Goal: Task Accomplishment & Management: Manage account settings

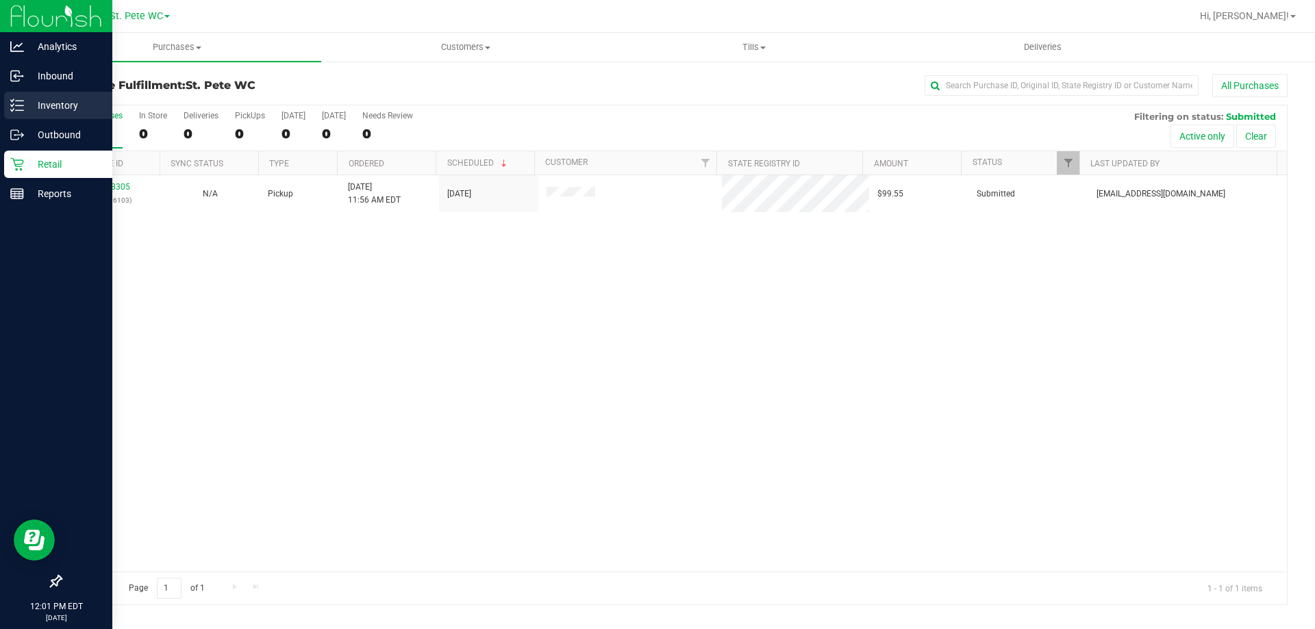
click at [28, 100] on p "Inventory" at bounding box center [65, 105] width 82 height 16
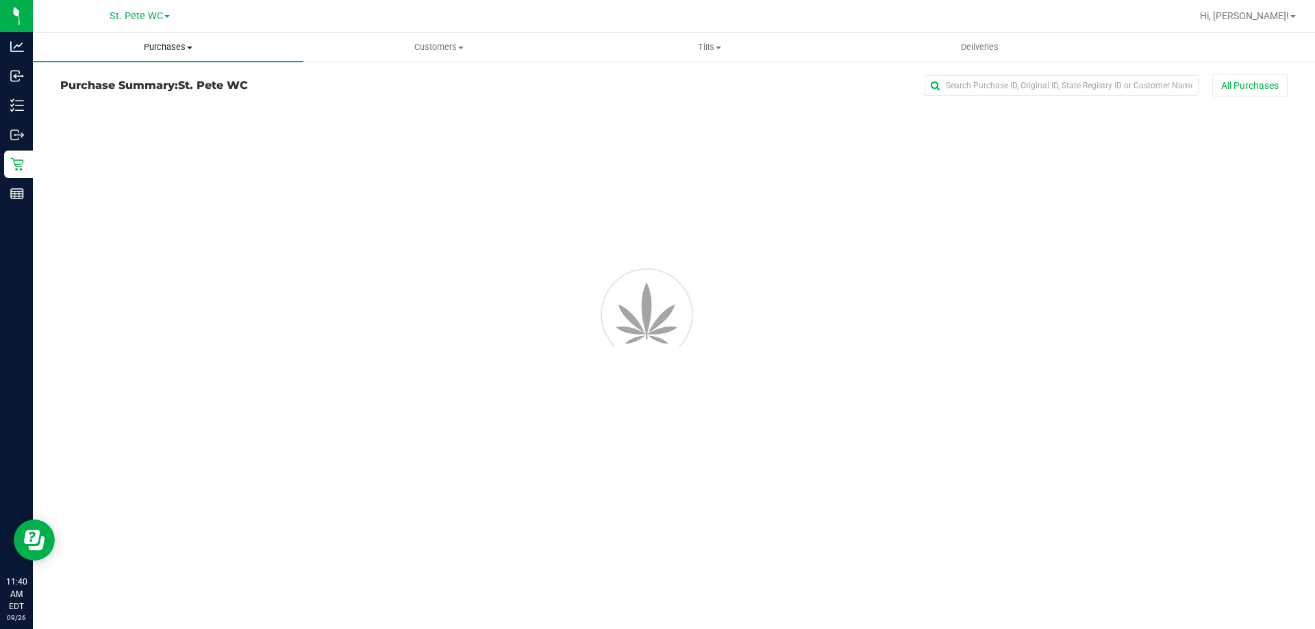
click at [178, 40] on uib-tab-heading "Purchases Summary of purchases Fulfillment All purchases" at bounding box center [168, 47] width 271 height 29
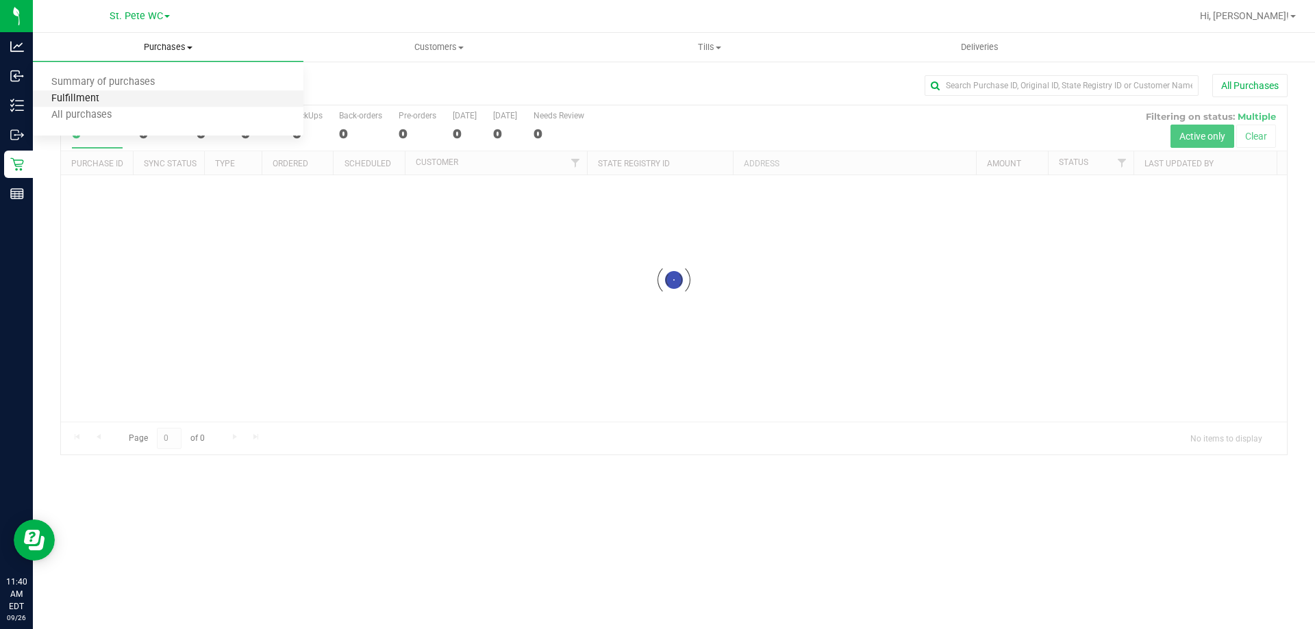
click at [109, 99] on span "Fulfillment" at bounding box center [75, 99] width 85 height 12
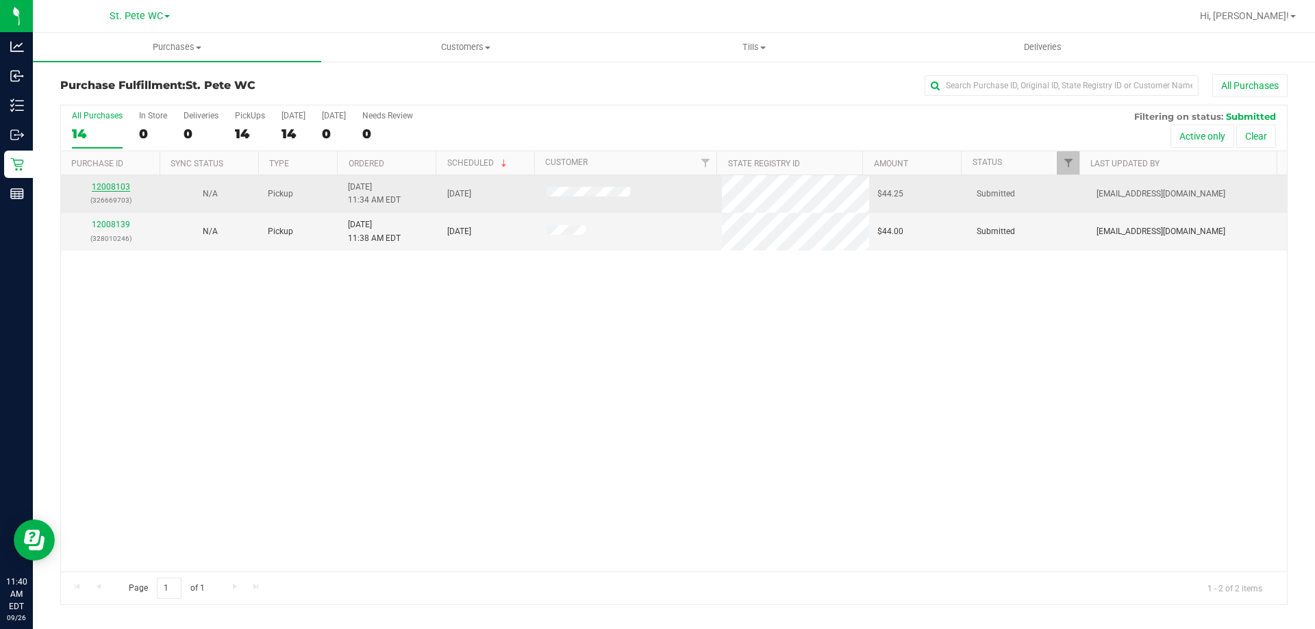
click at [106, 184] on link "12008103" at bounding box center [111, 187] width 38 height 10
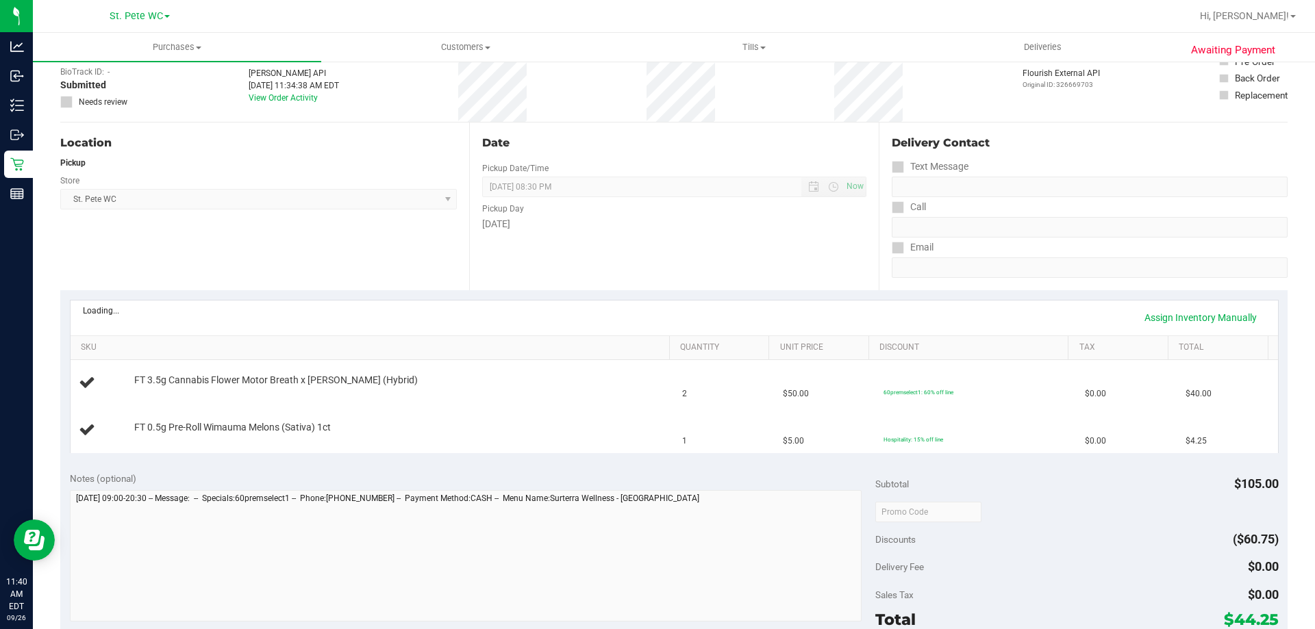
scroll to position [274, 0]
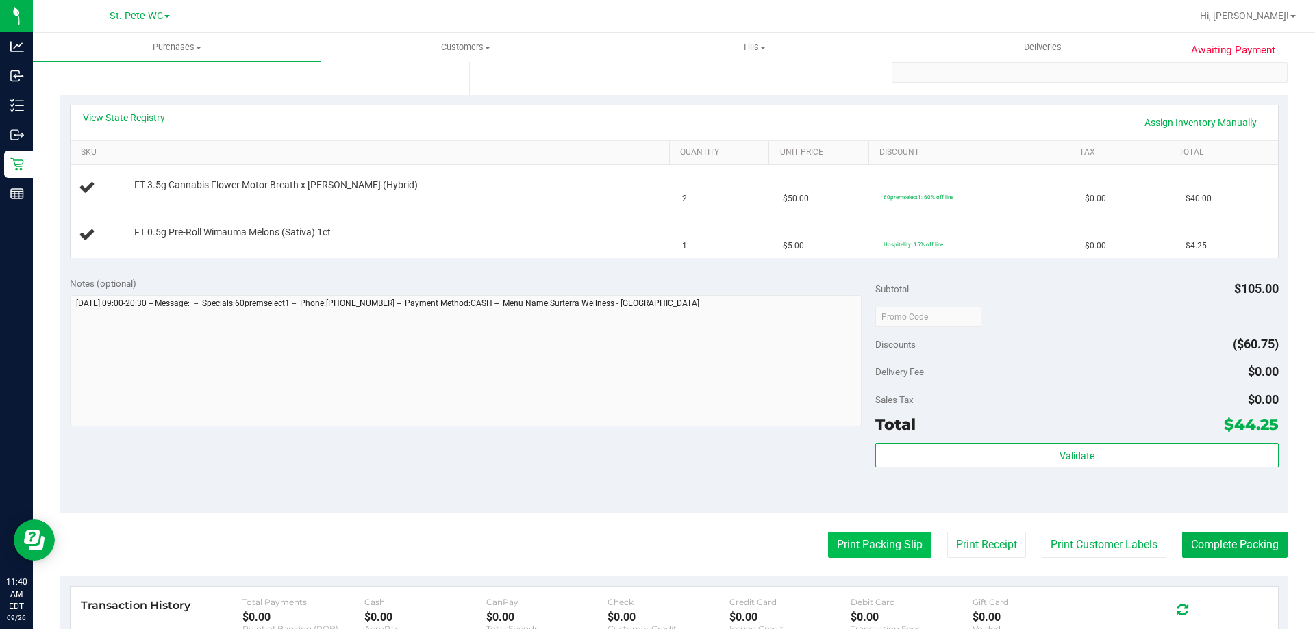
click at [829, 544] on button "Print Packing Slip" at bounding box center [879, 545] width 103 height 26
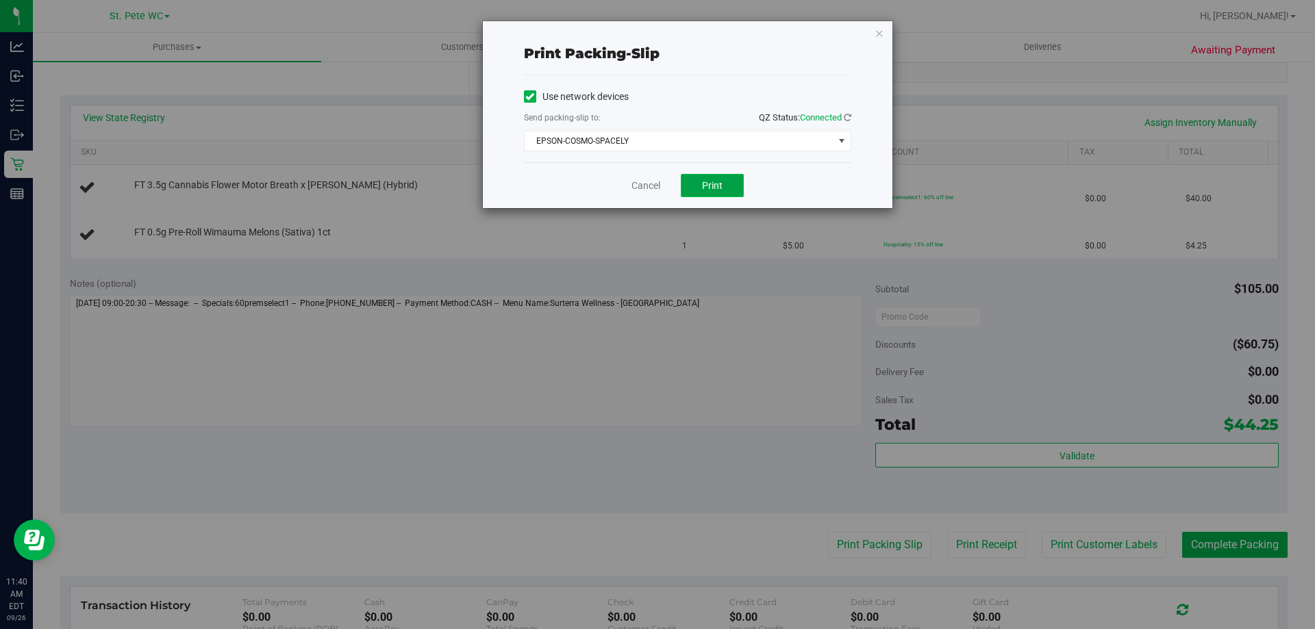
click at [693, 178] on button "Print" at bounding box center [712, 185] width 63 height 23
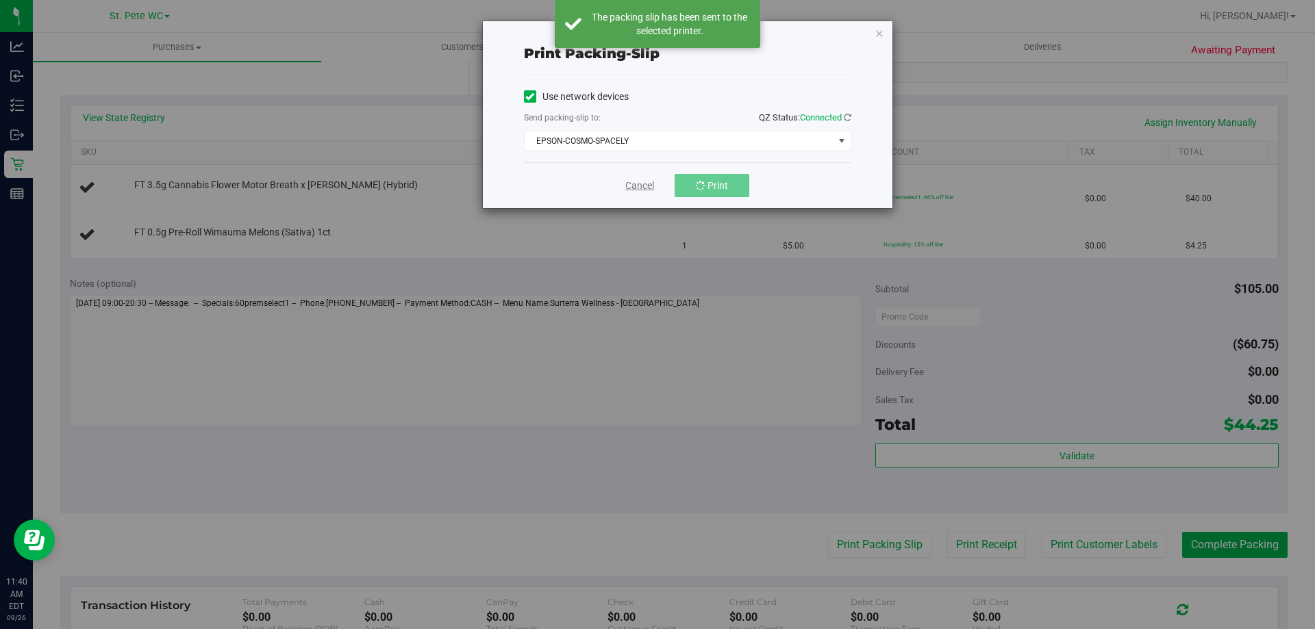
click at [648, 188] on link "Cancel" at bounding box center [639, 186] width 29 height 14
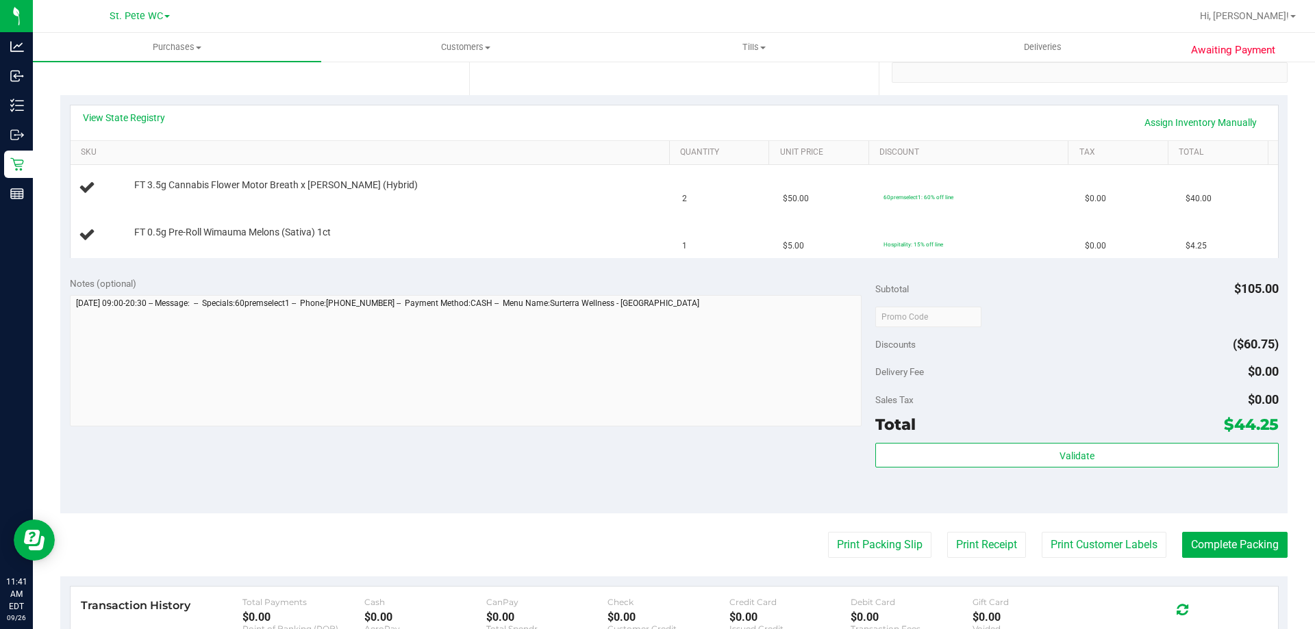
click at [828, 532] on button "Print Packing Slip" at bounding box center [879, 545] width 103 height 26
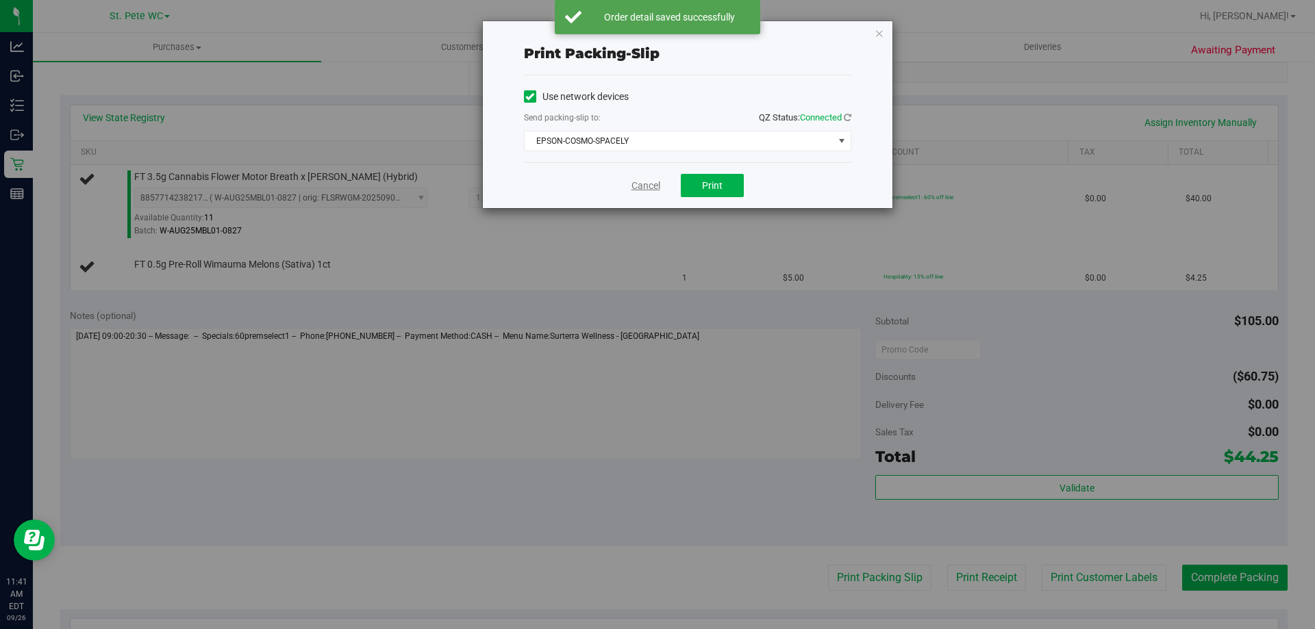
click at [632, 190] on link "Cancel" at bounding box center [646, 186] width 29 height 14
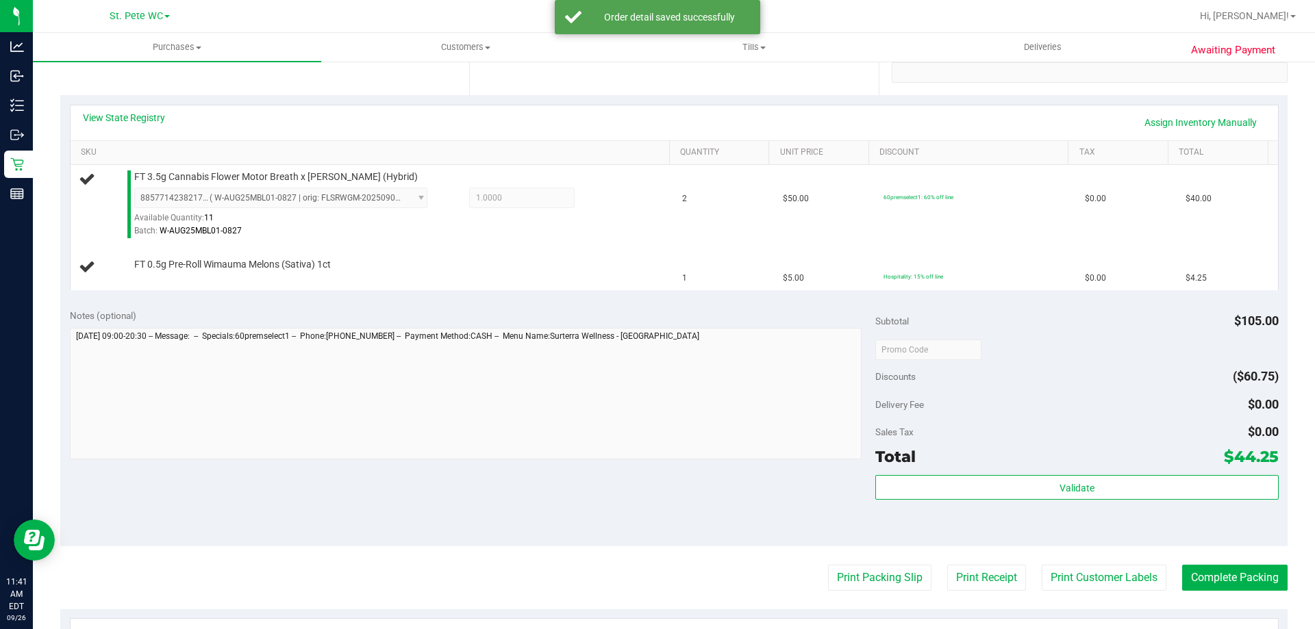
click at [828, 565] on button "Print Packing Slip" at bounding box center [879, 578] width 103 height 26
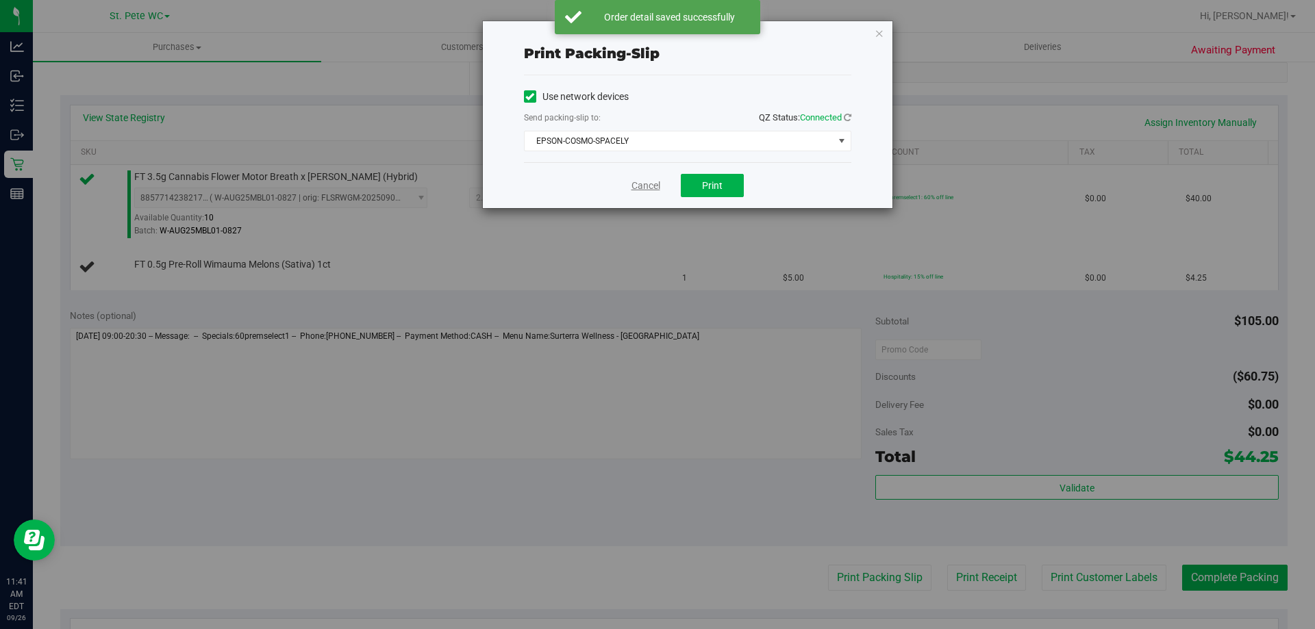
click at [646, 184] on link "Cancel" at bounding box center [646, 186] width 29 height 14
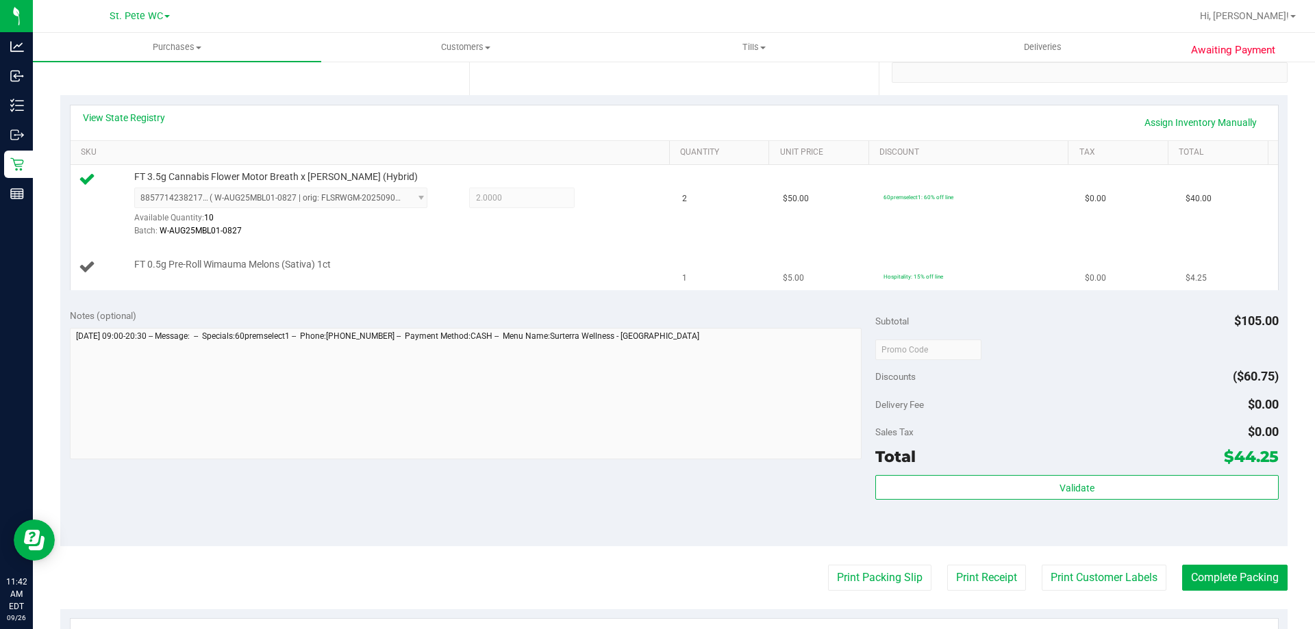
click at [210, 262] on span "FT 0.5g Pre-Roll Wimauma Melons (Sativa) 1ct" at bounding box center [232, 264] width 197 height 13
copy div "FT 0.5g Pre-Roll Wimauma Melons (Sativa) 1ct"
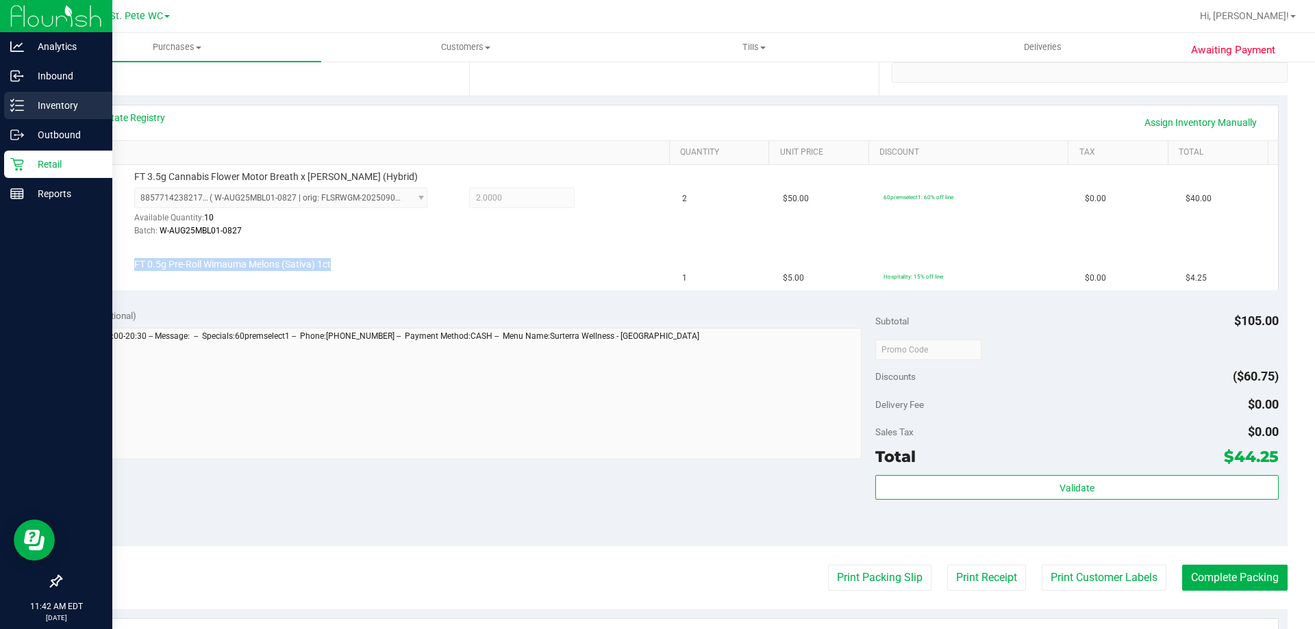
click at [18, 117] on div "Inventory" at bounding box center [58, 105] width 108 height 27
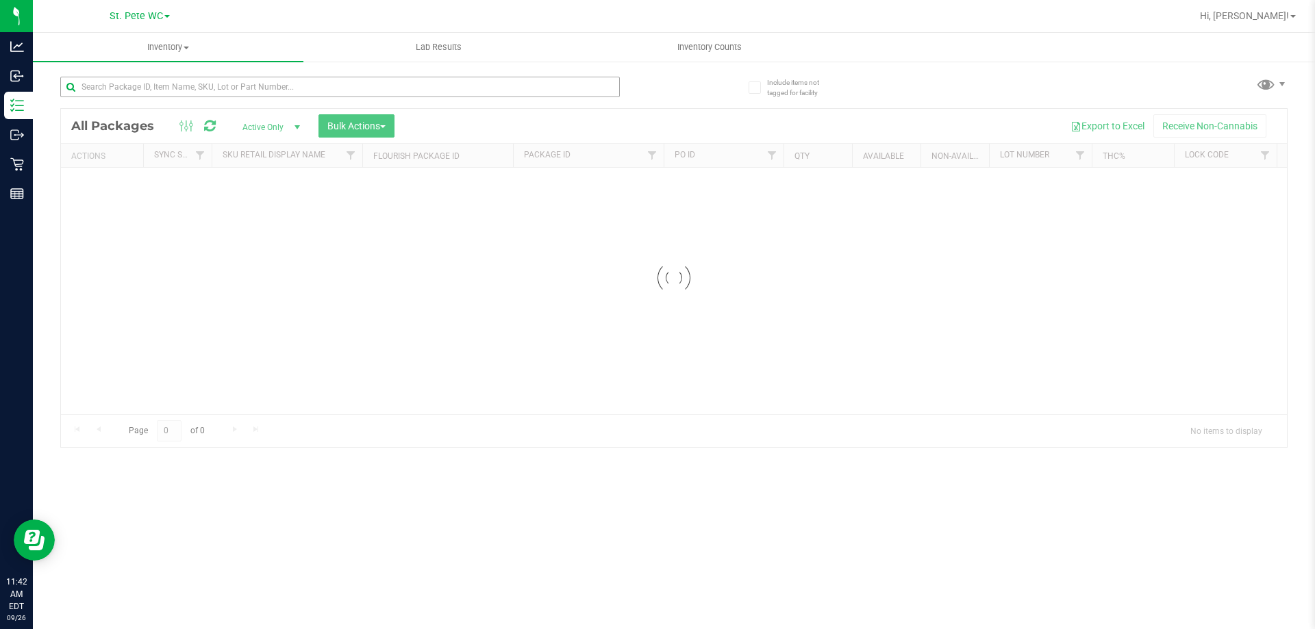
drag, startPoint x: 177, startPoint y: 118, endPoint x: 188, endPoint y: 90, distance: 30.4
click at [177, 118] on div at bounding box center [674, 278] width 1226 height 338
click at [189, 88] on input "text" at bounding box center [340, 87] width 560 height 21
paste input "FT 0.5g Pre-Roll Wimauma Melons (Sativa) 1ct"
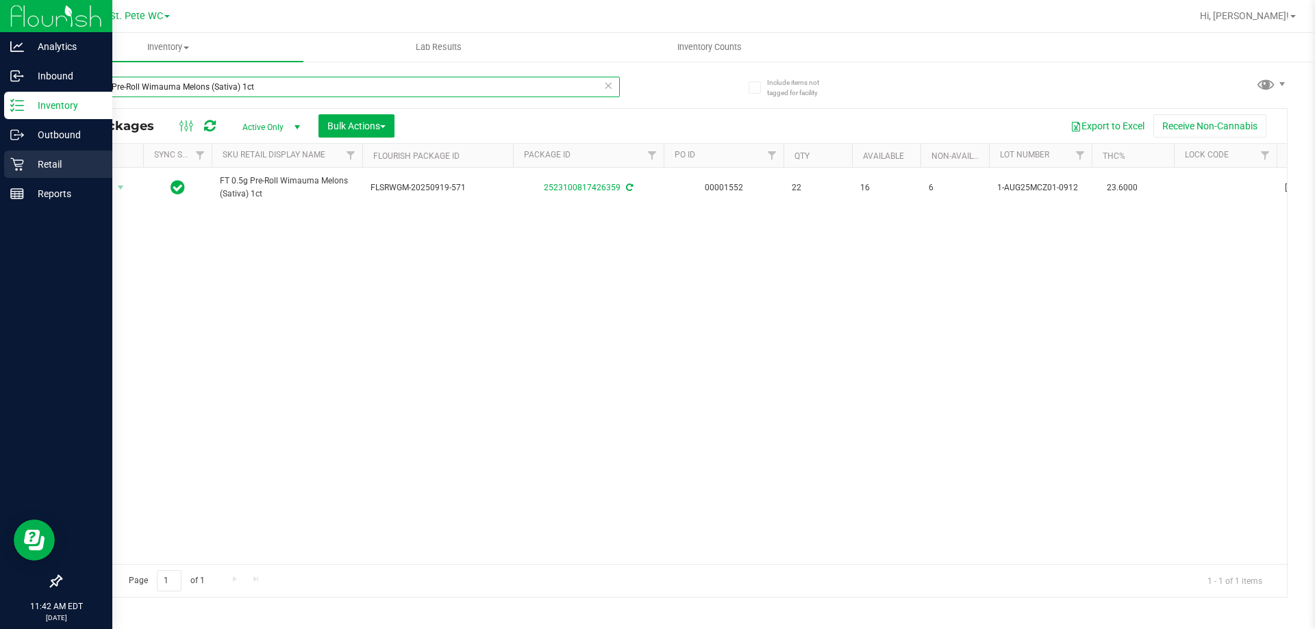
type input "FT 0.5g Pre-Roll Wimauma Melons (Sativa) 1ct"
click at [20, 166] on icon at bounding box center [16, 164] width 13 height 13
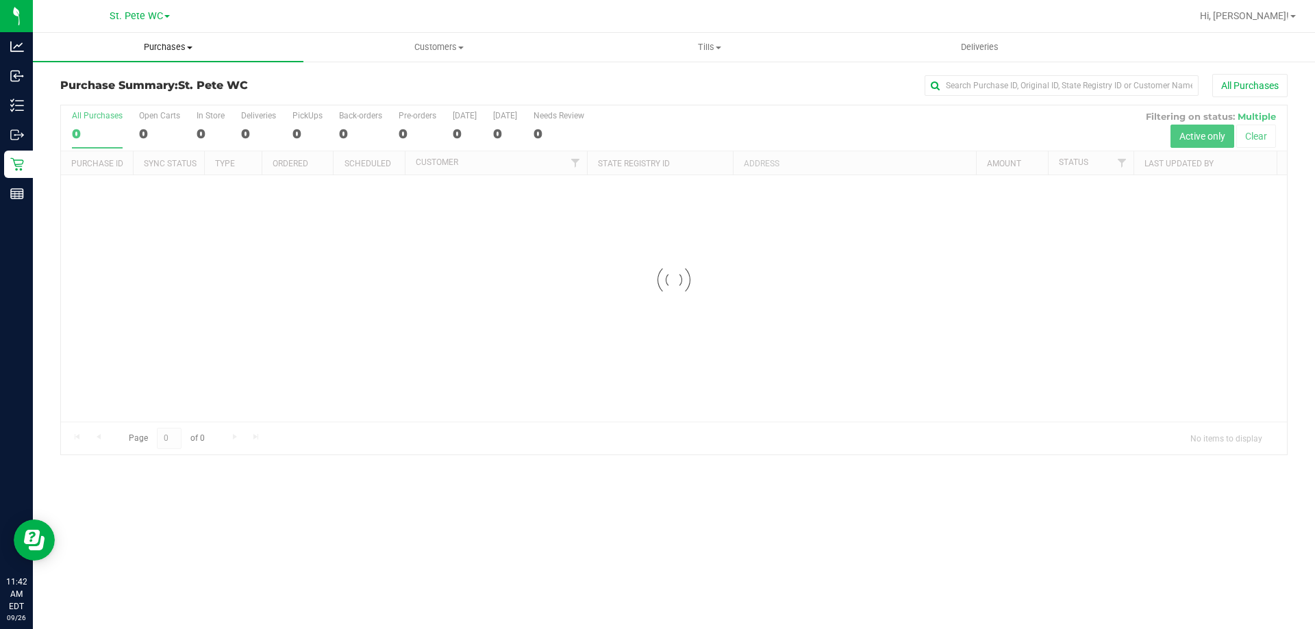
click at [205, 47] on span "Purchases" at bounding box center [168, 47] width 271 height 12
click at [171, 93] on li "Fulfillment" at bounding box center [168, 99] width 271 height 16
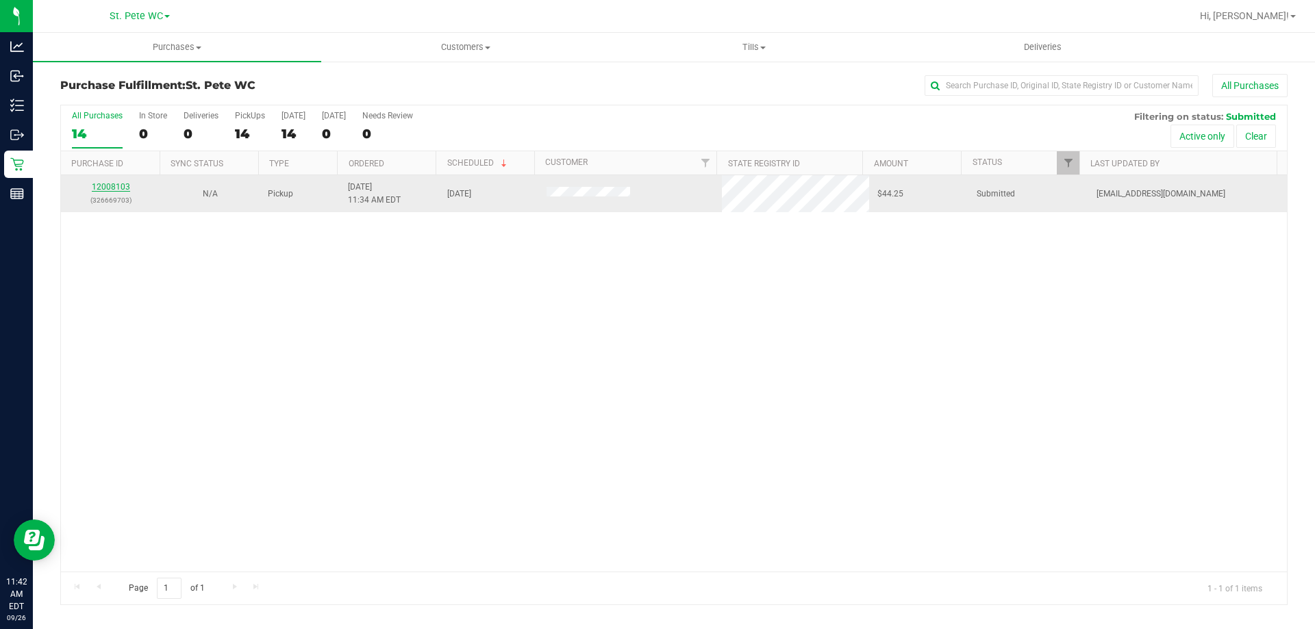
click at [103, 183] on link "12008103" at bounding box center [111, 187] width 38 height 10
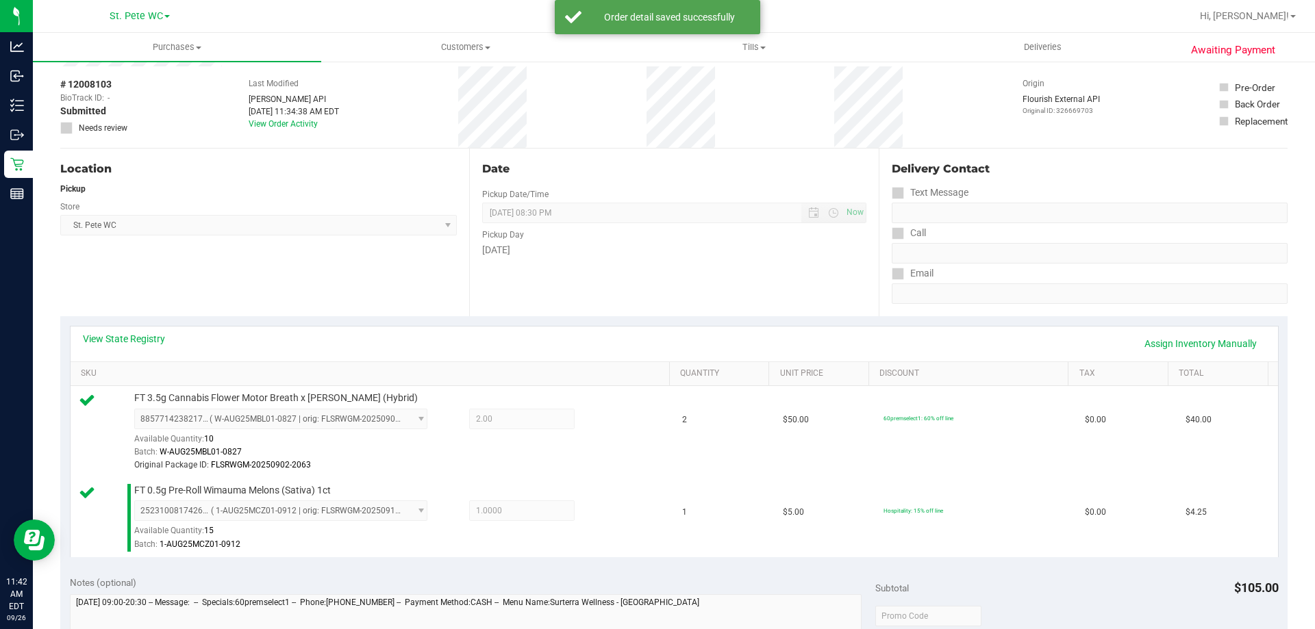
scroll to position [411, 0]
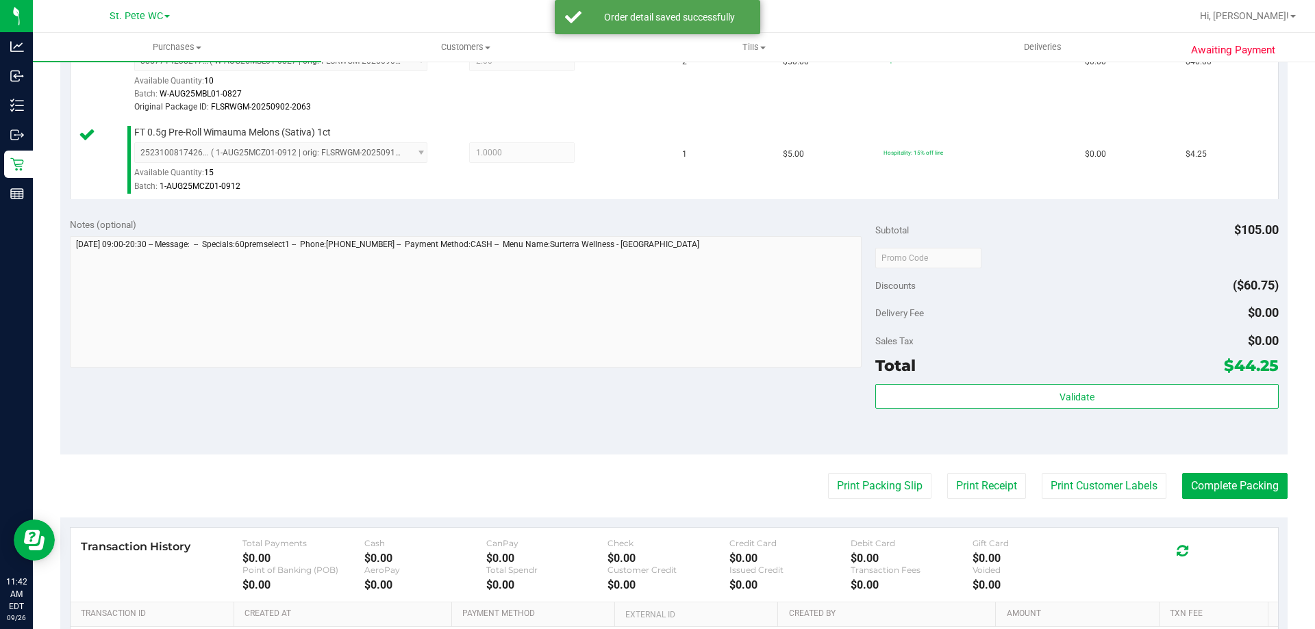
click at [1012, 410] on div "Validate" at bounding box center [1076, 415] width 403 height 62
click at [1012, 409] on div "Validate" at bounding box center [1076, 397] width 403 height 26
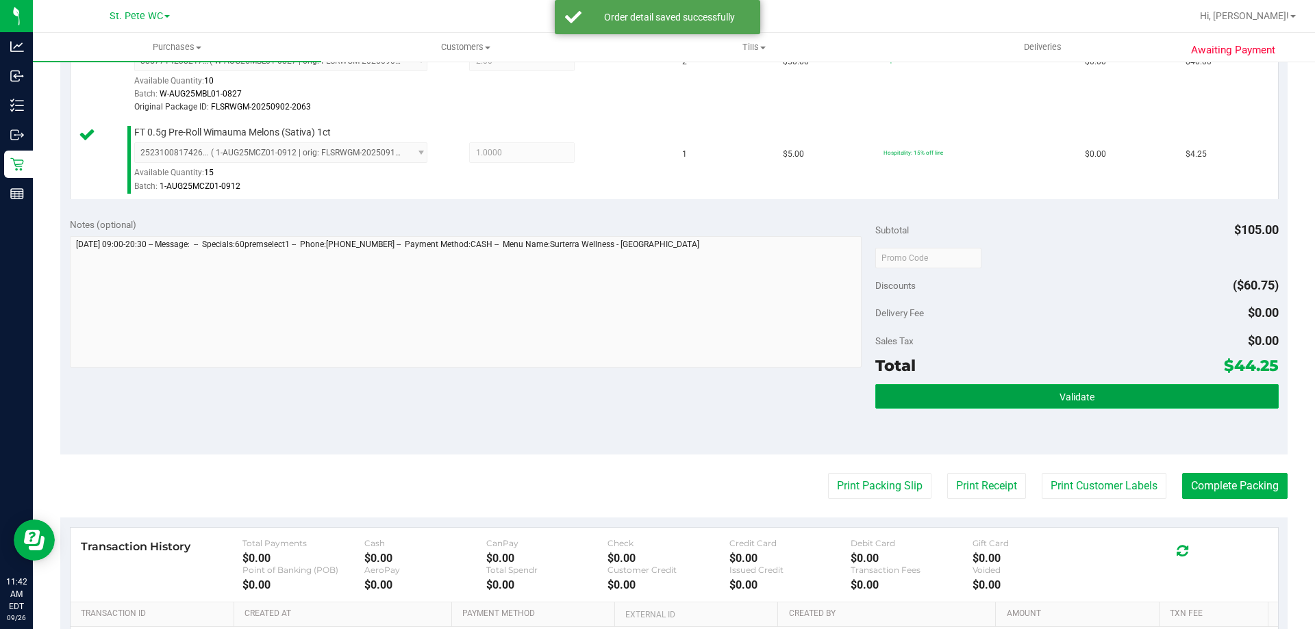
click at [1004, 405] on button "Validate" at bounding box center [1076, 396] width 403 height 25
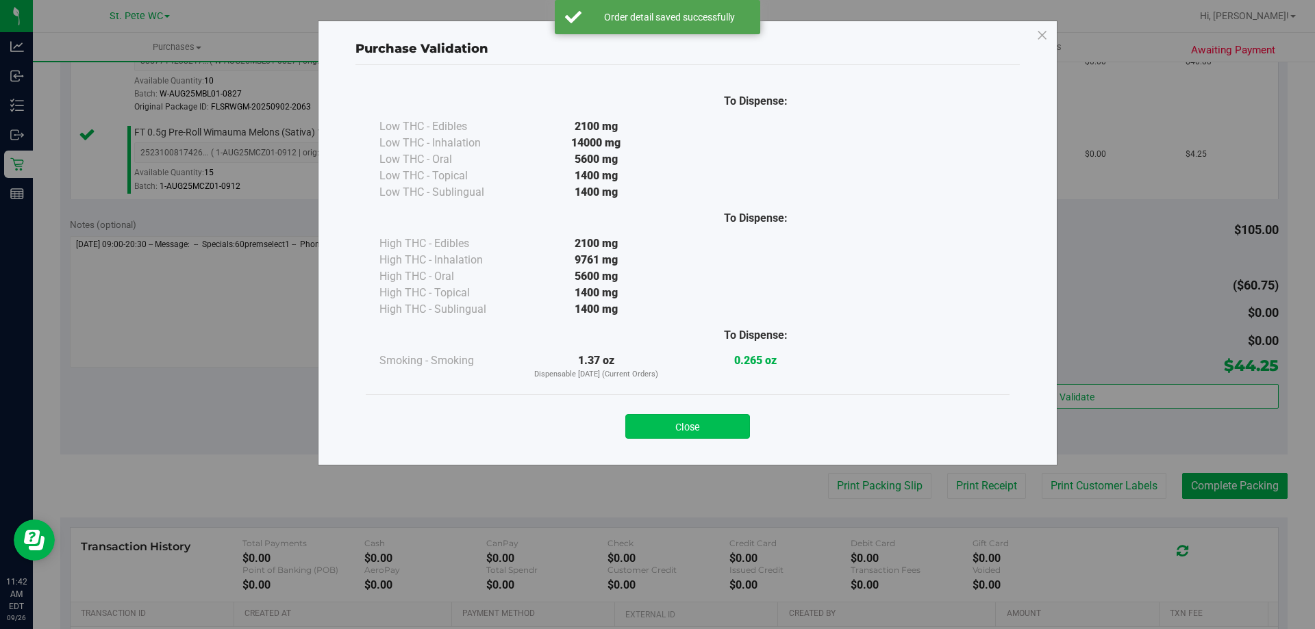
click at [719, 425] on button "Close" at bounding box center [687, 426] width 125 height 25
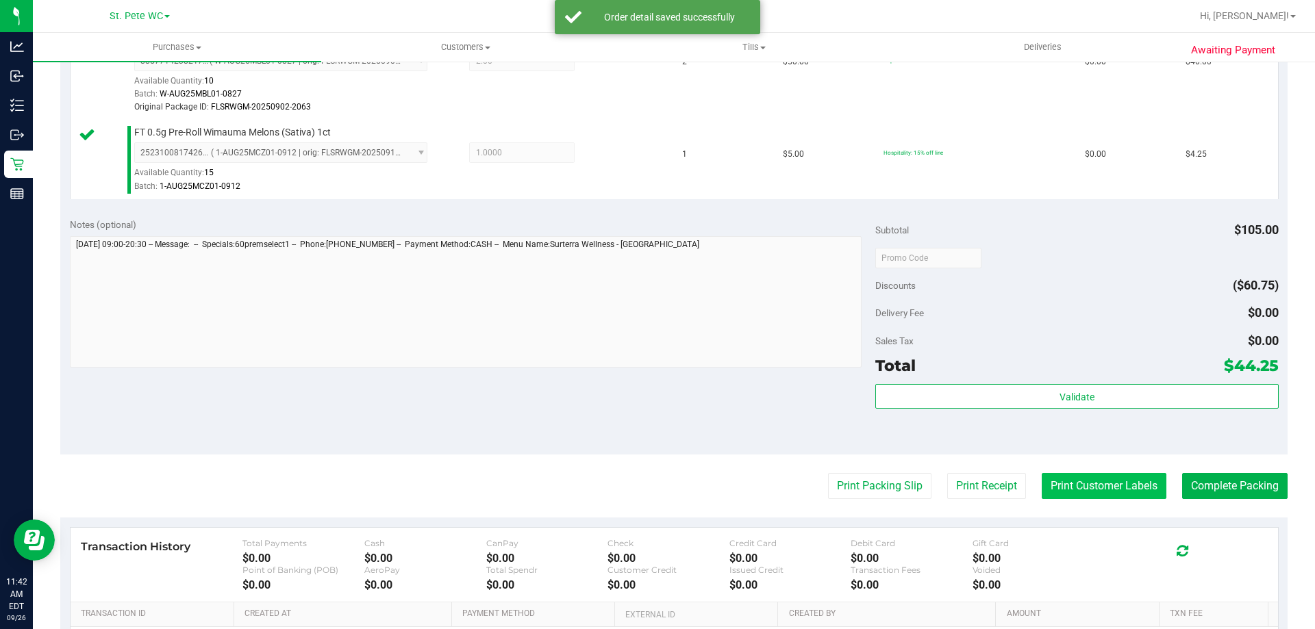
click at [1097, 475] on button "Print Customer Labels" at bounding box center [1104, 486] width 125 height 26
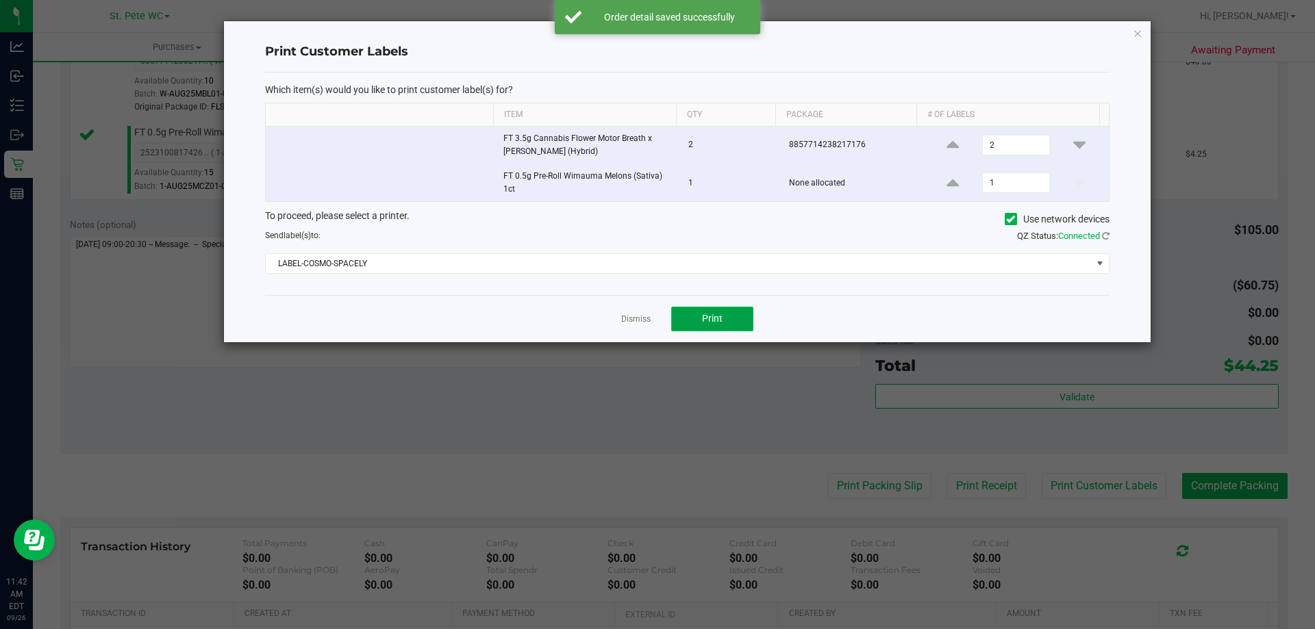
click at [699, 321] on button "Print" at bounding box center [712, 319] width 82 height 25
click at [620, 319] on div "Dismiss Print" at bounding box center [687, 318] width 845 height 47
click at [631, 322] on link "Dismiss" at bounding box center [635, 320] width 29 height 12
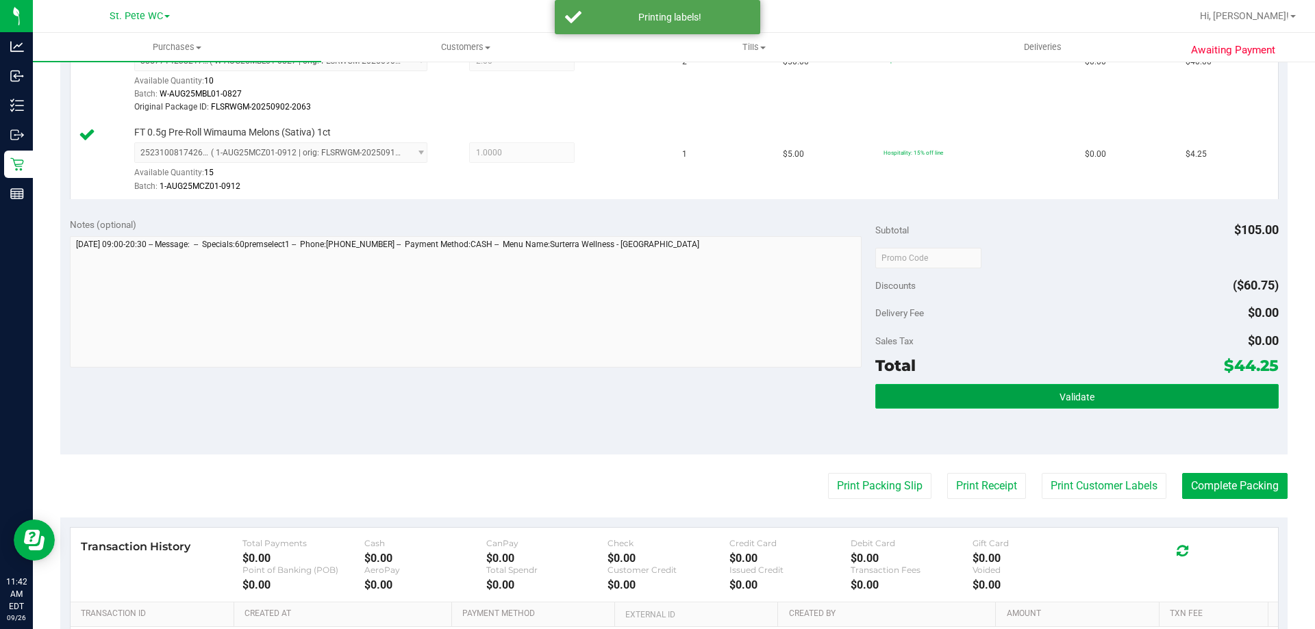
click at [941, 391] on button "Validate" at bounding box center [1076, 396] width 403 height 25
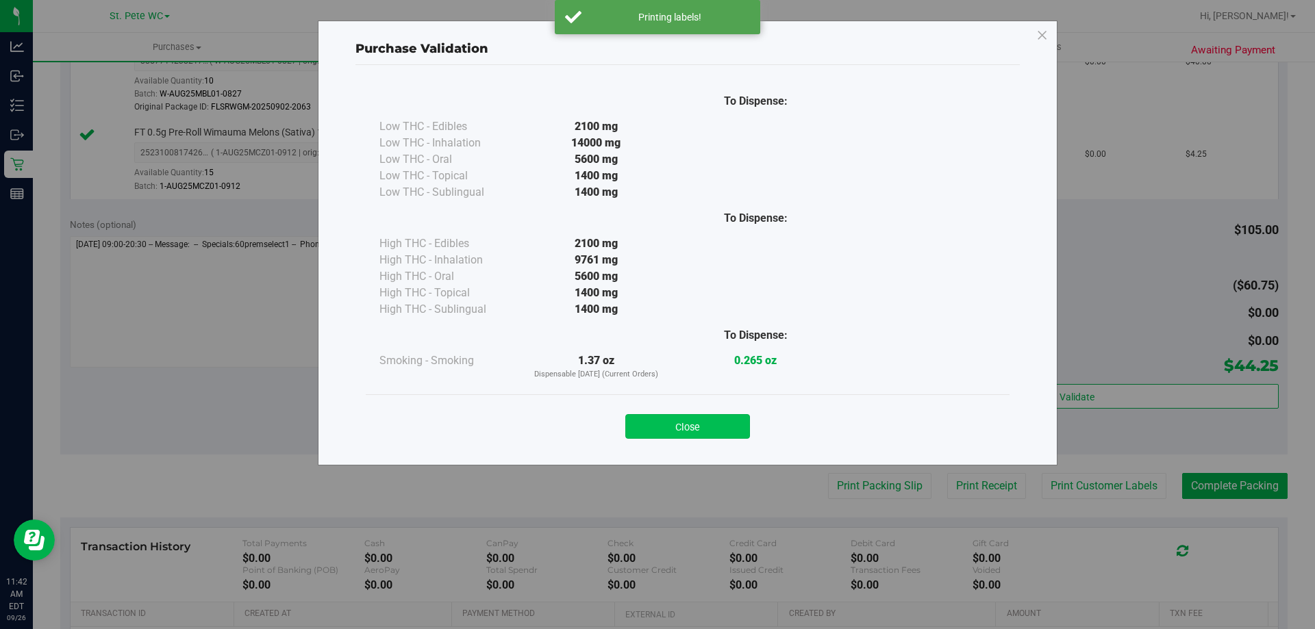
click at [682, 426] on button "Close" at bounding box center [687, 426] width 125 height 25
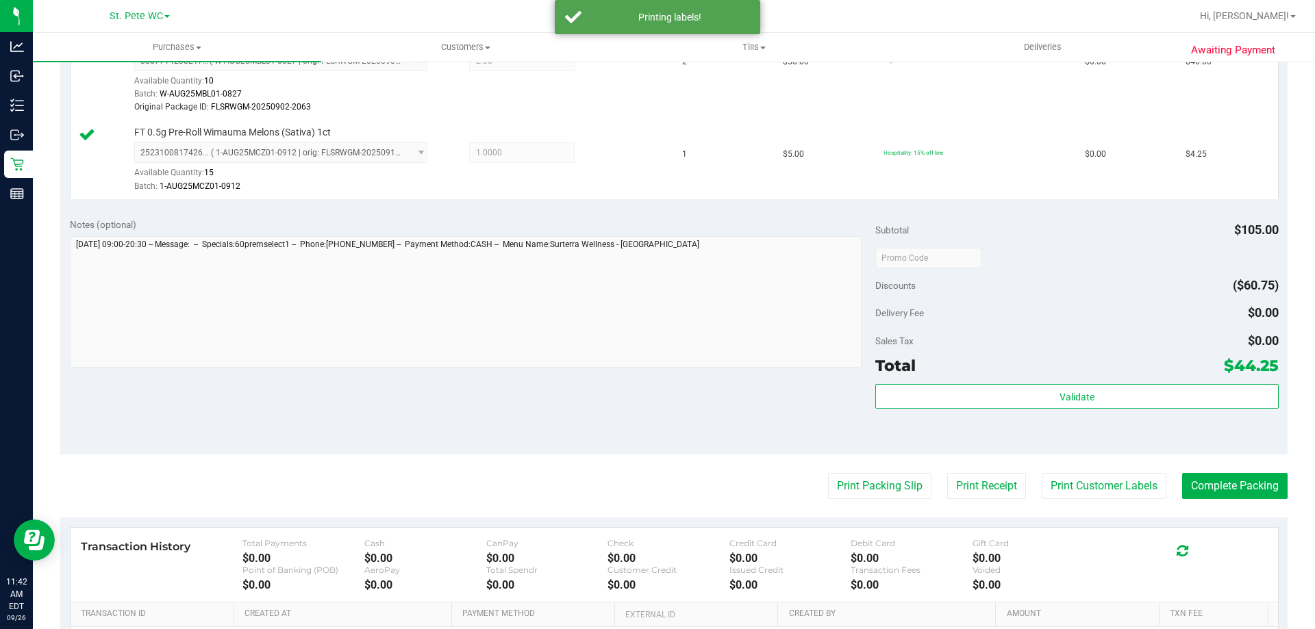
click at [1243, 506] on purchase-details "Back Edit Purchase Cancel Purchase View Profile # 12008103 BioTrack ID: - Submi…" at bounding box center [673, 218] width 1227 height 1111
click at [1241, 477] on button "Complete Packing" at bounding box center [1234, 486] width 105 height 26
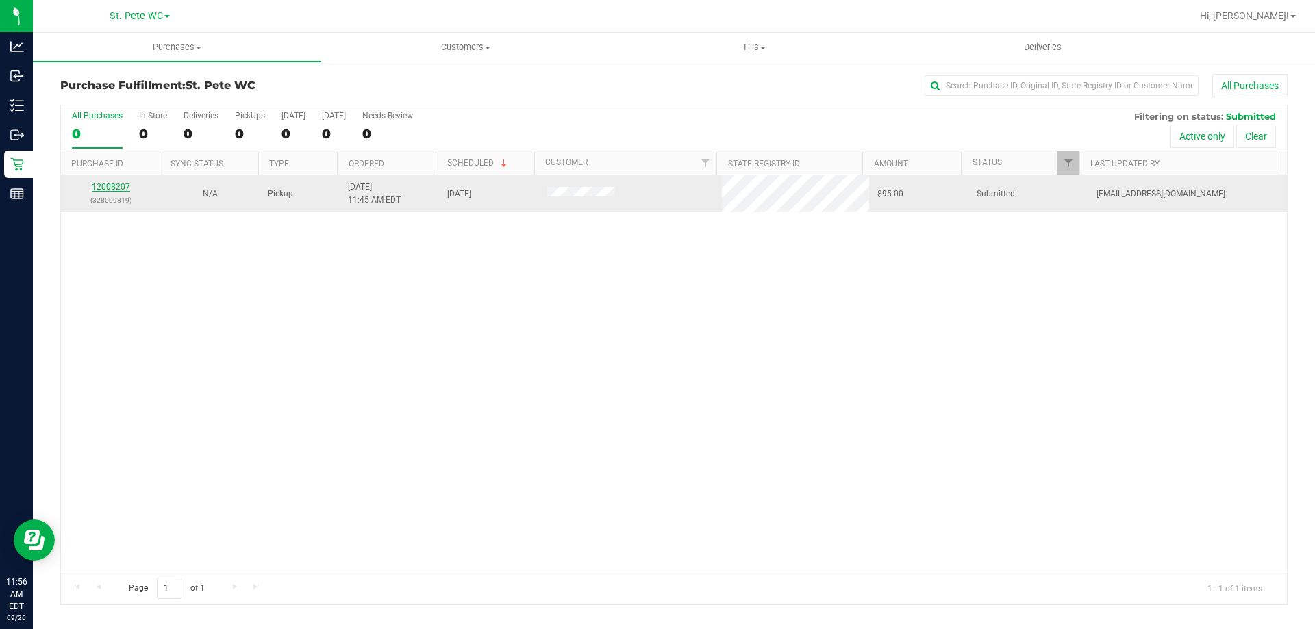
click at [125, 184] on link "12008207" at bounding box center [111, 187] width 38 height 10
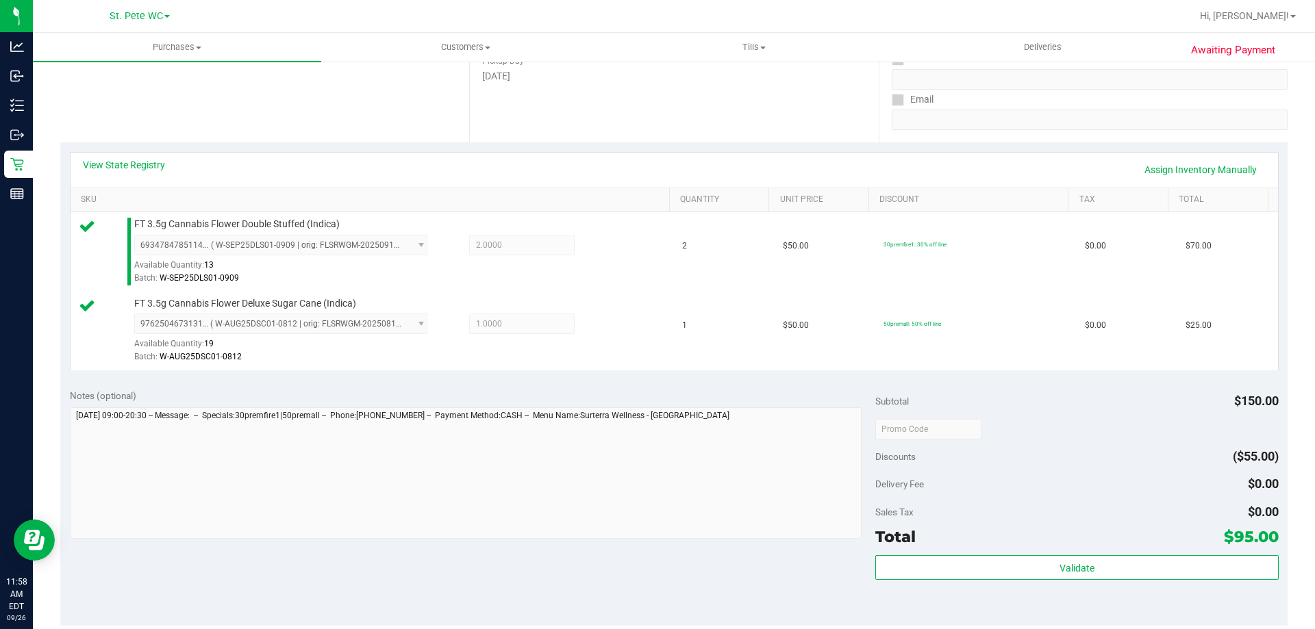
scroll to position [278, 0]
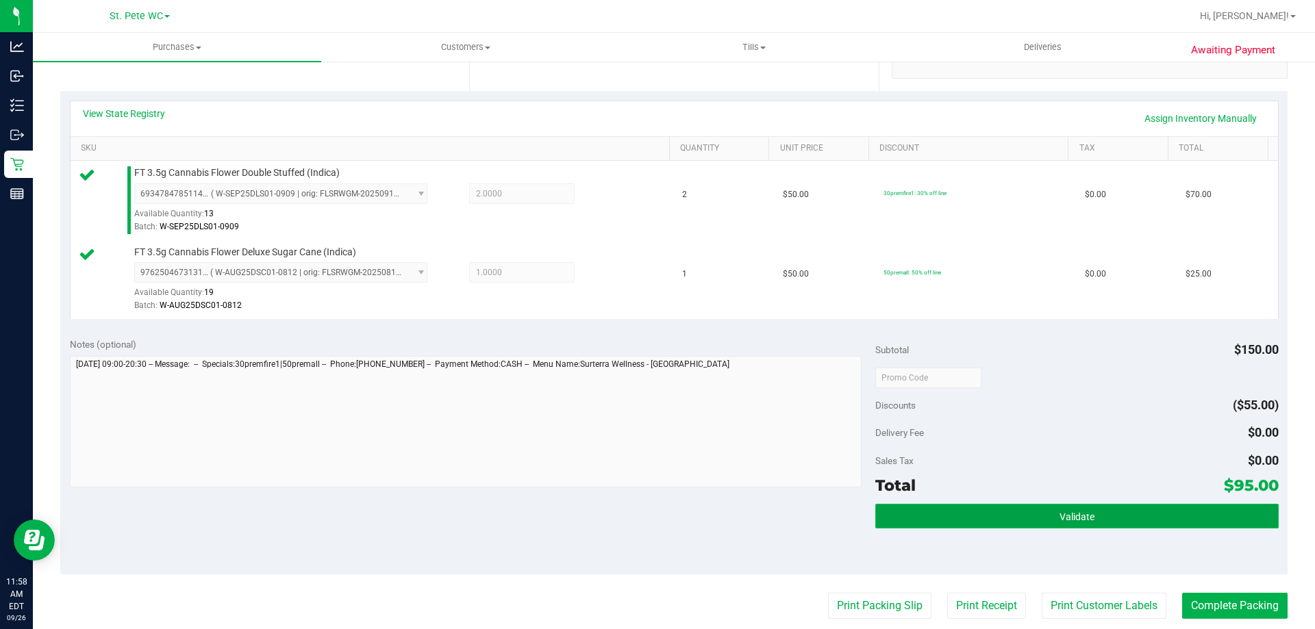
click at [1057, 523] on button "Validate" at bounding box center [1076, 516] width 403 height 25
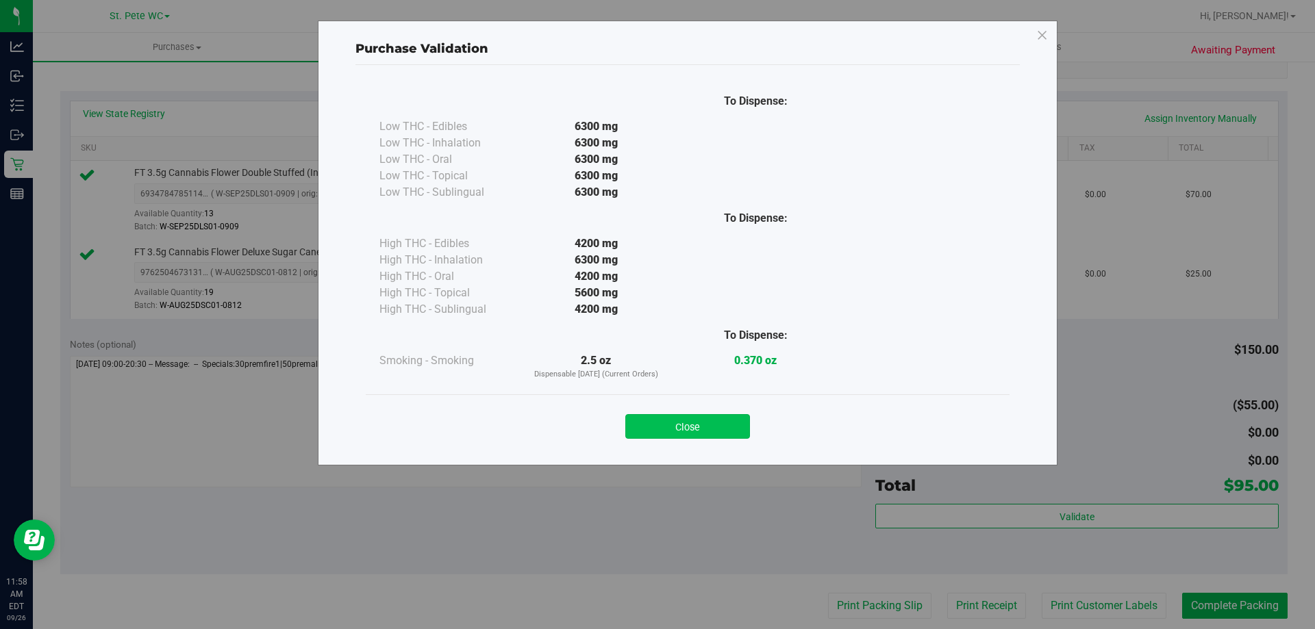
click at [721, 434] on button "Close" at bounding box center [687, 426] width 125 height 25
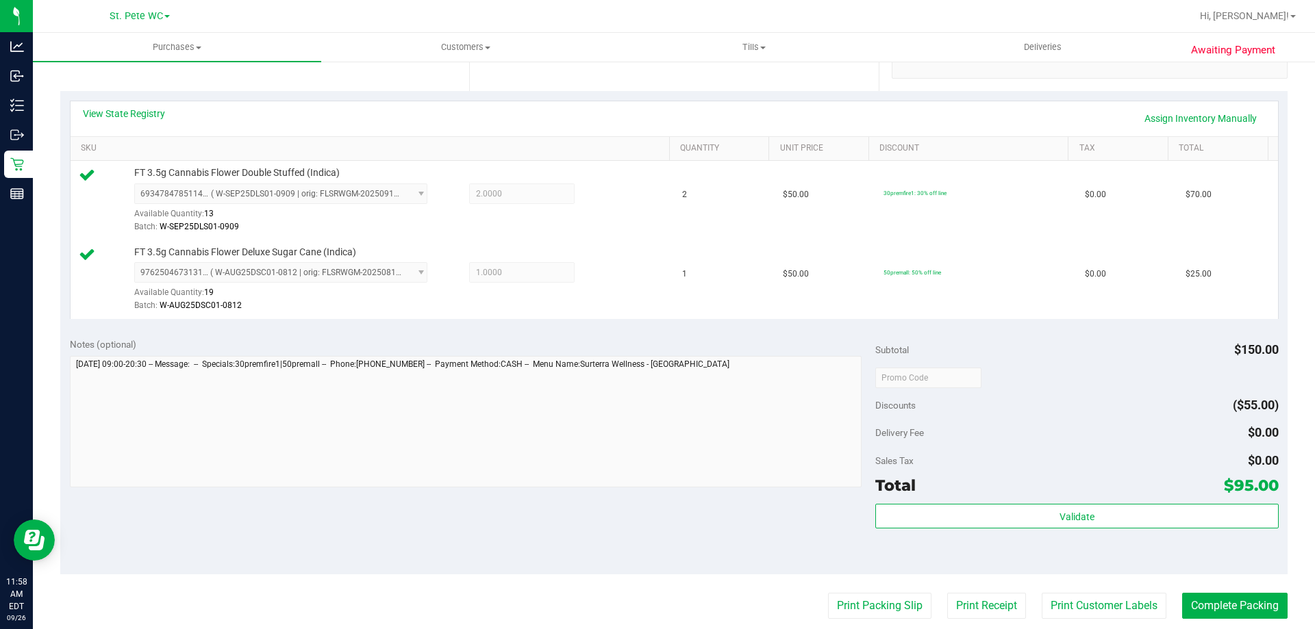
scroll to position [471, 0]
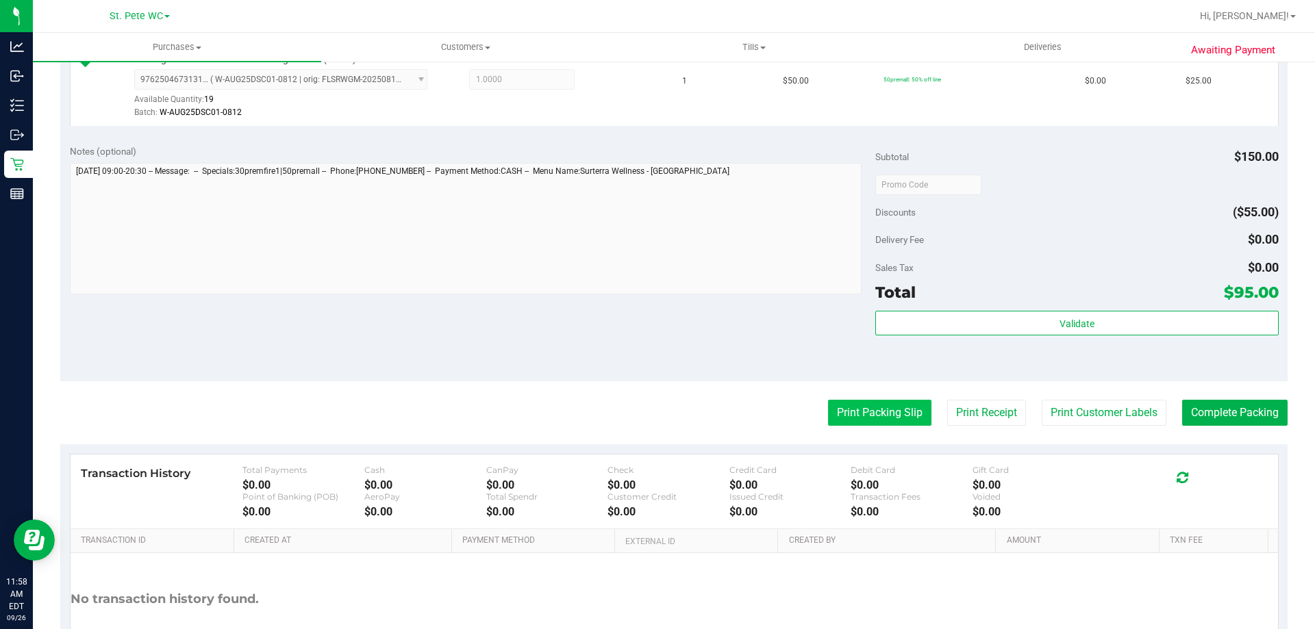
click at [858, 417] on button "Print Packing Slip" at bounding box center [879, 413] width 103 height 26
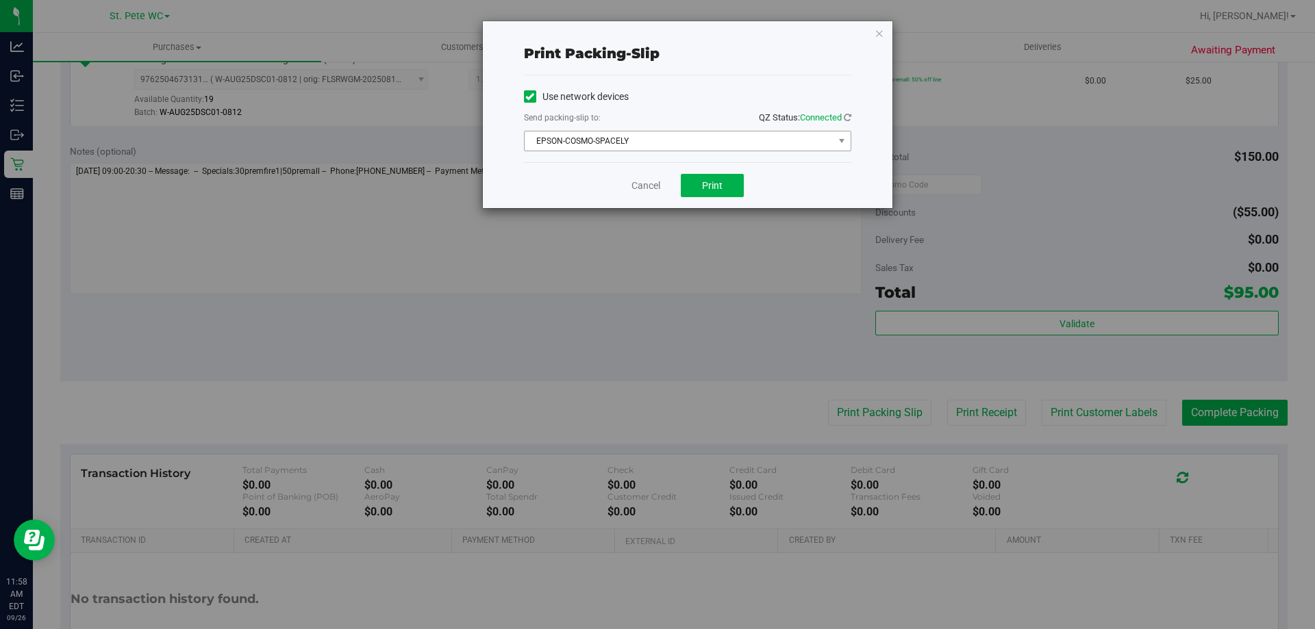
click at [720, 145] on span "EPSON-COSMO-SPACELY" at bounding box center [679, 141] width 309 height 19
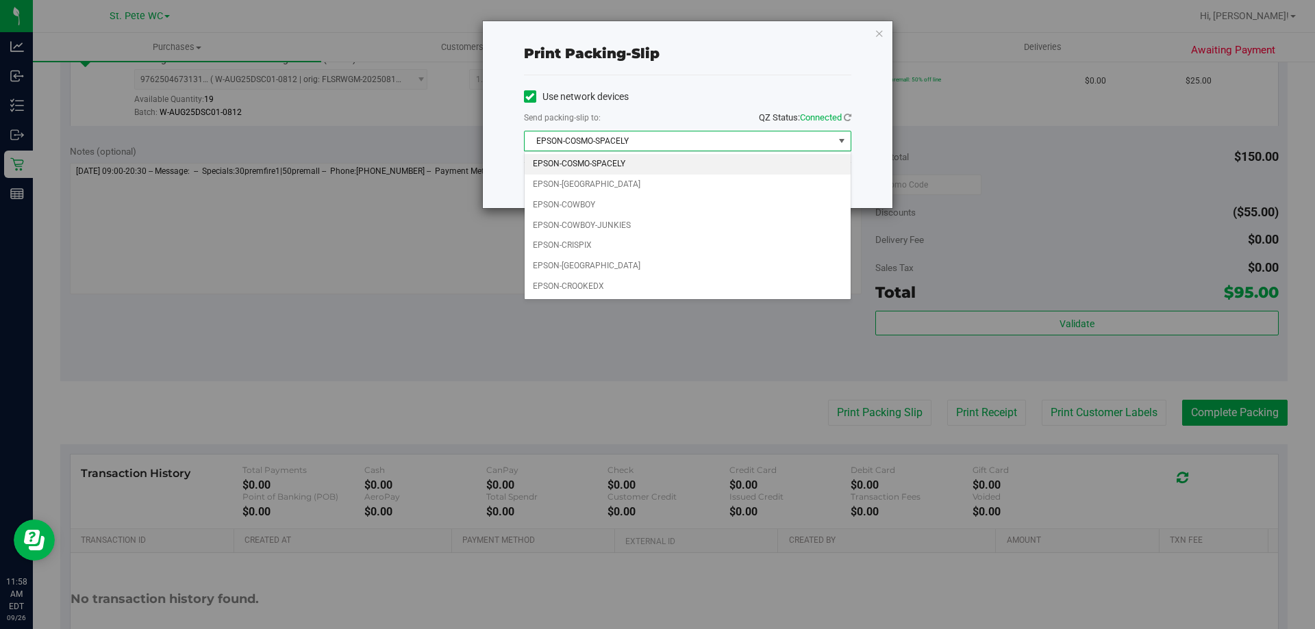
click at [720, 136] on span "EPSON-COSMO-SPACELY" at bounding box center [679, 141] width 309 height 19
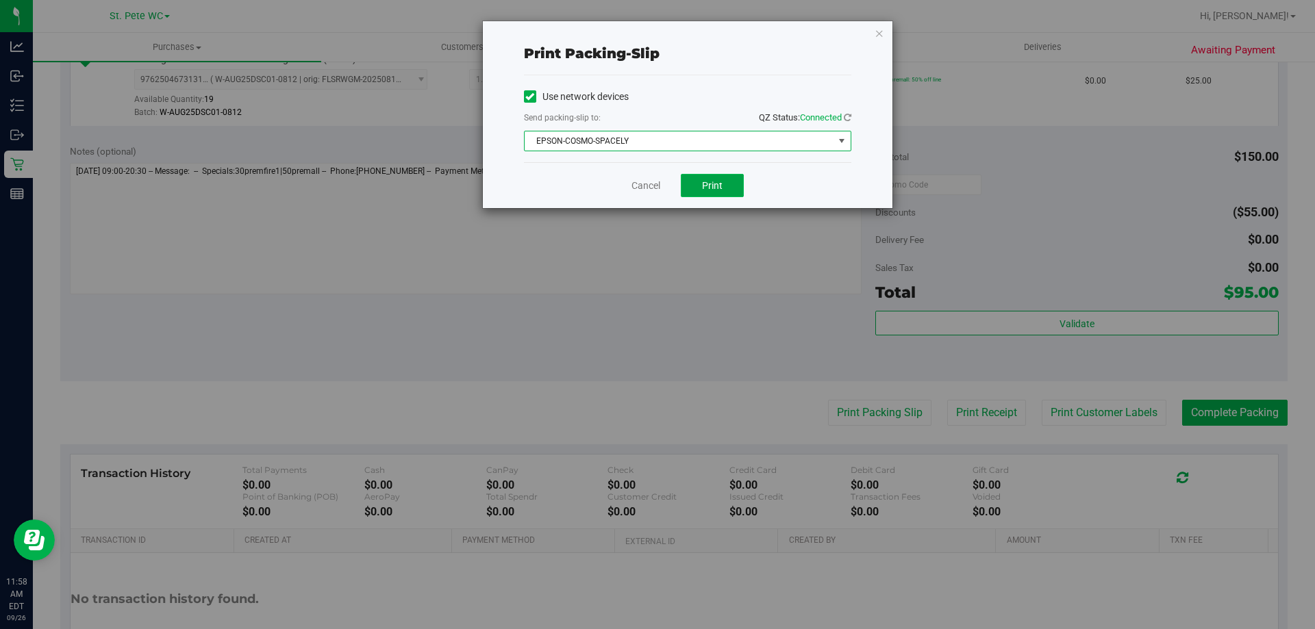
click at [723, 175] on button "Print" at bounding box center [712, 185] width 63 height 23
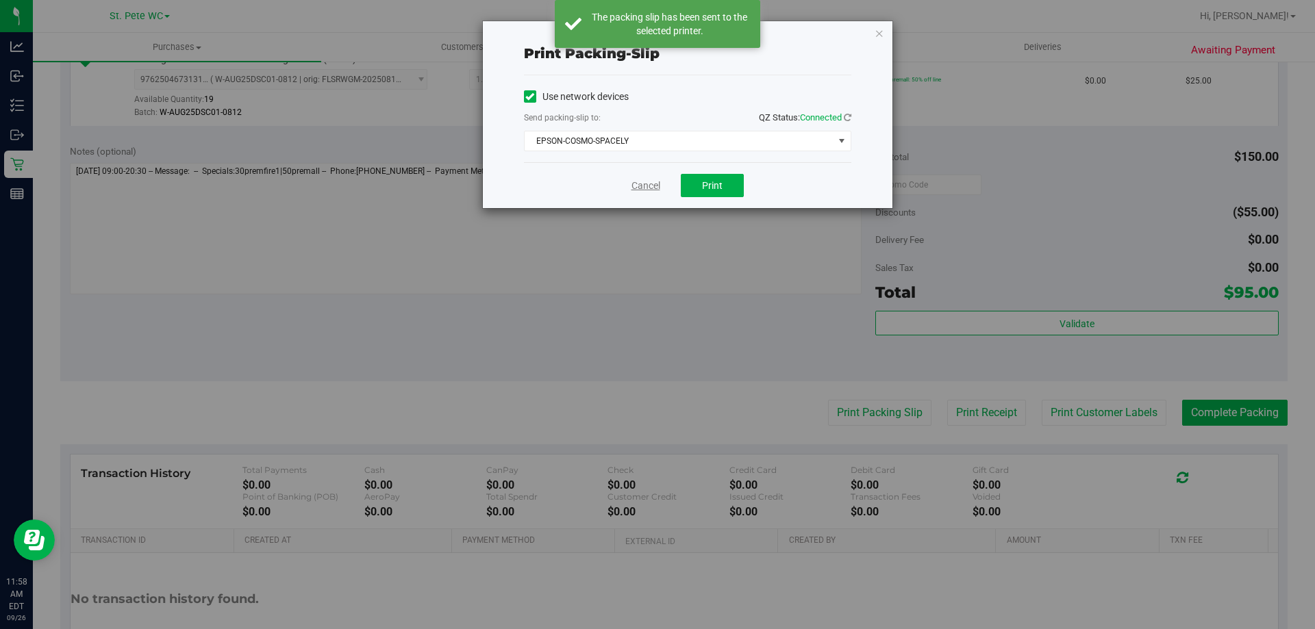
click at [633, 190] on link "Cancel" at bounding box center [646, 186] width 29 height 14
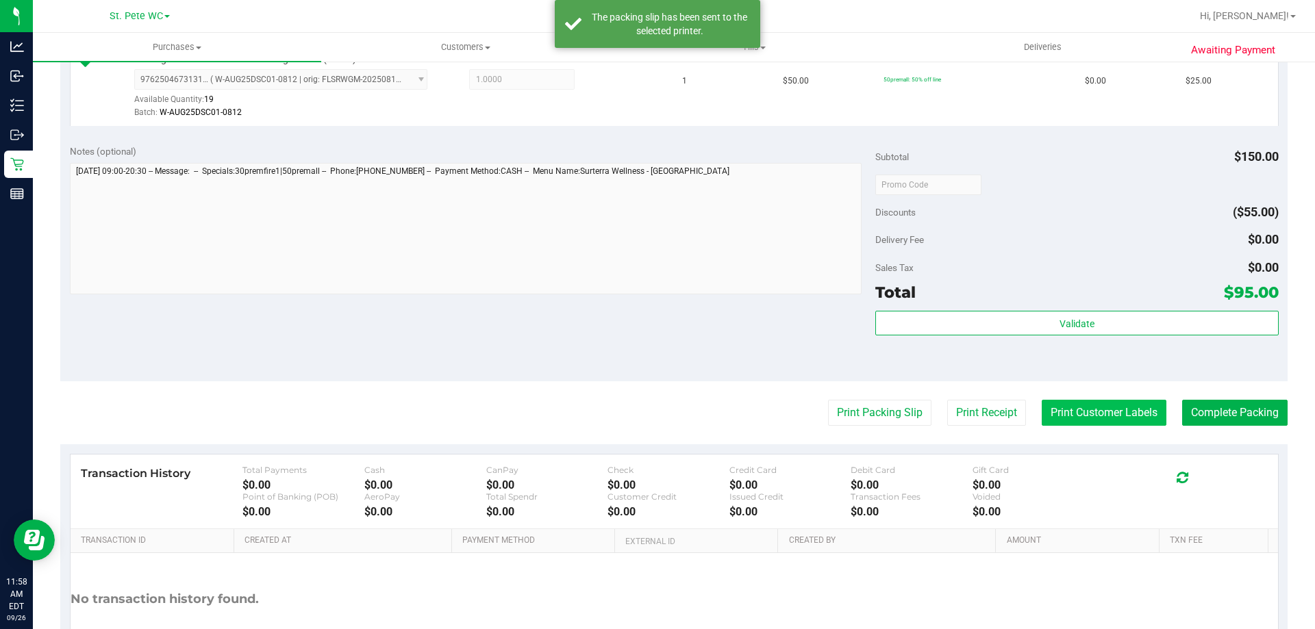
click at [1127, 411] on button "Print Customer Labels" at bounding box center [1104, 413] width 125 height 26
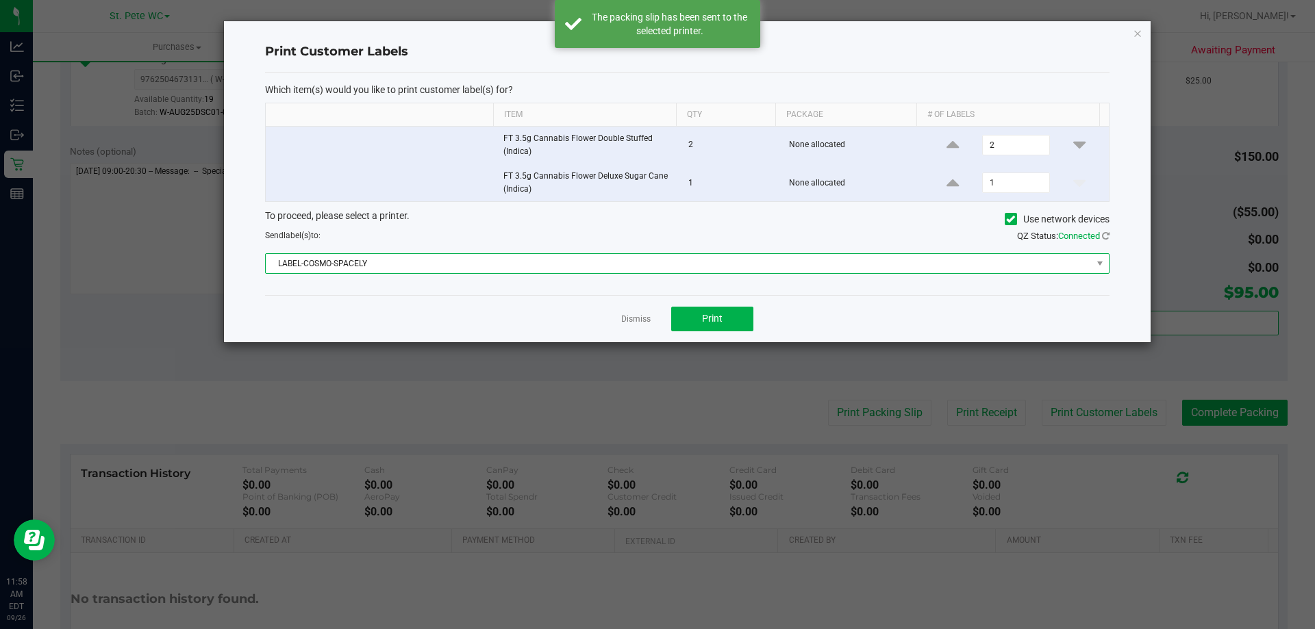
click at [657, 273] on span "LABEL-COSMO-SPACELY" at bounding box center [679, 263] width 826 height 19
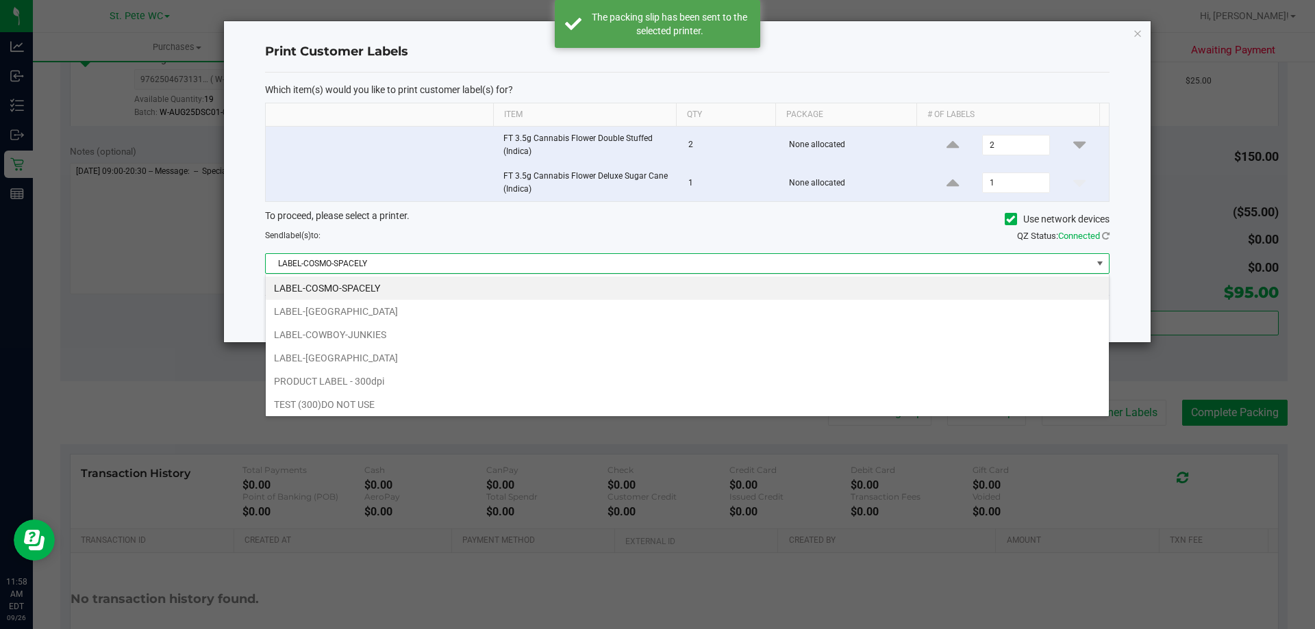
scroll to position [21, 844]
click at [747, 257] on span "LABEL-COSMO-SPACELY" at bounding box center [679, 263] width 826 height 19
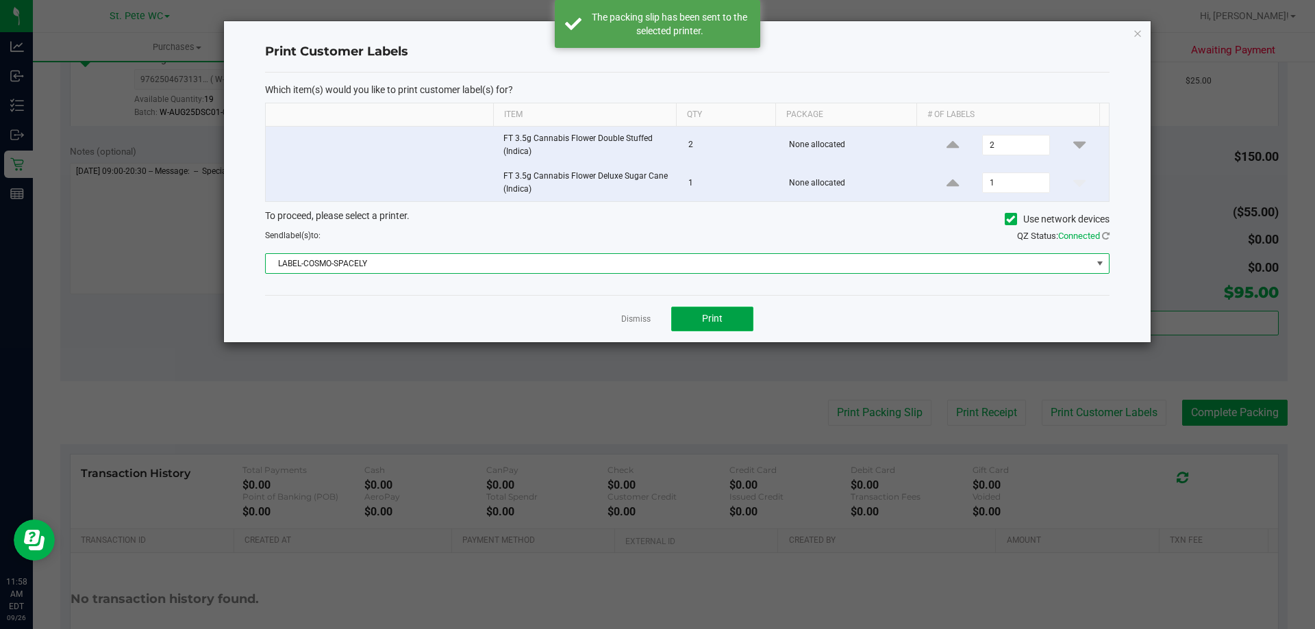
click at [721, 319] on span "Print" at bounding box center [712, 318] width 21 height 11
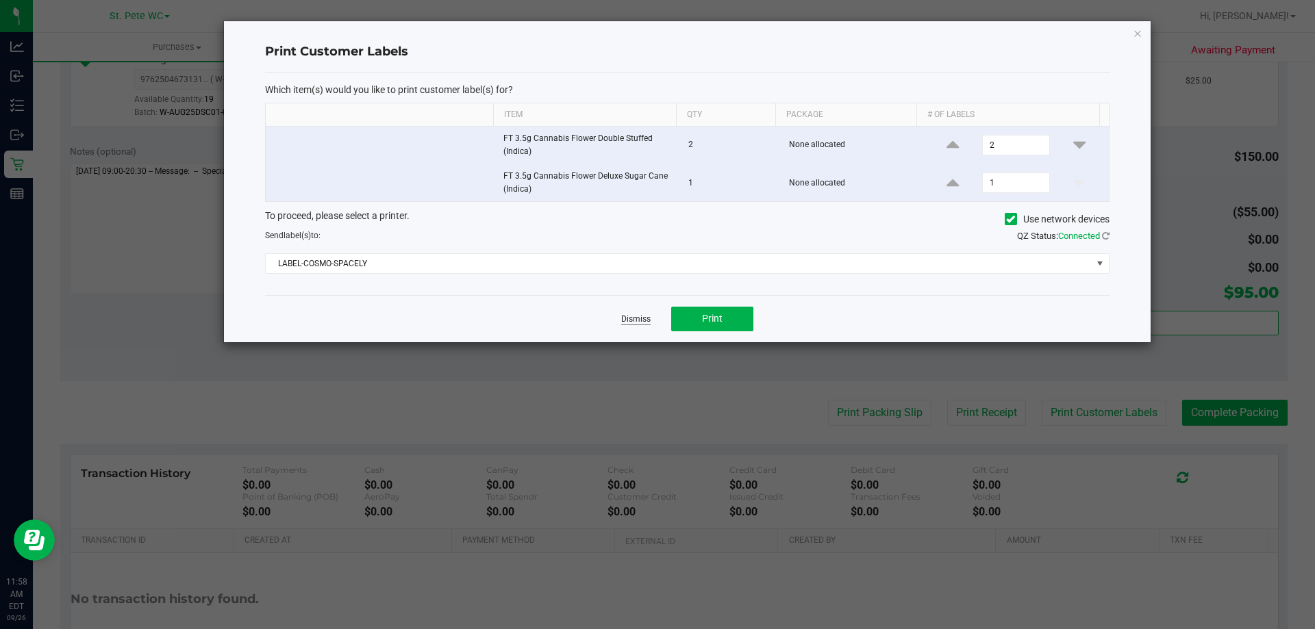
click at [631, 316] on link "Dismiss" at bounding box center [635, 320] width 29 height 12
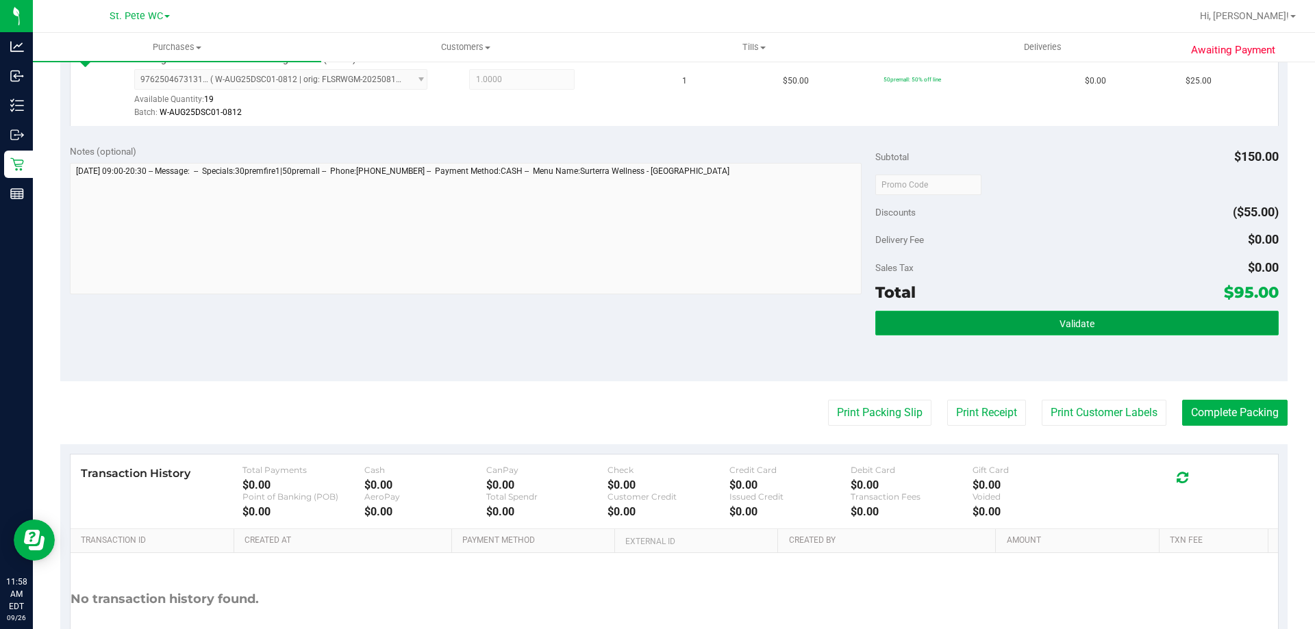
click at [1145, 319] on button "Validate" at bounding box center [1076, 323] width 403 height 25
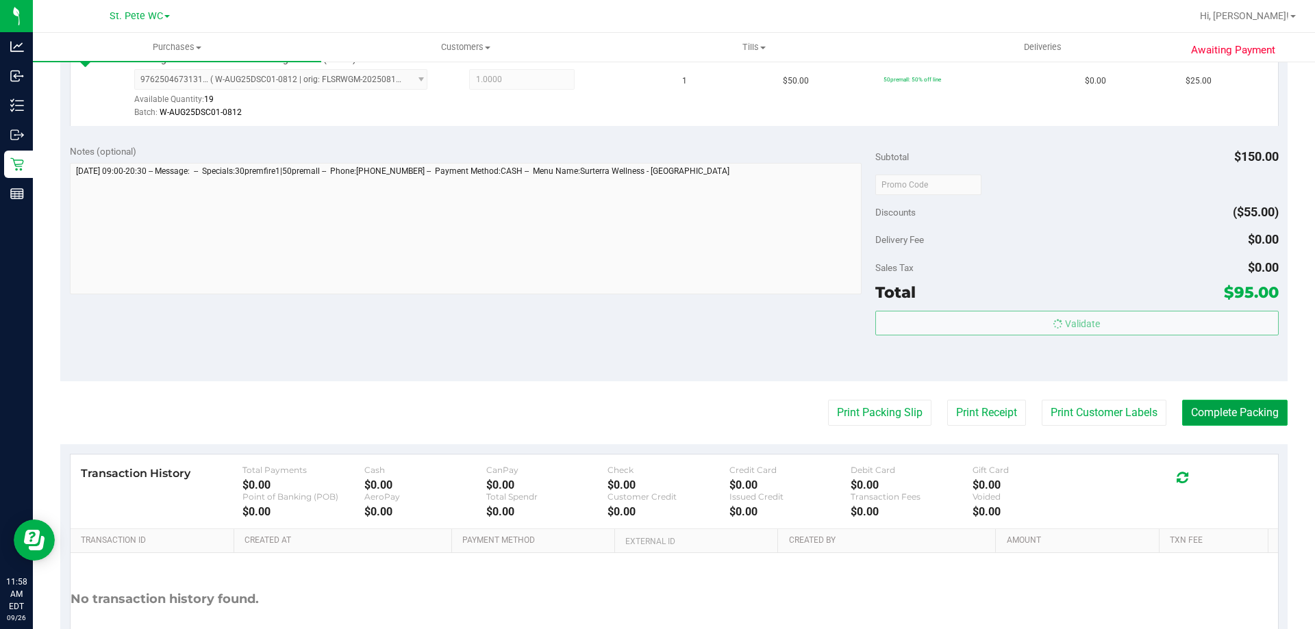
click at [1245, 405] on button "Complete Packing" at bounding box center [1234, 413] width 105 height 26
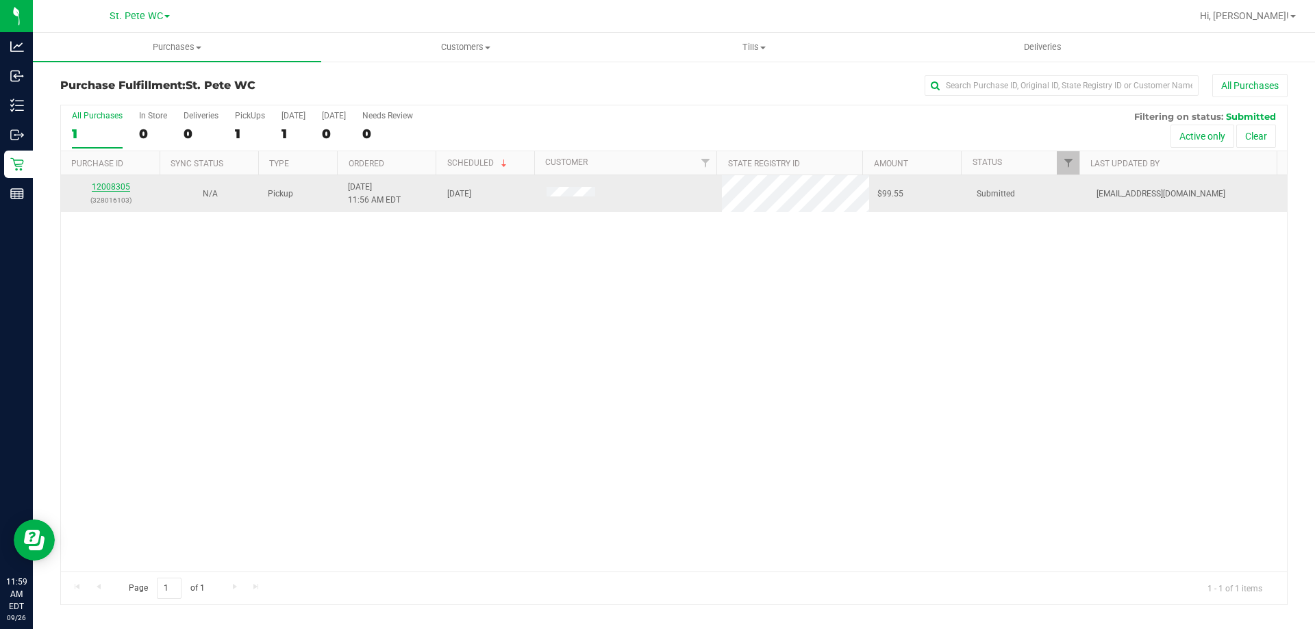
click at [103, 187] on link "12008305" at bounding box center [111, 187] width 38 height 10
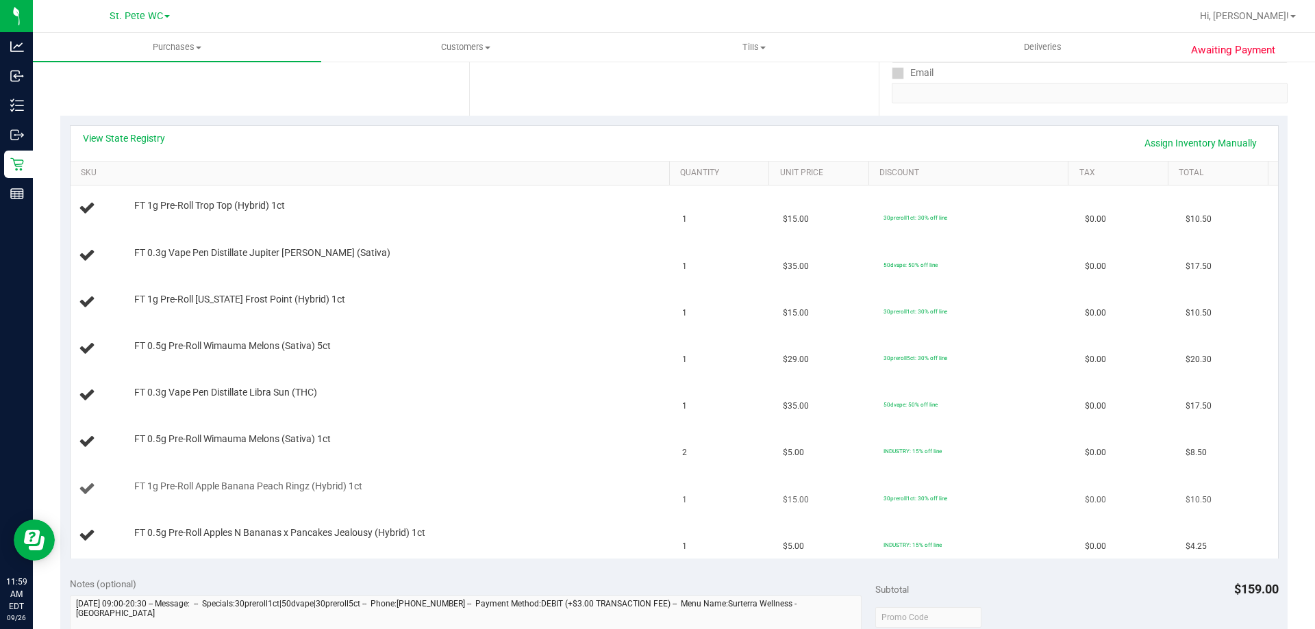
scroll to position [342, 0]
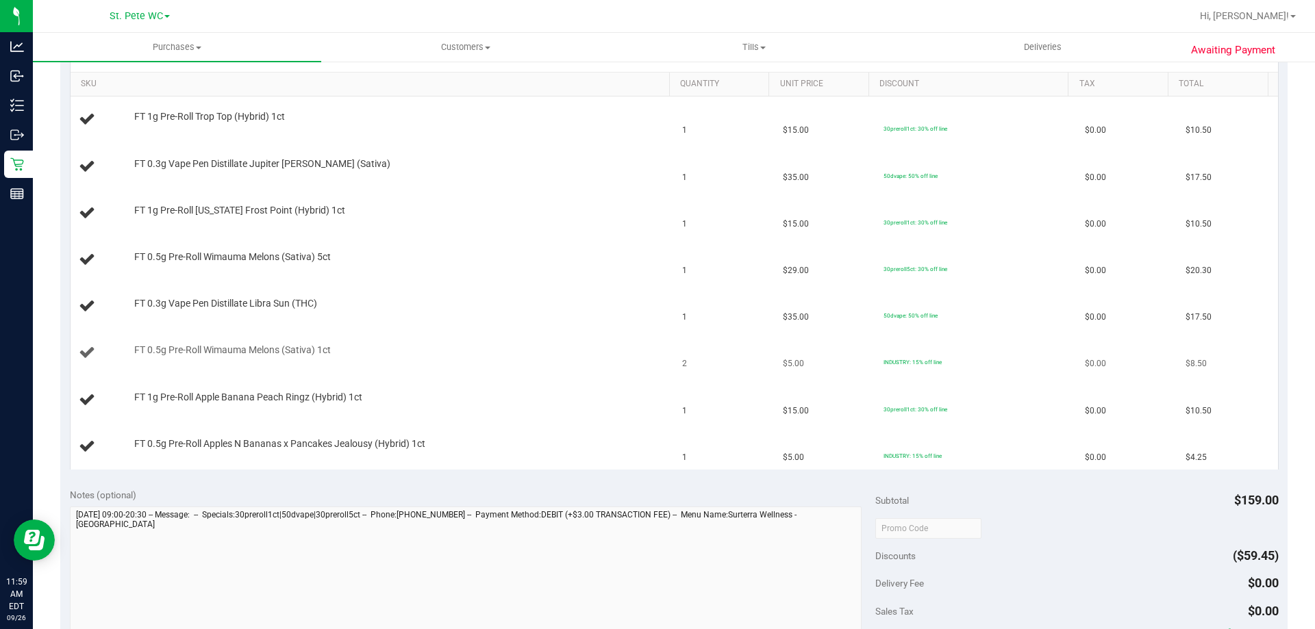
click at [511, 358] on div at bounding box center [398, 358] width 529 height 1
click at [463, 401] on div "FT 1g Pre-Roll Apple Banana Peach Ringz (Hybrid) 1ct" at bounding box center [395, 398] width 536 height 14
click at [505, 447] on div "FT 0.5g Pre-Roll Apples N Bananas x Pancakes Jealousy (Hybrid) 1ct" at bounding box center [395, 445] width 536 height 14
click at [586, 197] on td "FT 1g Pre-Roll Florida Frost Point (Hybrid) 1ct" at bounding box center [373, 213] width 604 height 47
click at [562, 98] on td "FT 1g Pre-Roll Trop Top (Hybrid) 1ct" at bounding box center [373, 120] width 604 height 47
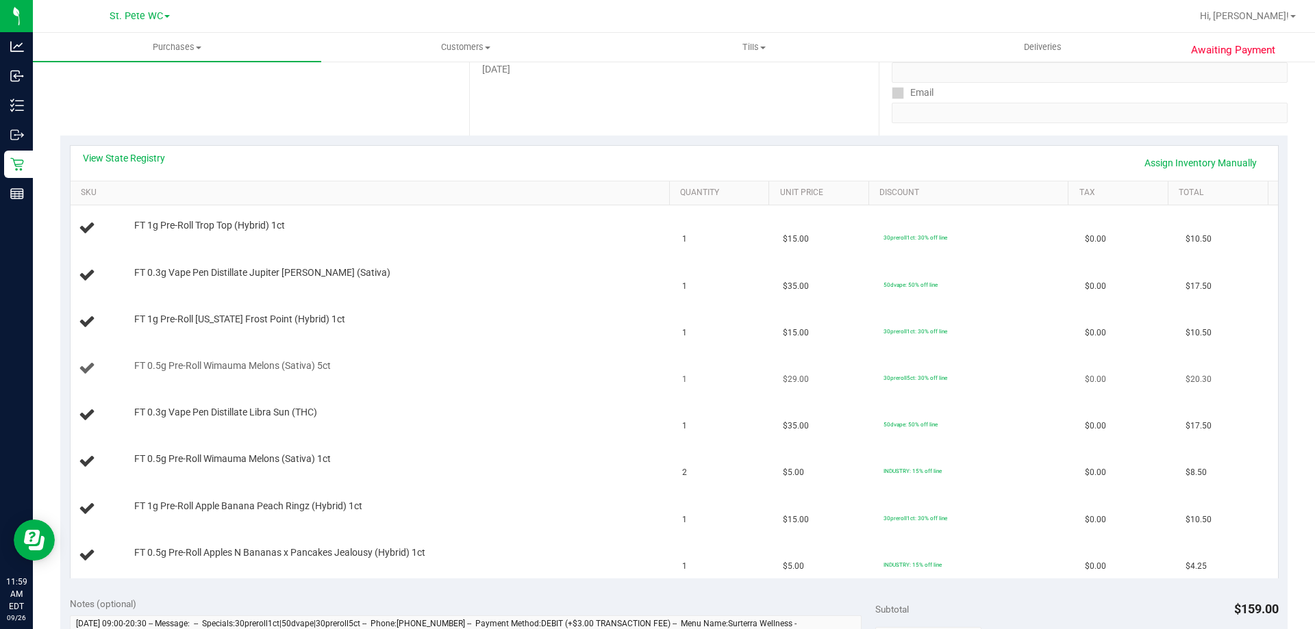
scroll to position [274, 0]
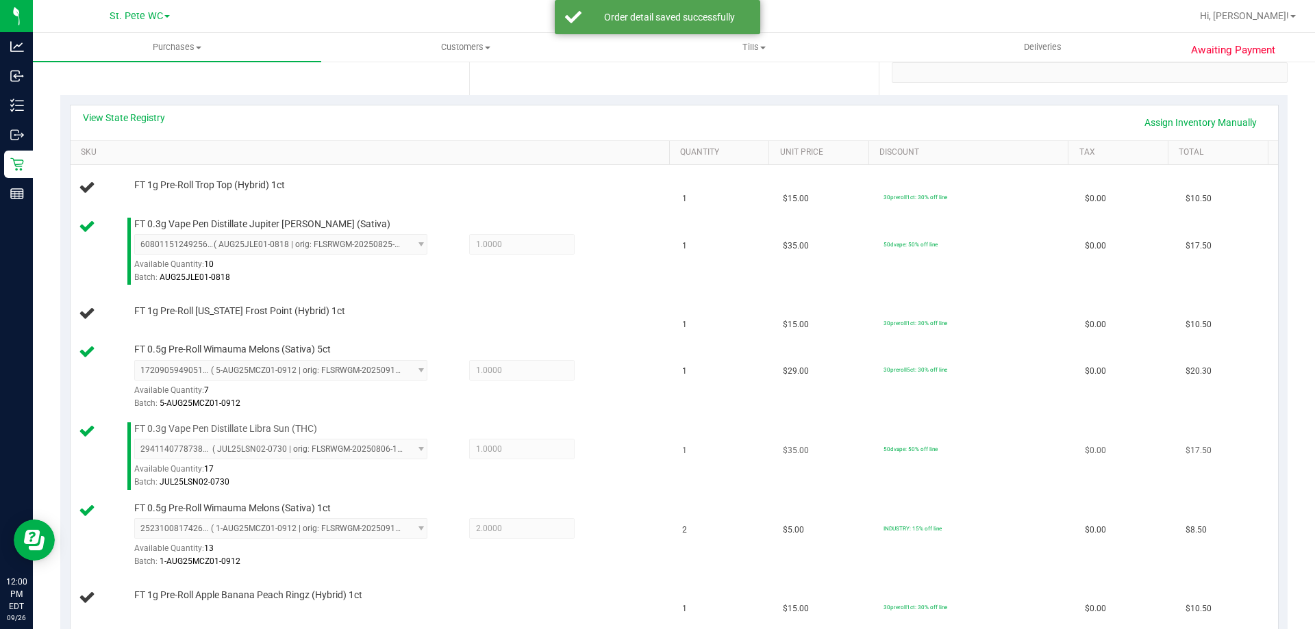
click at [738, 465] on td "1" at bounding box center [724, 456] width 101 height 79
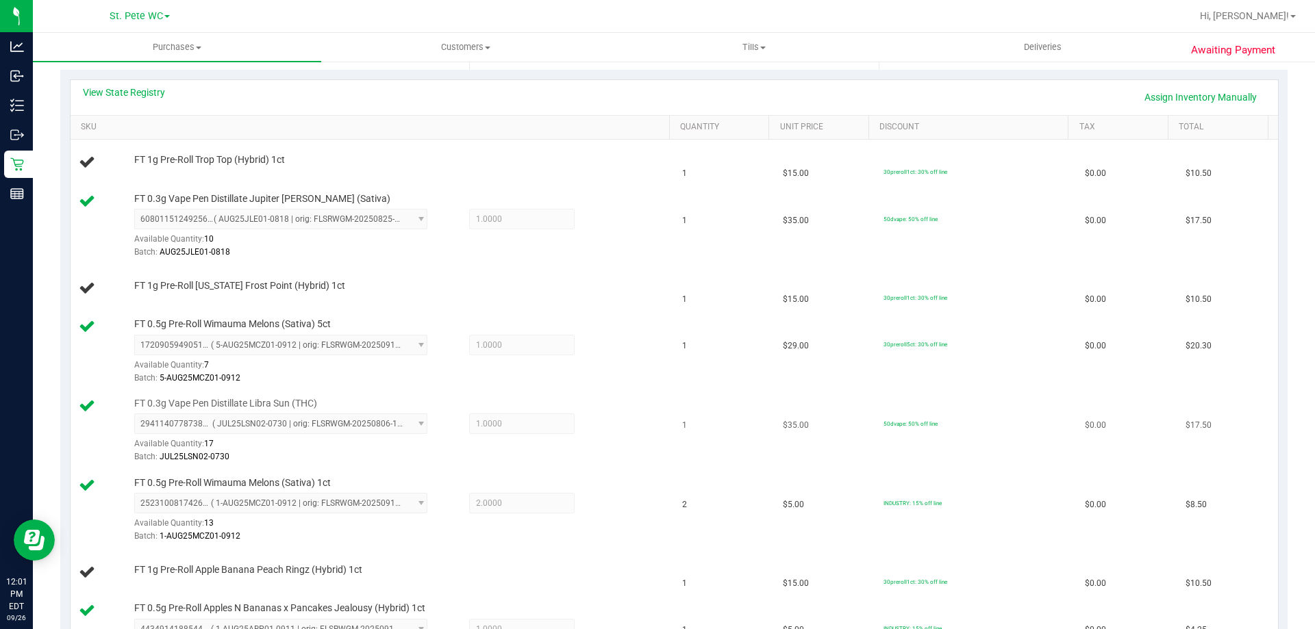
scroll to position [368, 0]
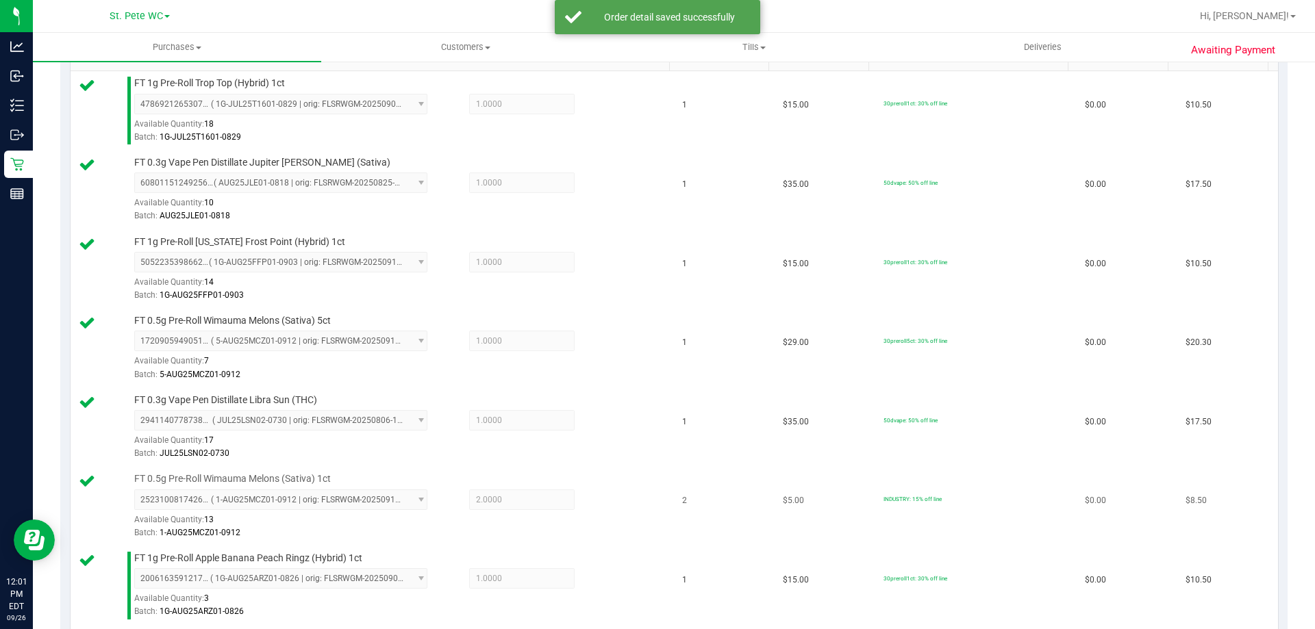
click at [992, 542] on td "INDUSTRY: 15% off line" at bounding box center [975, 506] width 201 height 79
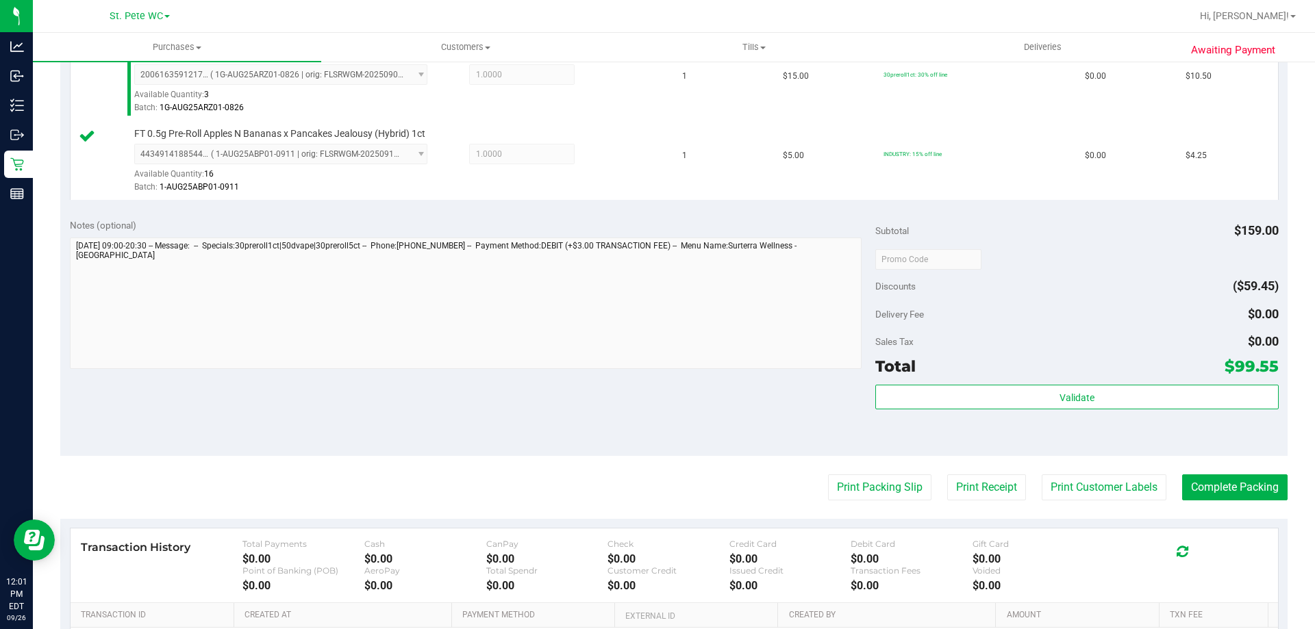
scroll to position [884, 0]
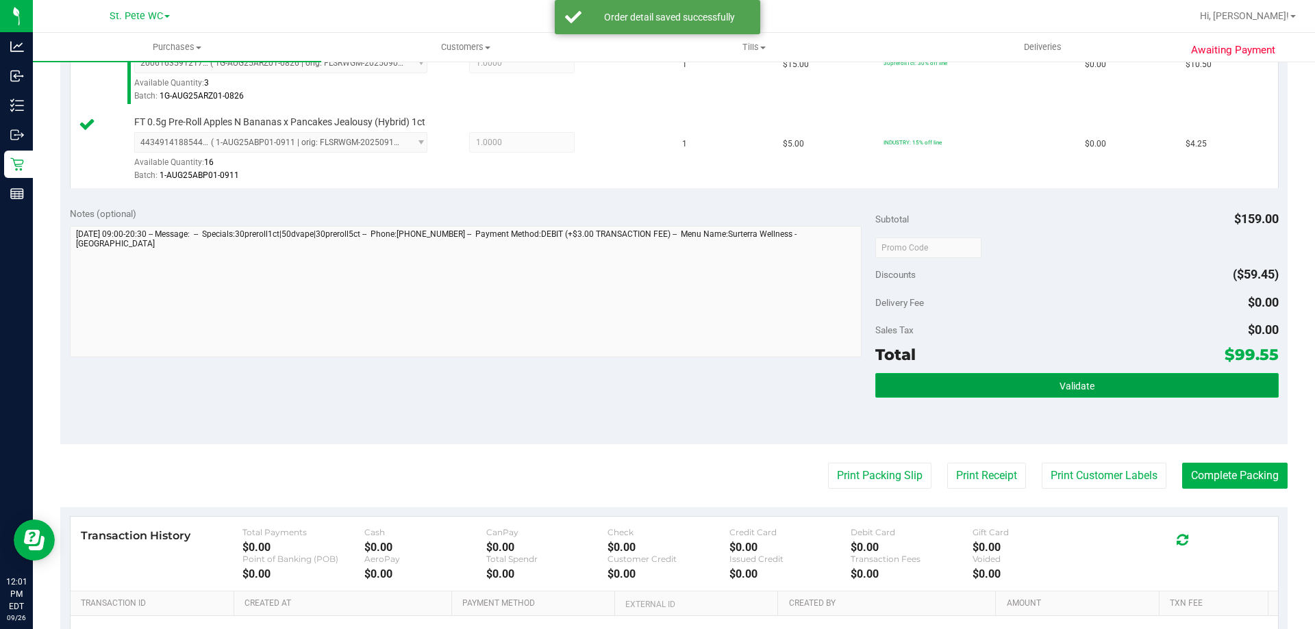
click at [1114, 386] on button "Validate" at bounding box center [1076, 385] width 403 height 25
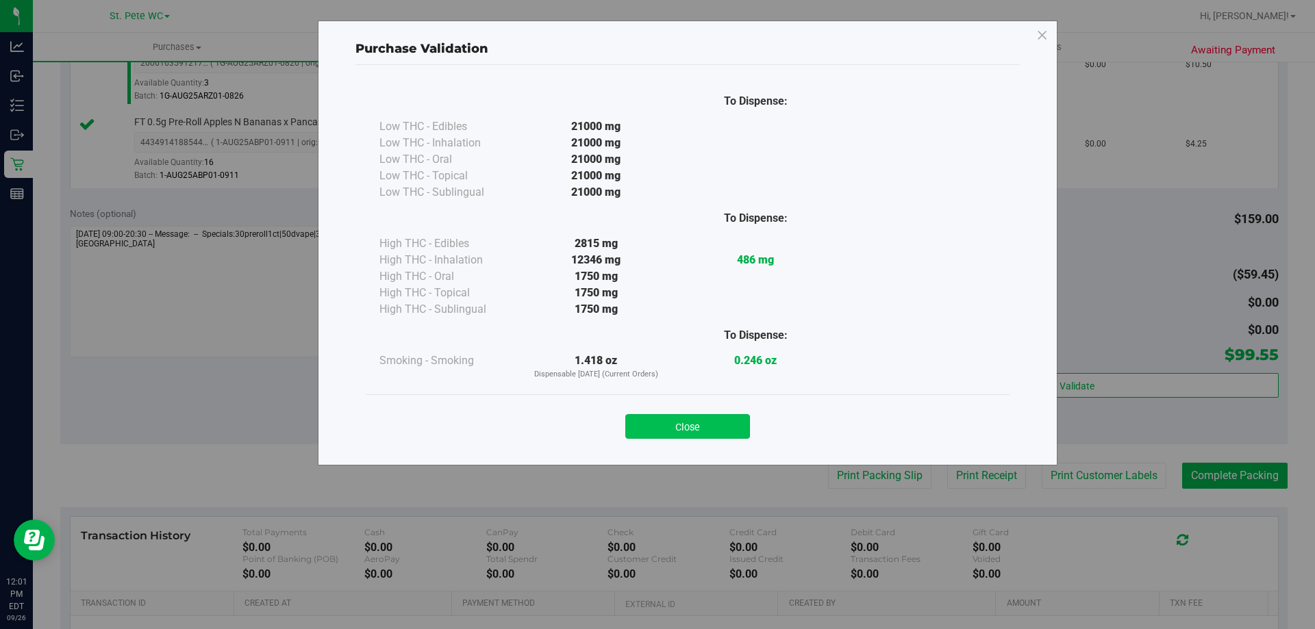
click at [710, 421] on button "Close" at bounding box center [687, 426] width 125 height 25
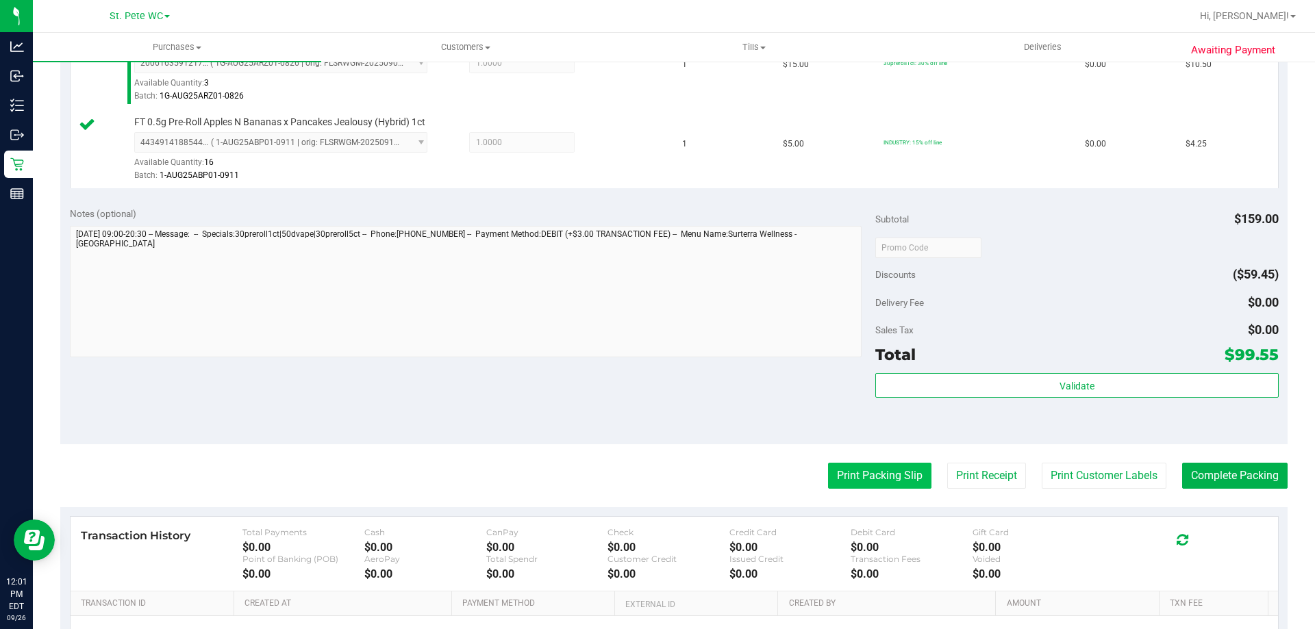
click at [869, 482] on button "Print Packing Slip" at bounding box center [879, 476] width 103 height 26
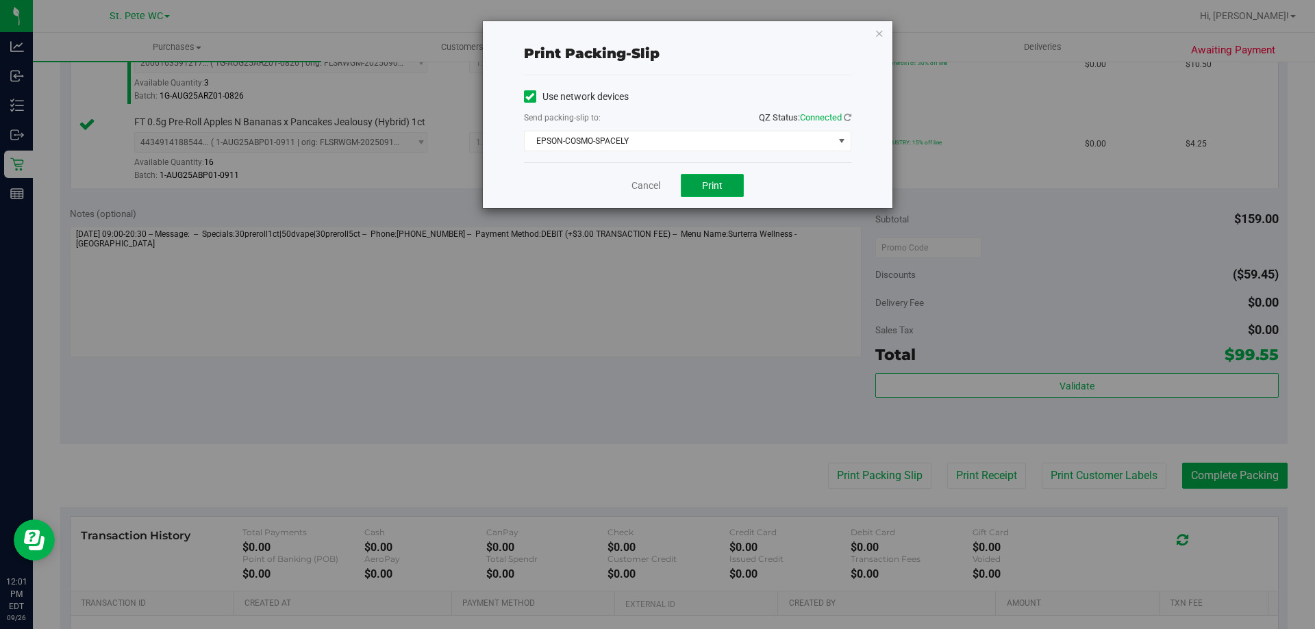
click at [731, 187] on button "Print" at bounding box center [712, 185] width 63 height 23
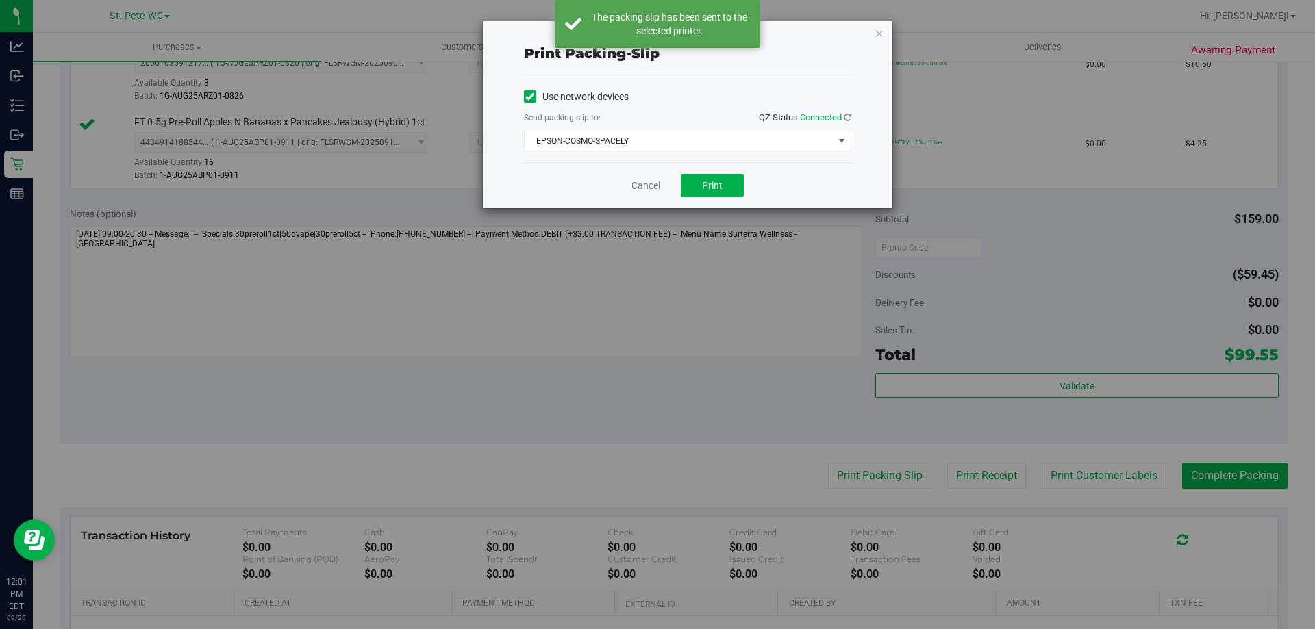
click at [634, 182] on link "Cancel" at bounding box center [646, 186] width 29 height 14
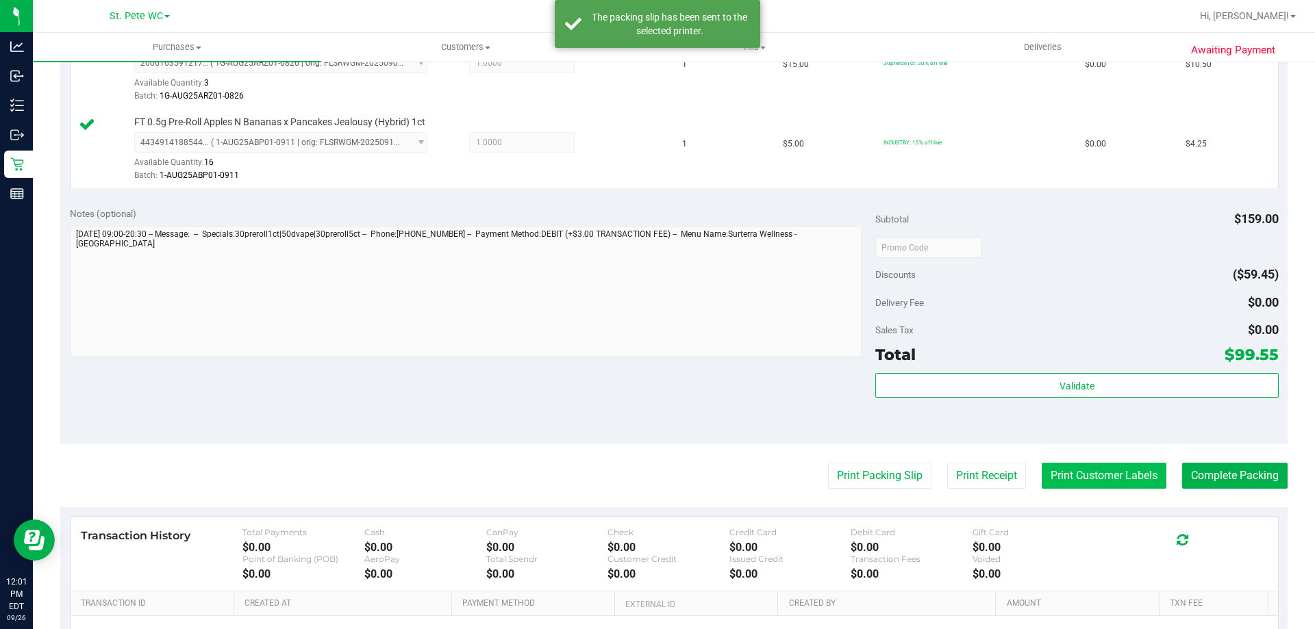
click at [1108, 467] on button "Print Customer Labels" at bounding box center [1104, 476] width 125 height 26
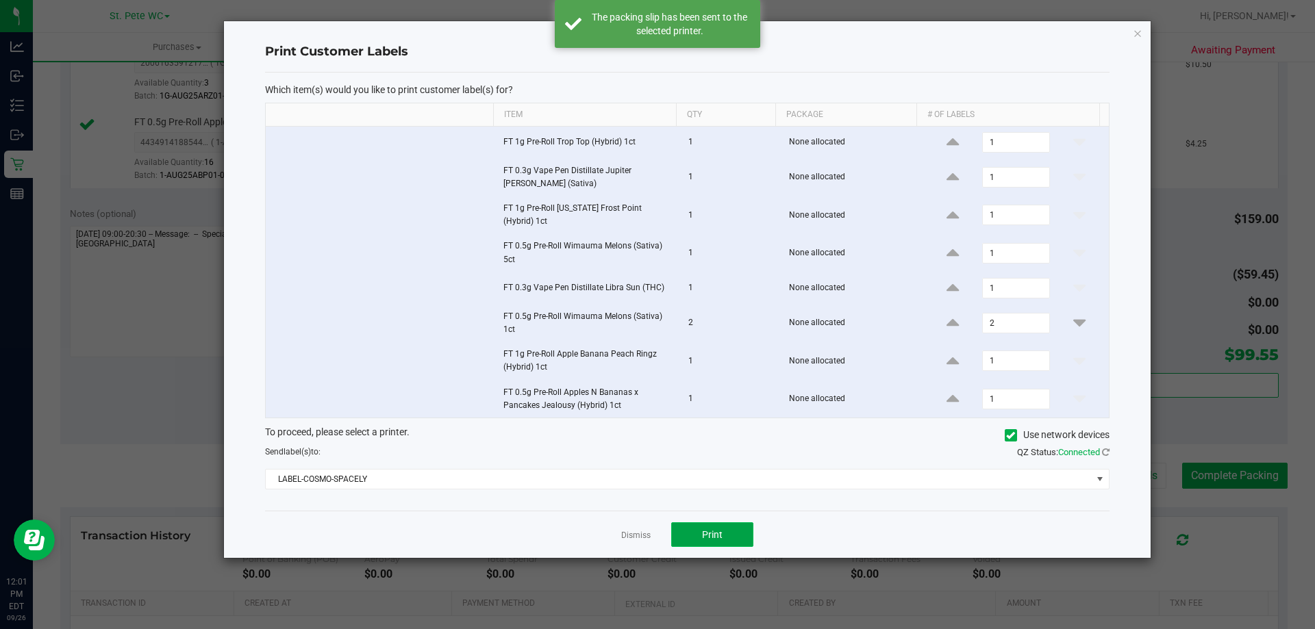
click at [747, 534] on button "Print" at bounding box center [712, 535] width 82 height 25
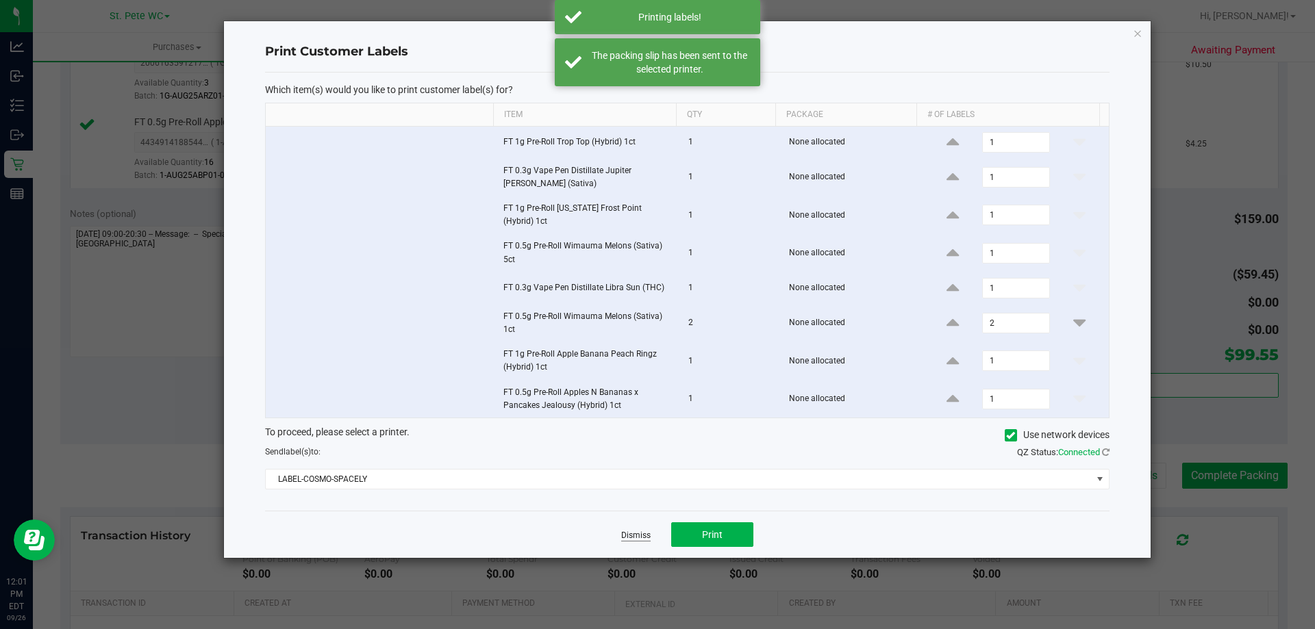
click at [630, 530] on link "Dismiss" at bounding box center [635, 536] width 29 height 12
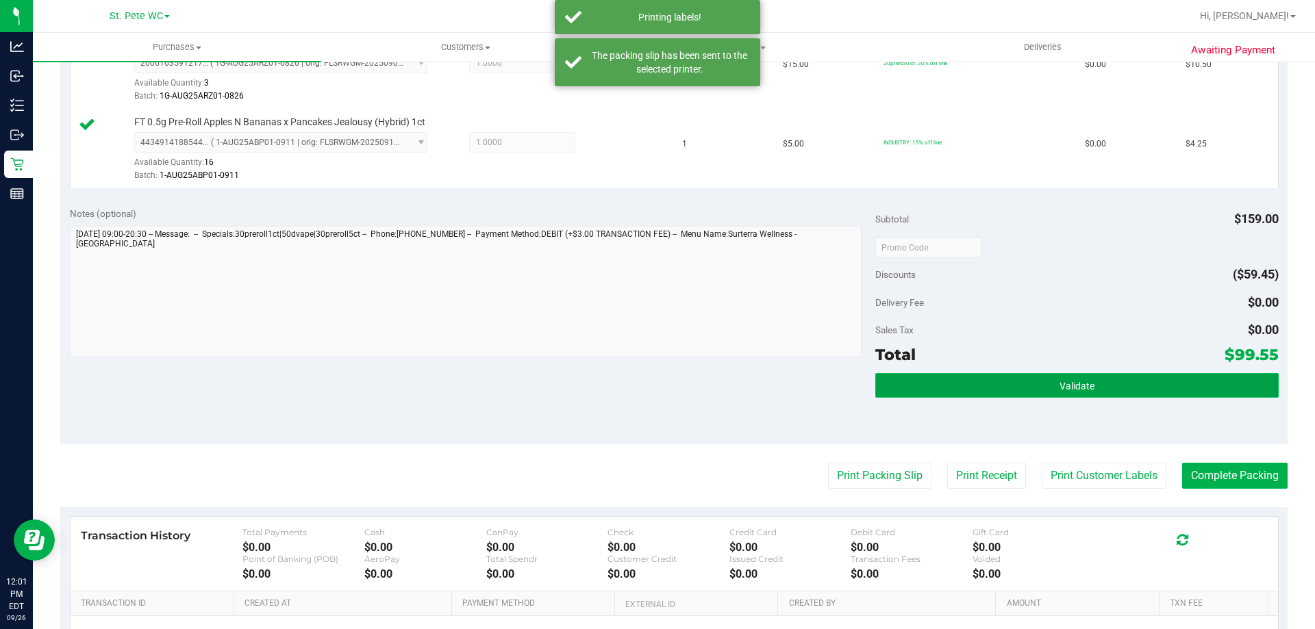
click at [1154, 375] on button "Validate" at bounding box center [1076, 385] width 403 height 25
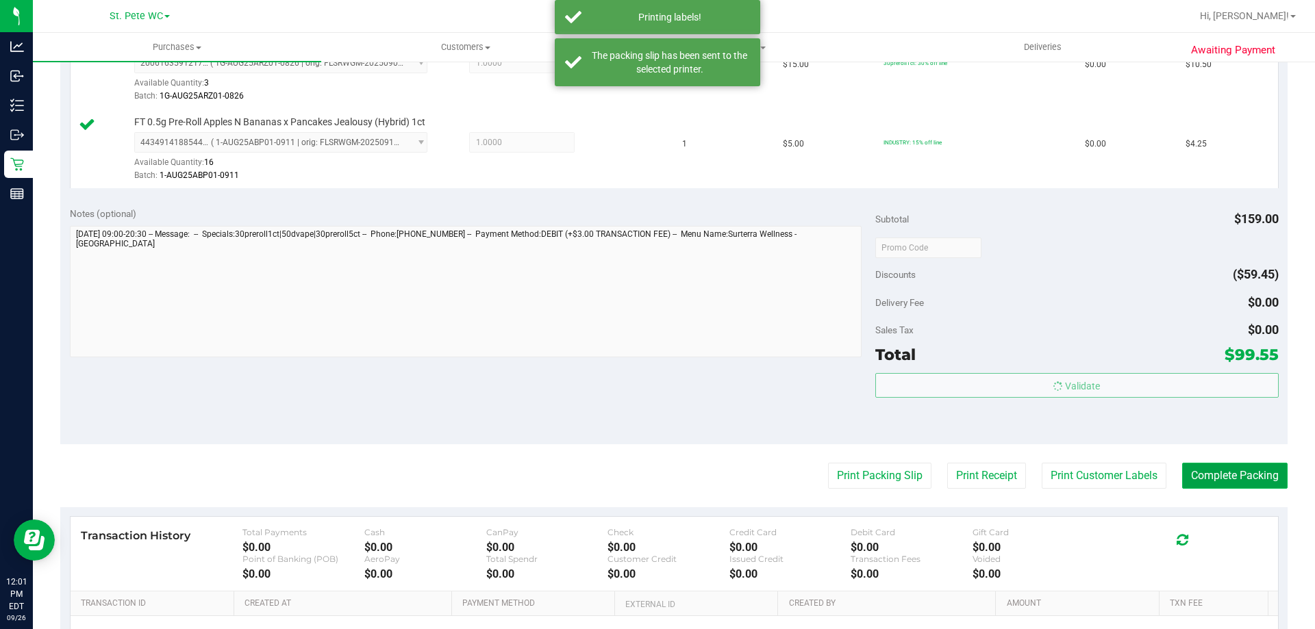
click at [1228, 472] on button "Complete Packing" at bounding box center [1234, 476] width 105 height 26
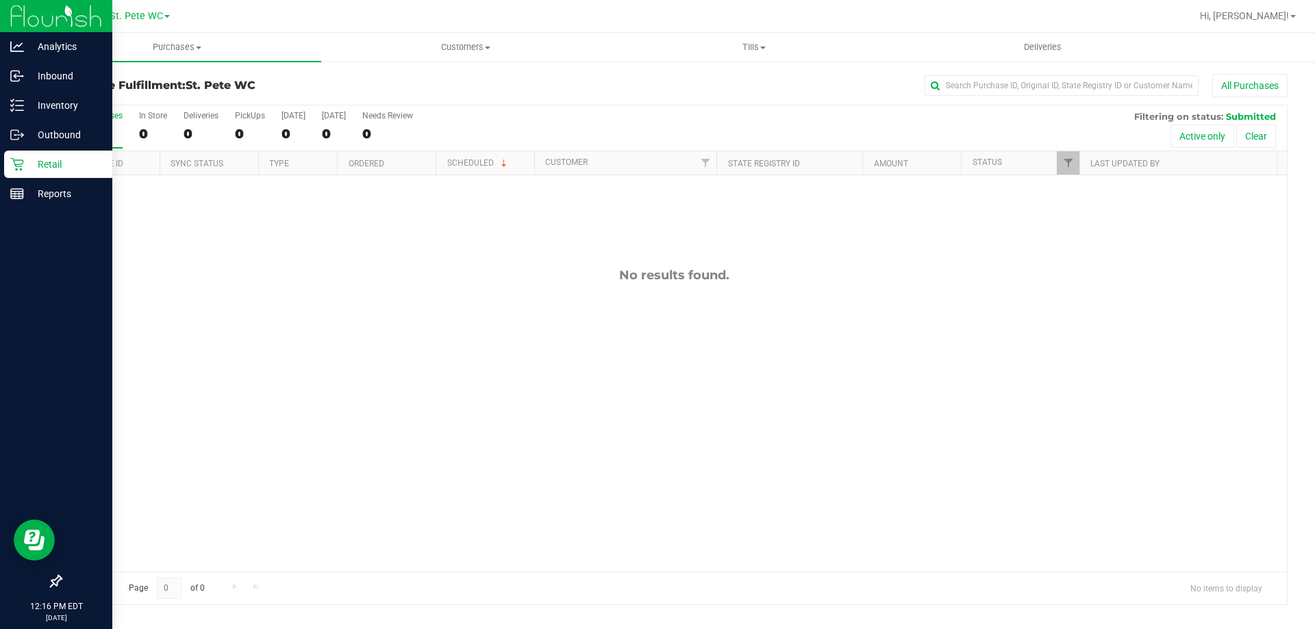
click at [16, 164] on icon at bounding box center [16, 164] width 13 height 13
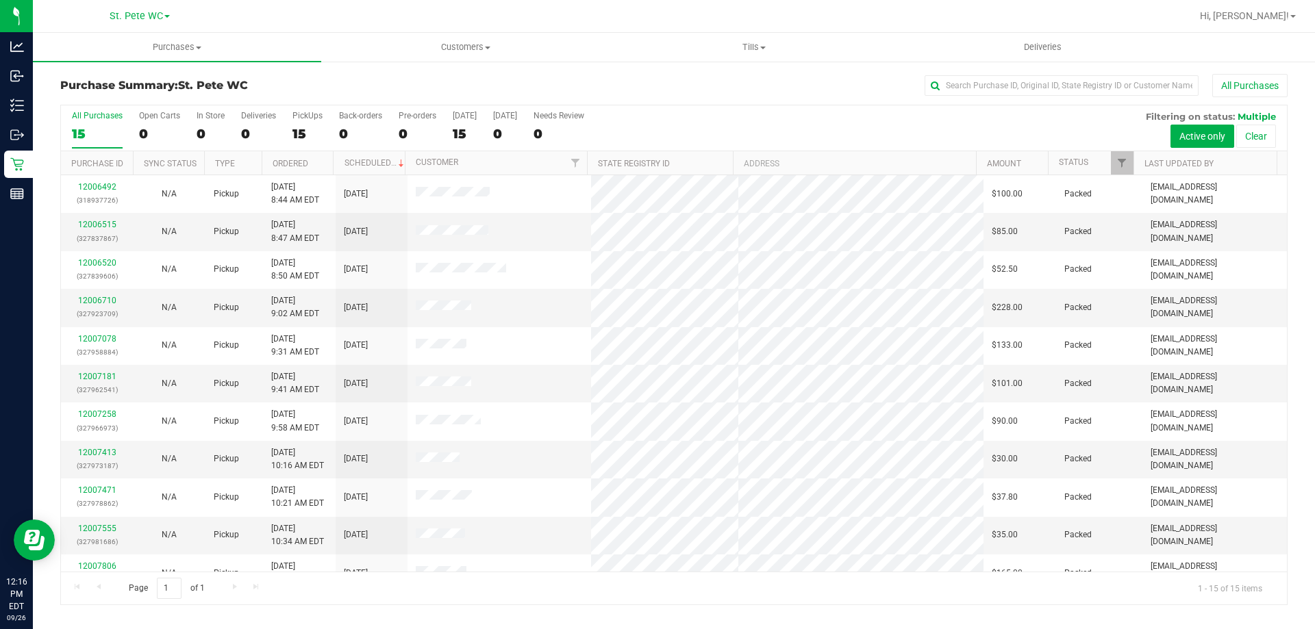
click at [793, 118] on div "All Purchases 15 Open Carts 0 In Store 0 Deliveries 0 PickUps 15 Back-orders 0 …" at bounding box center [674, 128] width 1226 height 46
click at [73, 127] on div "15" at bounding box center [97, 134] width 51 height 16
click at [0, 0] on input "All Purchases 15" at bounding box center [0, 0] width 0 height 0
click at [1260, 86] on button "All Purchases" at bounding box center [1249, 85] width 75 height 23
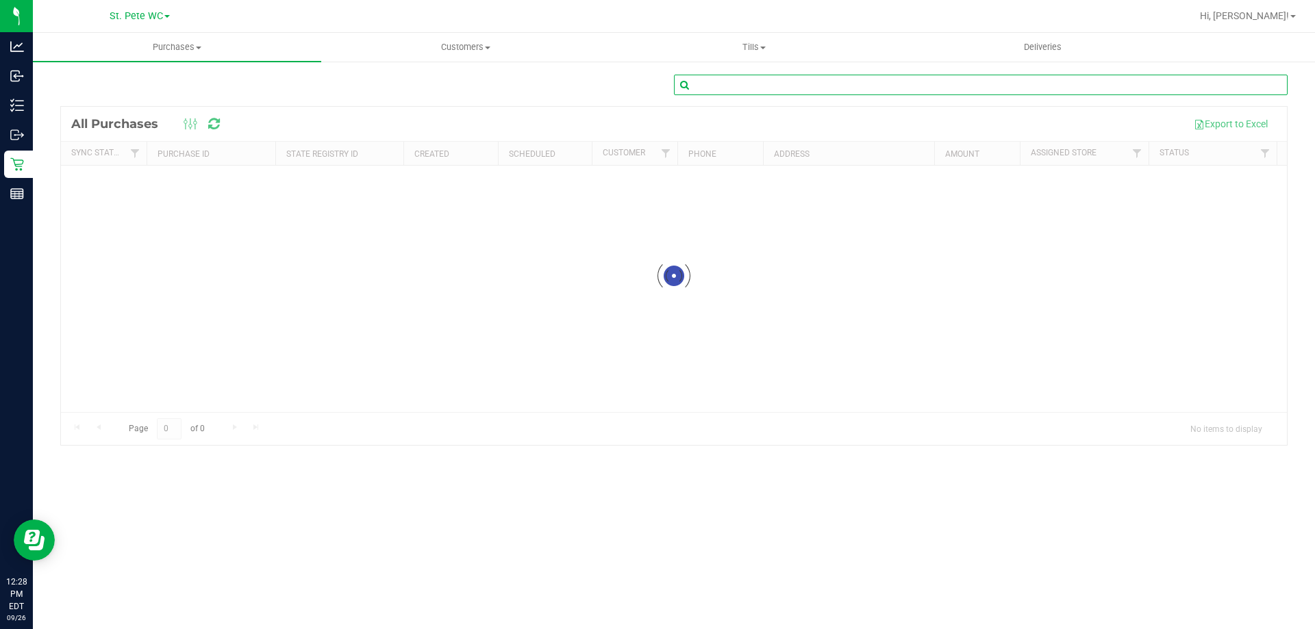
click at [956, 88] on input "text" at bounding box center [981, 85] width 614 height 21
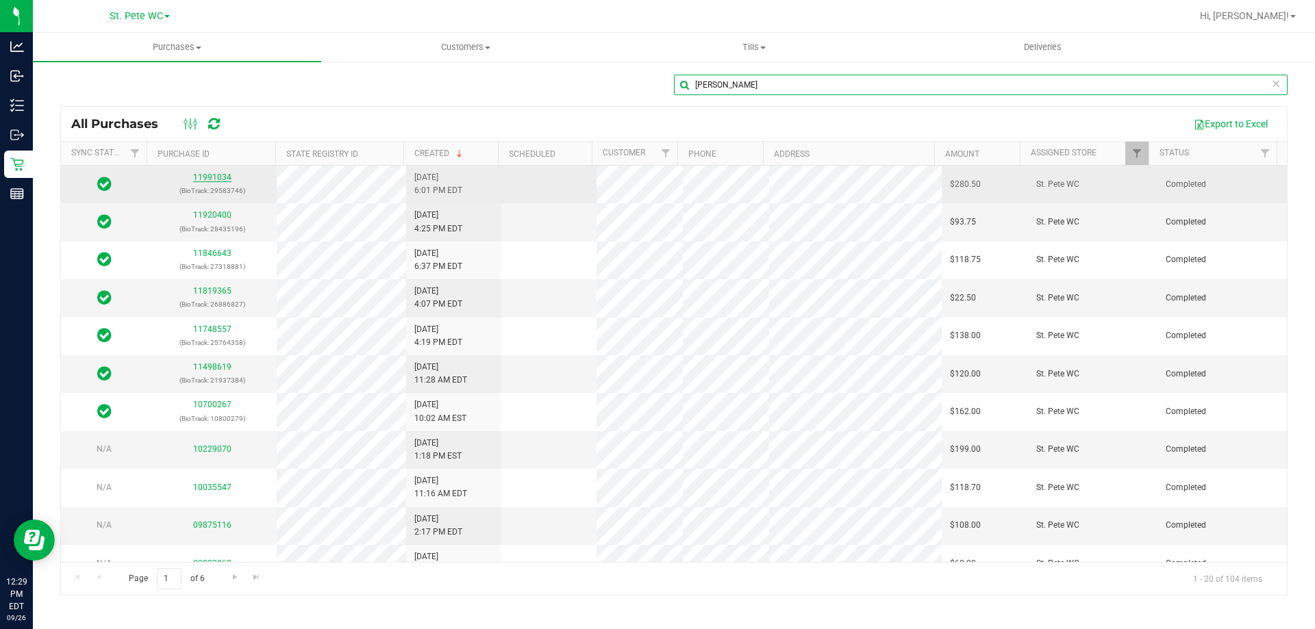
type input "frix"
click at [205, 174] on link "11991034" at bounding box center [212, 178] width 38 height 10
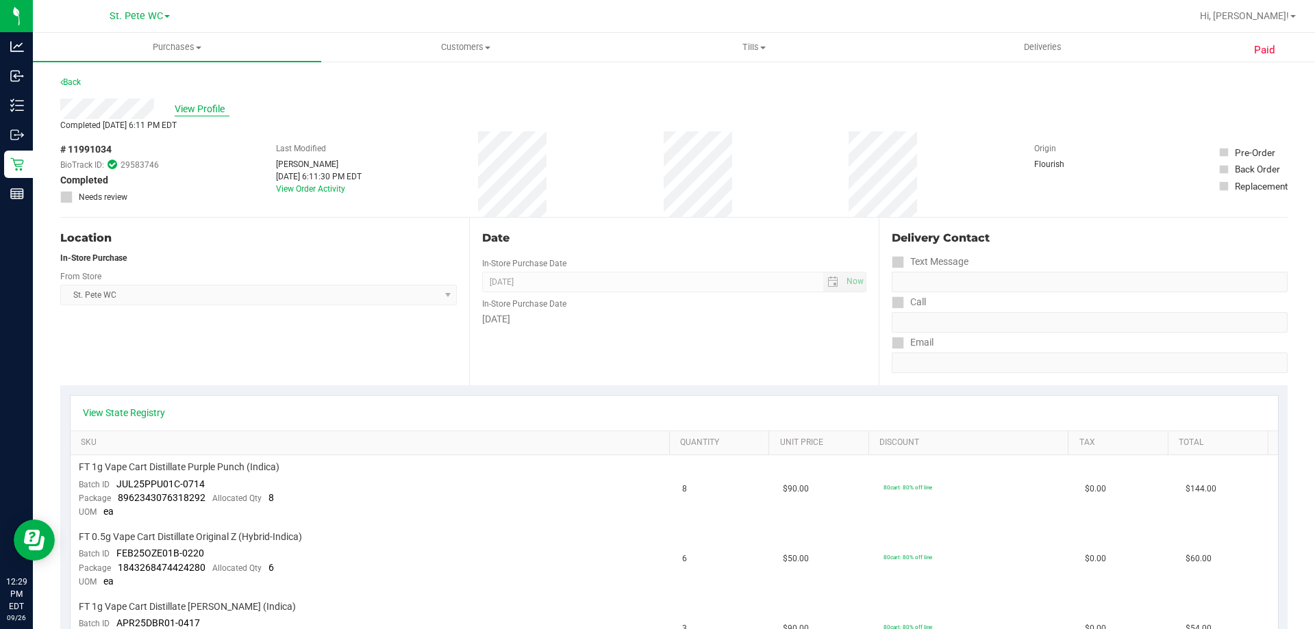
click at [204, 107] on span "View Profile" at bounding box center [202, 109] width 55 height 14
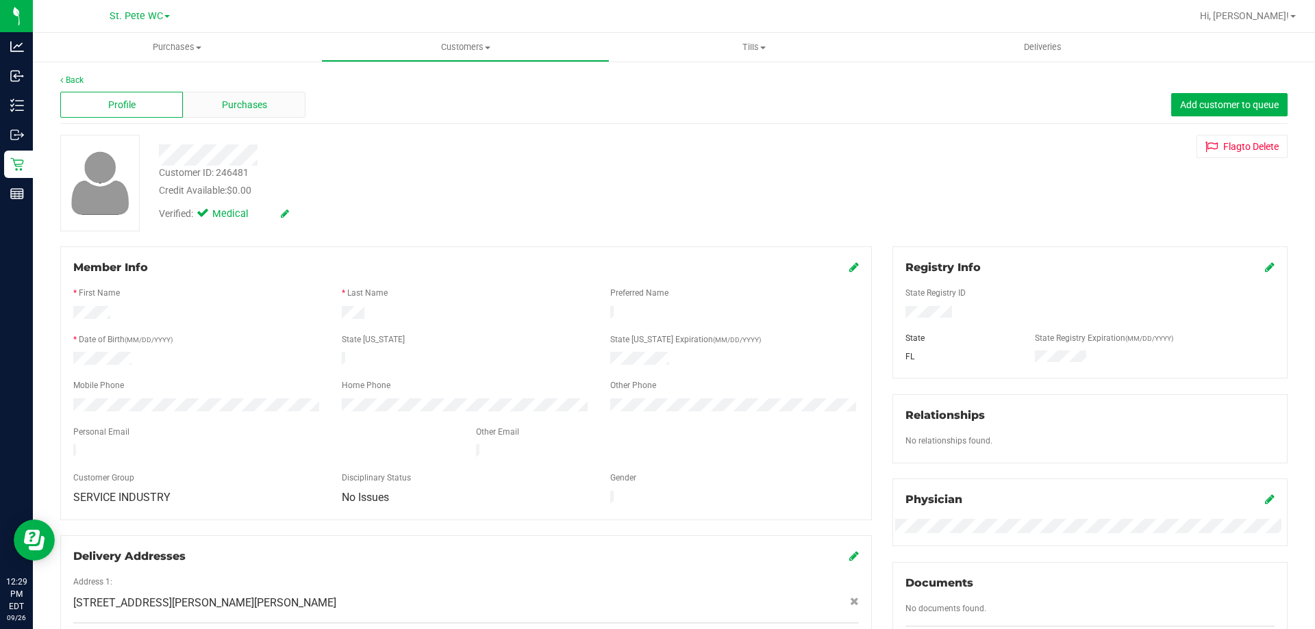
click at [280, 108] on div "Purchases" at bounding box center [244, 105] width 123 height 26
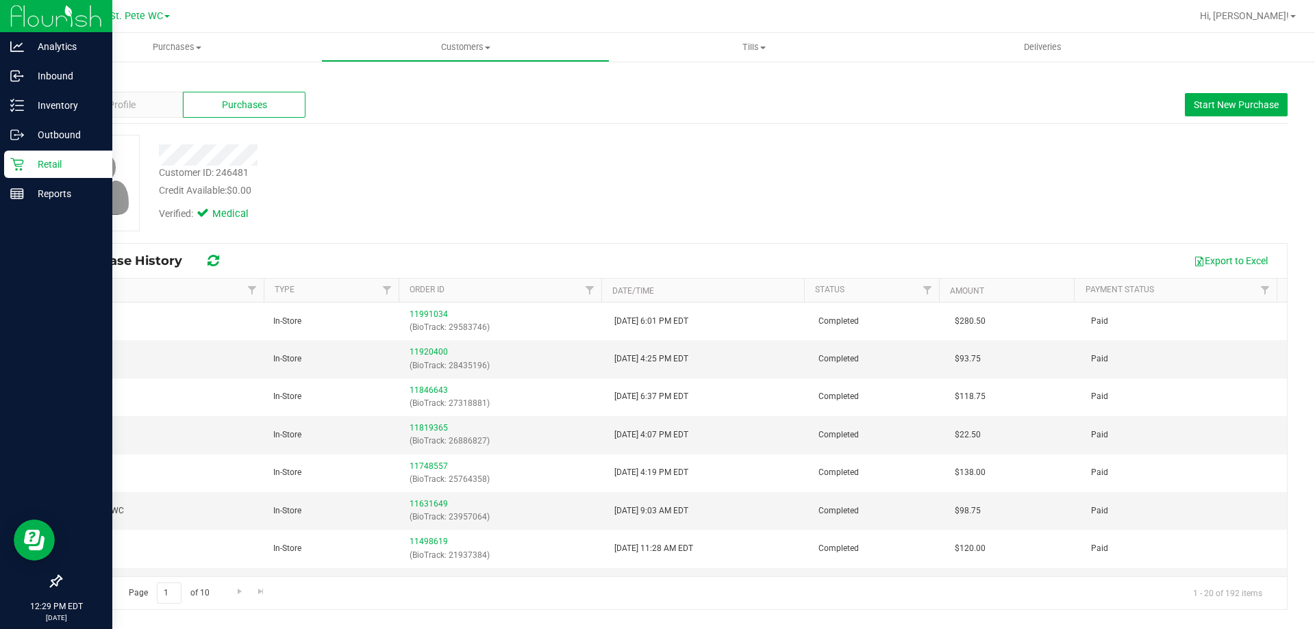
click at [40, 158] on p "Retail" at bounding box center [65, 164] width 82 height 16
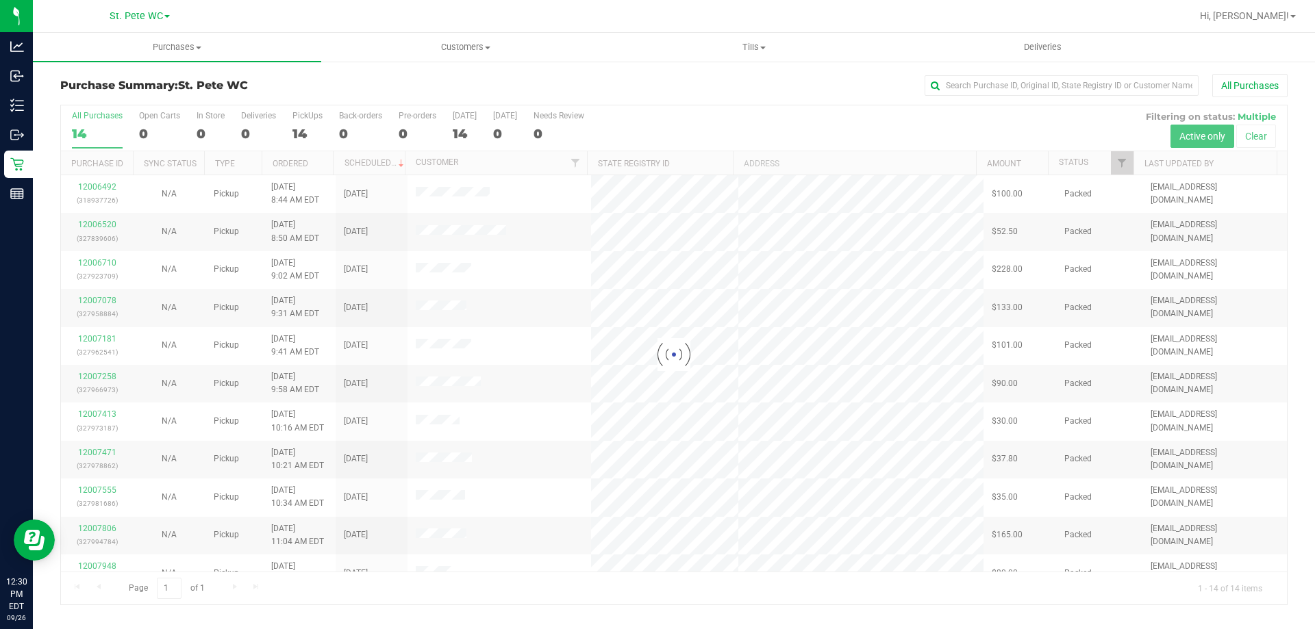
click at [103, 360] on div at bounding box center [674, 354] width 1226 height 499
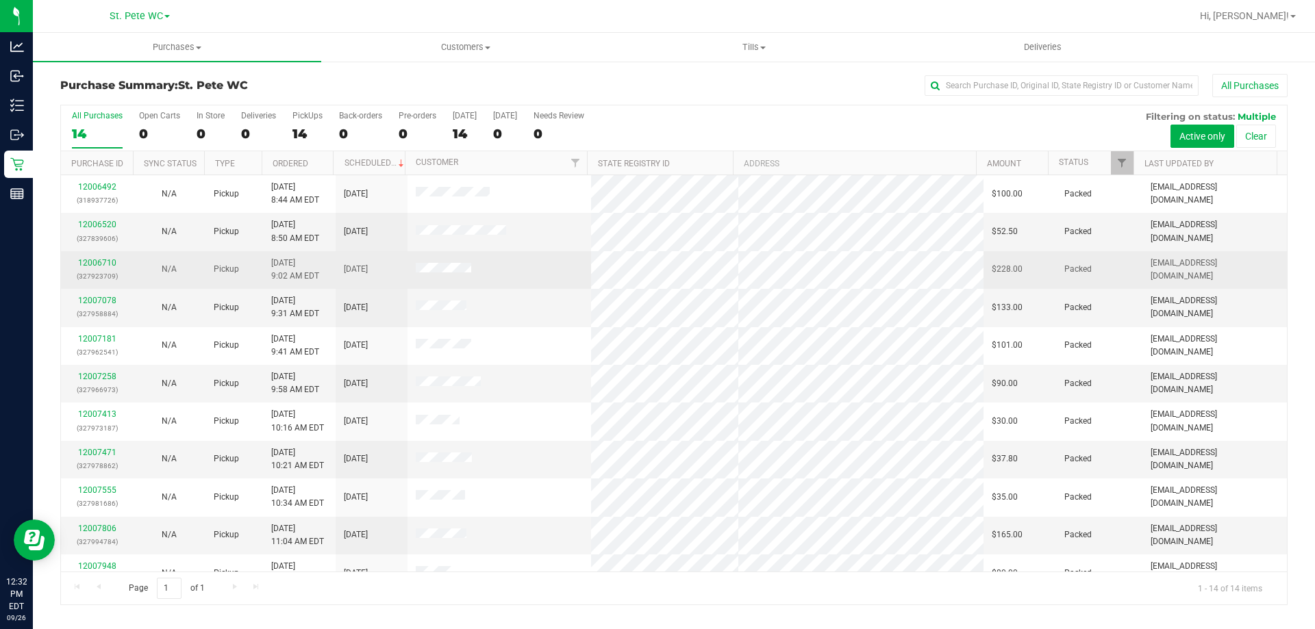
click at [114, 272] on p "(327923709)" at bounding box center [96, 276] width 55 height 13
click at [107, 266] on link "12006710" at bounding box center [97, 263] width 38 height 10
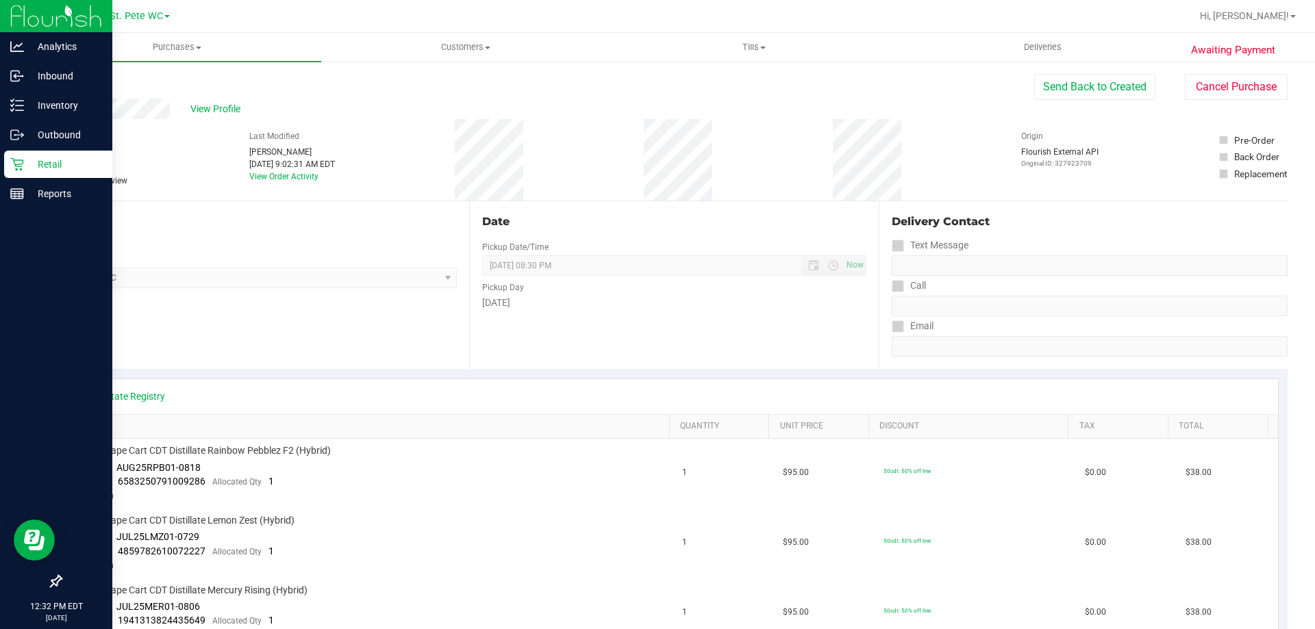
click at [43, 158] on p "Retail" at bounding box center [65, 164] width 82 height 16
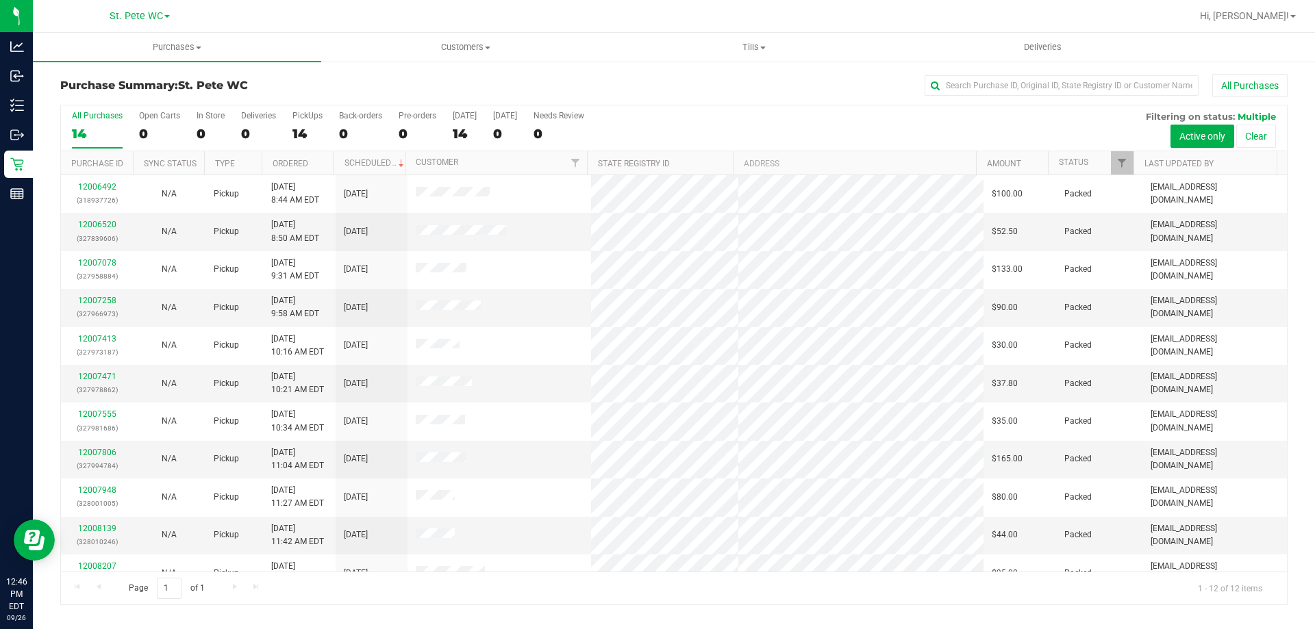
click at [706, 101] on div "Purchase Summary: St. Pete WC All Purchases" at bounding box center [673, 89] width 1227 height 30
click at [1255, 74] on button "All Purchases" at bounding box center [1249, 85] width 75 height 23
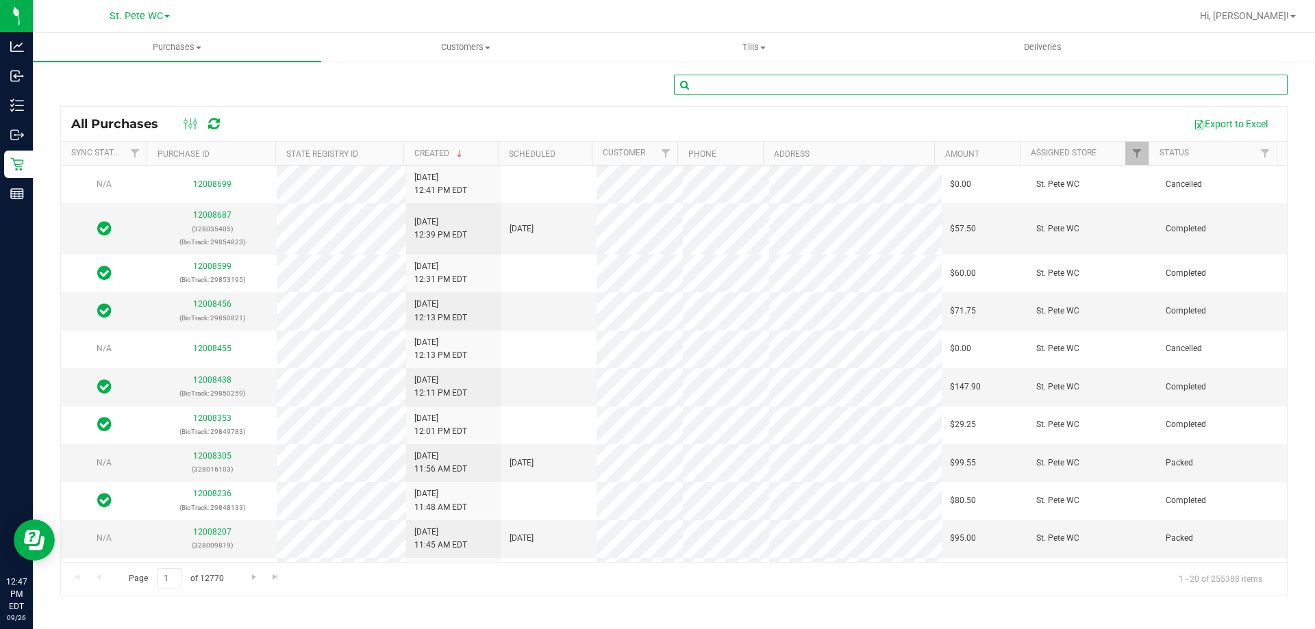
click at [938, 85] on input "text" at bounding box center [981, 85] width 614 height 21
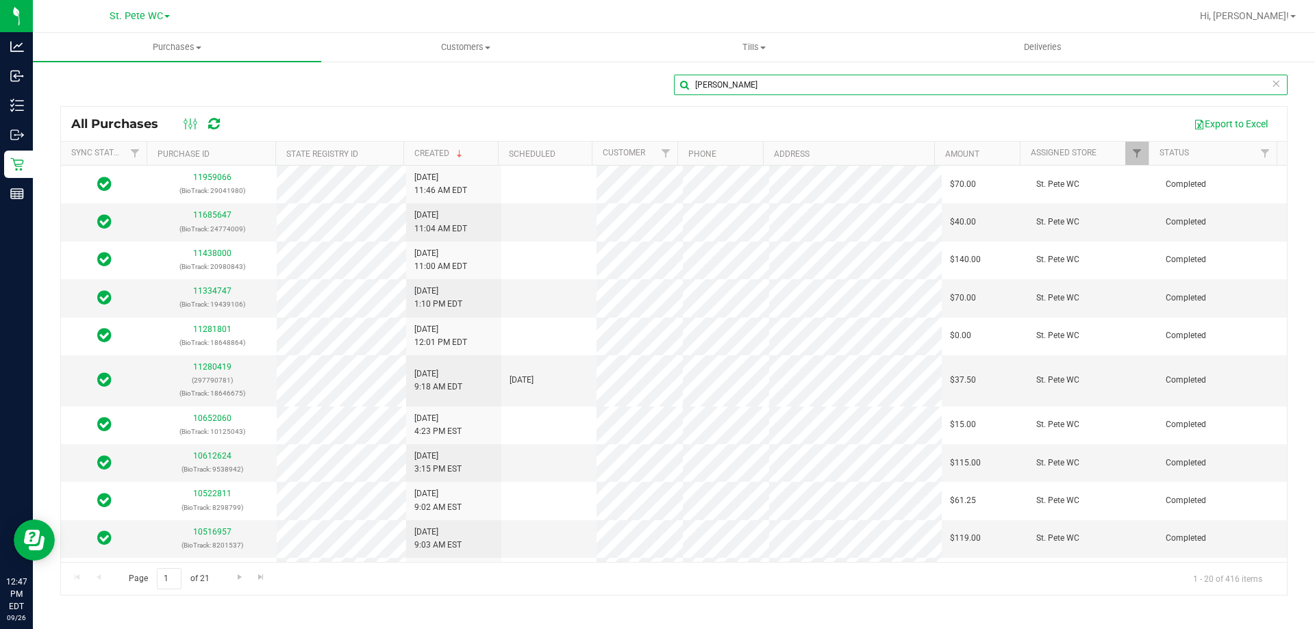
type input "constance"
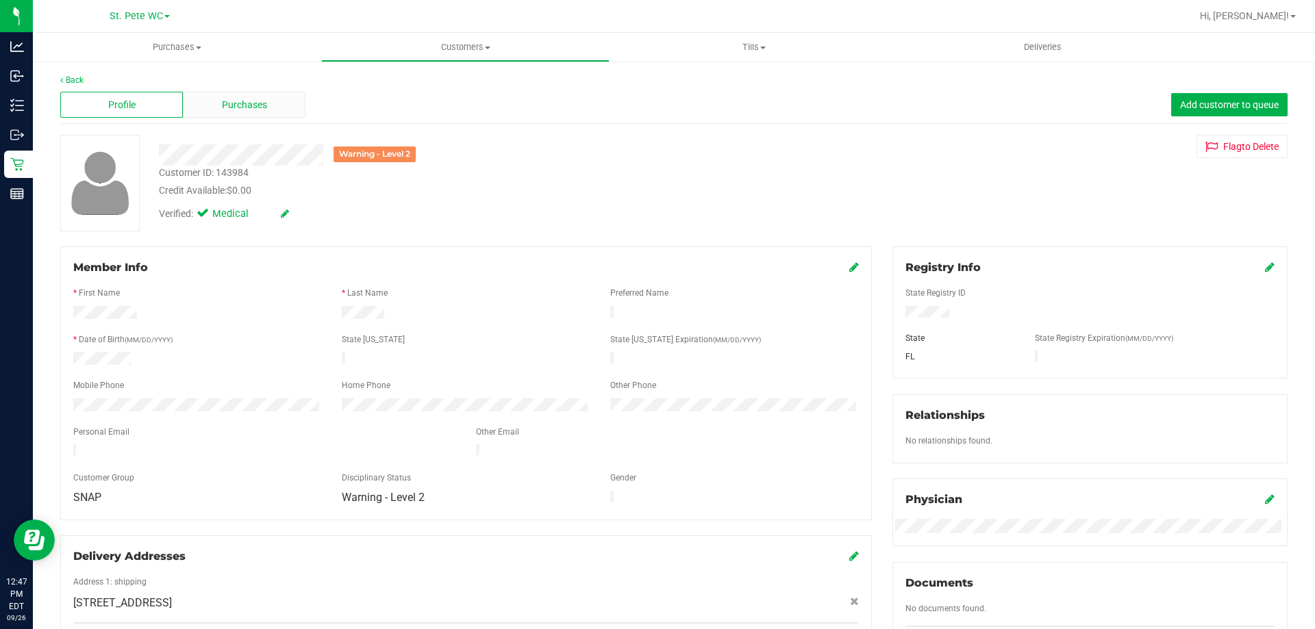
click at [230, 110] on span "Purchases" at bounding box center [244, 105] width 45 height 14
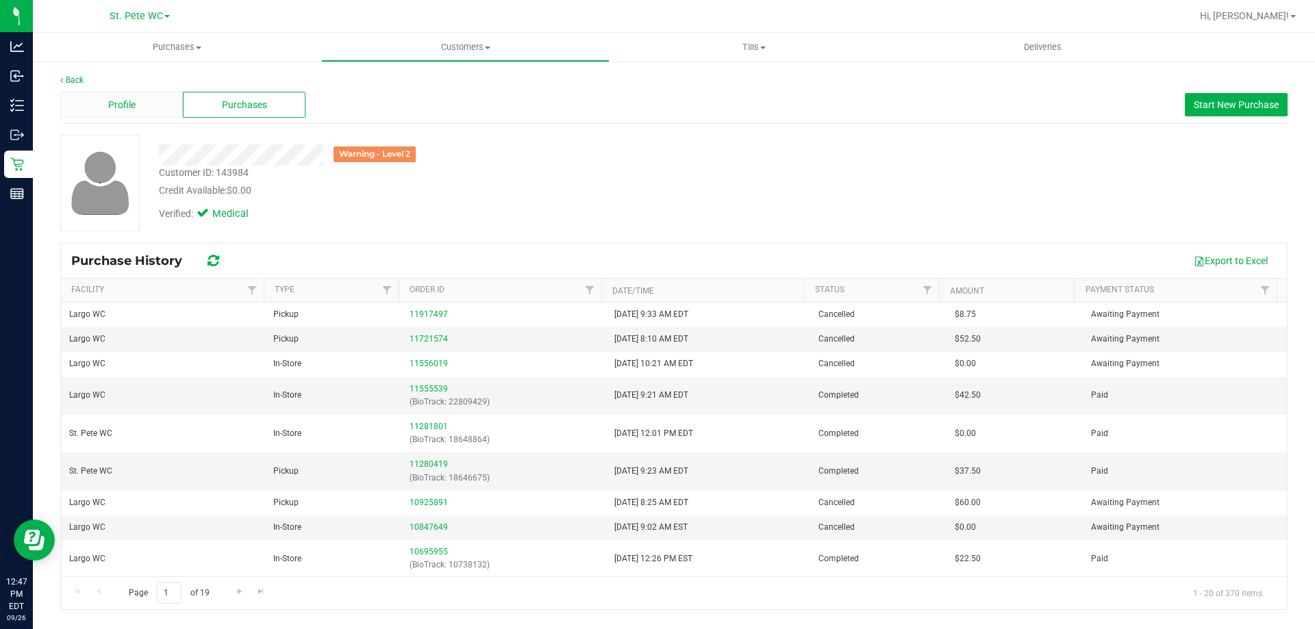
click at [129, 102] on span "Profile" at bounding box center [121, 105] width 27 height 14
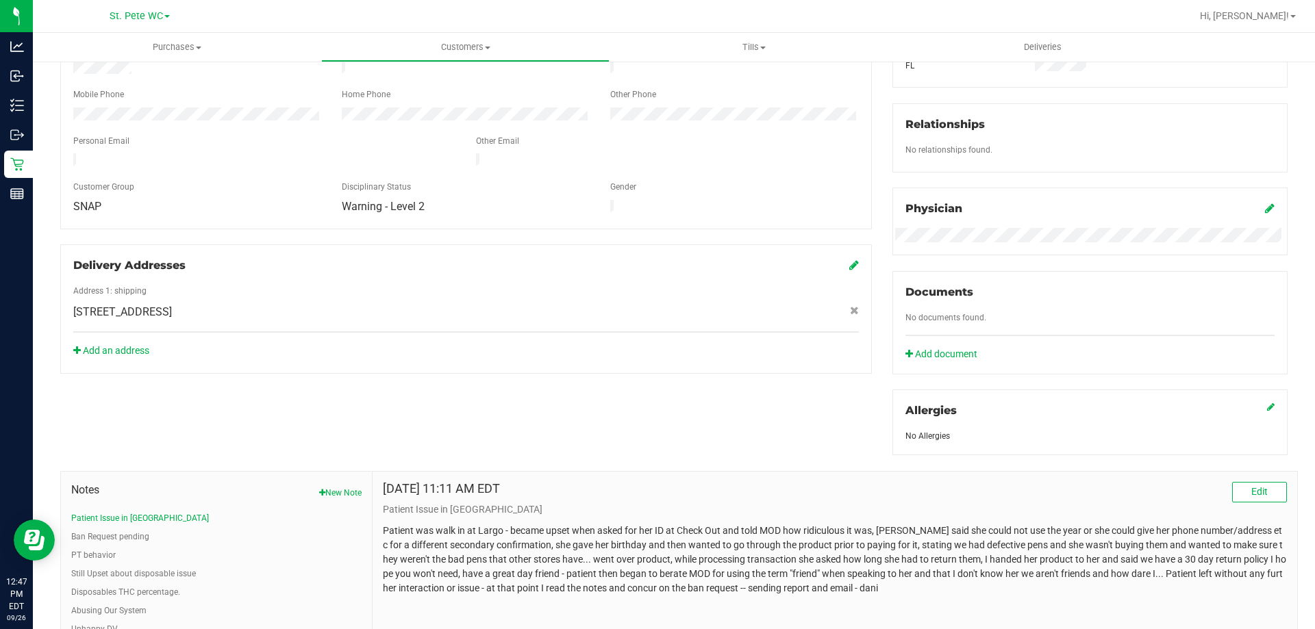
scroll to position [542, 0]
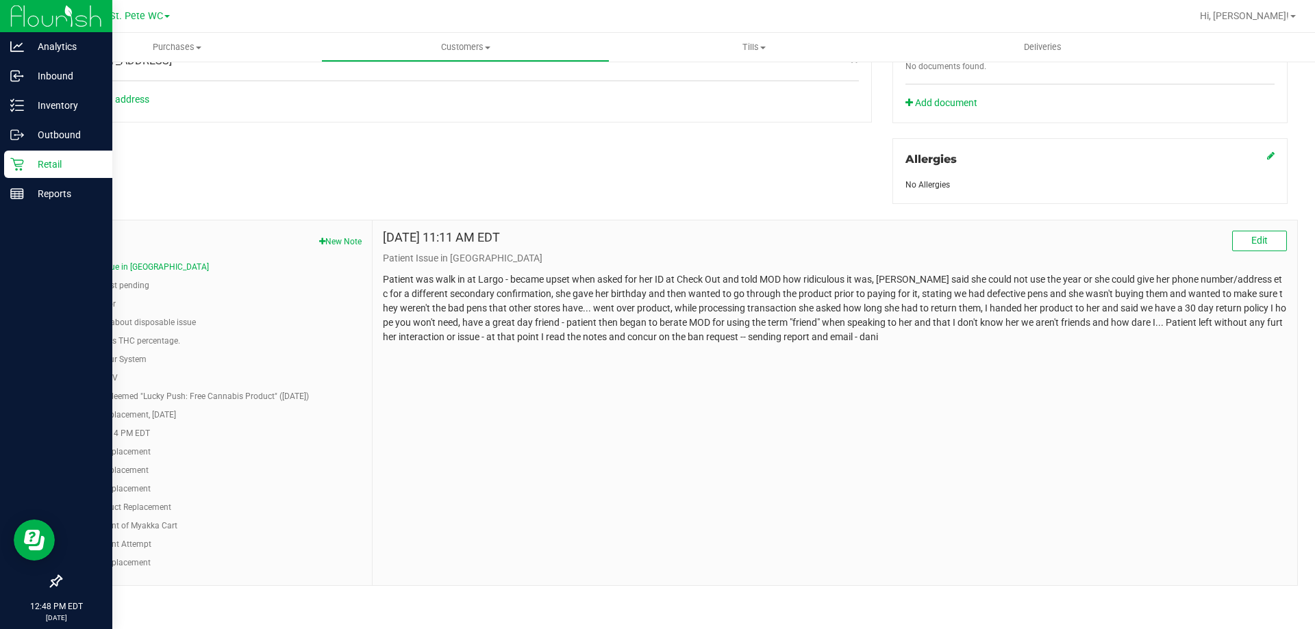
click at [16, 160] on icon at bounding box center [17, 165] width 14 height 14
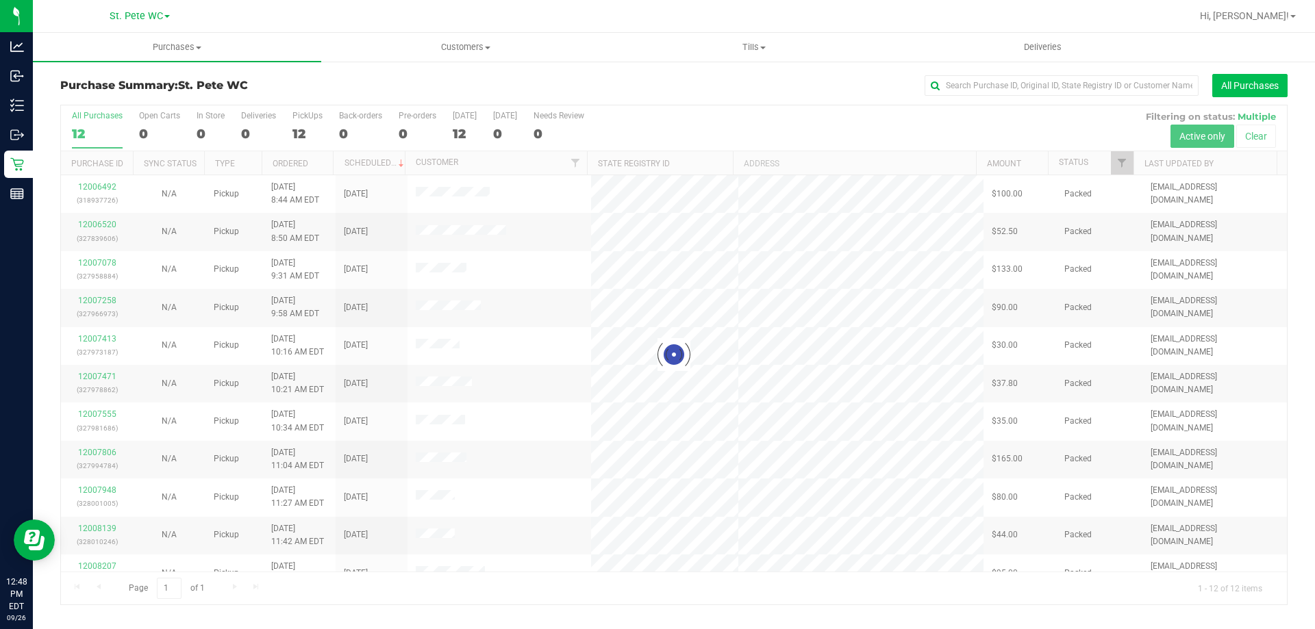
click at [1245, 96] on button "All Purchases" at bounding box center [1249, 85] width 75 height 23
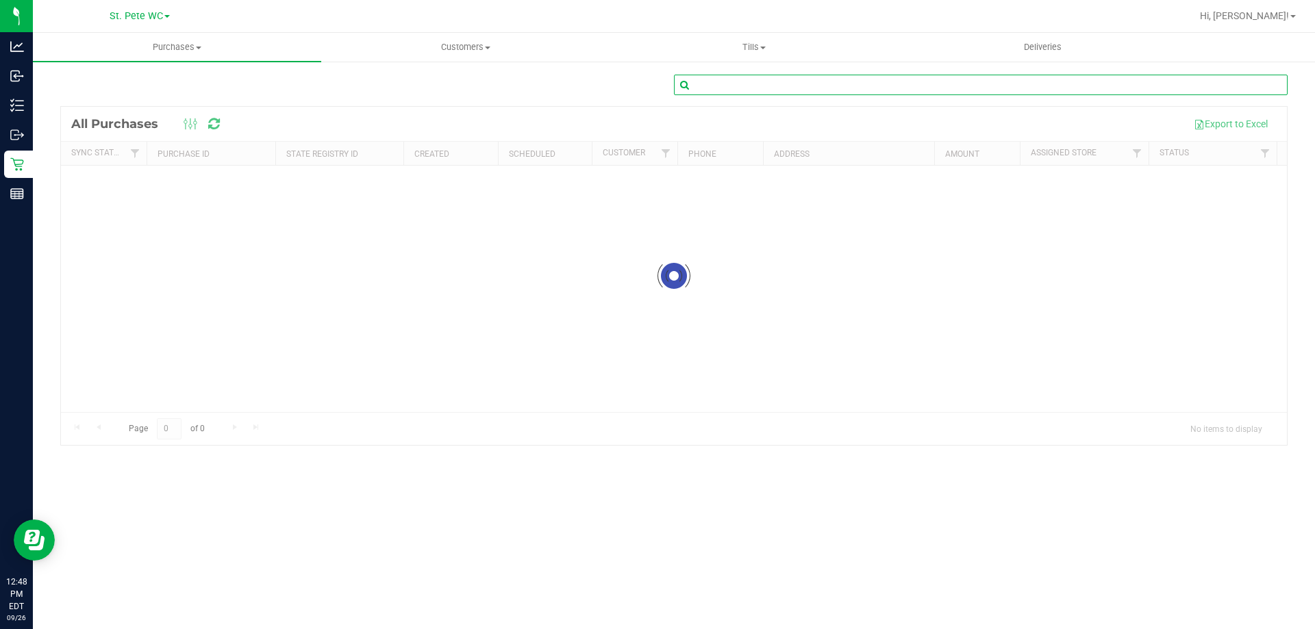
click at [968, 85] on input "text" at bounding box center [981, 85] width 614 height 21
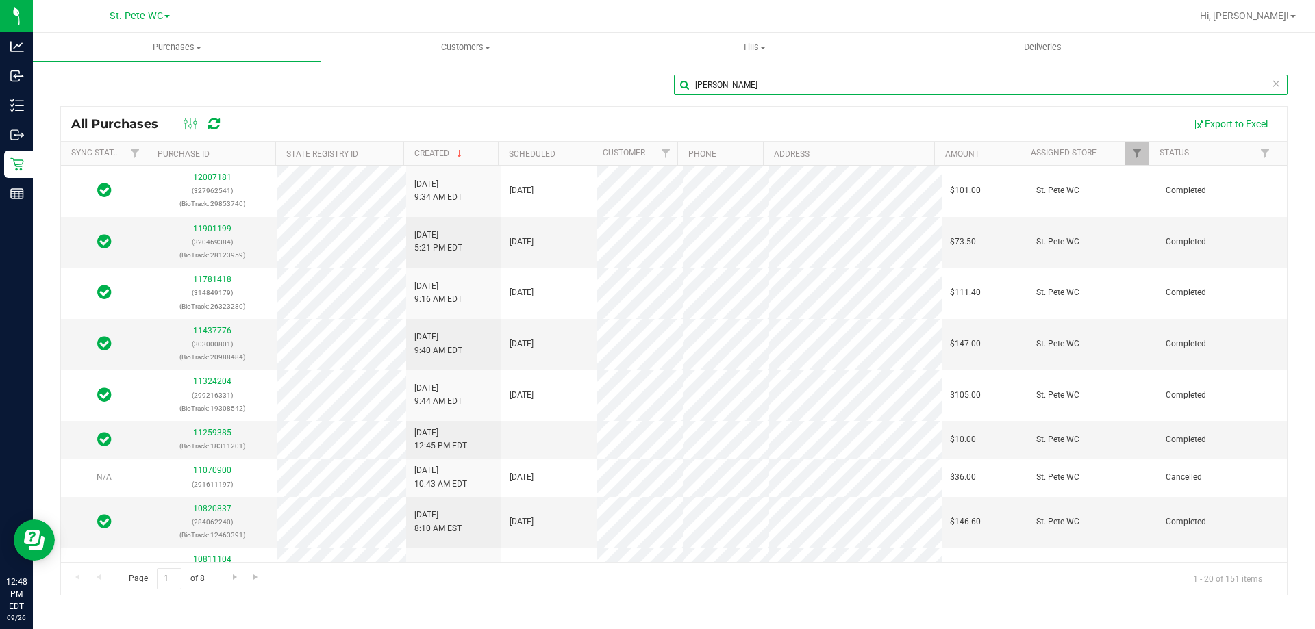
type input "ted"
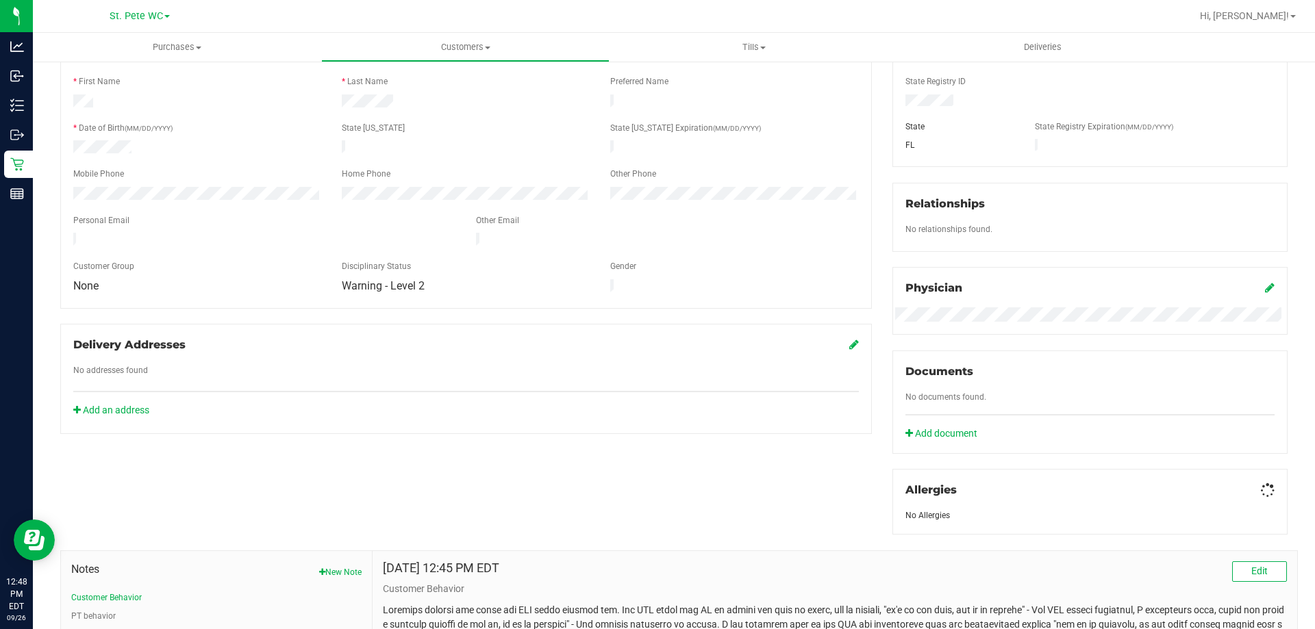
scroll to position [361, 0]
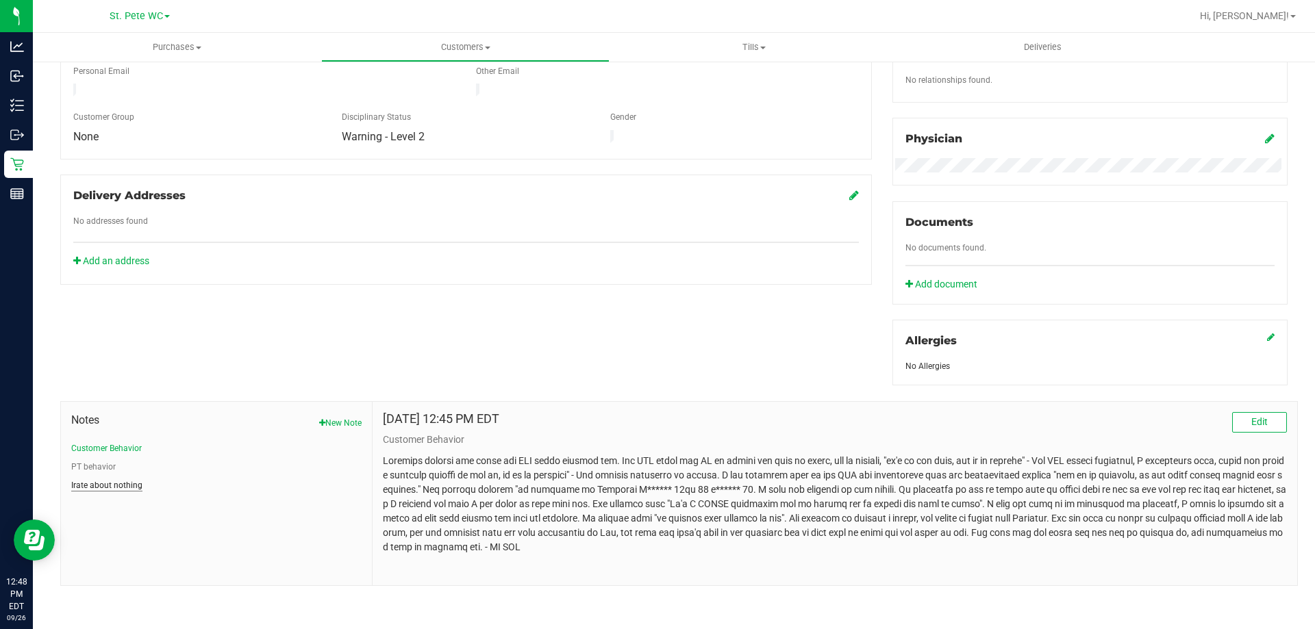
click at [134, 484] on button "Irate about nothing" at bounding box center [106, 485] width 71 height 12
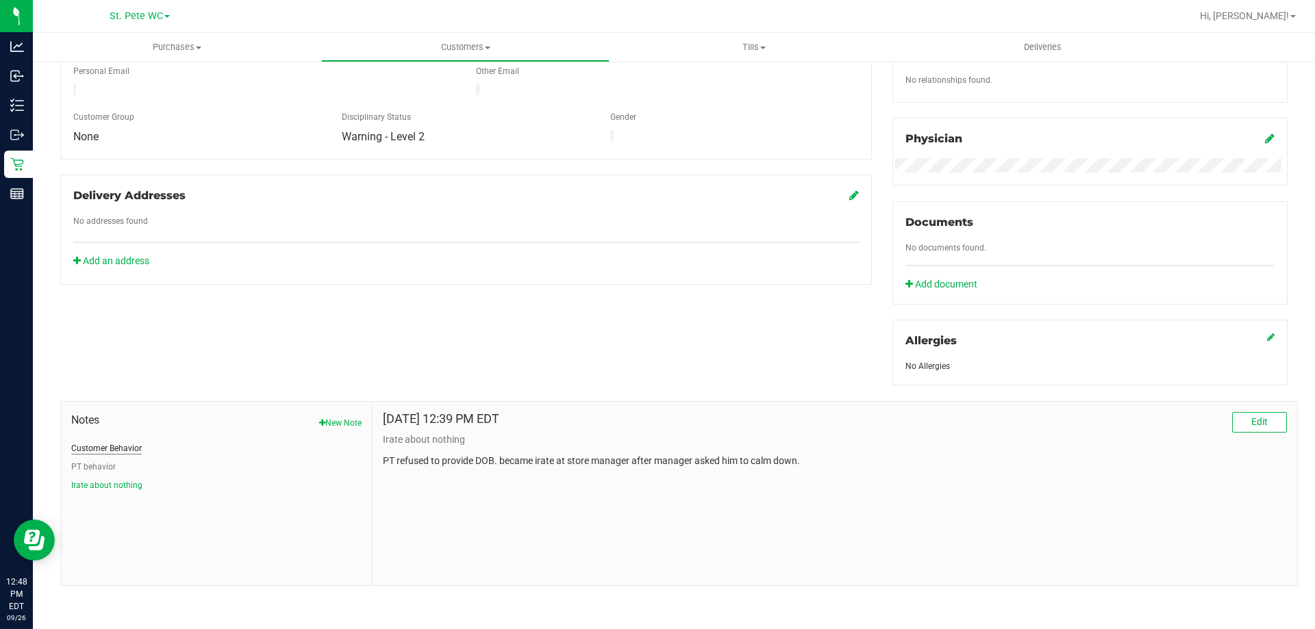
click at [99, 451] on button "Customer Behavior" at bounding box center [106, 448] width 71 height 12
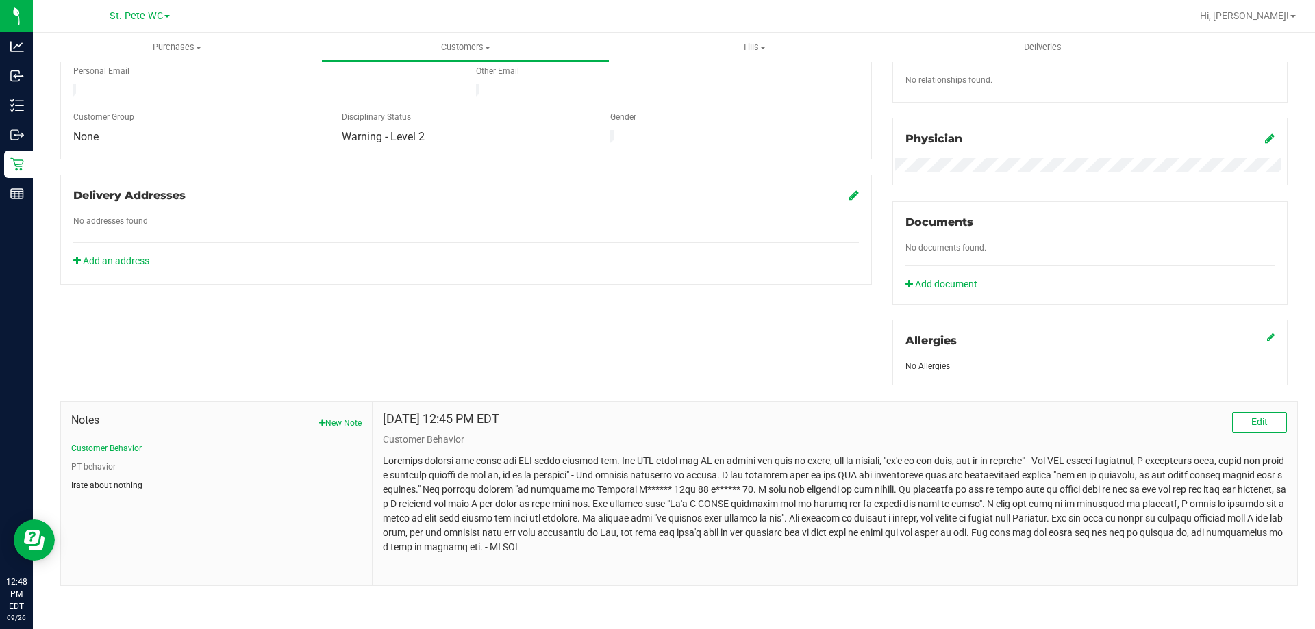
click at [117, 479] on button "Irate about nothing" at bounding box center [106, 485] width 71 height 12
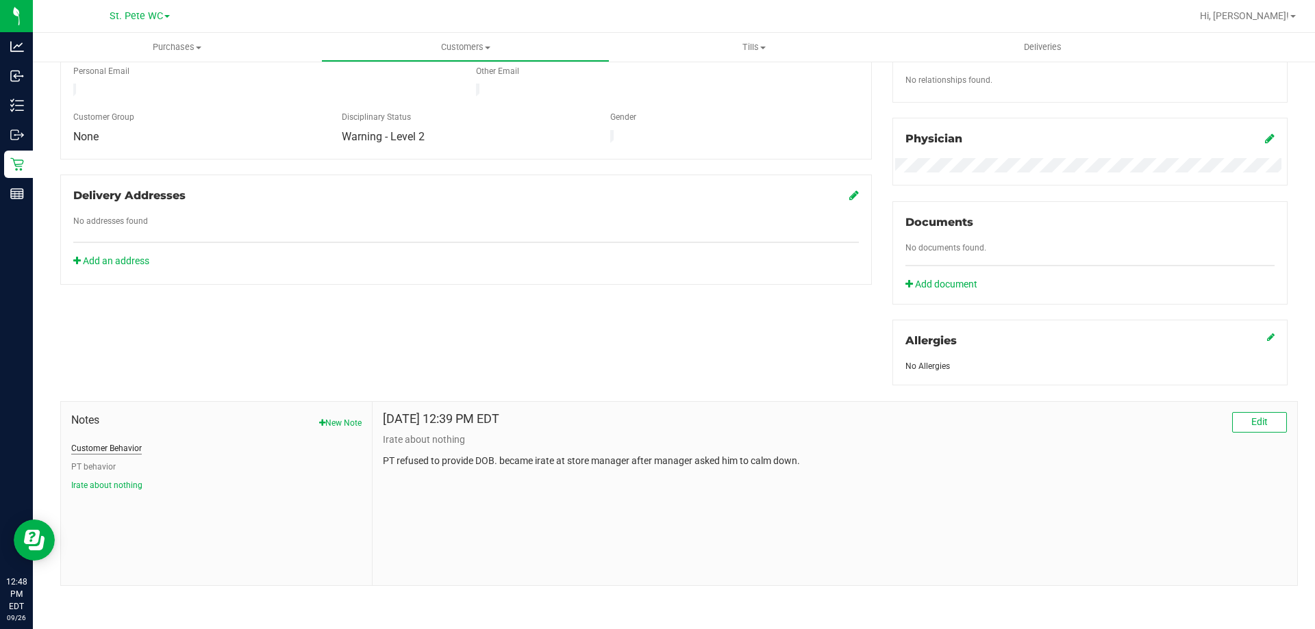
click at [121, 446] on button "Customer Behavior" at bounding box center [106, 448] width 71 height 12
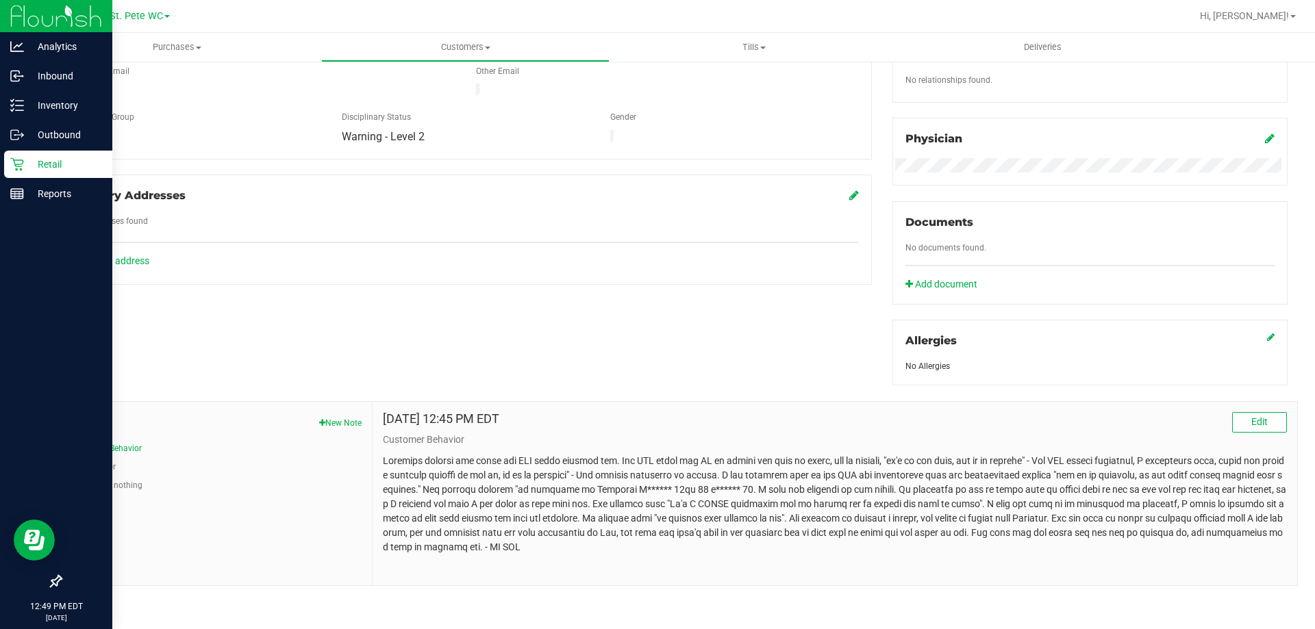
click at [18, 171] on icon at bounding box center [17, 165] width 14 height 14
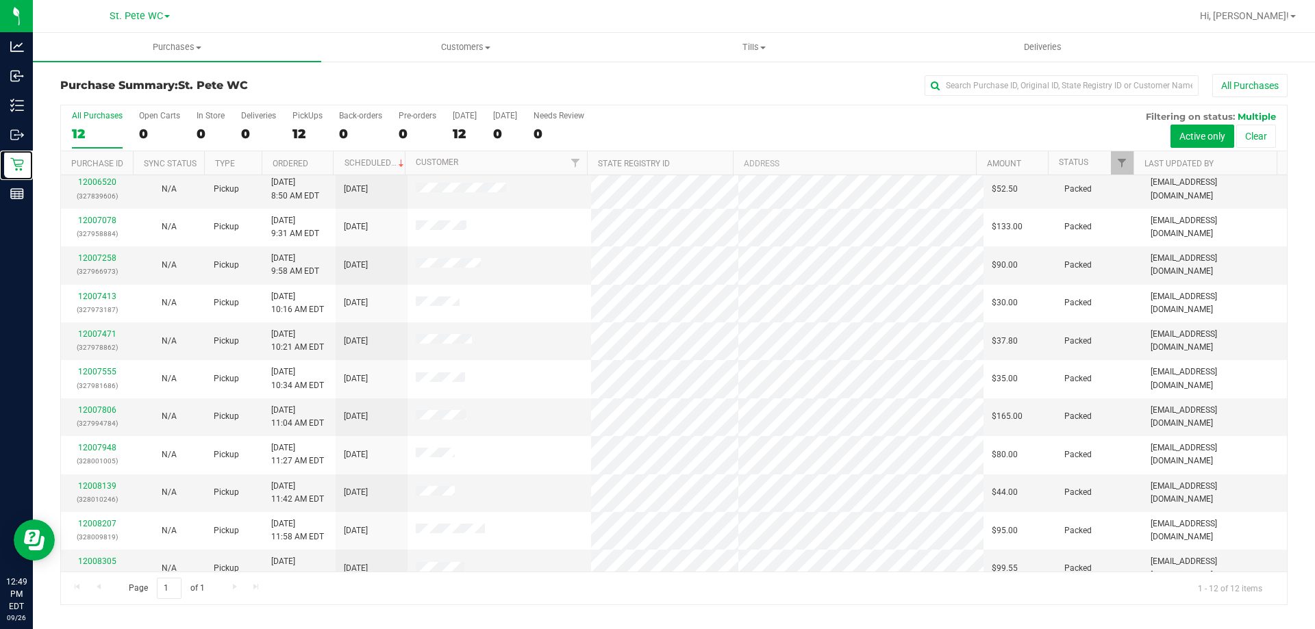
scroll to position [58, 0]
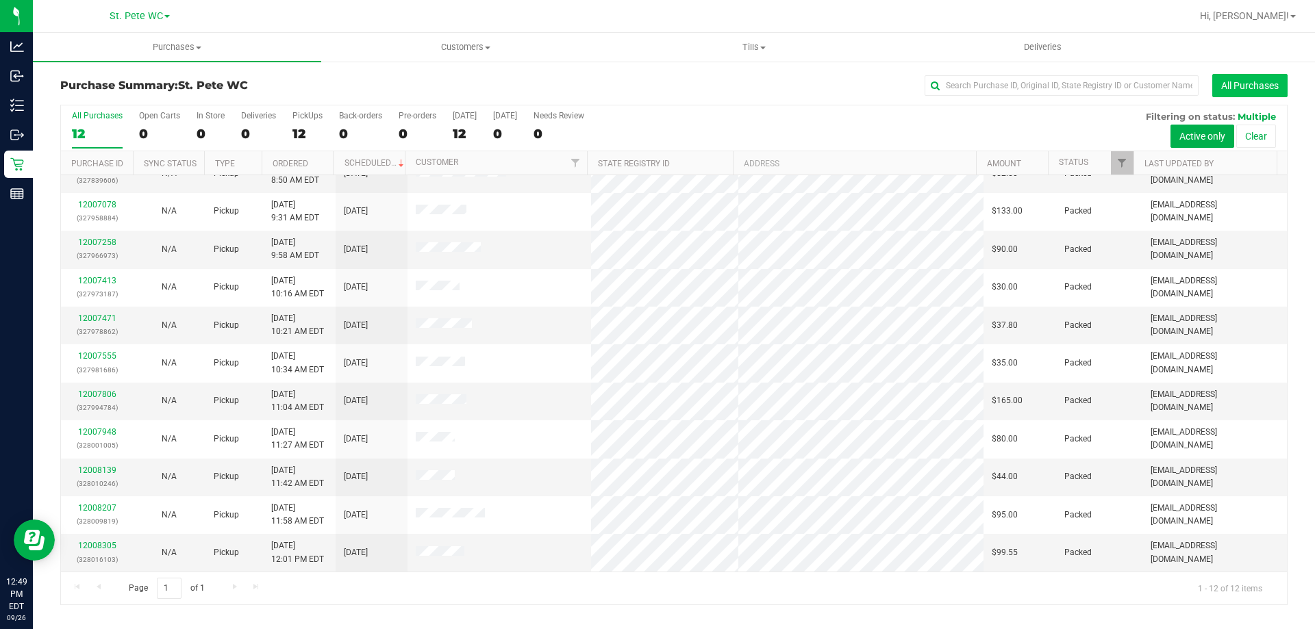
click at [1244, 82] on button "All Purchases" at bounding box center [1249, 85] width 75 height 23
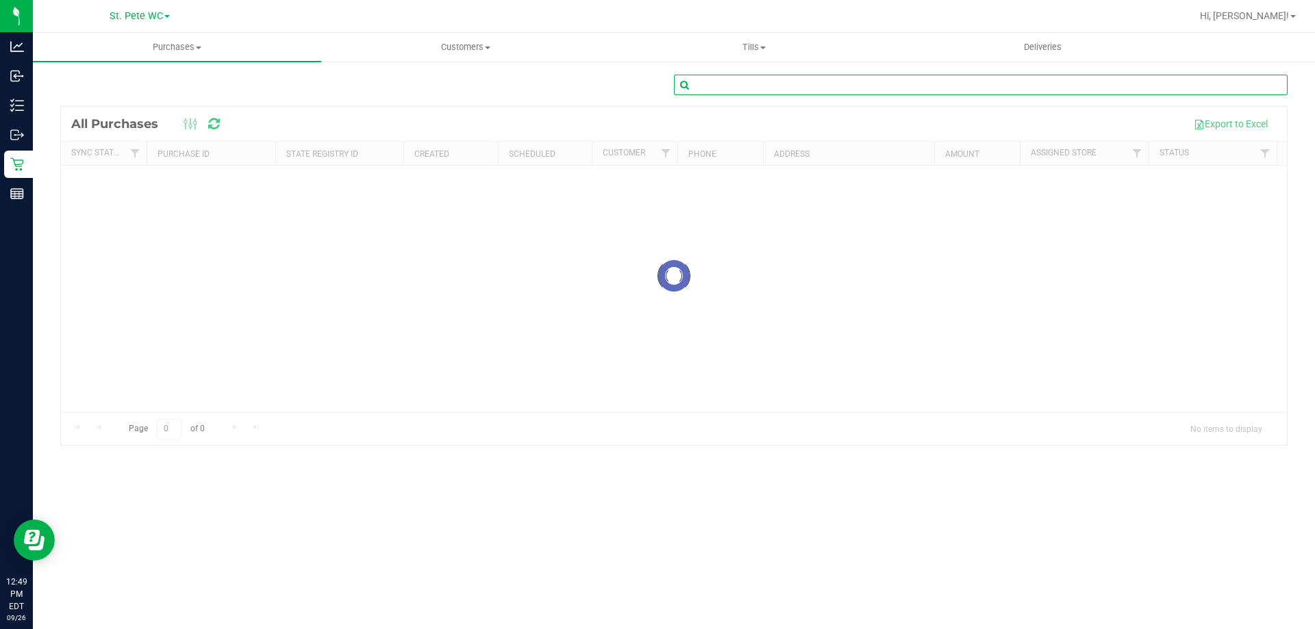
click at [1102, 90] on input "text" at bounding box center [981, 85] width 614 height 21
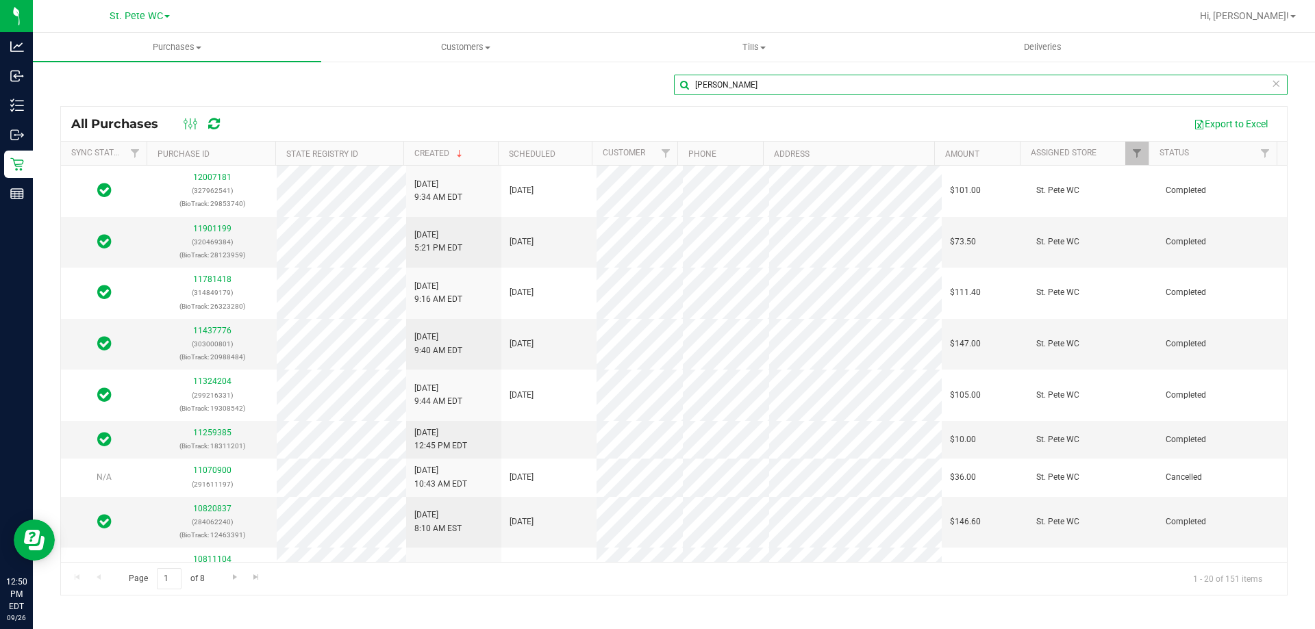
type input "ted"
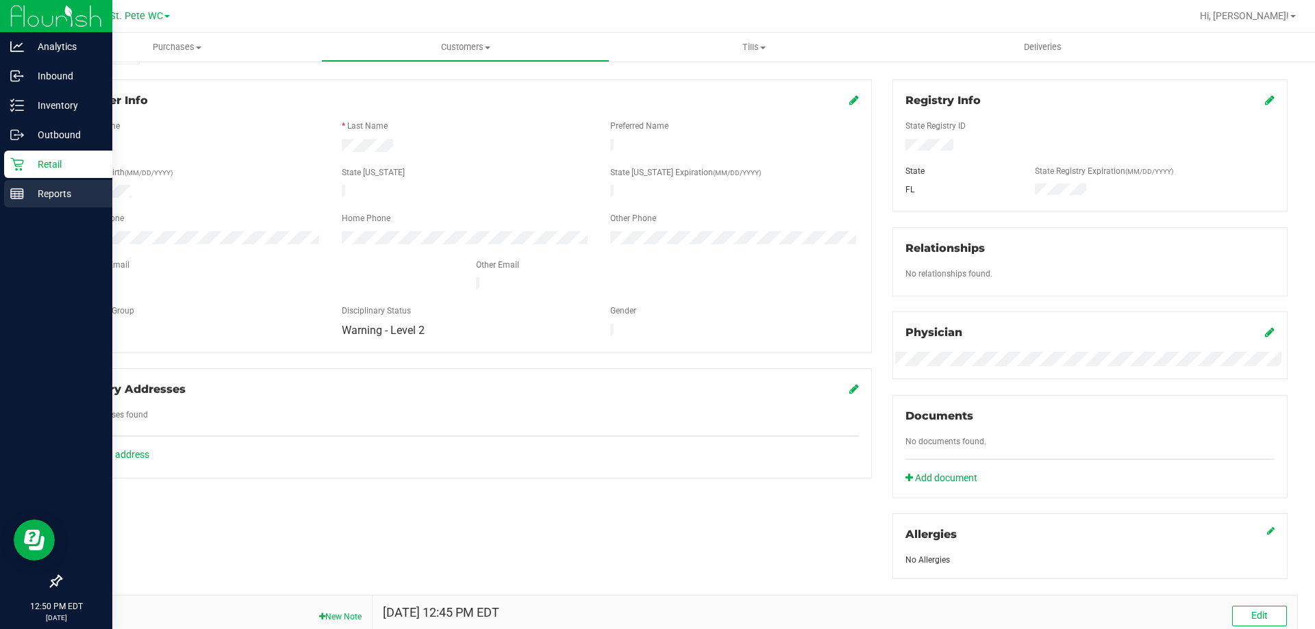
scroll to position [342, 0]
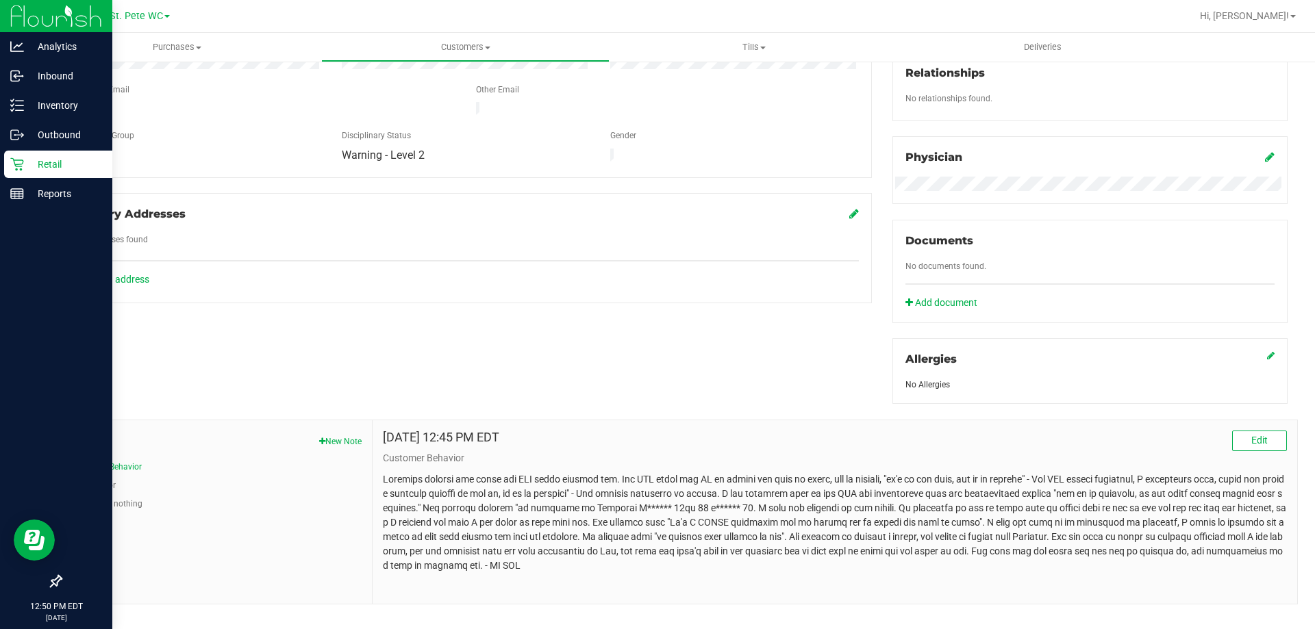
click at [25, 166] on p "Retail" at bounding box center [65, 164] width 82 height 16
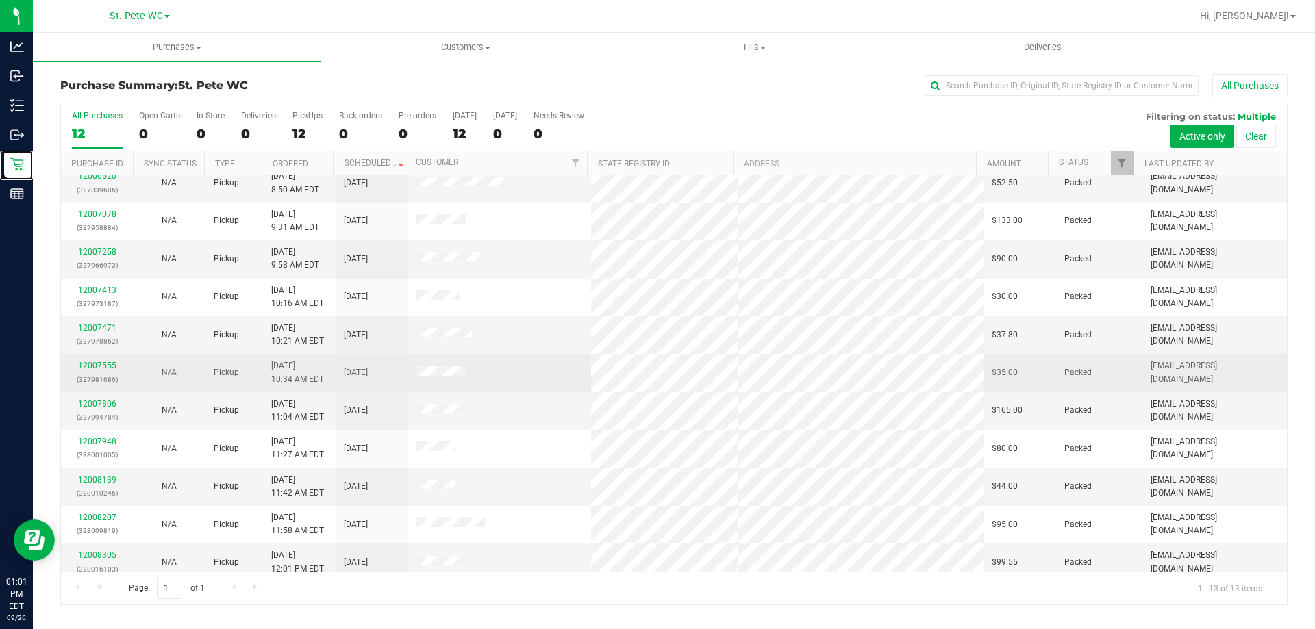
scroll to position [96, 0]
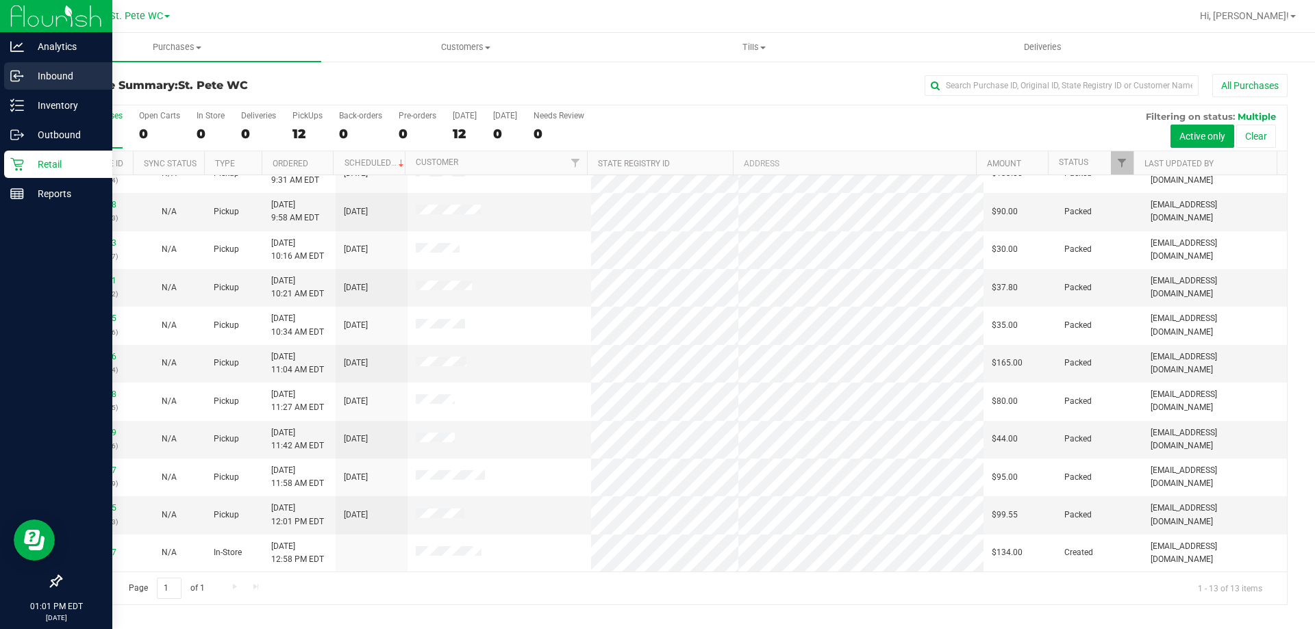
click at [34, 82] on p "Inbound" at bounding box center [65, 76] width 82 height 16
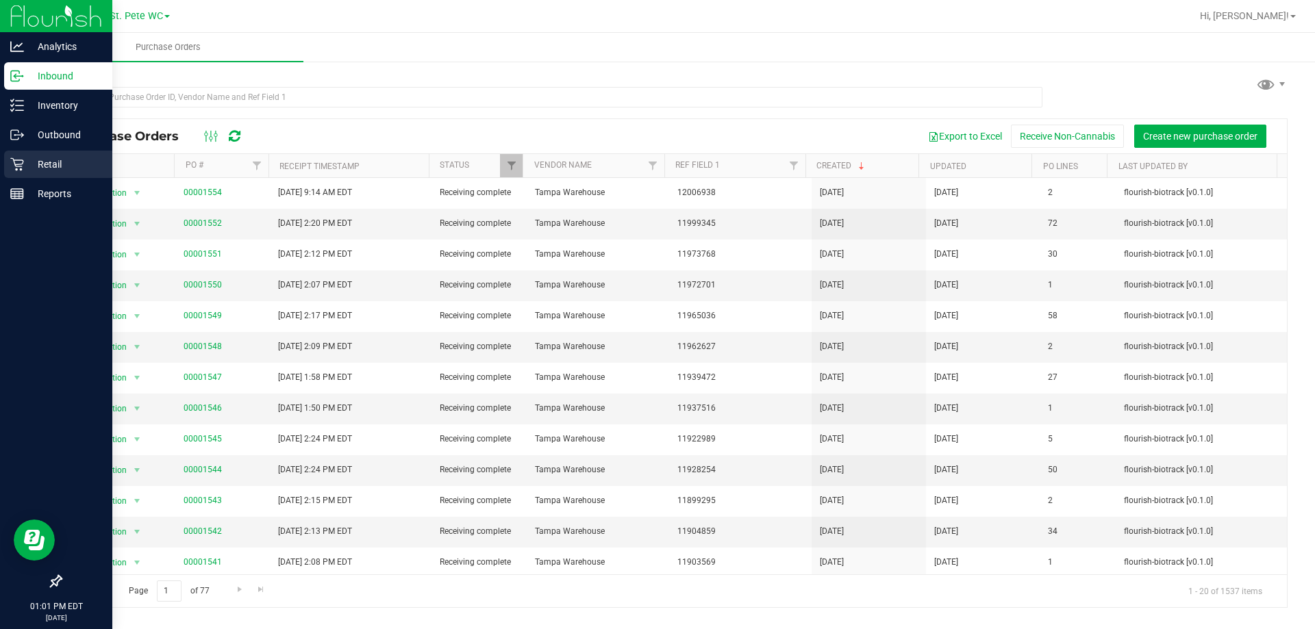
click at [45, 162] on p "Retail" at bounding box center [65, 164] width 82 height 16
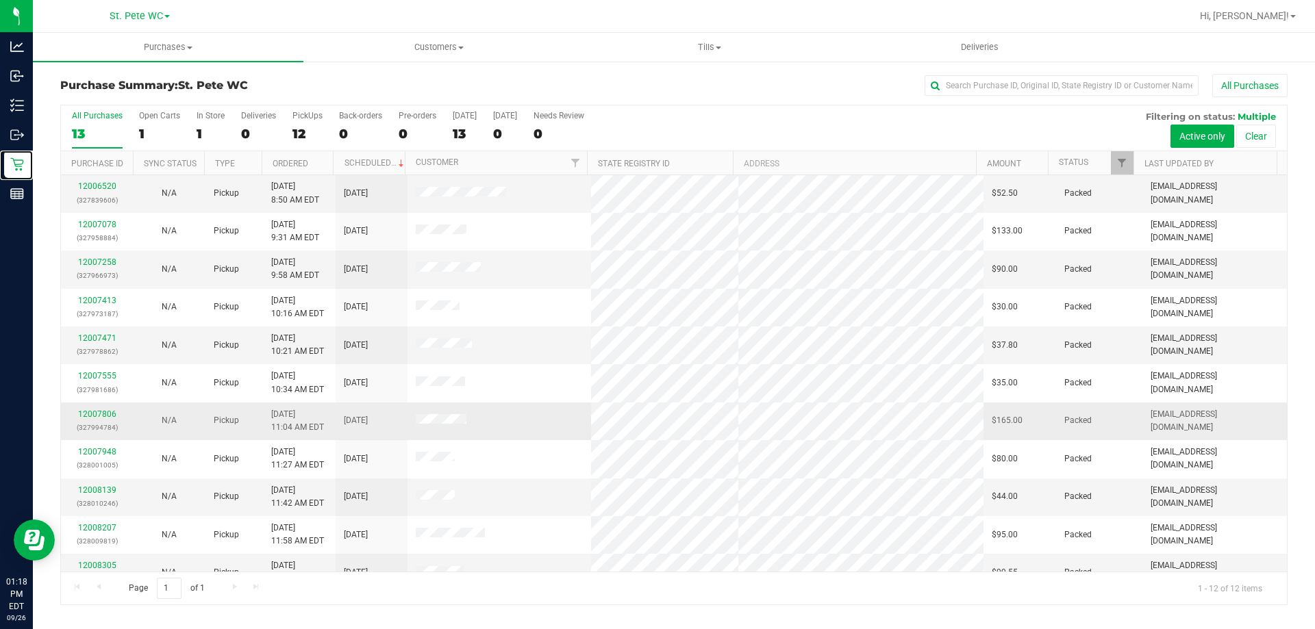
scroll to position [58, 0]
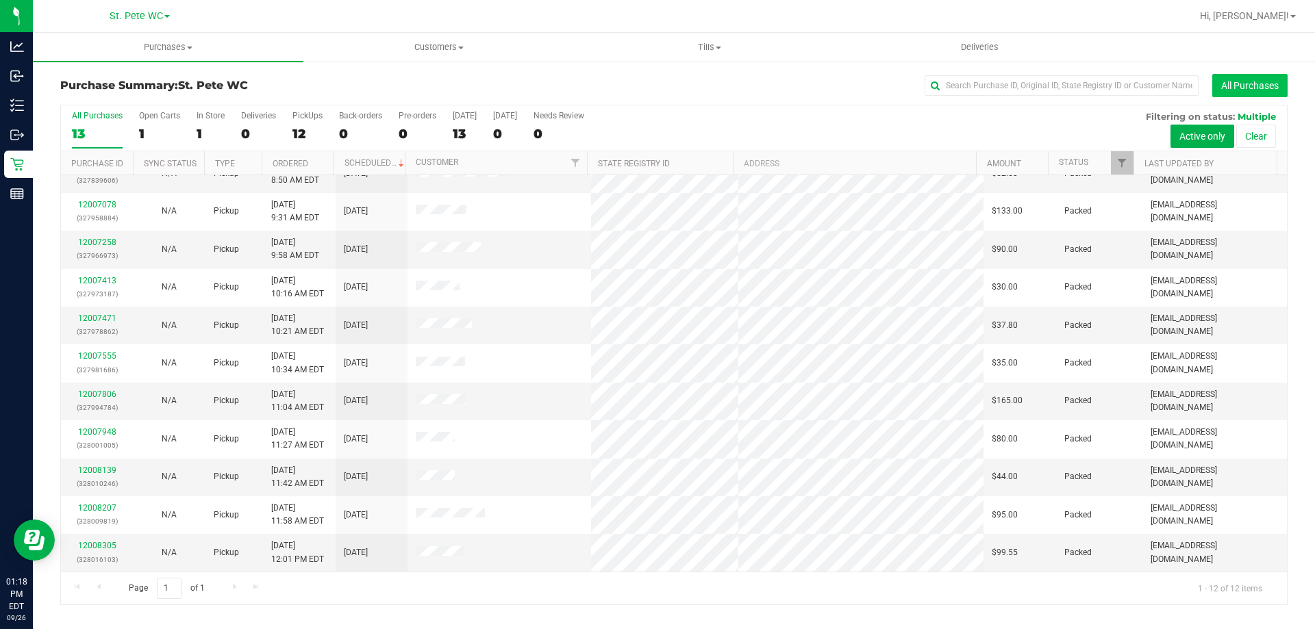
click at [1241, 95] on button "All Purchases" at bounding box center [1249, 85] width 75 height 23
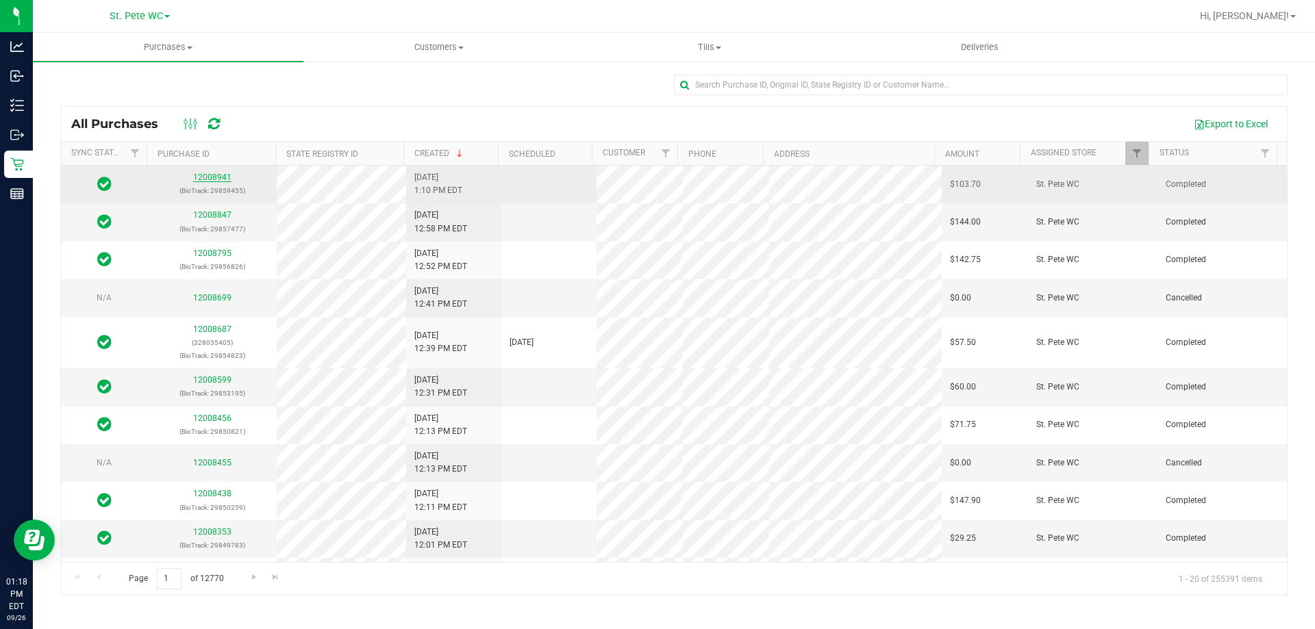
click at [224, 179] on link "12008941" at bounding box center [212, 178] width 38 height 10
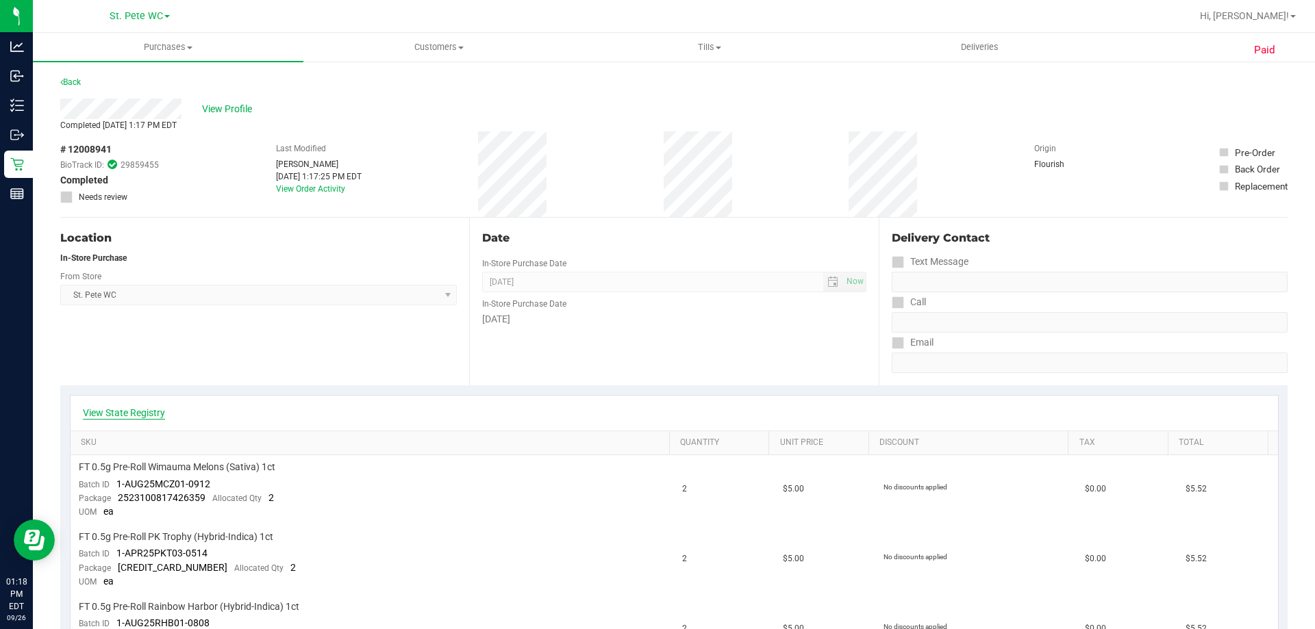
click at [144, 414] on link "View State Registry" at bounding box center [124, 413] width 82 height 14
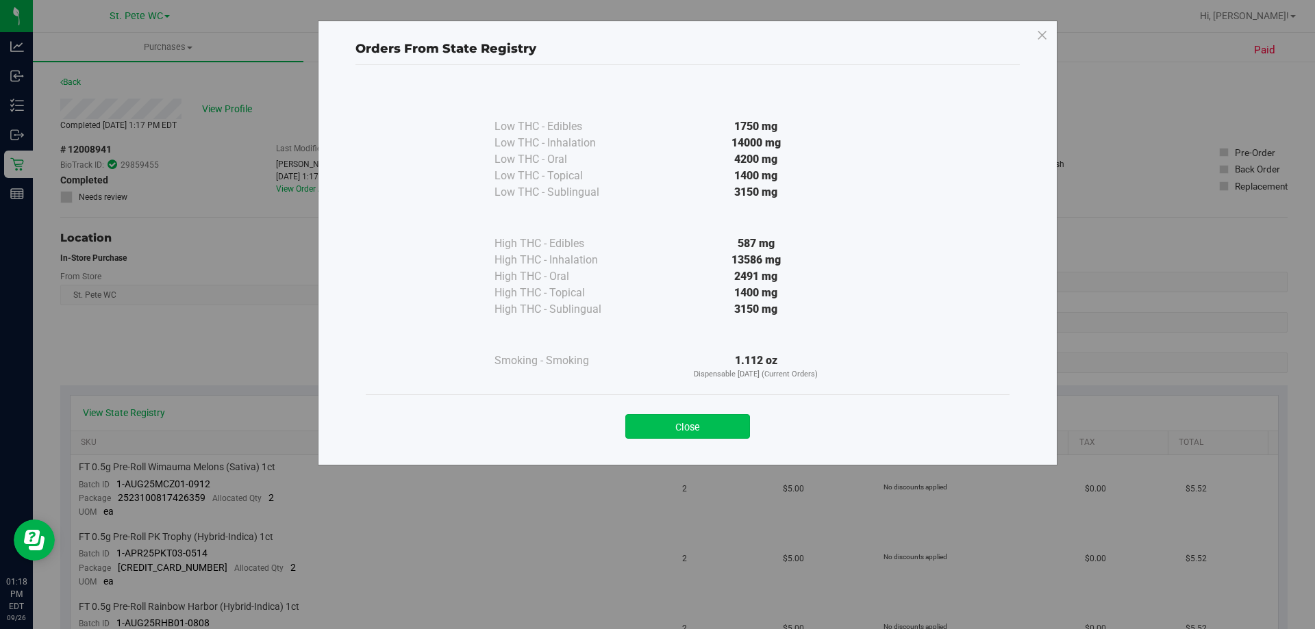
click at [726, 422] on button "Close" at bounding box center [687, 426] width 125 height 25
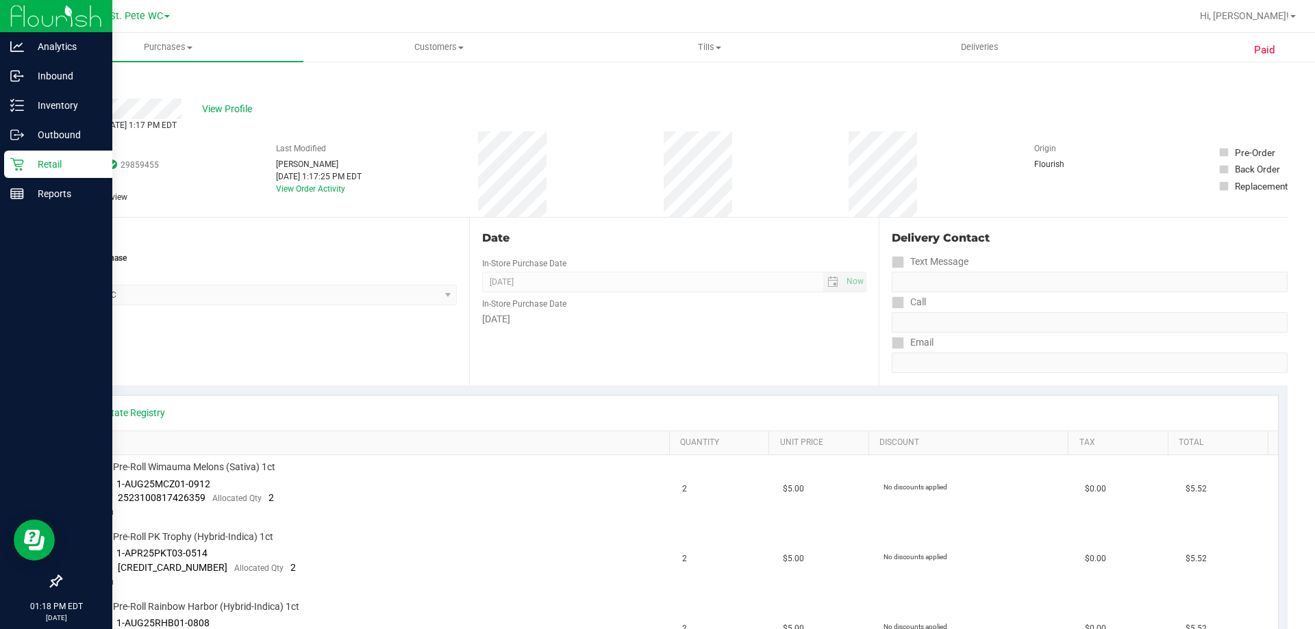
click at [16, 173] on div "Retail" at bounding box center [58, 164] width 108 height 27
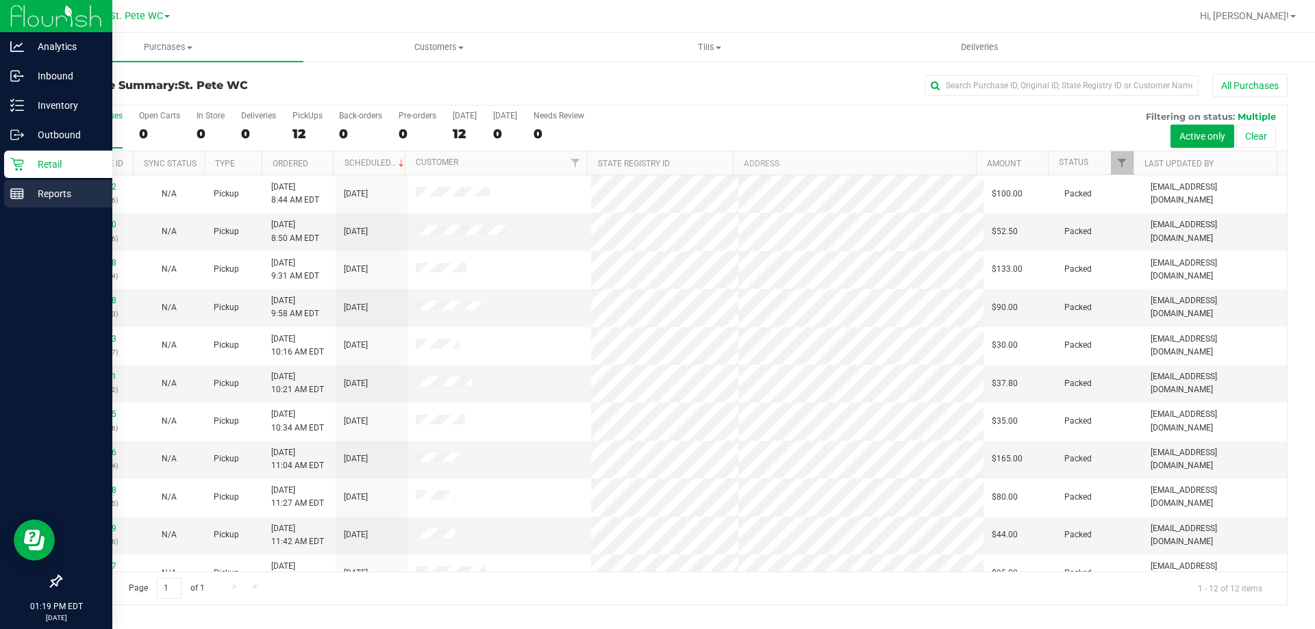
click at [30, 192] on p "Reports" at bounding box center [65, 194] width 82 height 16
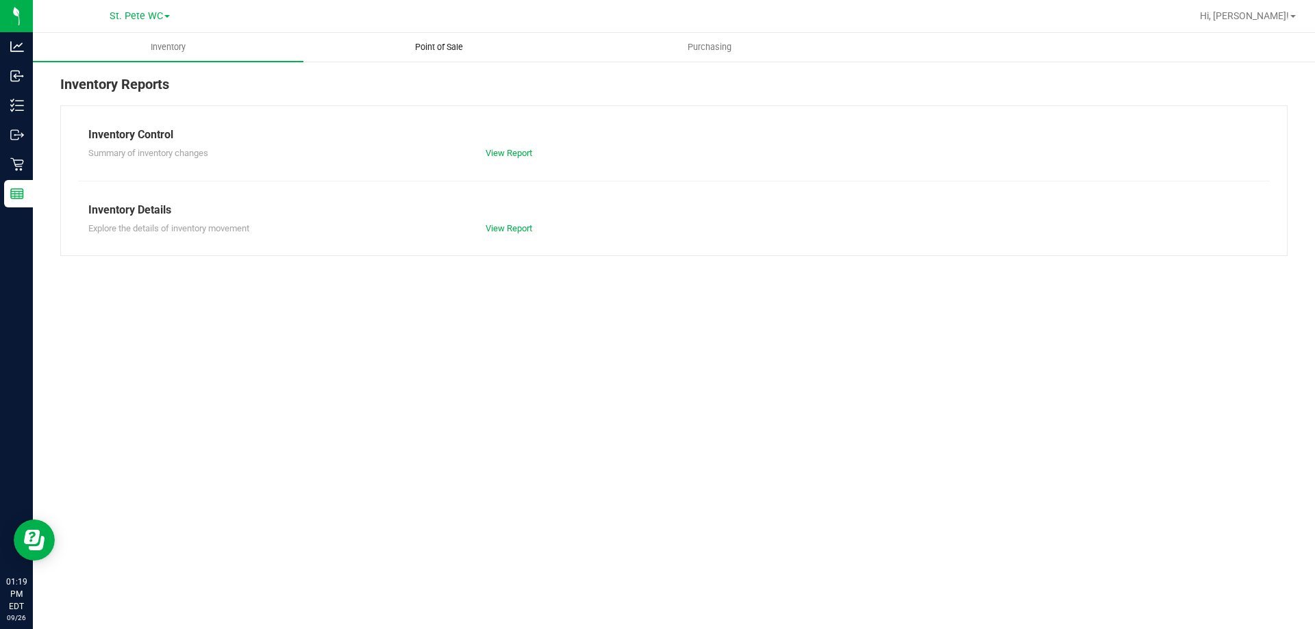
click at [421, 42] on span "Point of Sale" at bounding box center [439, 47] width 85 height 12
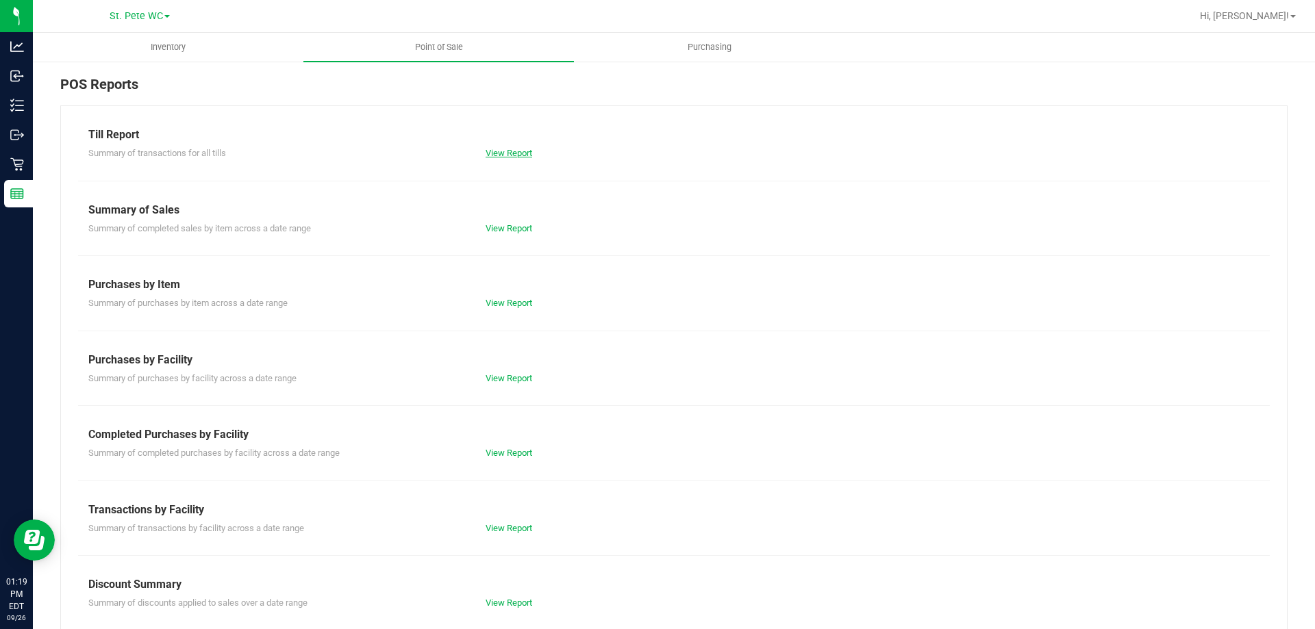
click at [510, 155] on link "View Report" at bounding box center [509, 153] width 47 height 10
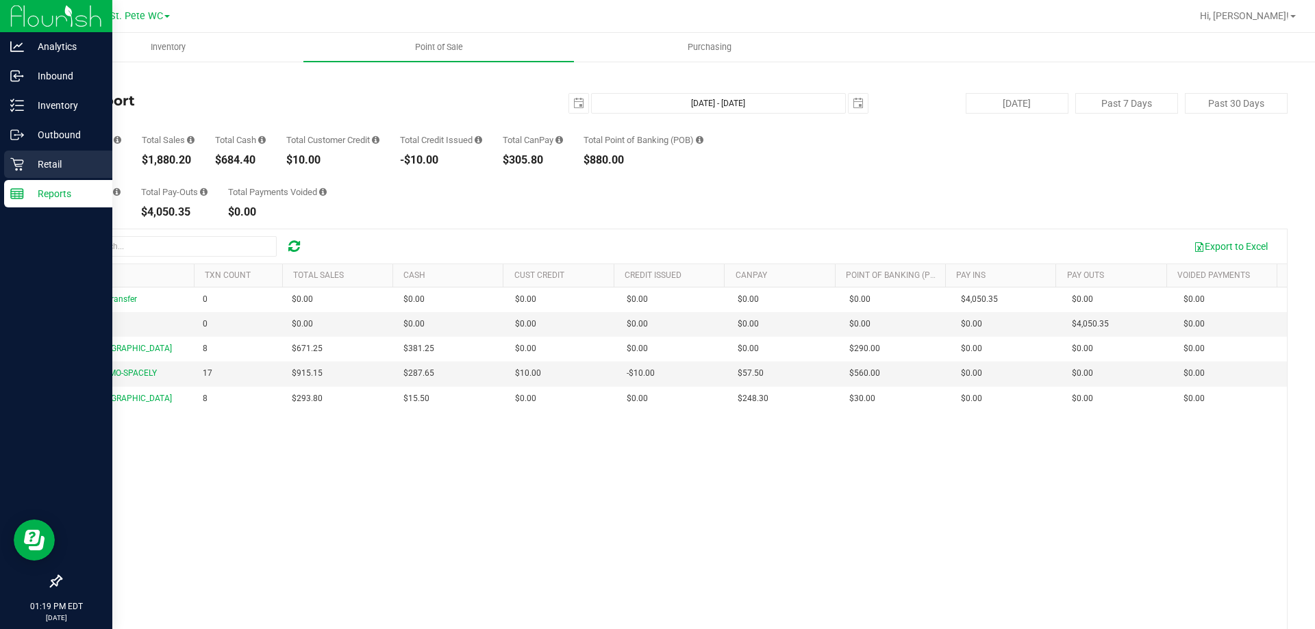
click at [33, 166] on p "Retail" at bounding box center [65, 164] width 82 height 16
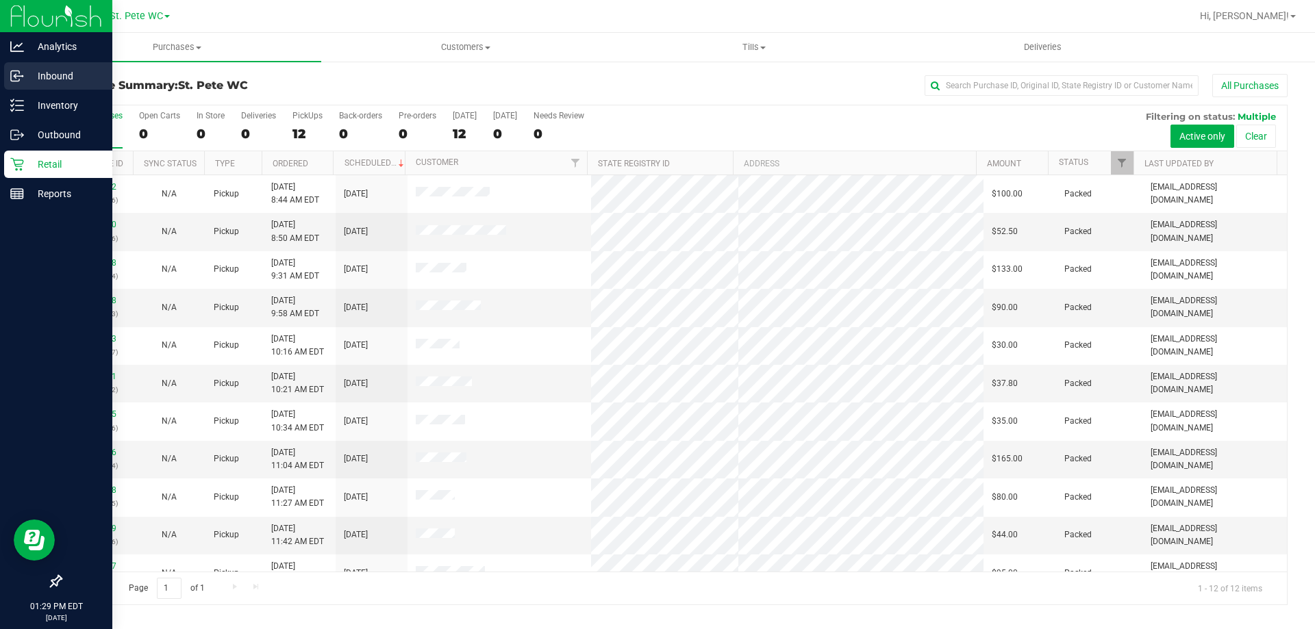
click at [70, 64] on div "Inbound" at bounding box center [58, 75] width 108 height 27
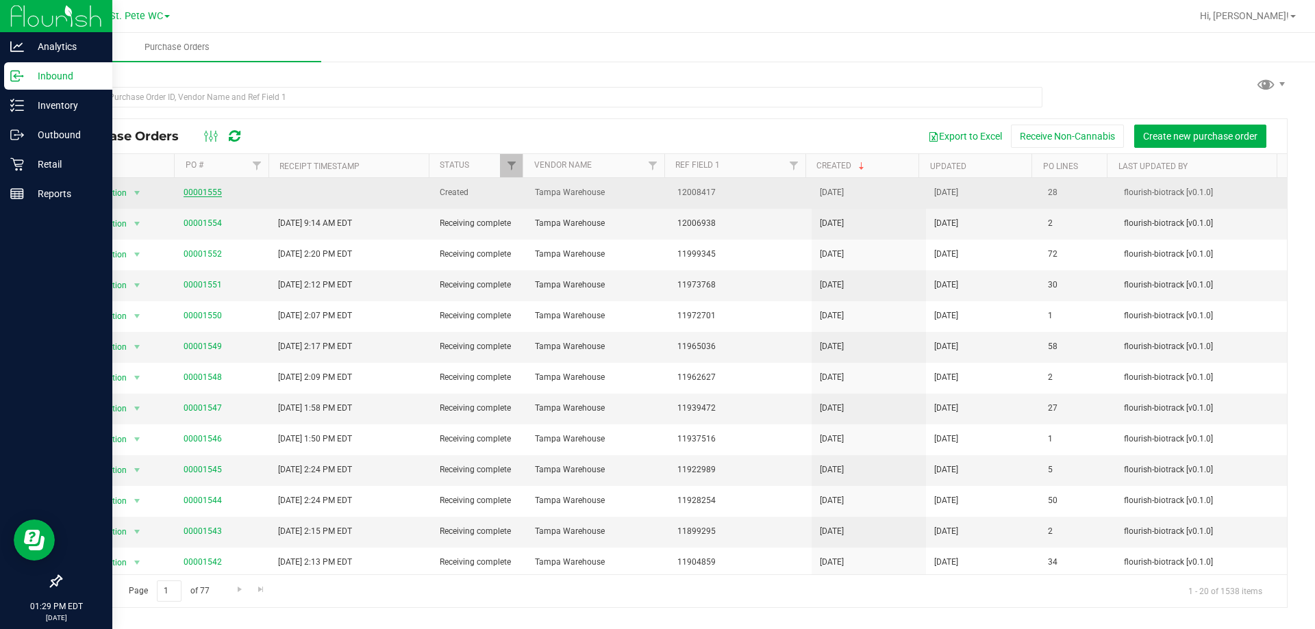
click at [197, 194] on link "00001555" at bounding box center [203, 193] width 38 height 10
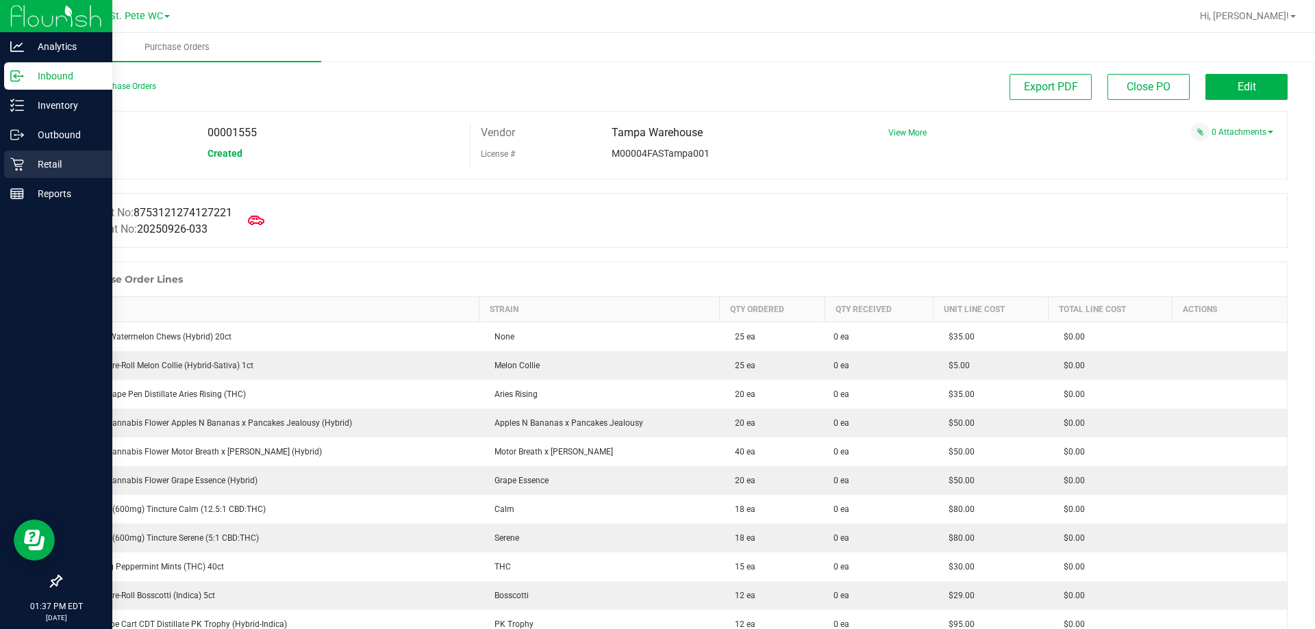
click at [9, 156] on div "Retail" at bounding box center [58, 164] width 108 height 27
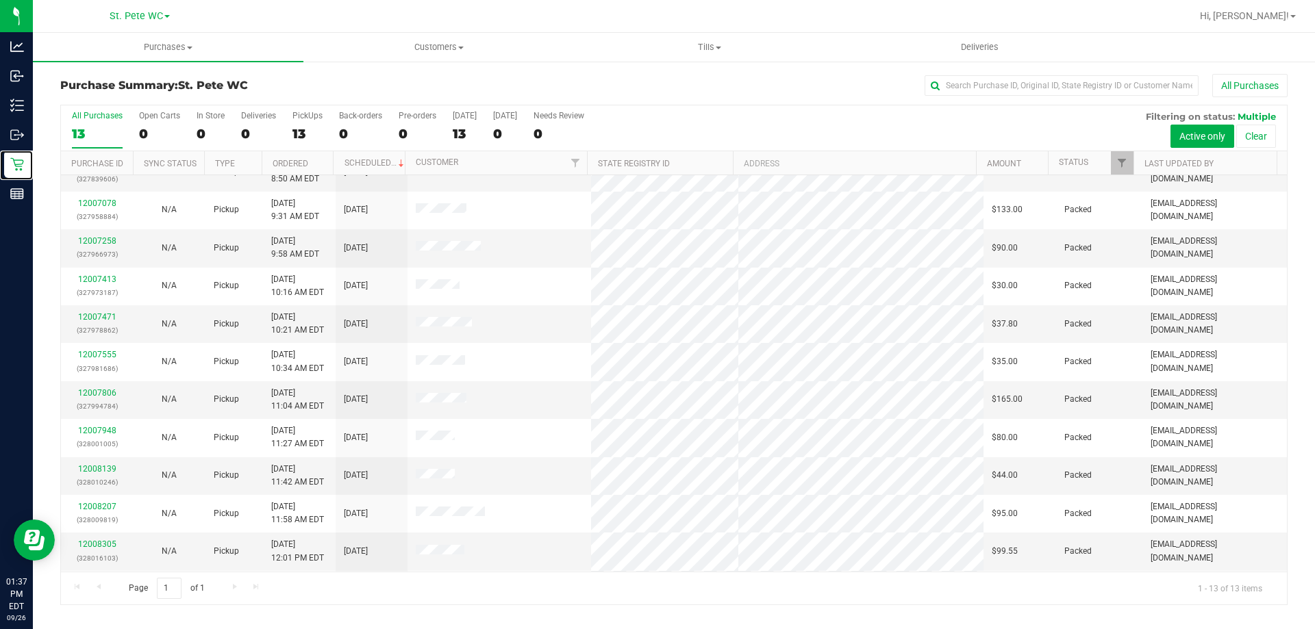
scroll to position [96, 0]
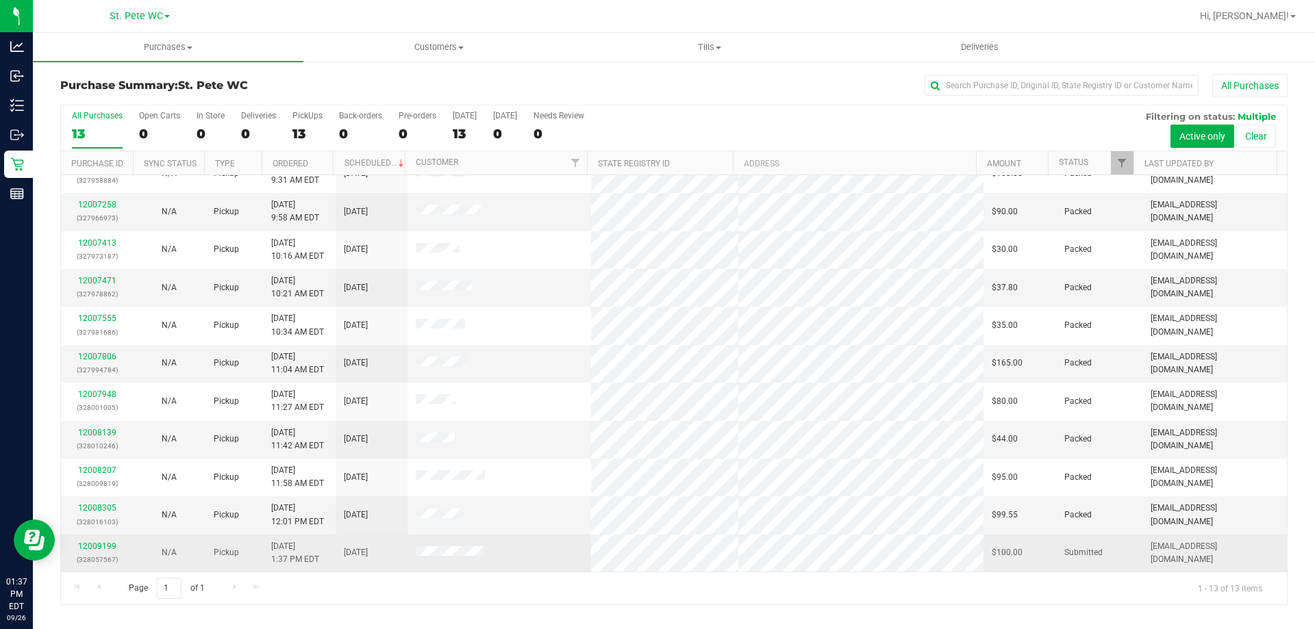
click at [104, 536] on td "12009199 (328057567)" at bounding box center [97, 553] width 72 height 37
click at [105, 542] on div "12009199 (328057567)" at bounding box center [96, 553] width 55 height 26
click at [101, 543] on link "12009199" at bounding box center [97, 547] width 38 height 10
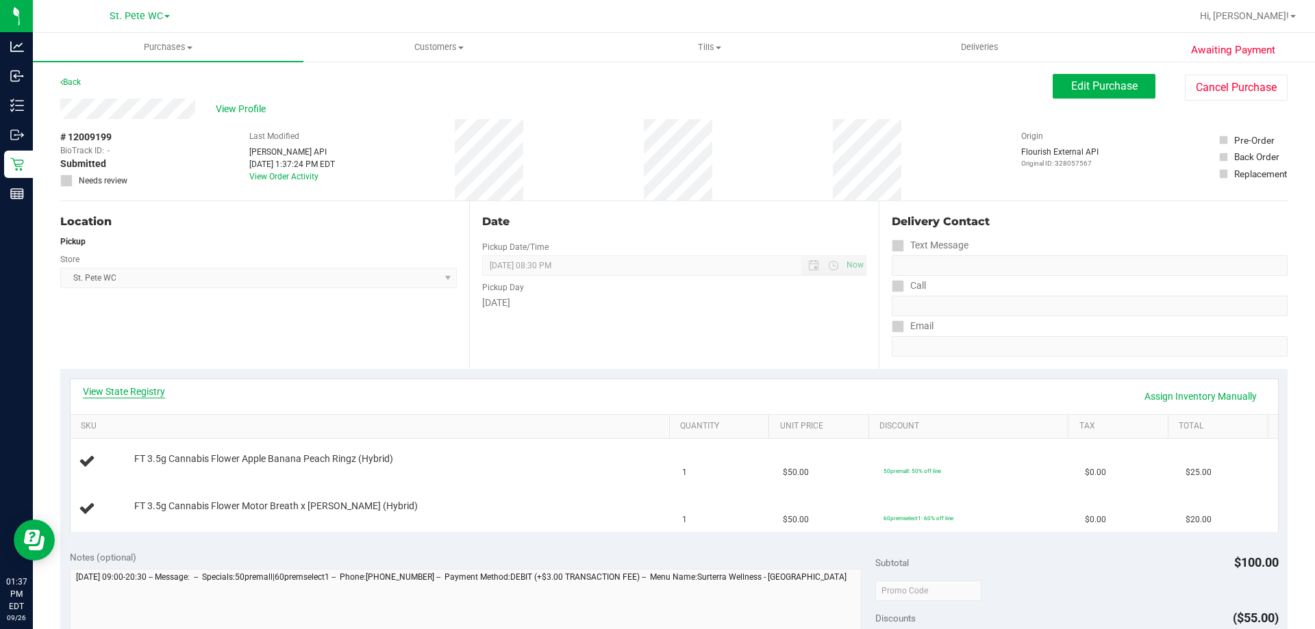
click at [151, 386] on link "View State Registry" at bounding box center [124, 392] width 82 height 14
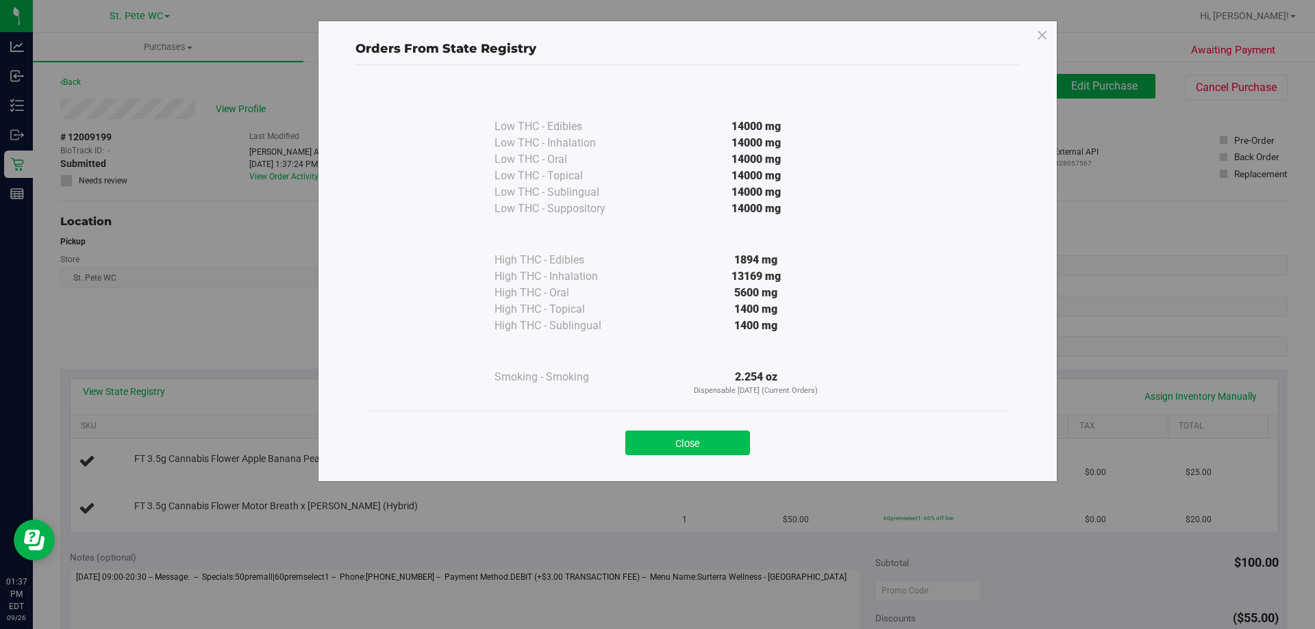
click at [725, 442] on button "Close" at bounding box center [687, 443] width 125 height 25
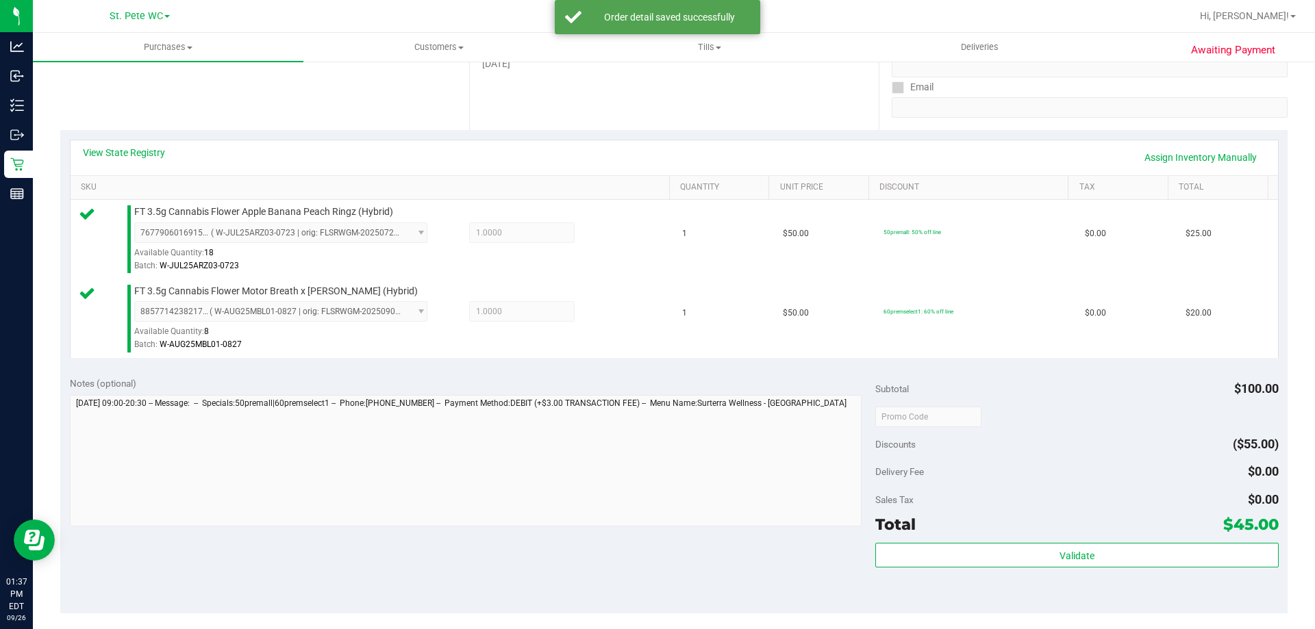
scroll to position [252, 0]
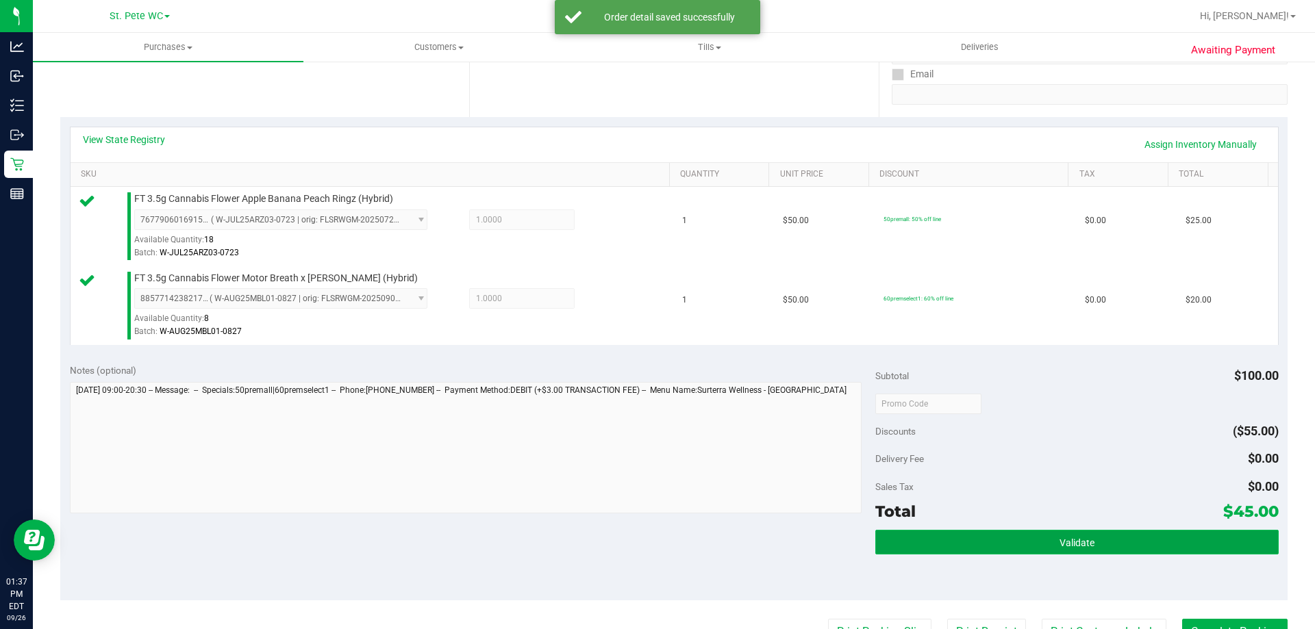
click at [1086, 553] on button "Validate" at bounding box center [1076, 542] width 403 height 25
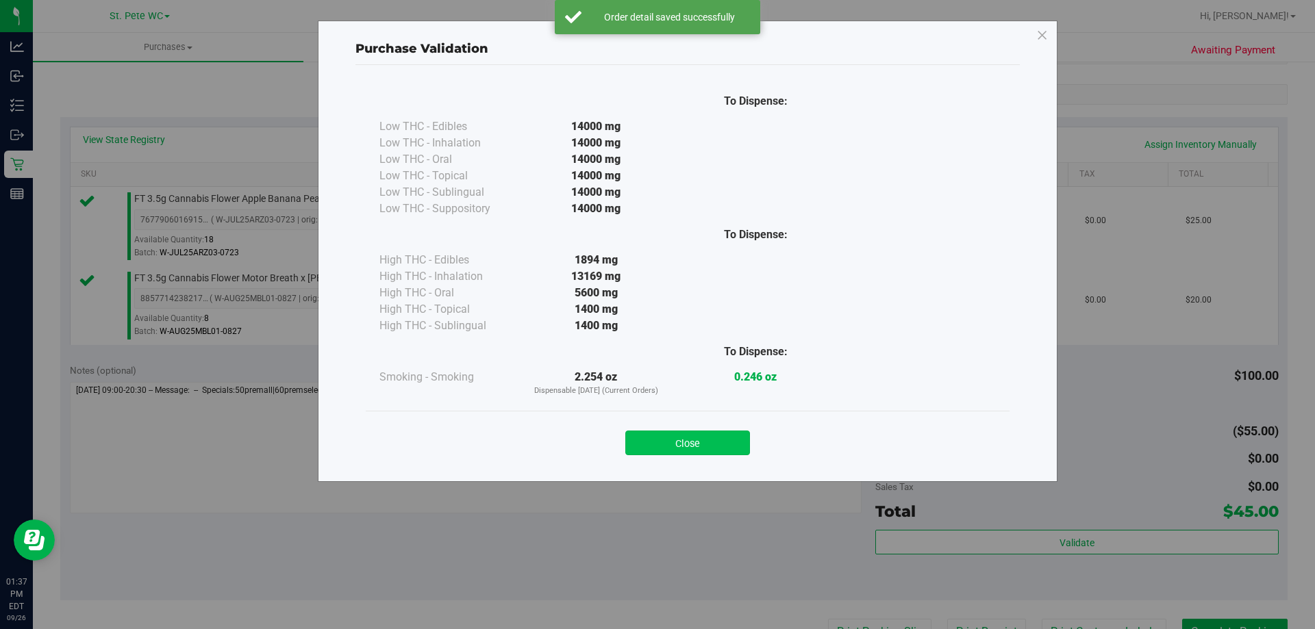
click at [709, 445] on button "Close" at bounding box center [687, 443] width 125 height 25
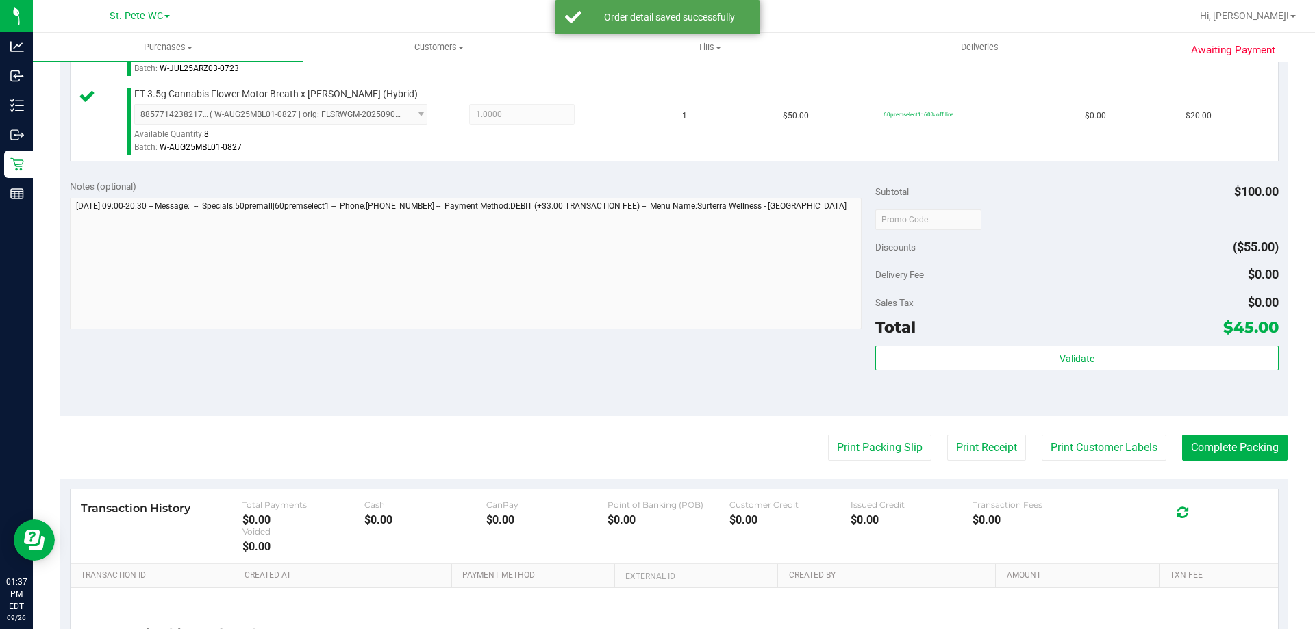
scroll to position [454, 0]
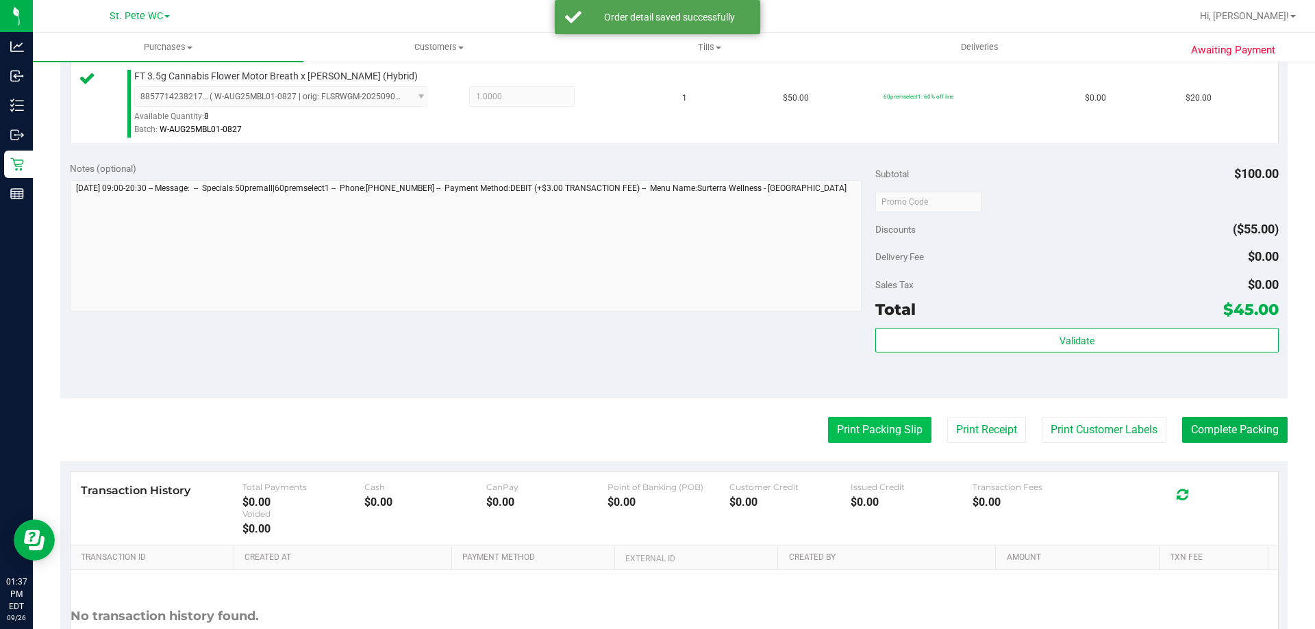
click at [890, 433] on button "Print Packing Slip" at bounding box center [879, 430] width 103 height 26
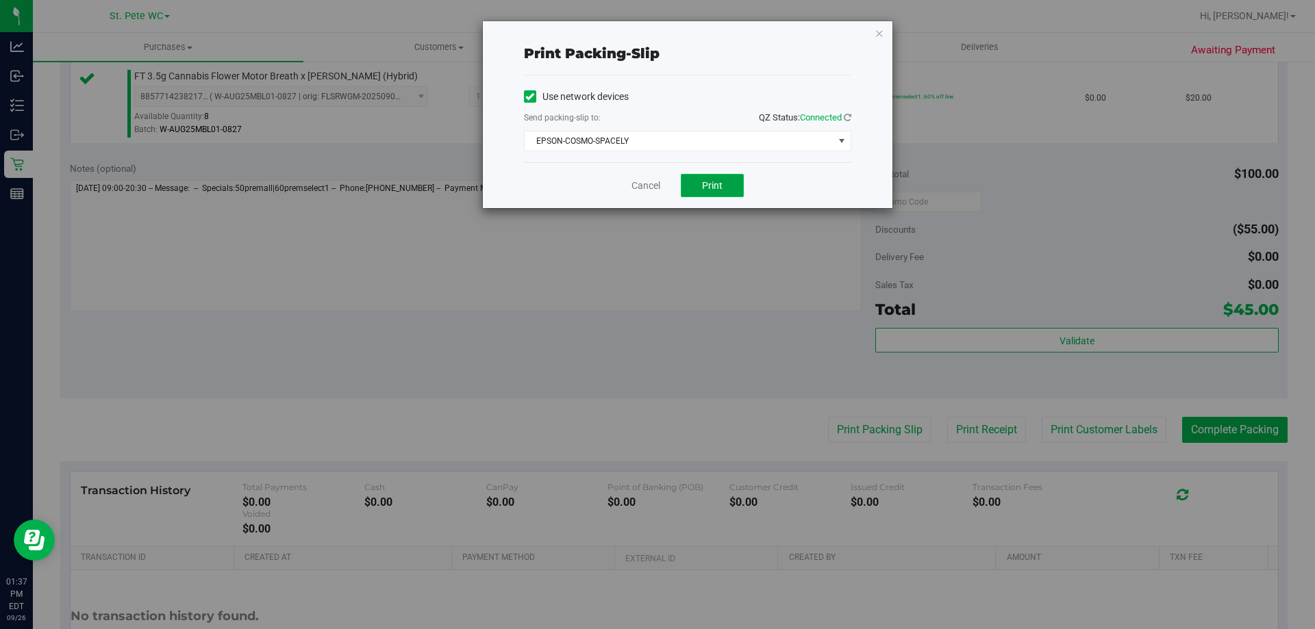
click at [723, 194] on button "Print" at bounding box center [712, 185] width 63 height 23
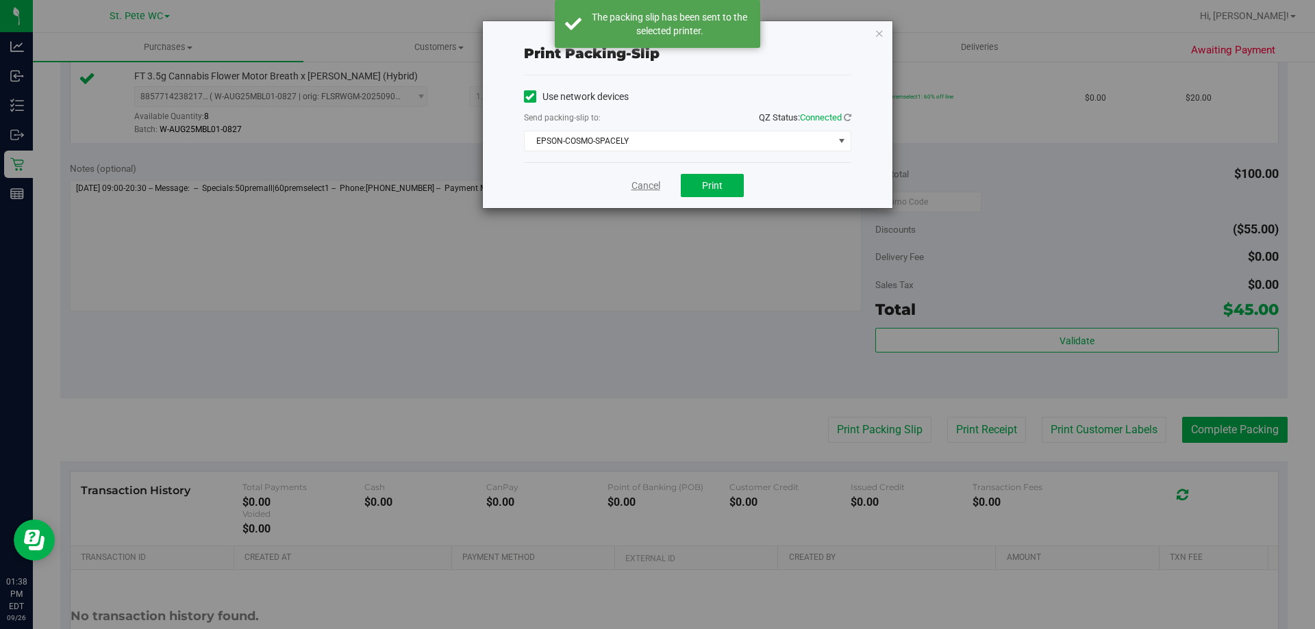
click at [636, 186] on link "Cancel" at bounding box center [646, 186] width 29 height 14
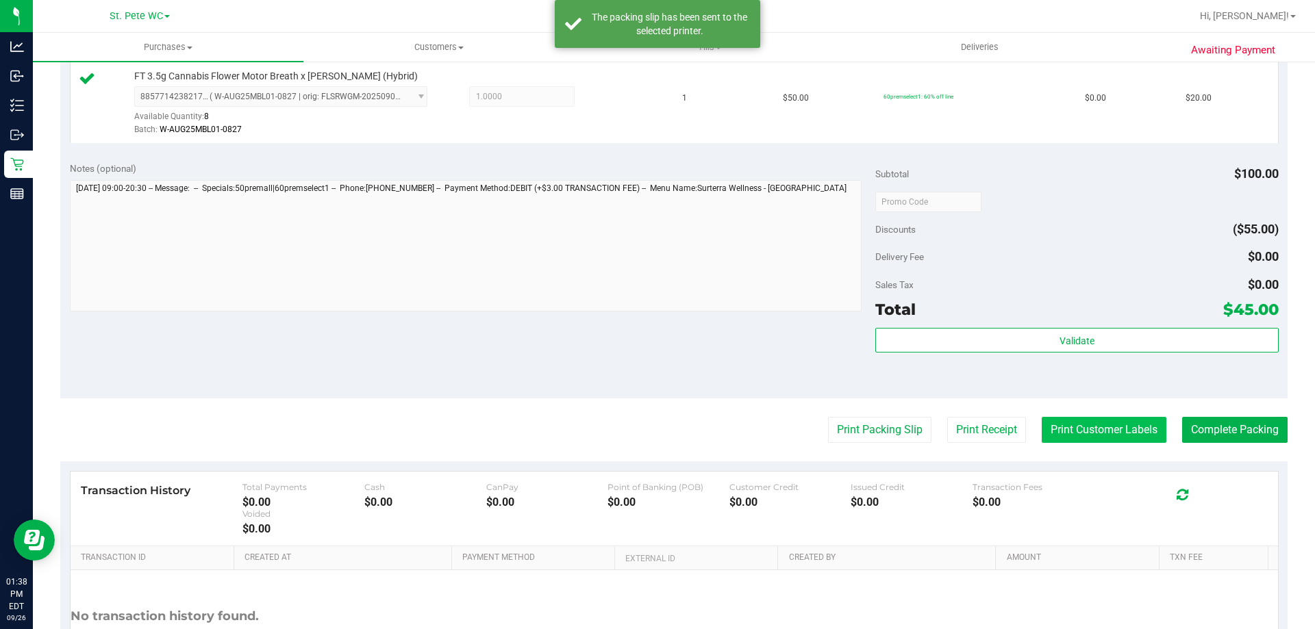
click at [1079, 421] on button "Print Customer Labels" at bounding box center [1104, 430] width 125 height 26
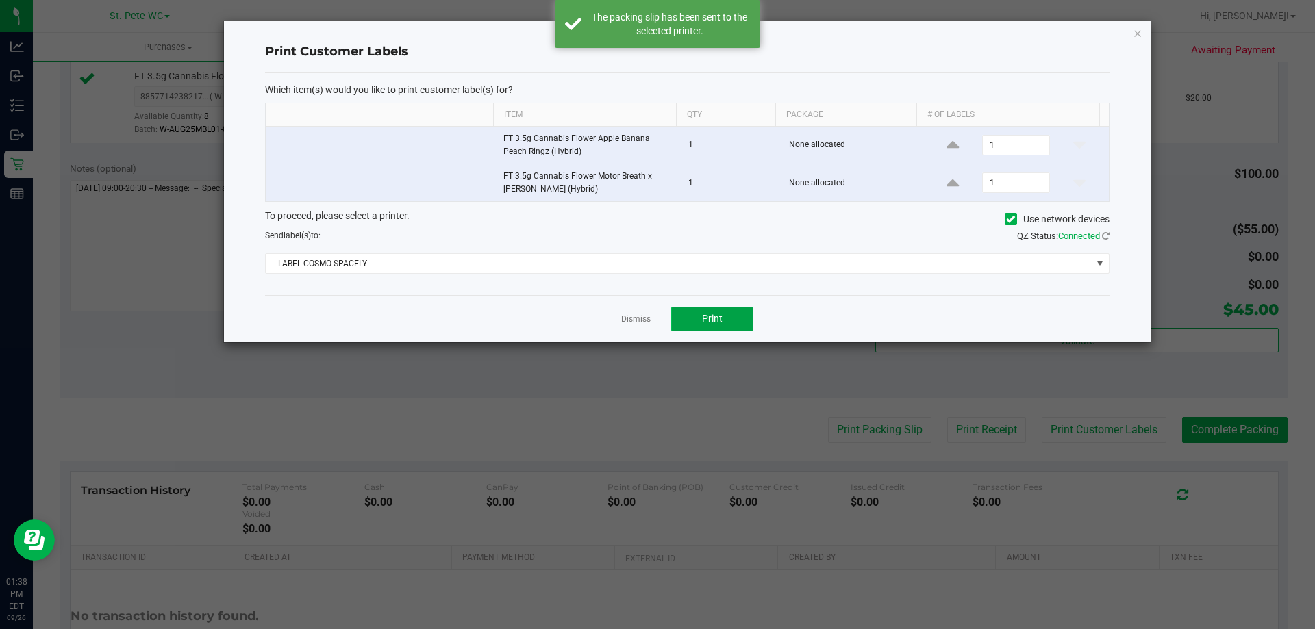
click at [729, 321] on button "Print" at bounding box center [712, 319] width 82 height 25
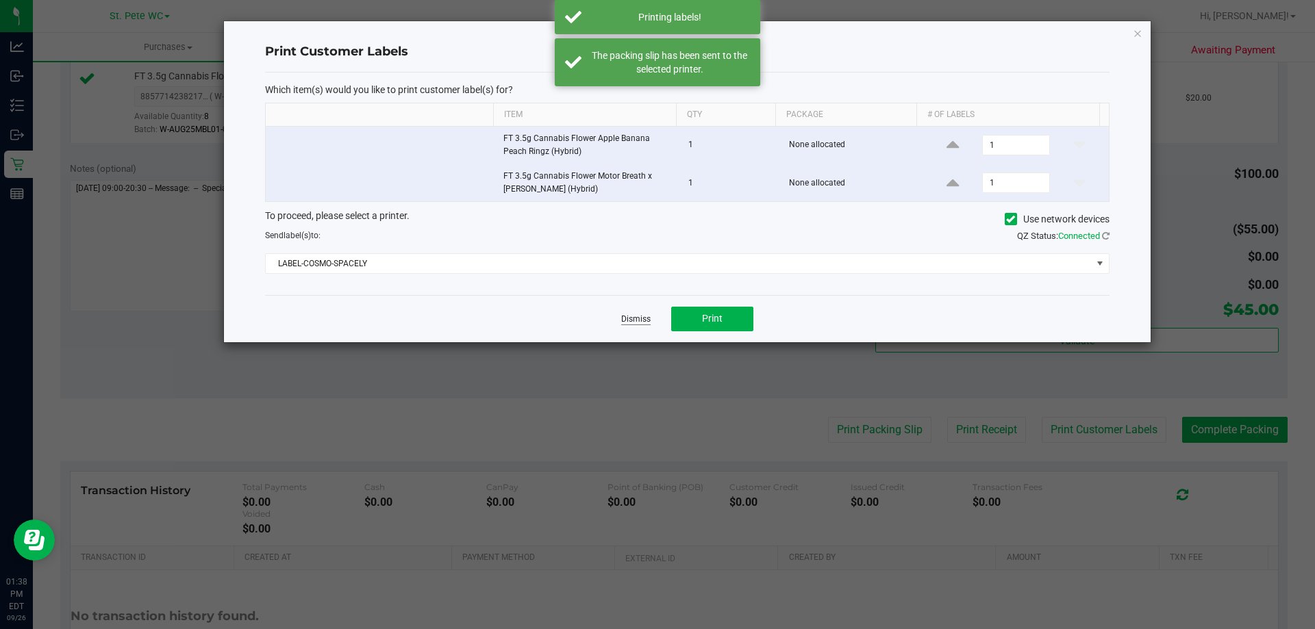
click at [625, 321] on link "Dismiss" at bounding box center [635, 320] width 29 height 12
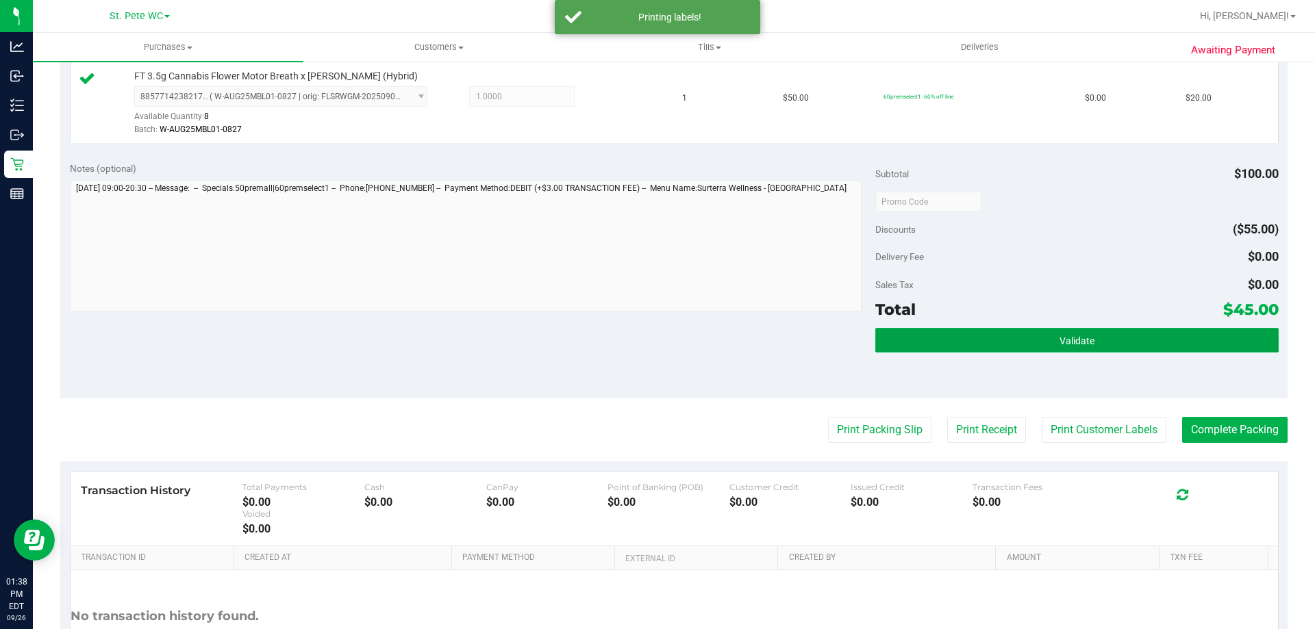
click at [1171, 329] on button "Validate" at bounding box center [1076, 340] width 403 height 25
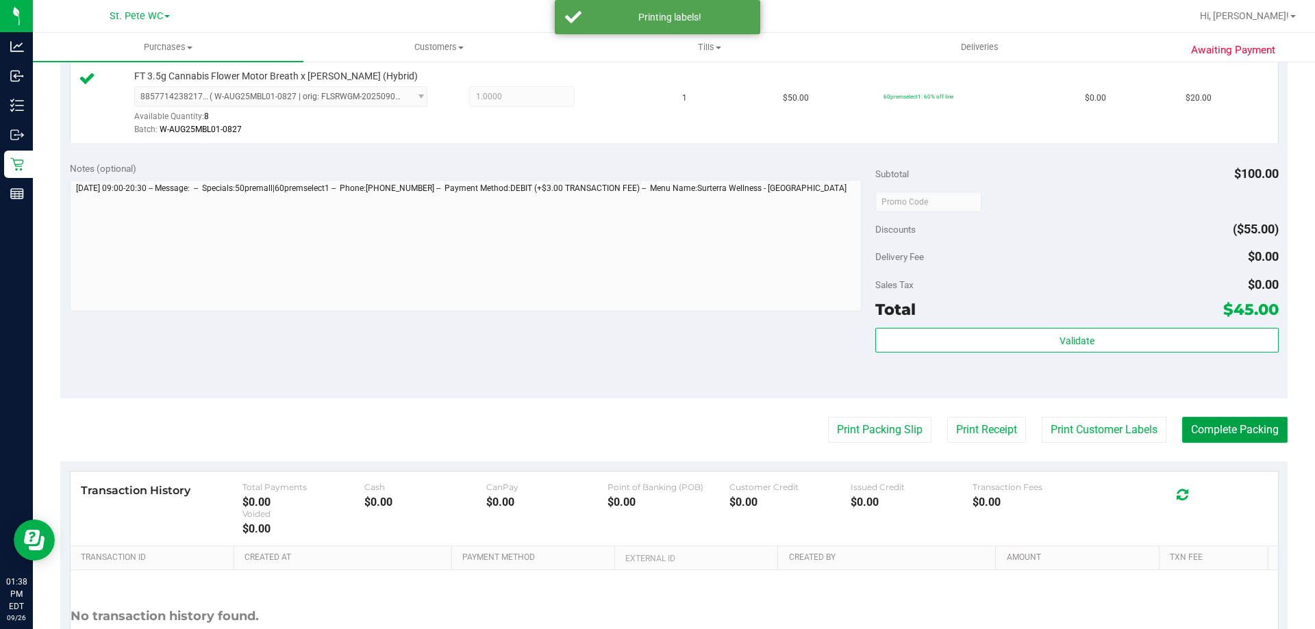
click at [1231, 423] on button "Complete Packing" at bounding box center [1234, 430] width 105 height 26
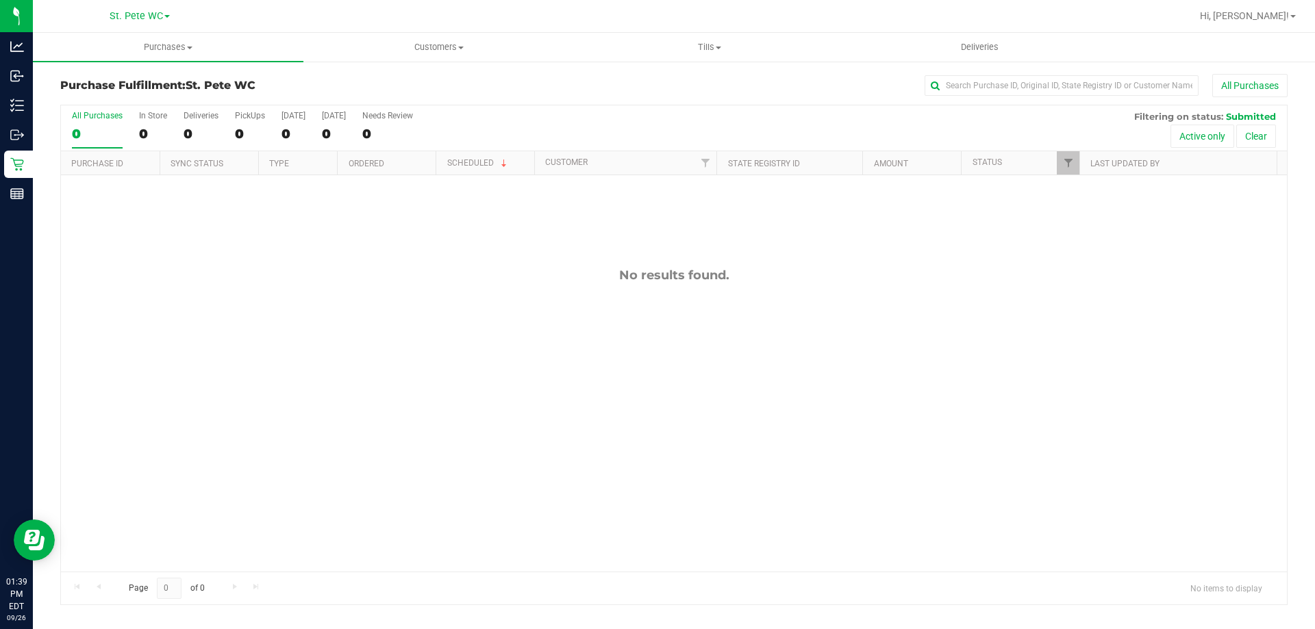
click at [187, 268] on div "No results found." at bounding box center [674, 275] width 1226 height 15
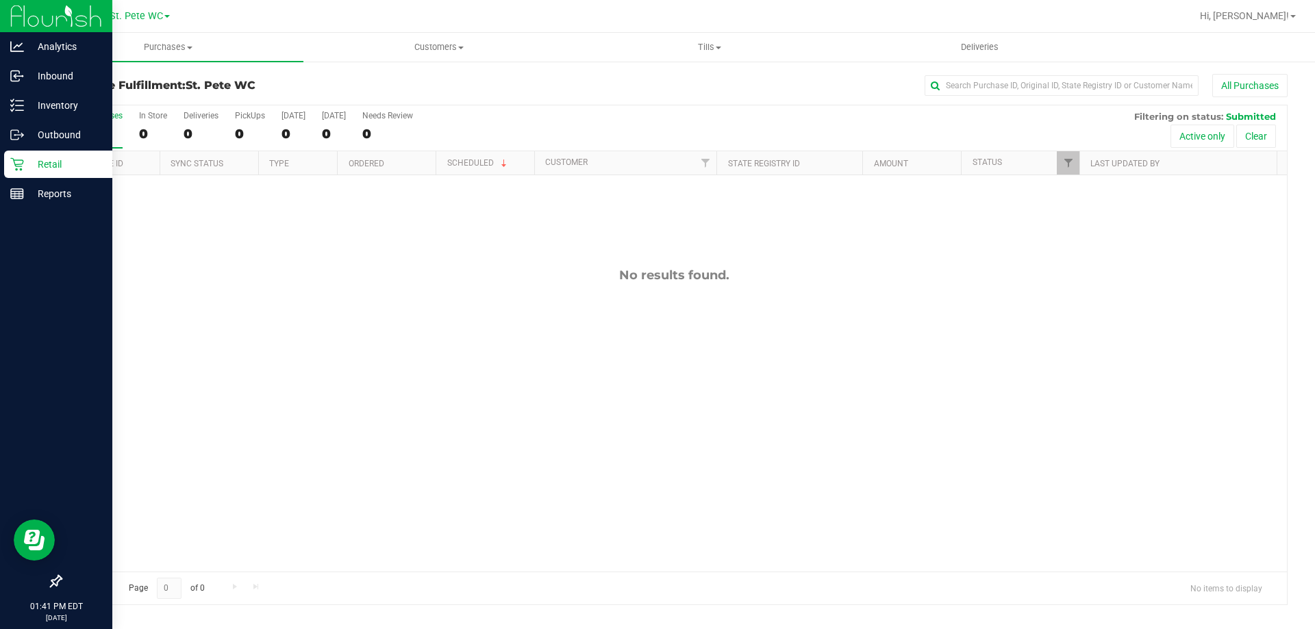
click at [29, 168] on p "Retail" at bounding box center [65, 164] width 82 height 16
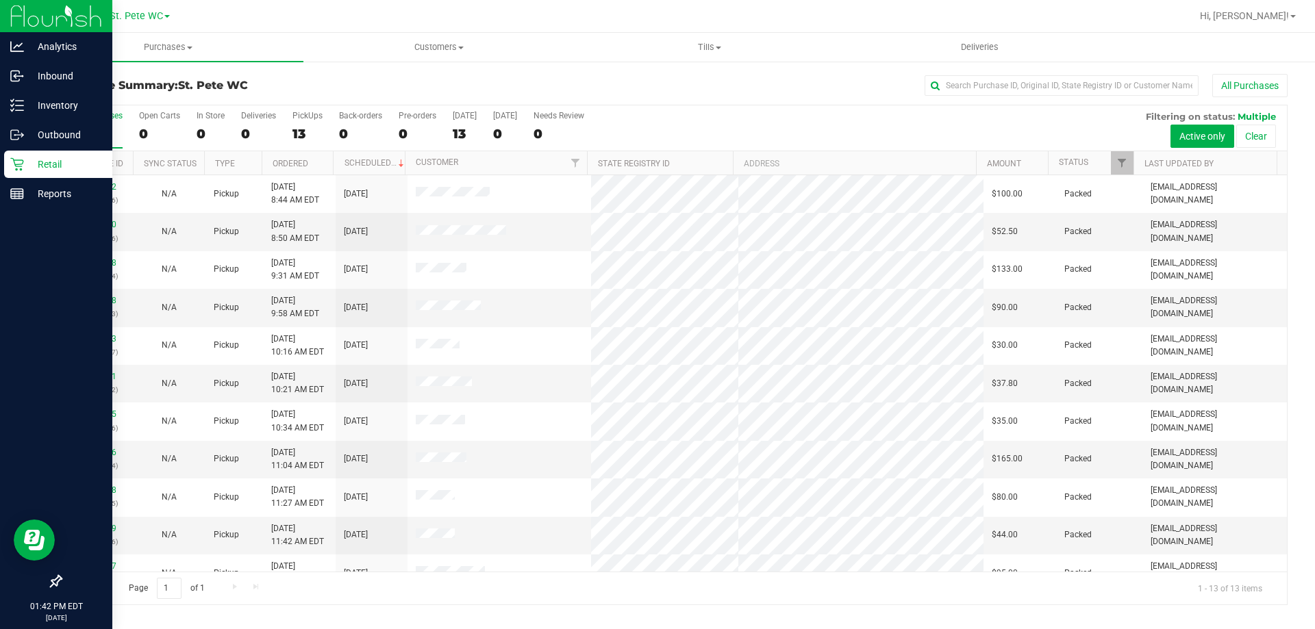
click at [30, 161] on p "Retail" at bounding box center [65, 164] width 82 height 16
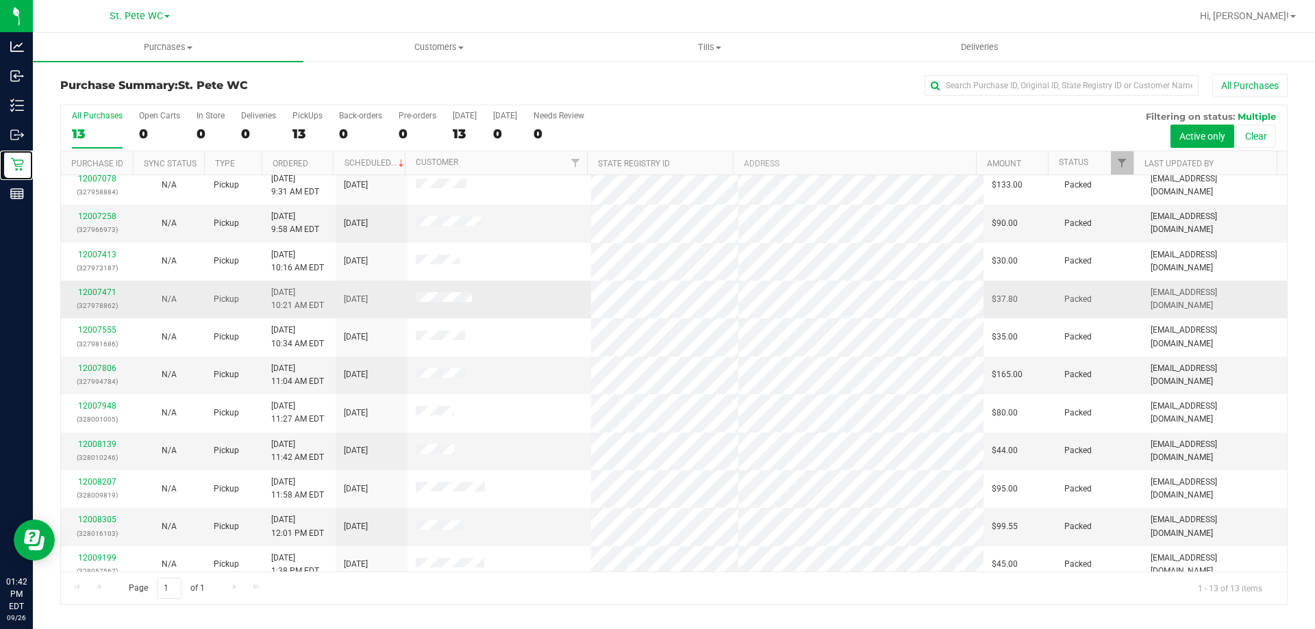
scroll to position [96, 0]
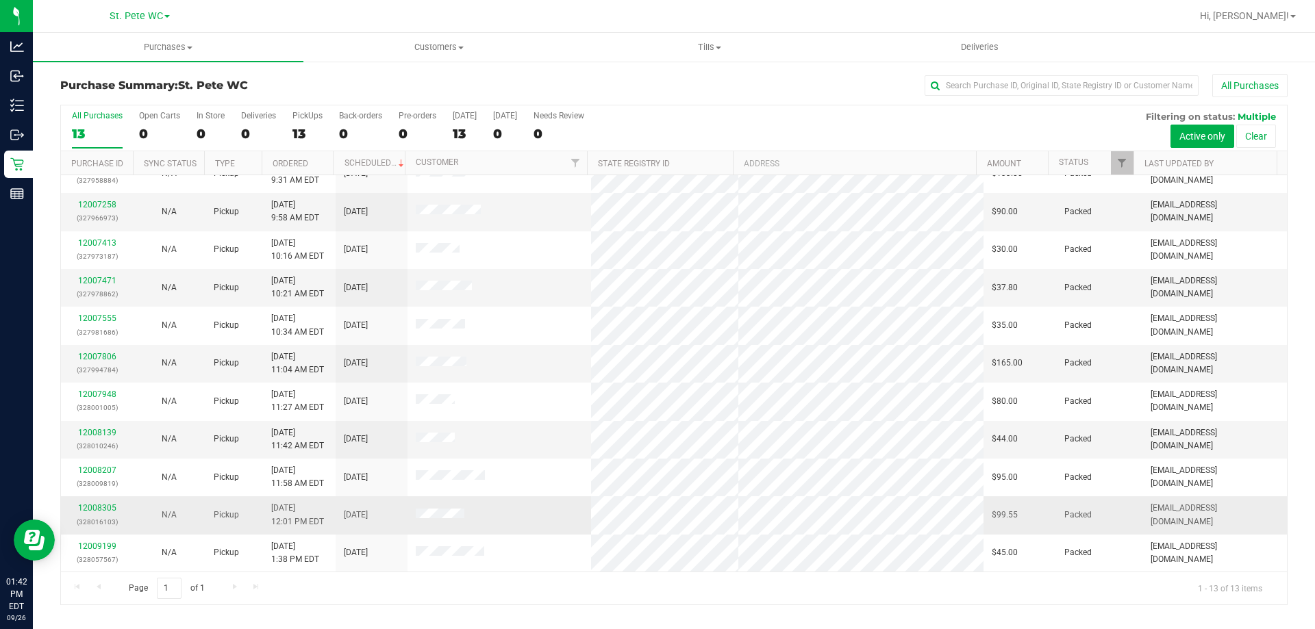
click at [91, 514] on div "12008305 (328016103)" at bounding box center [96, 515] width 55 height 26
click at [92, 510] on link "12008305" at bounding box center [97, 508] width 38 height 10
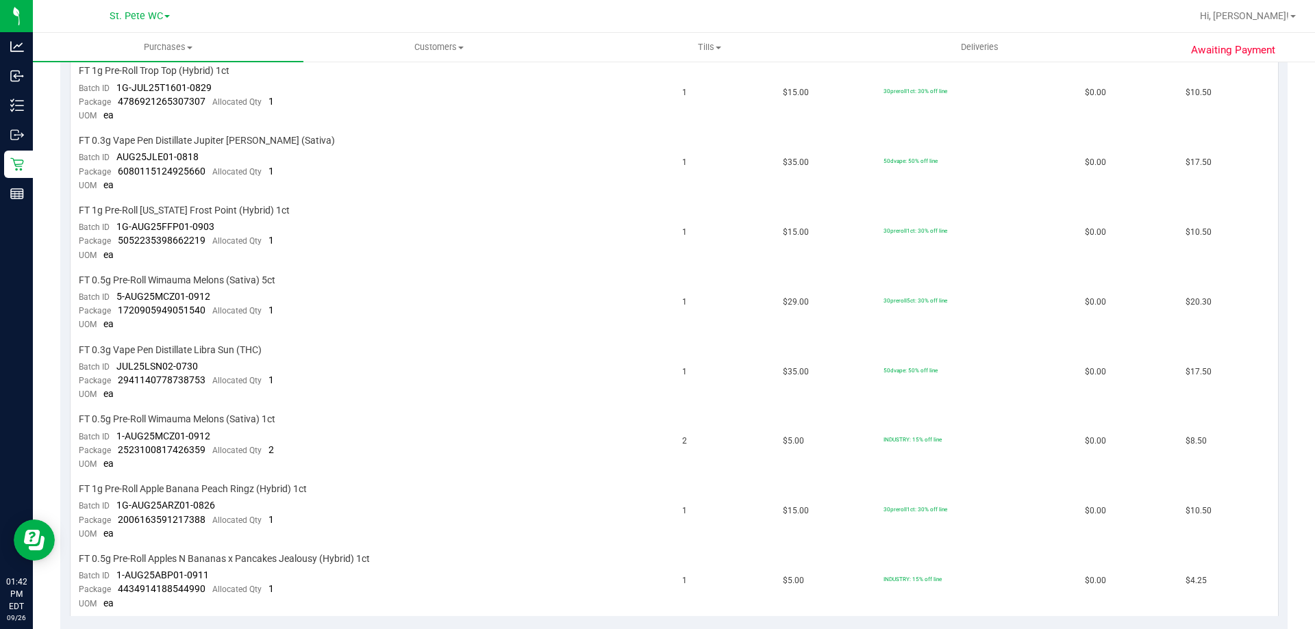
scroll to position [411, 0]
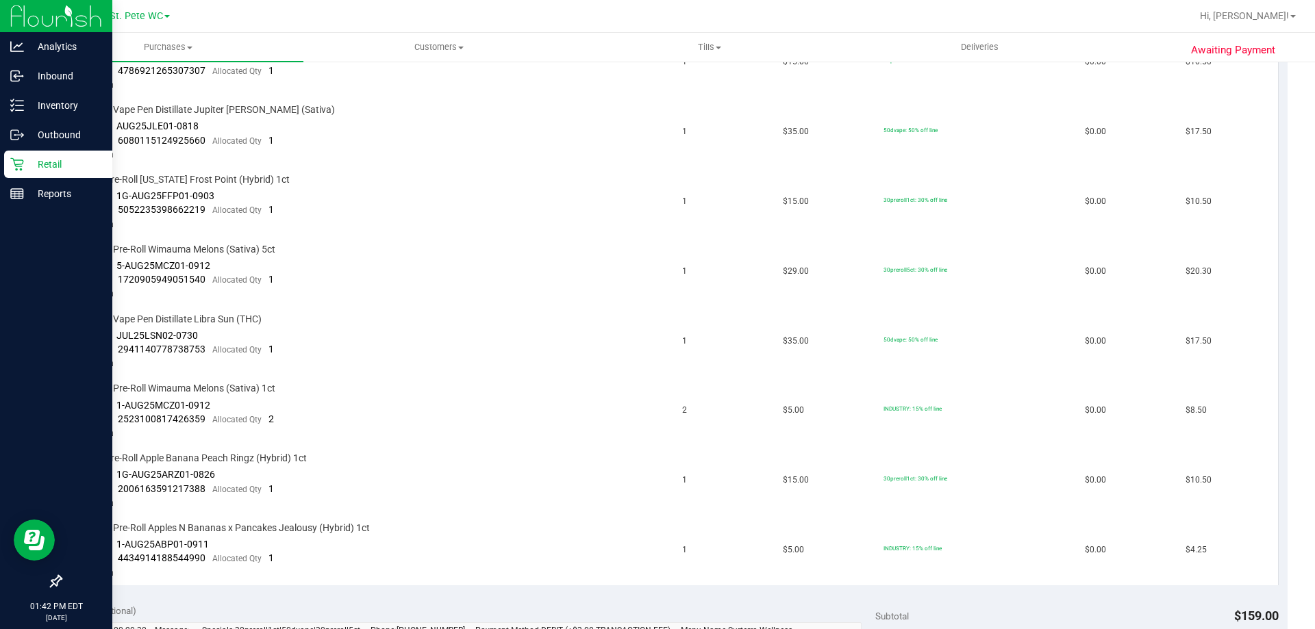
click at [49, 166] on p "Retail" at bounding box center [65, 164] width 82 height 16
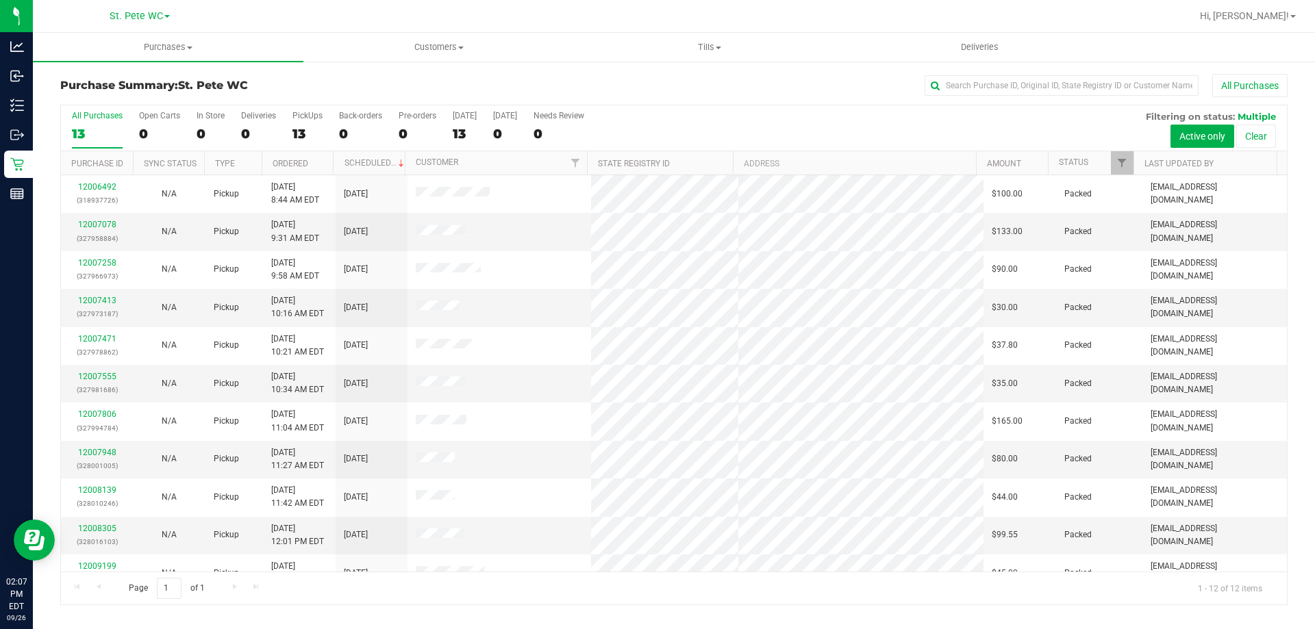
click at [879, 133] on div "All Purchases 13 Open Carts 0 In Store 0 Deliveries 0 PickUps 13 Back-orders 0 …" at bounding box center [674, 128] width 1226 height 46
click at [752, 577] on div "Page 1 of 1 1 - 12 of 12 items" at bounding box center [674, 588] width 1226 height 33
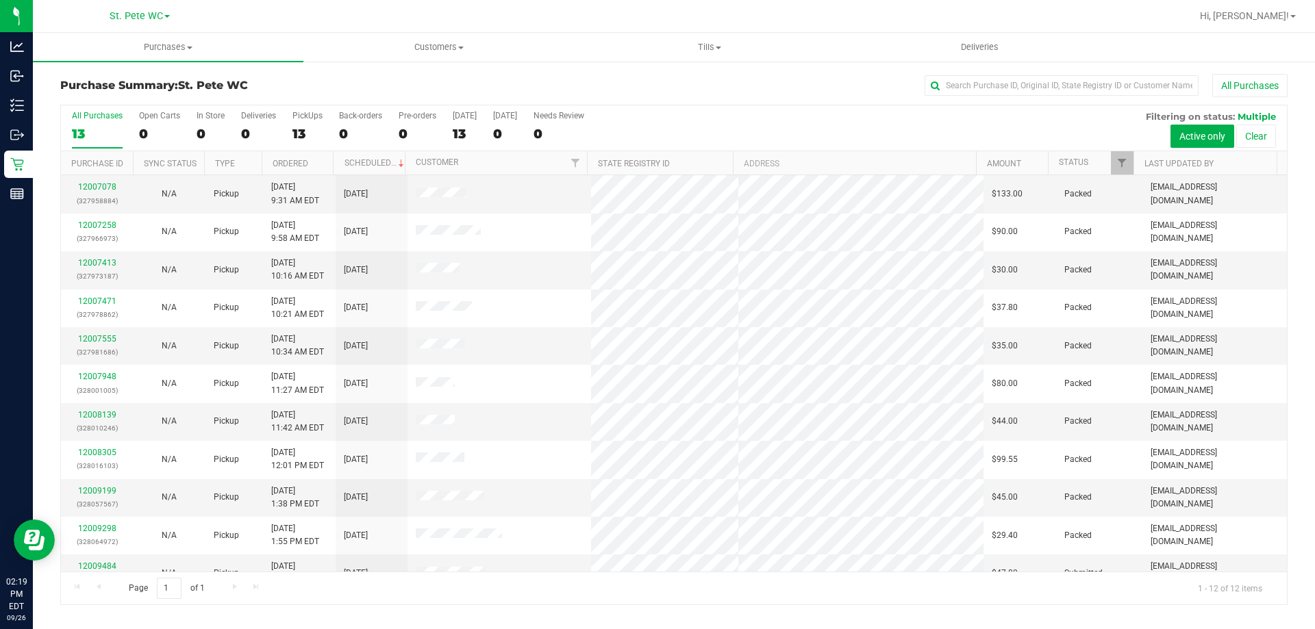
scroll to position [58, 0]
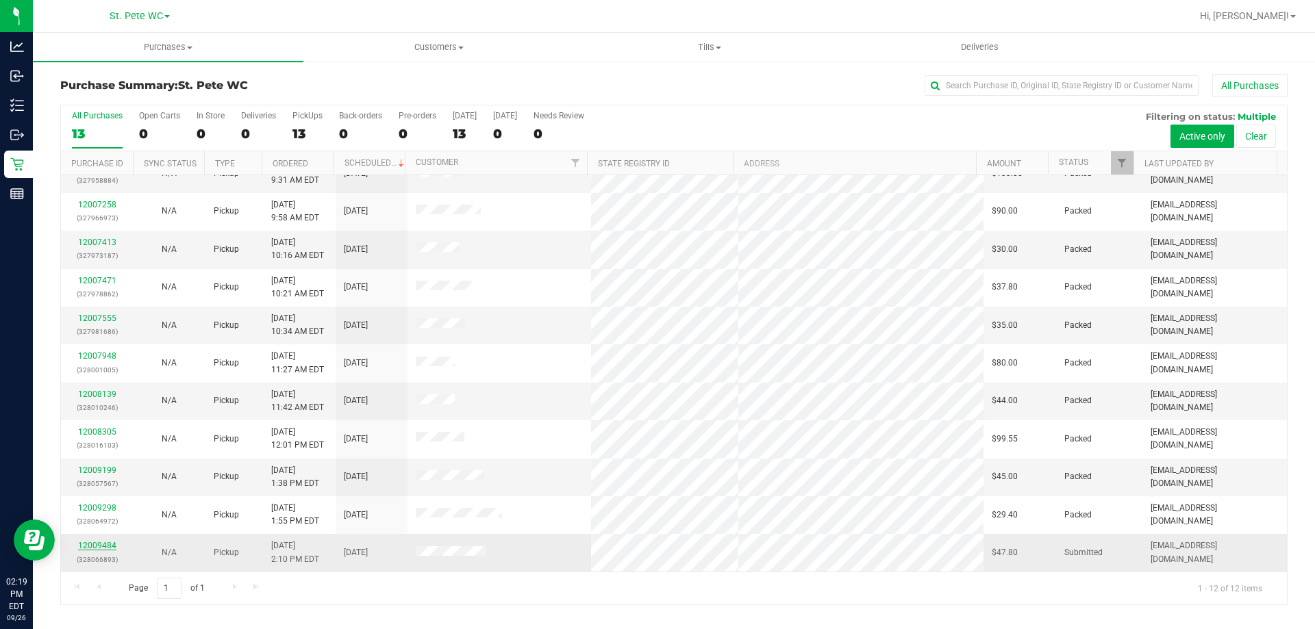
click at [114, 541] on link "12009484" at bounding box center [97, 546] width 38 height 10
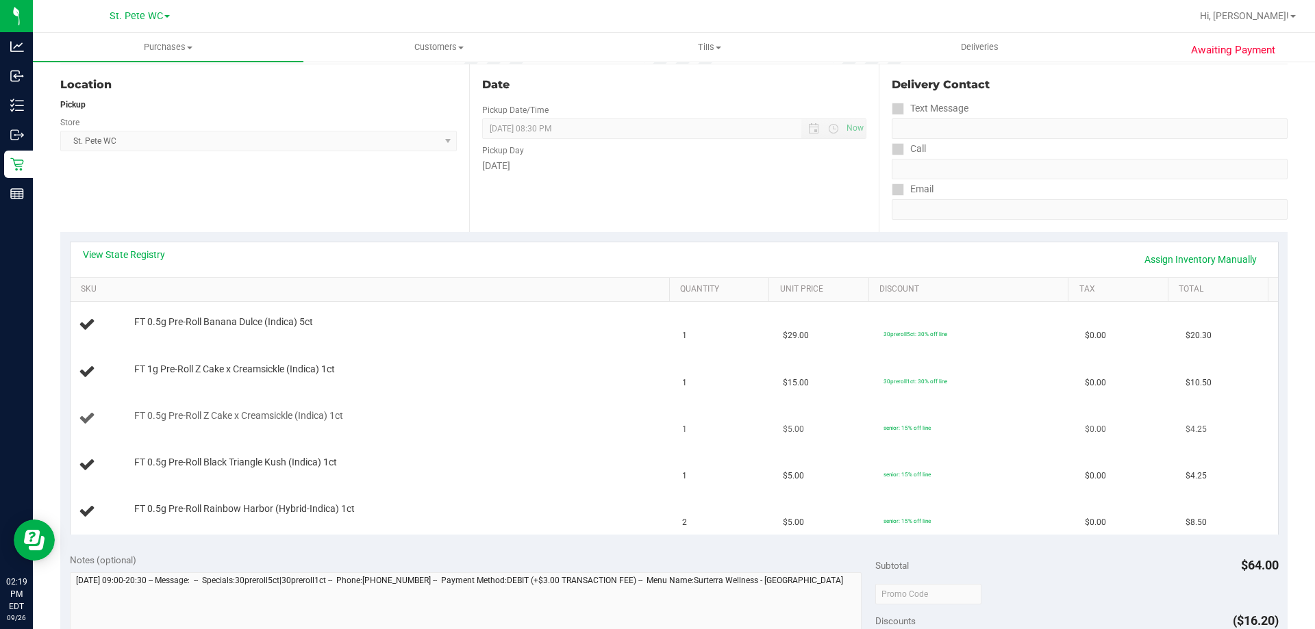
scroll to position [479, 0]
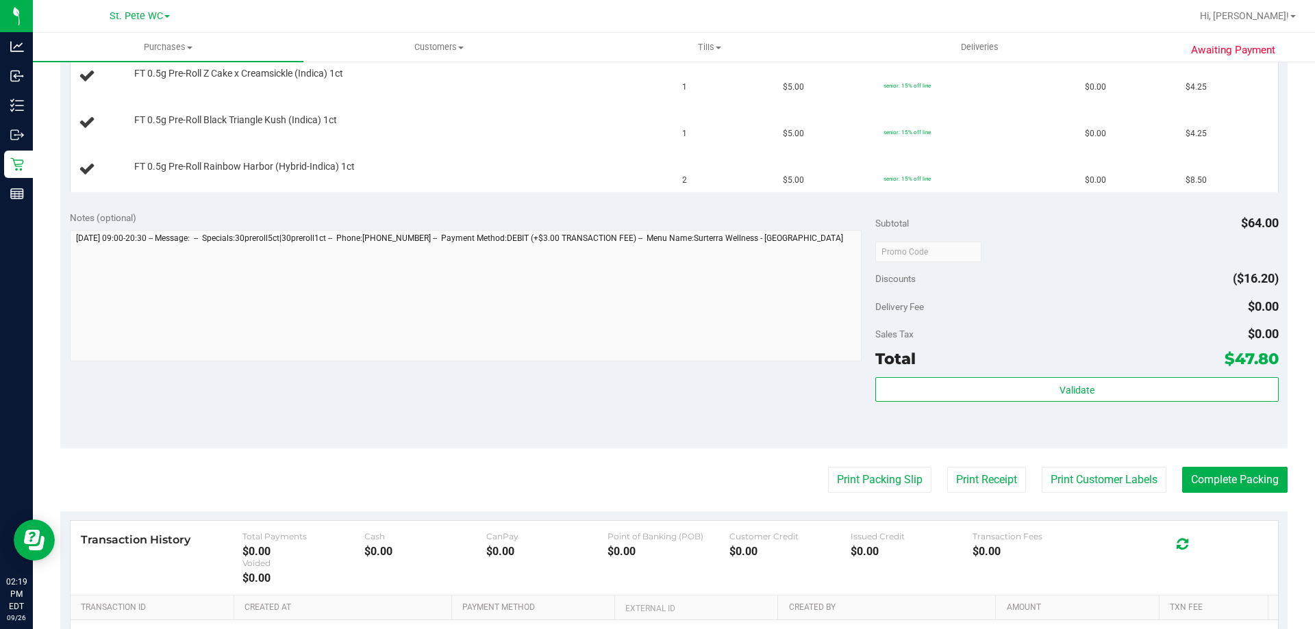
click at [1227, 303] on div "Delivery Fee $0.00" at bounding box center [1076, 307] width 403 height 25
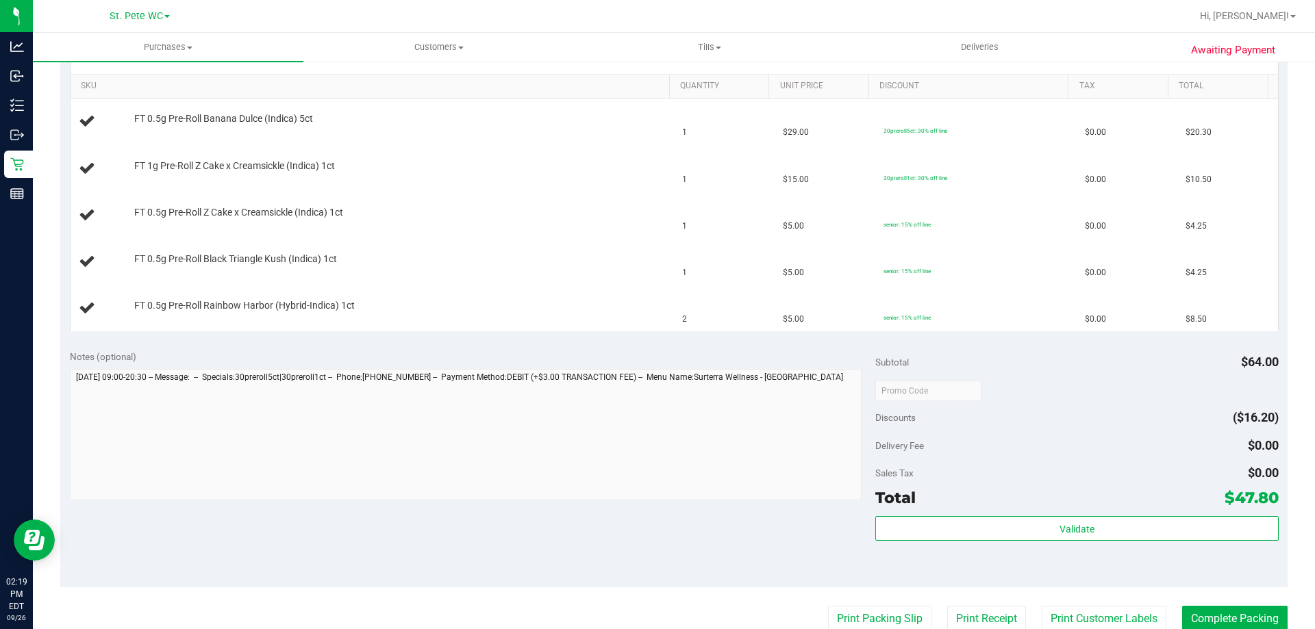
scroll to position [137, 0]
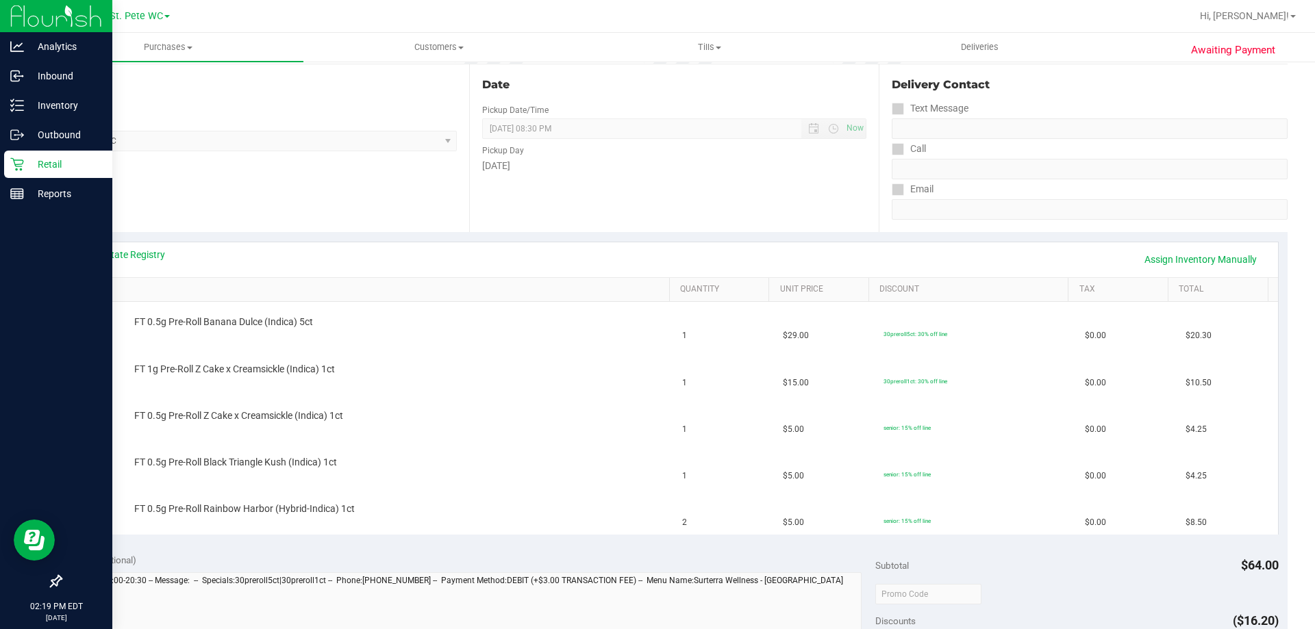
click at [24, 157] on p "Retail" at bounding box center [65, 164] width 82 height 16
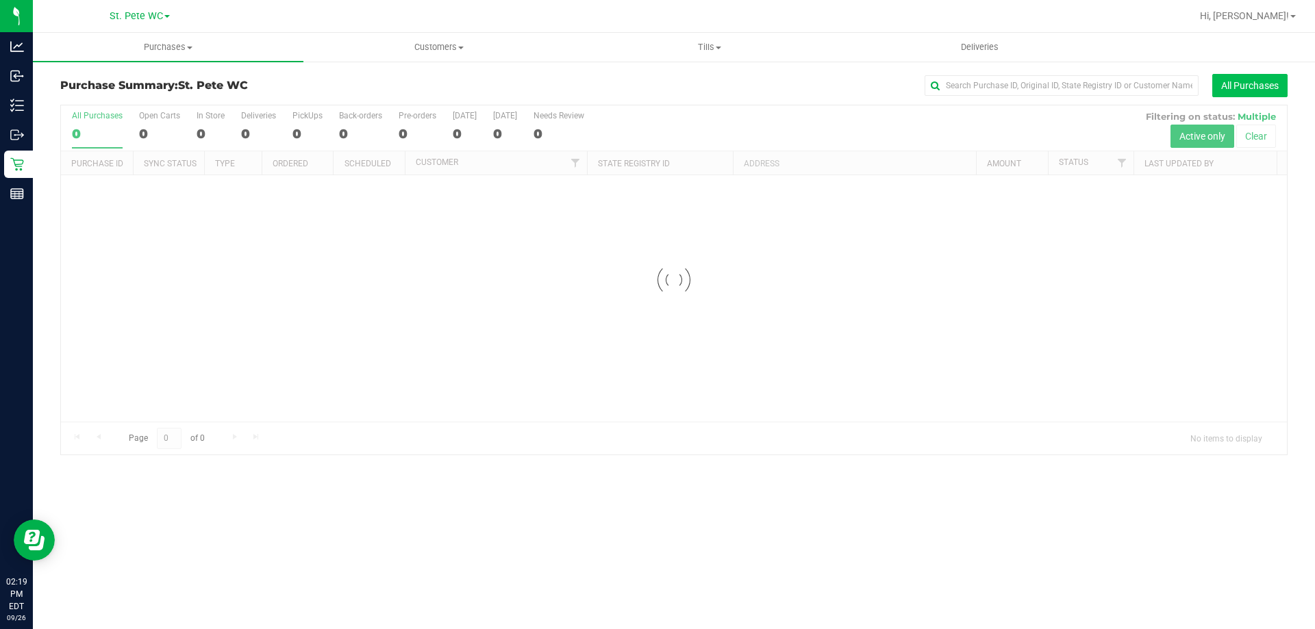
click at [1247, 89] on button "All Purchases" at bounding box center [1249, 85] width 75 height 23
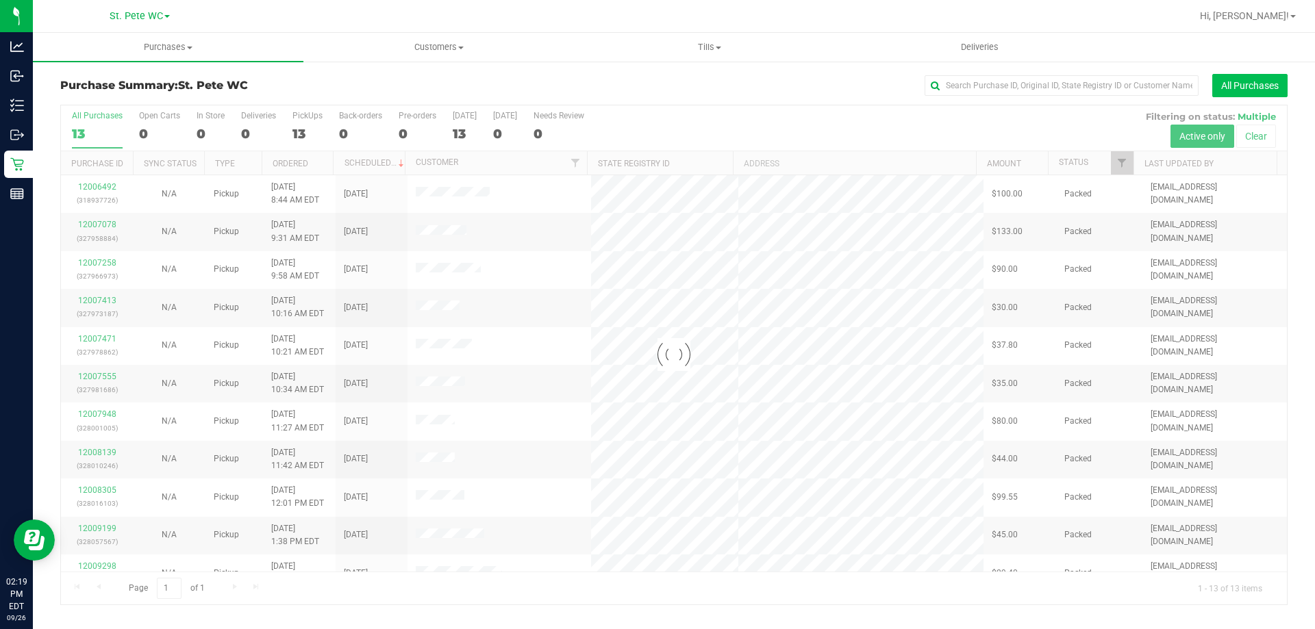
click at [1239, 89] on button "All Purchases" at bounding box center [1249, 85] width 75 height 23
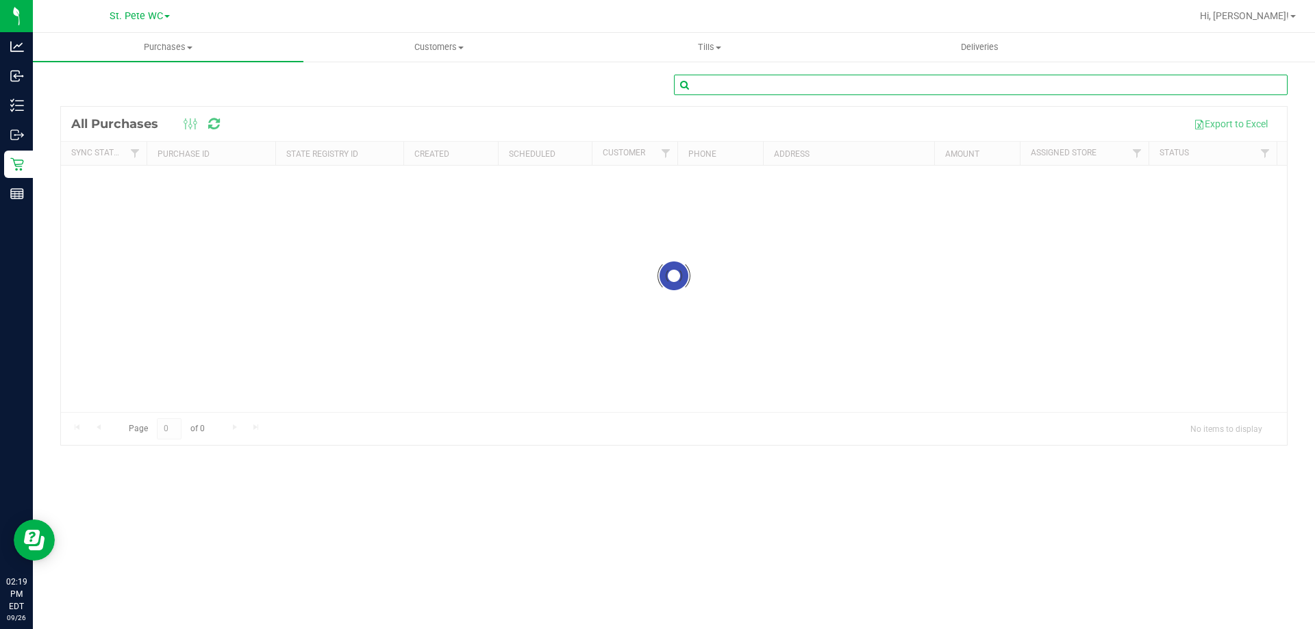
click at [1091, 87] on input "text" at bounding box center [981, 85] width 614 height 21
paste input "1623344"
type input "1623344"
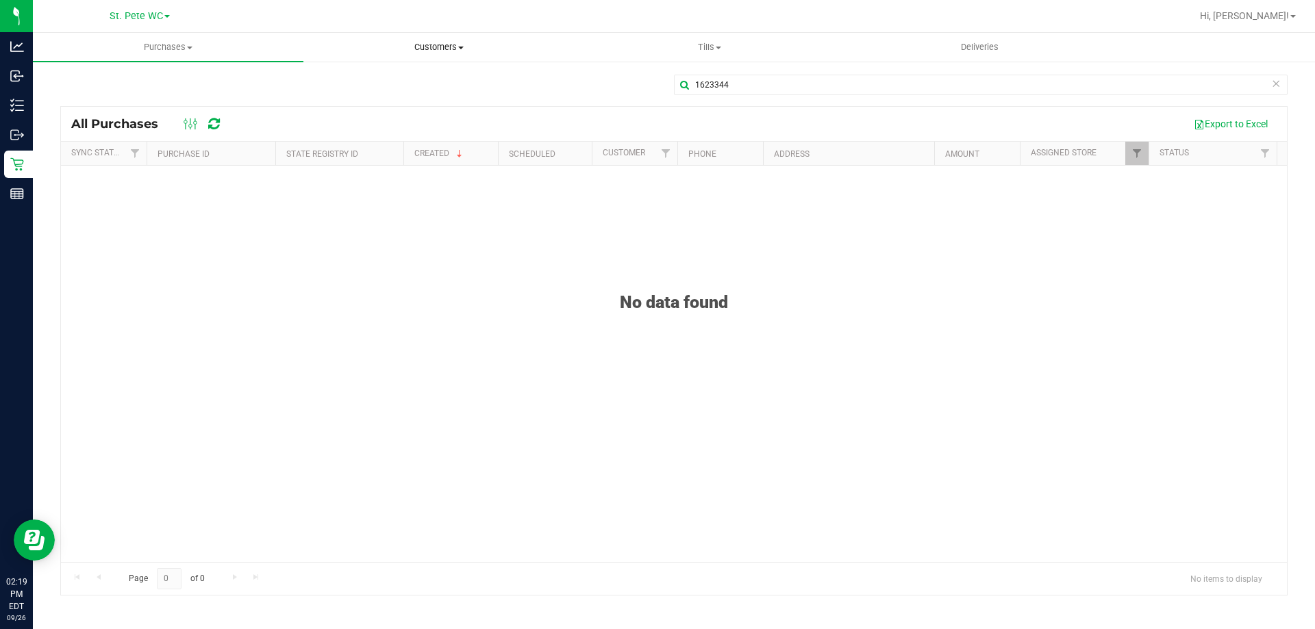
click at [354, 54] on uib-tab-heading "Customers All customers Add a new customer All physicians" at bounding box center [438, 47] width 269 height 27
click at [386, 84] on span "All customers" at bounding box center [352, 83] width 99 height 12
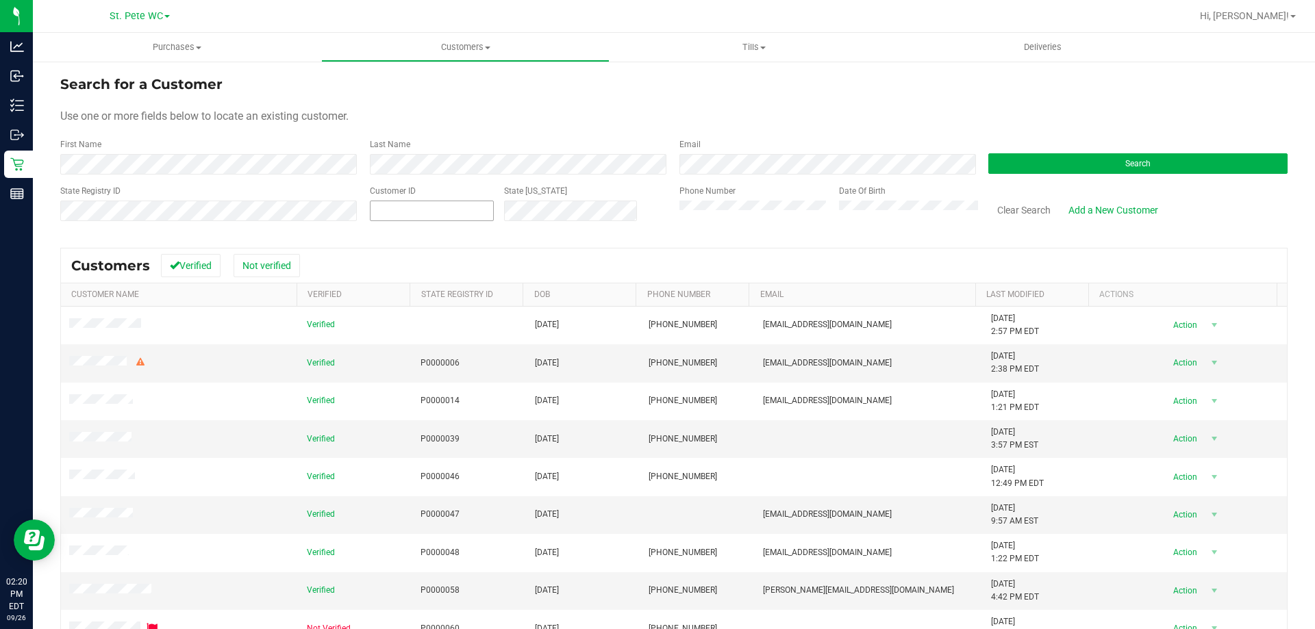
click at [382, 204] on span at bounding box center [432, 211] width 124 height 21
paste input "1623344"
type input "1623344"
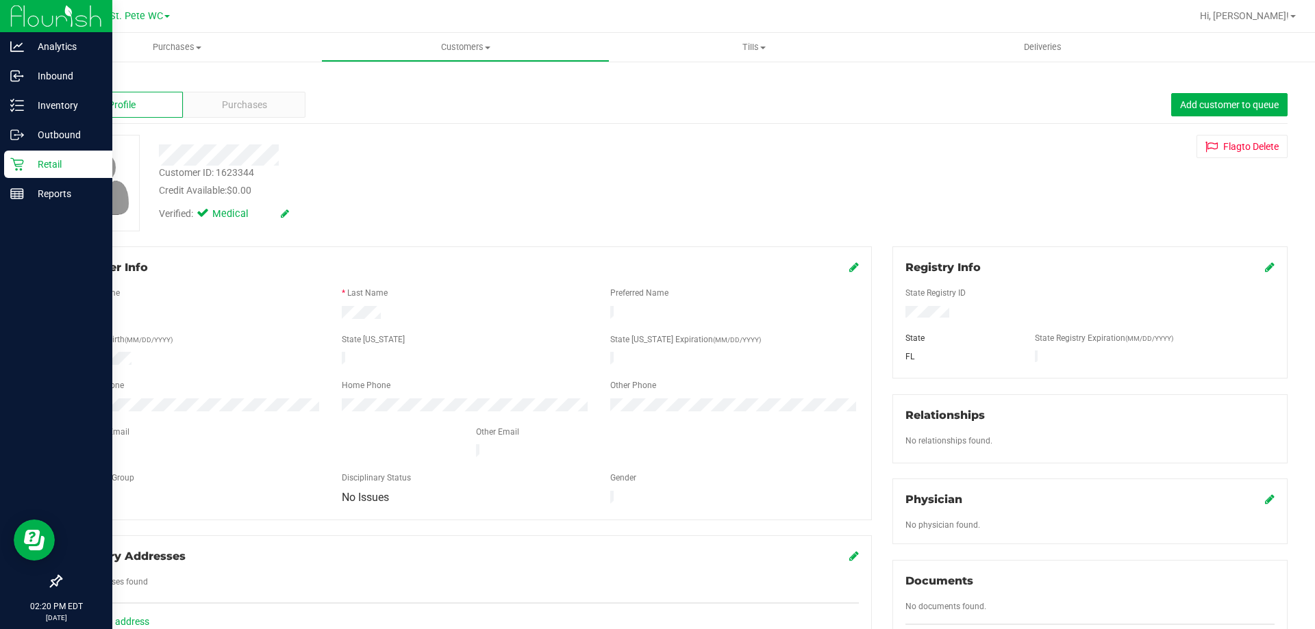
click at [53, 153] on div "Retail" at bounding box center [58, 164] width 108 height 27
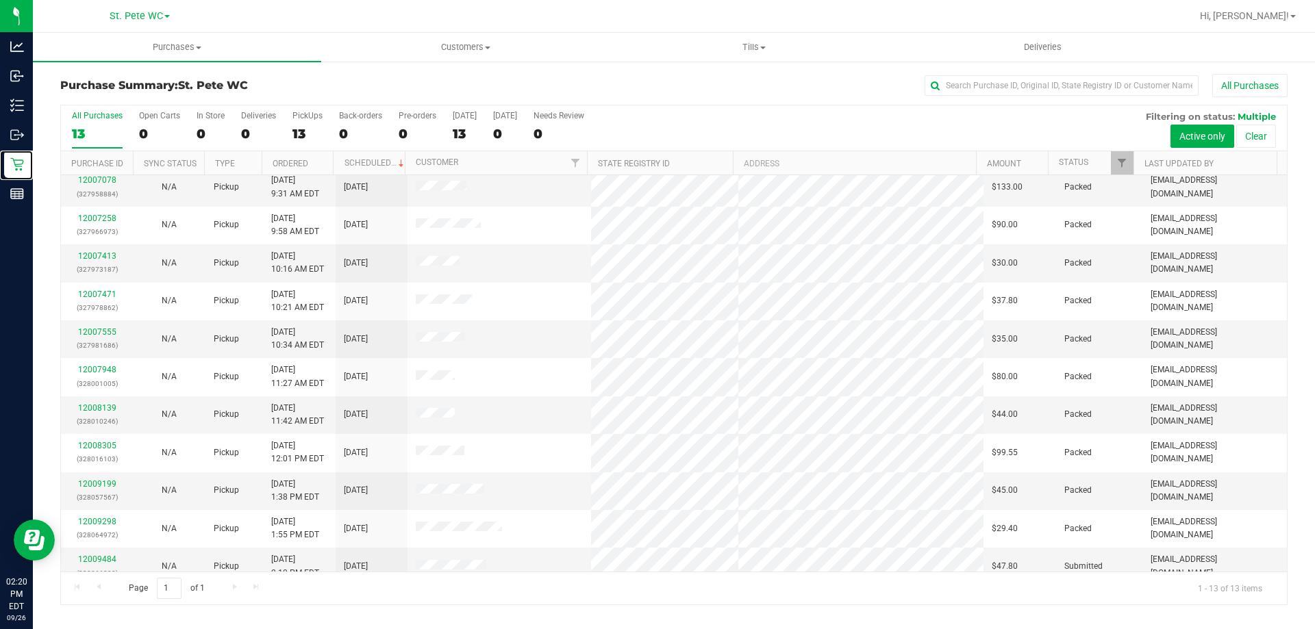
scroll to position [96, 0]
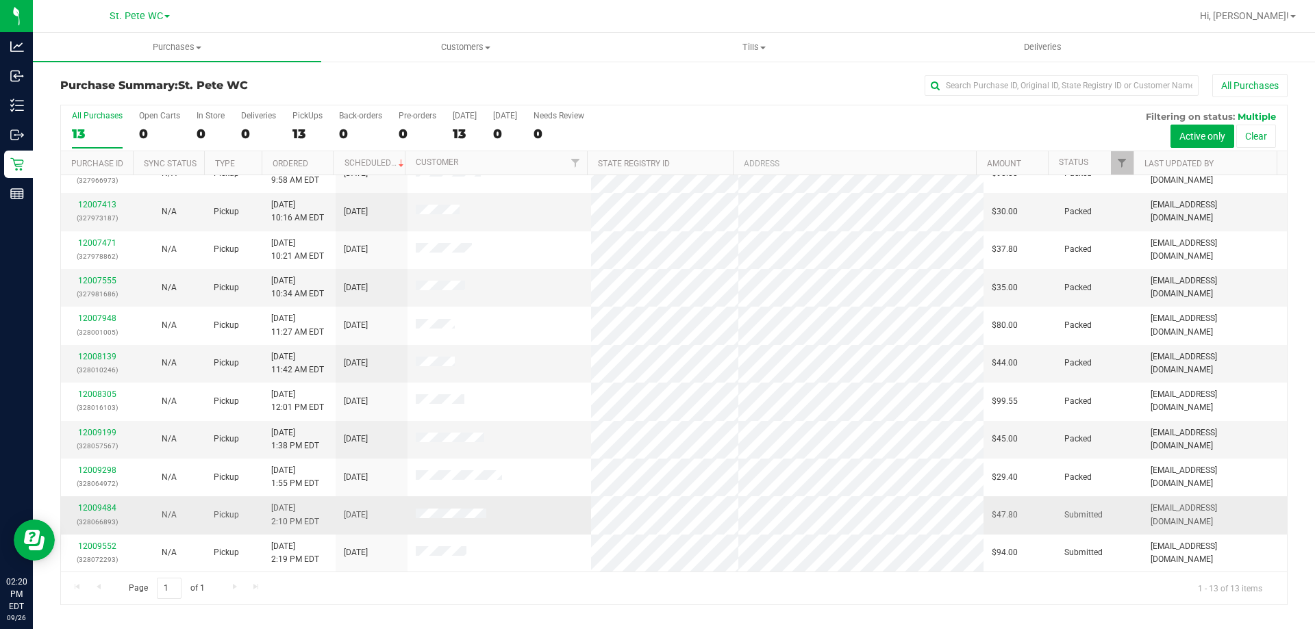
click at [105, 513] on div "12009484 (328066893)" at bounding box center [96, 515] width 55 height 26
click at [105, 508] on link "12009484" at bounding box center [97, 508] width 38 height 10
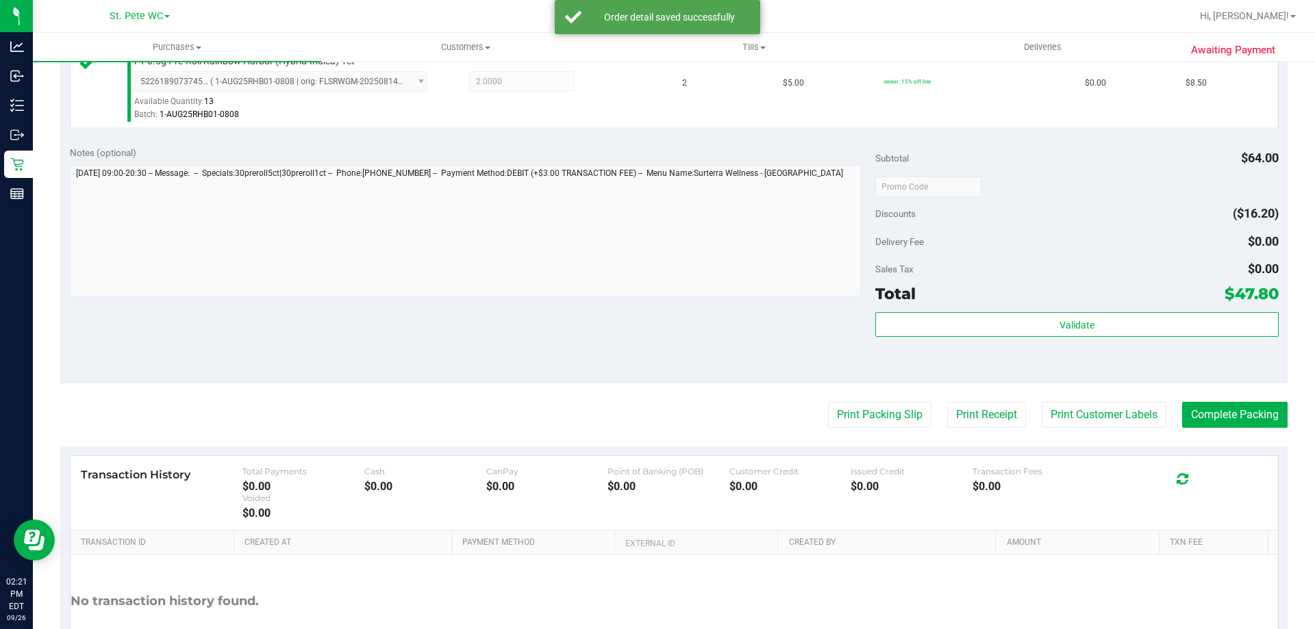
scroll to position [715, 0]
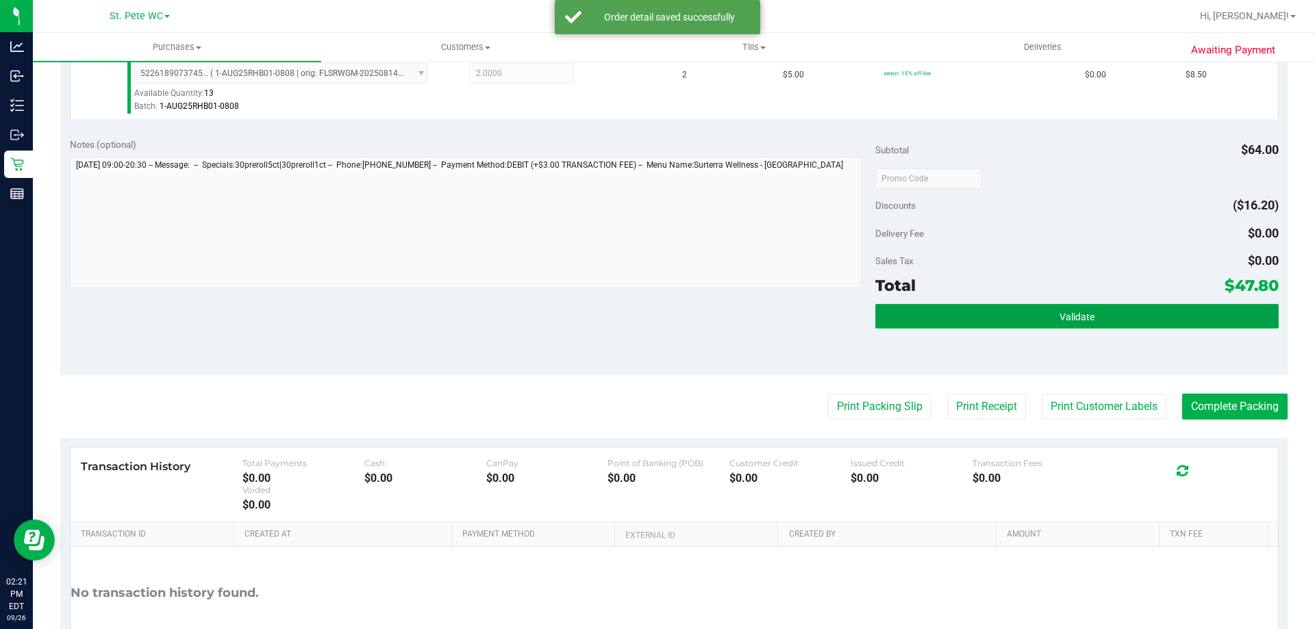
click at [1102, 322] on button "Validate" at bounding box center [1076, 316] width 403 height 25
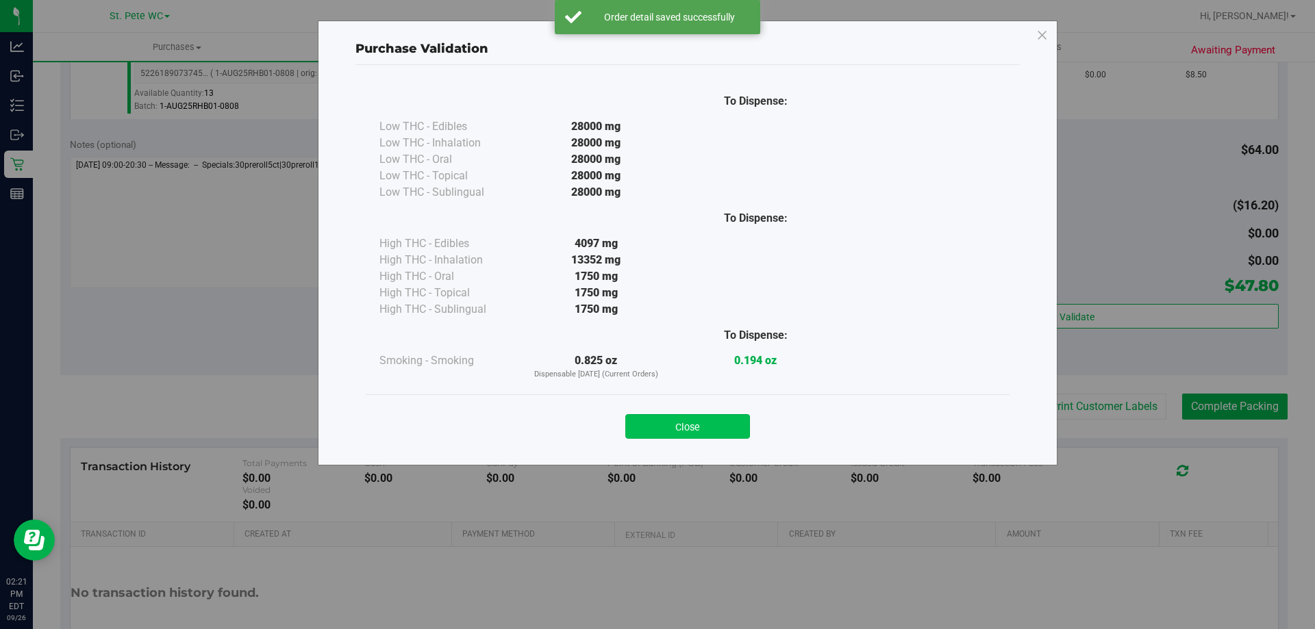
click at [695, 418] on button "Close" at bounding box center [687, 426] width 125 height 25
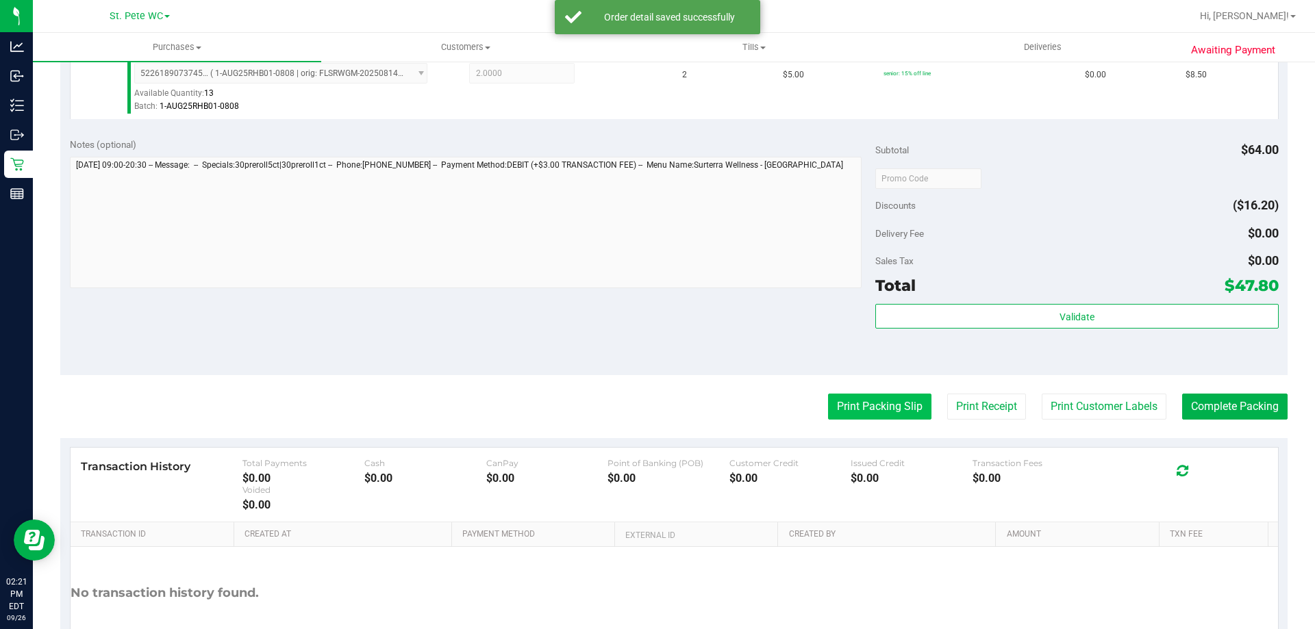
click at [869, 415] on button "Print Packing Slip" at bounding box center [879, 407] width 103 height 26
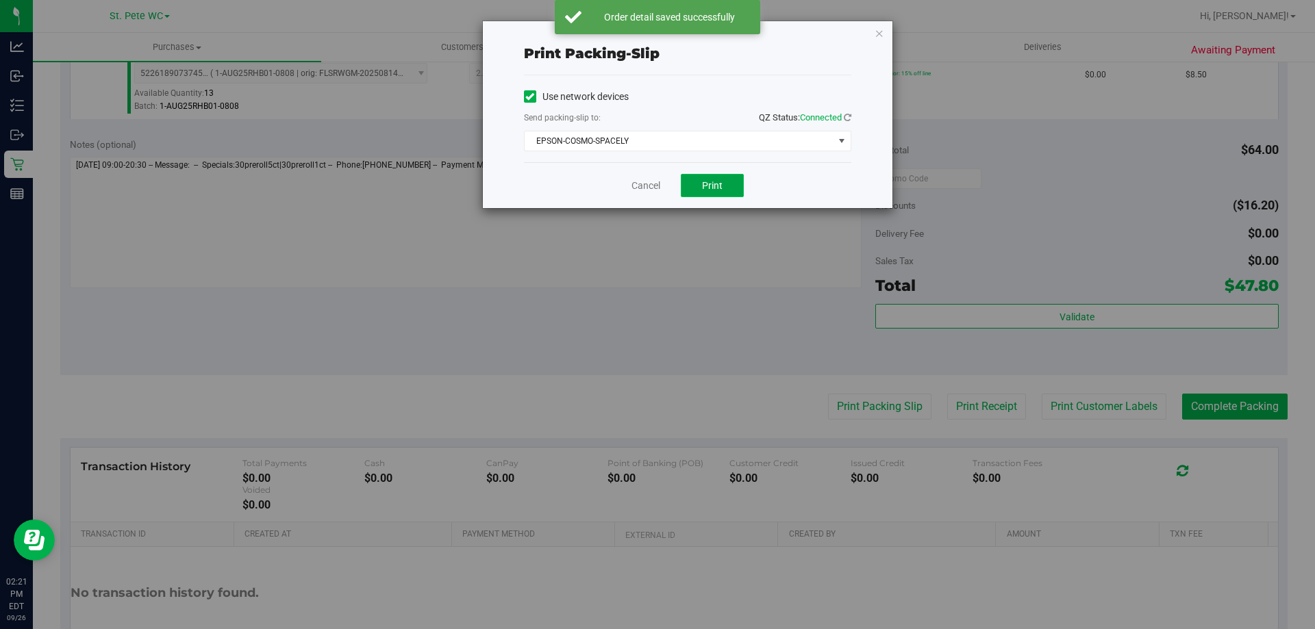
click at [726, 182] on button "Print" at bounding box center [712, 185] width 63 height 23
click at [641, 182] on link "Cancel" at bounding box center [646, 186] width 29 height 14
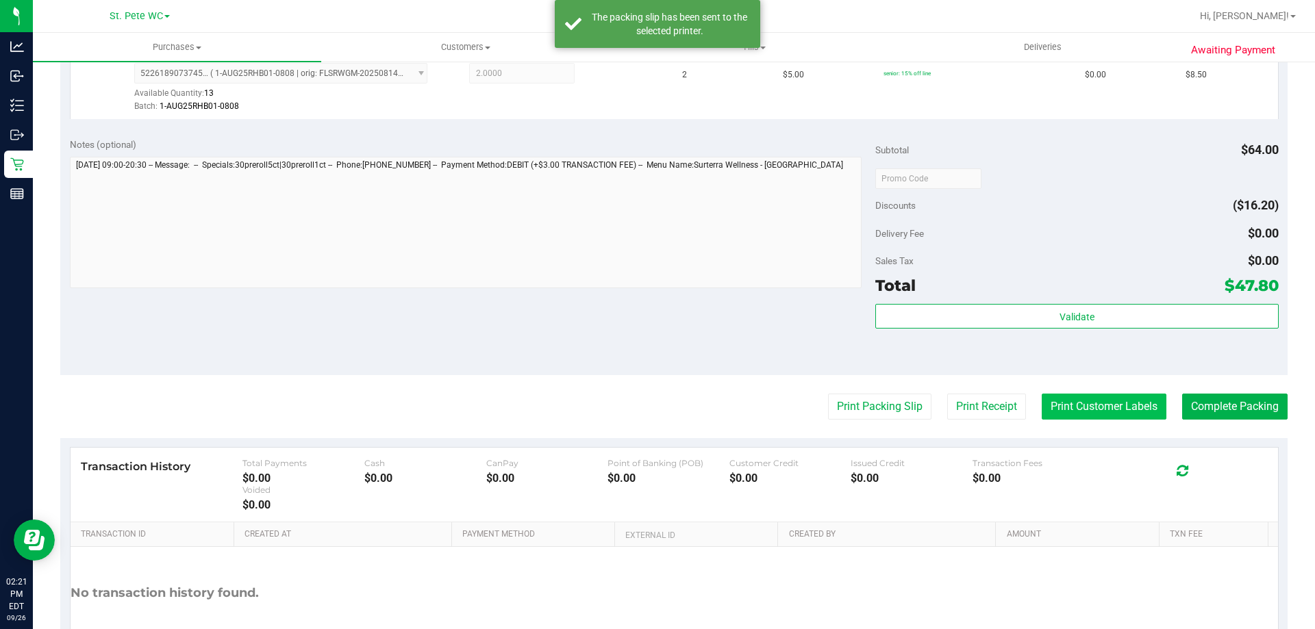
click at [1094, 405] on button "Print Customer Labels" at bounding box center [1104, 407] width 125 height 26
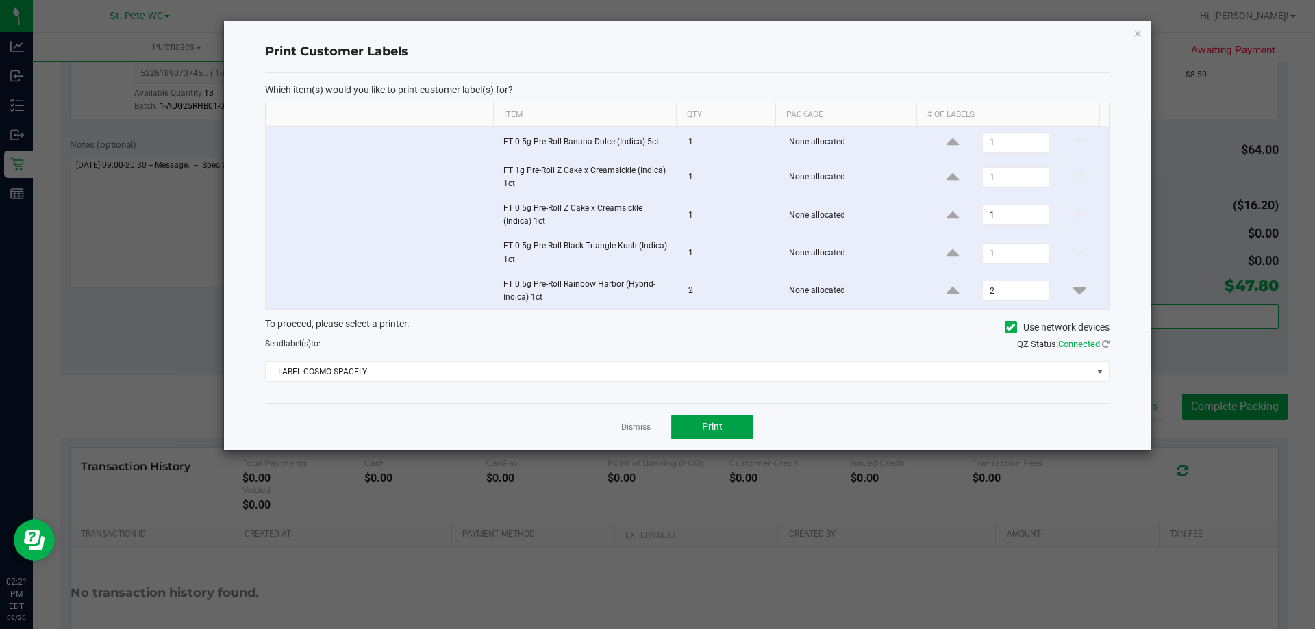
click at [733, 416] on button "Print" at bounding box center [712, 427] width 82 height 25
click at [638, 425] on link "Dismiss" at bounding box center [635, 428] width 29 height 12
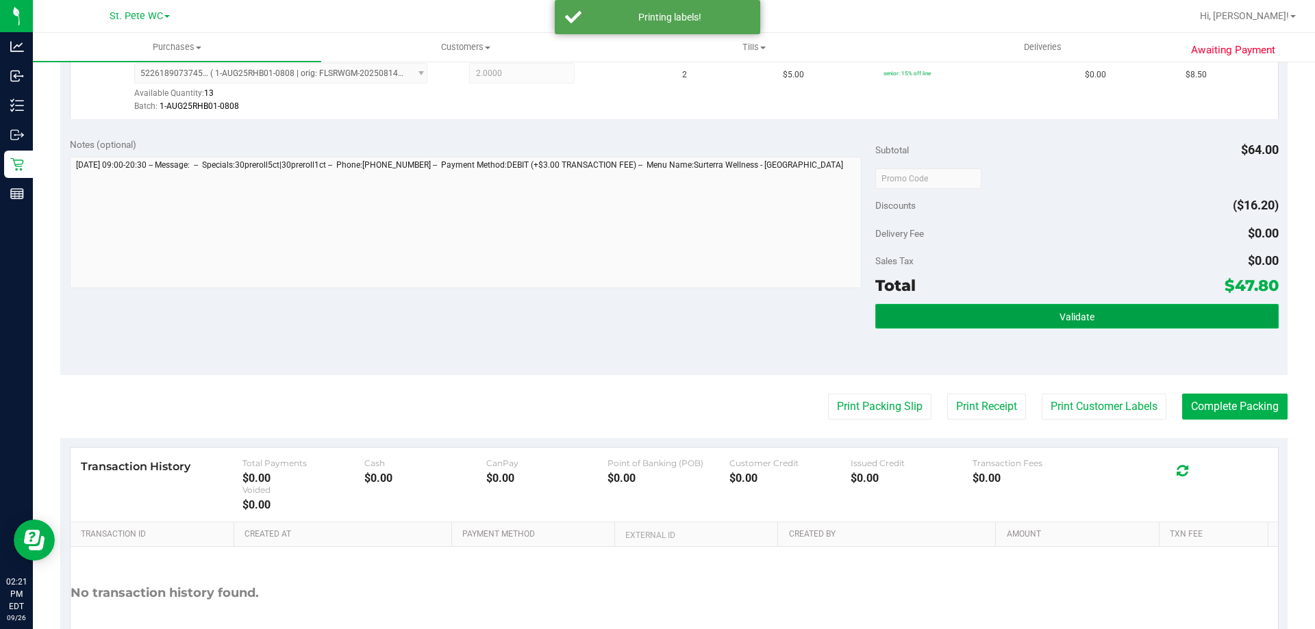
click at [1077, 320] on span "Validate" at bounding box center [1077, 317] width 35 height 11
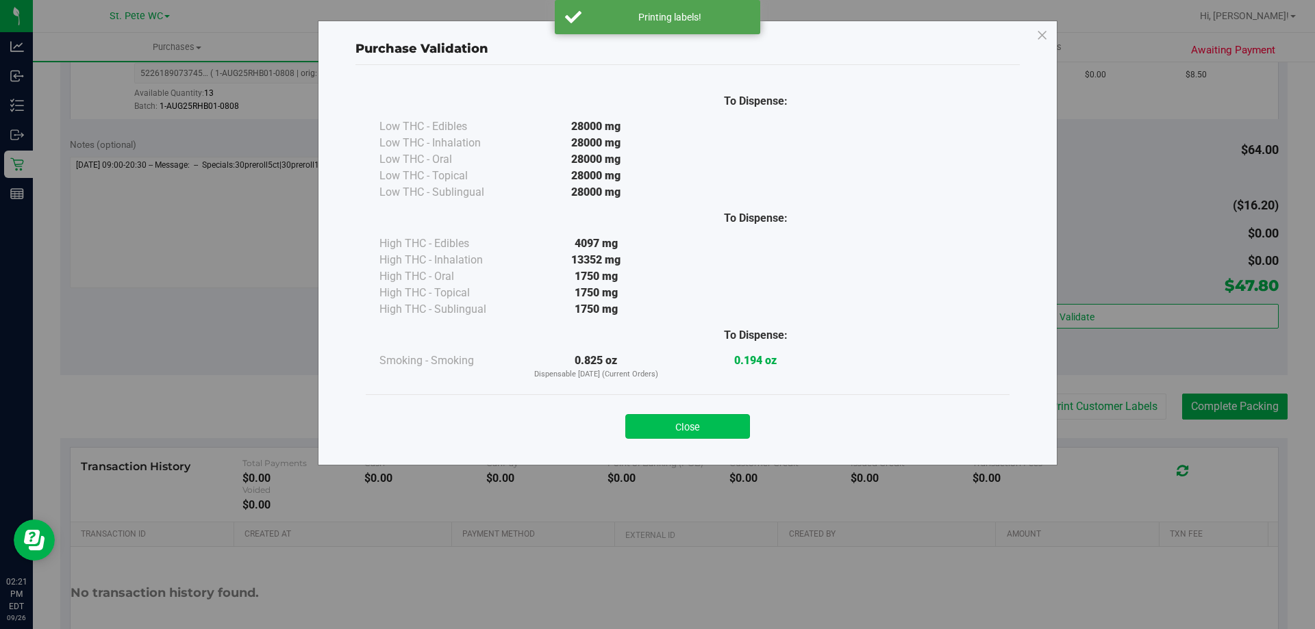
click at [662, 427] on button "Close" at bounding box center [687, 426] width 125 height 25
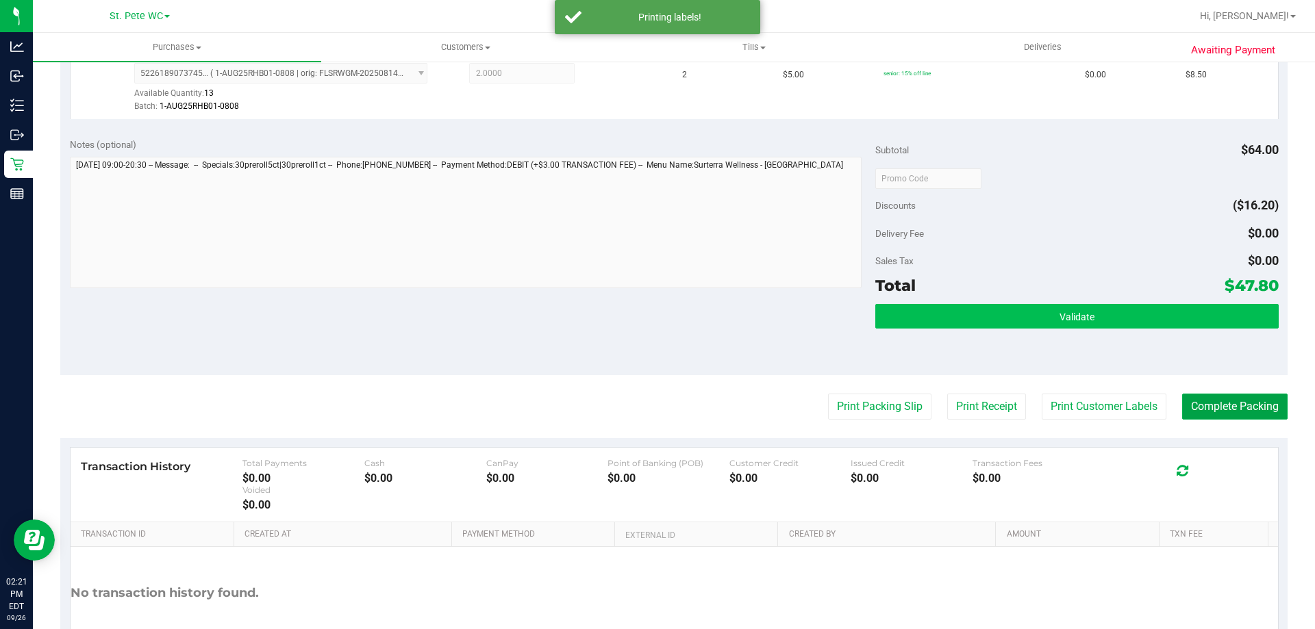
click at [1215, 398] on button "Complete Packing" at bounding box center [1234, 407] width 105 height 26
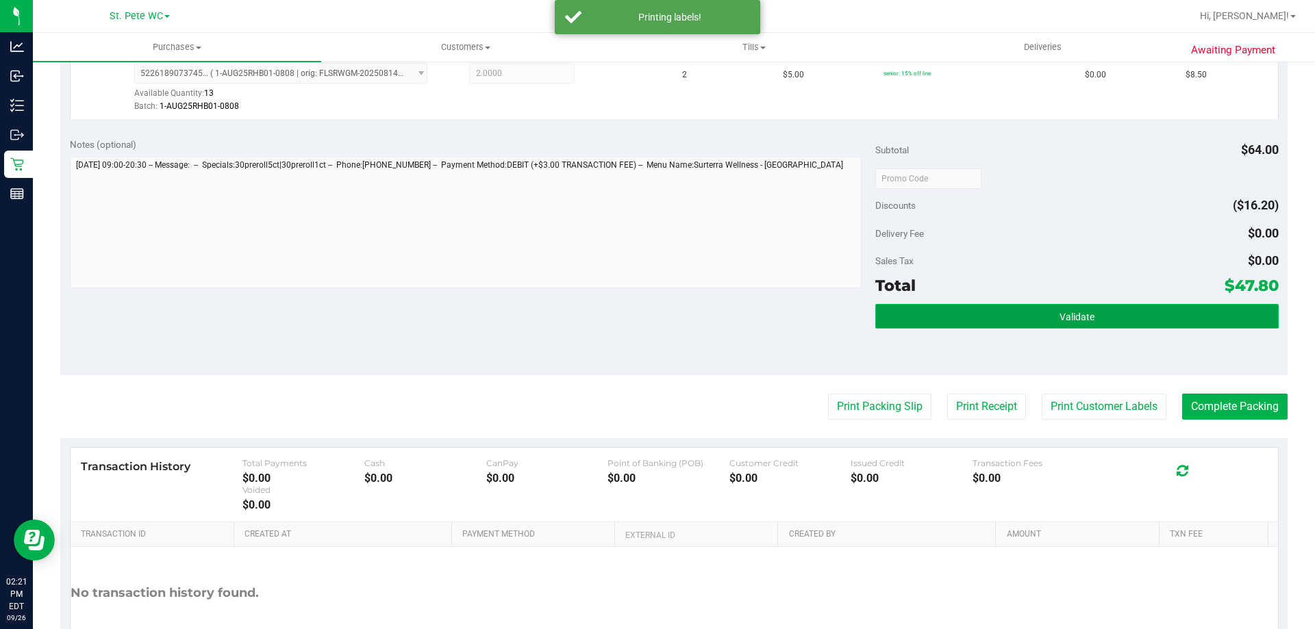
click at [1113, 318] on button "Validate" at bounding box center [1076, 316] width 403 height 25
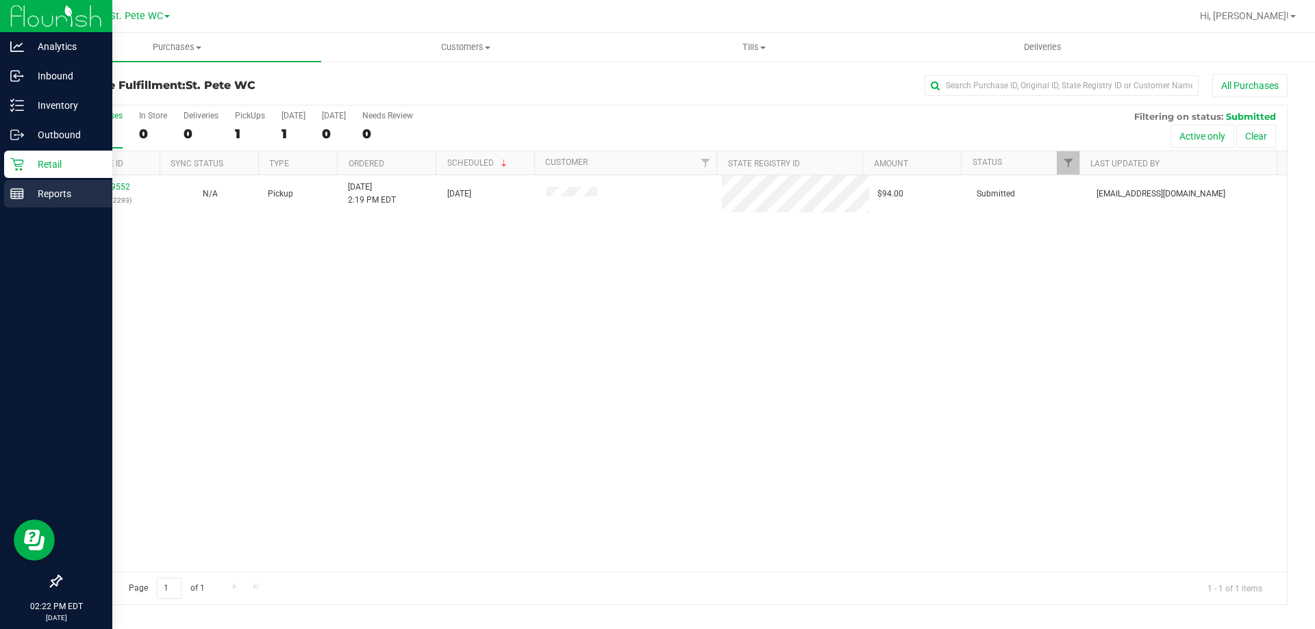
click at [78, 187] on p "Reports" at bounding box center [65, 194] width 82 height 16
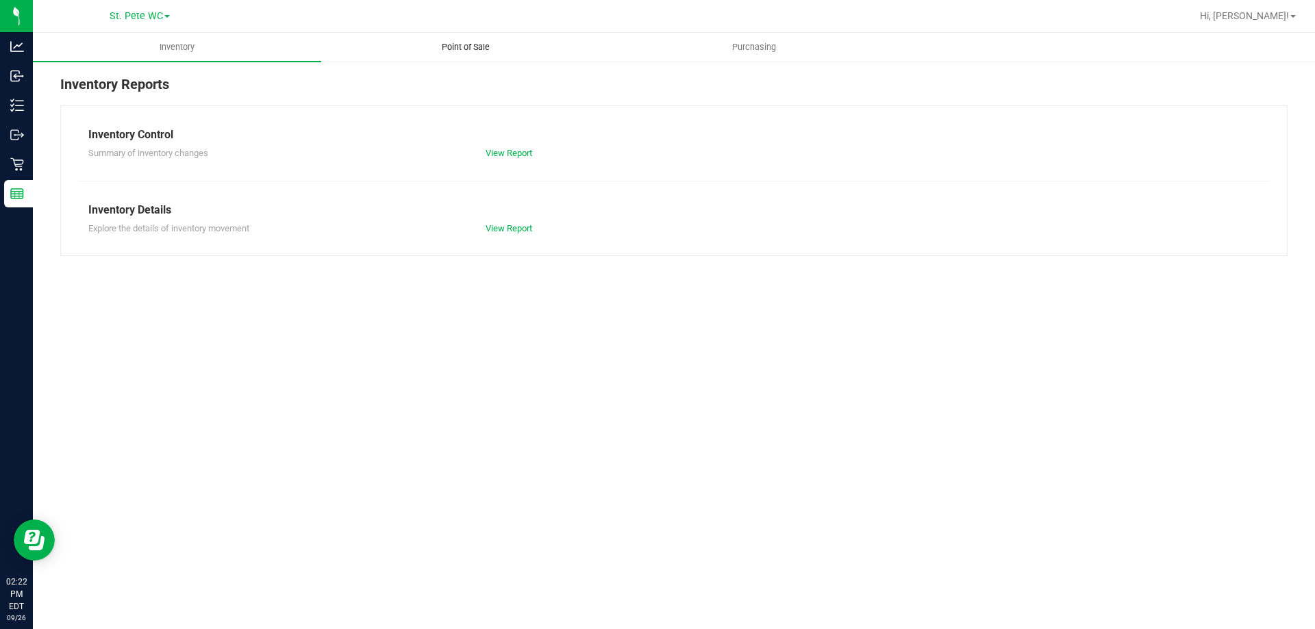
click at [419, 51] on uib-tab-heading "Point of Sale" at bounding box center [465, 47] width 287 height 27
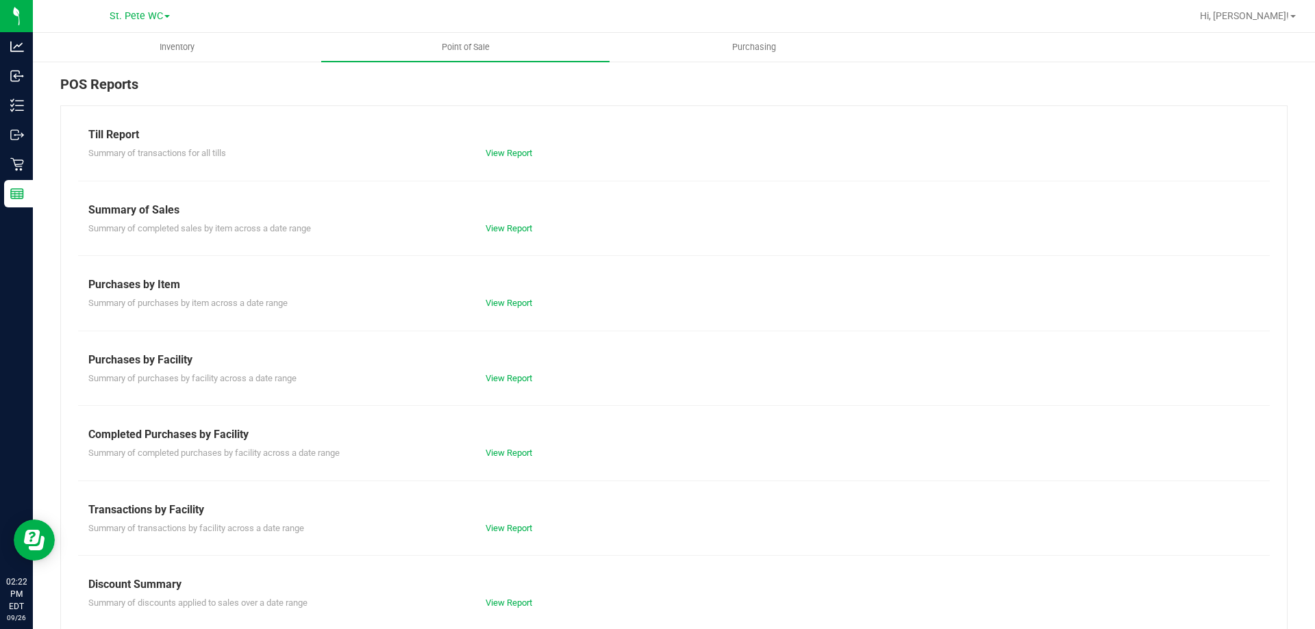
click at [525, 145] on div "Summary of transactions for all tills View Report" at bounding box center [674, 151] width 1192 height 17
click at [510, 163] on div "Till Report Summary of transactions for all tills View Report Summary of Sales …" at bounding box center [673, 405] width 1227 height 601
click at [512, 155] on link "View Report" at bounding box center [509, 153] width 47 height 10
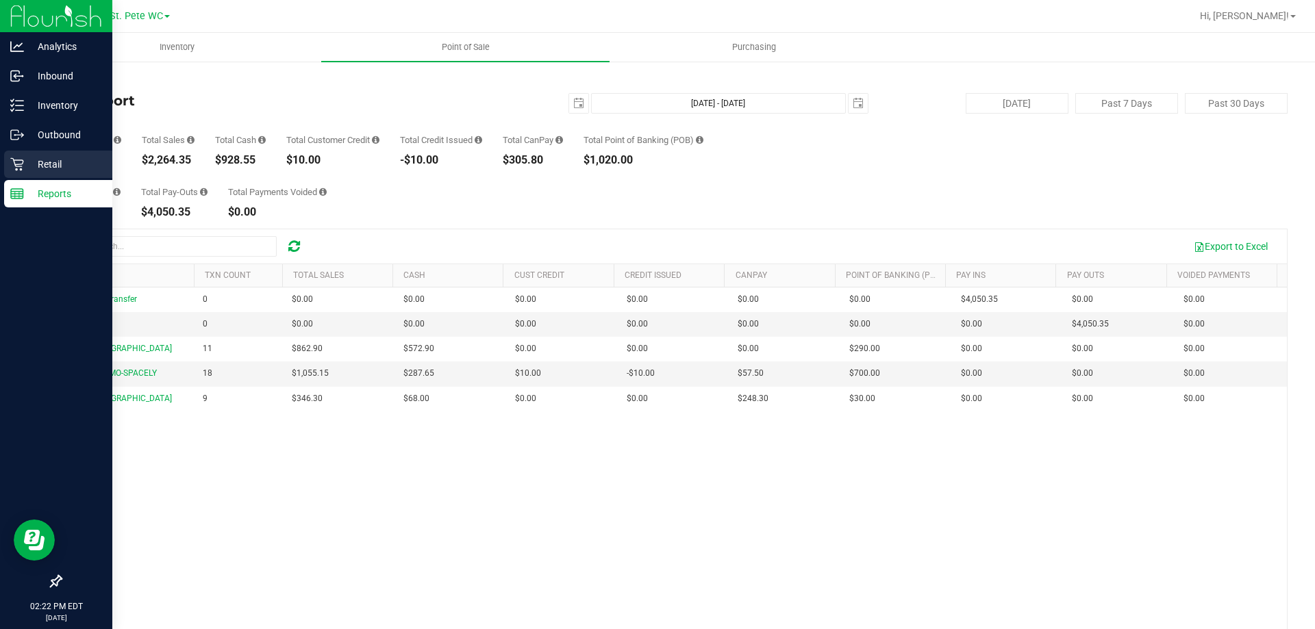
click at [53, 169] on p "Retail" at bounding box center [65, 164] width 82 height 16
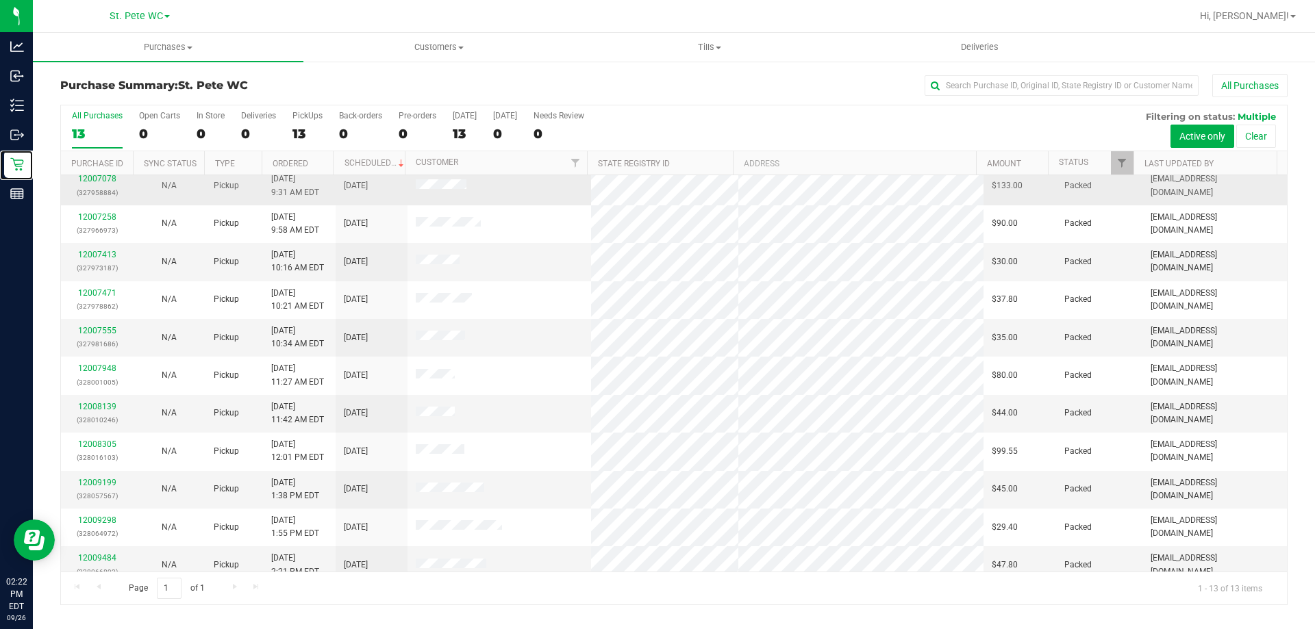
scroll to position [96, 0]
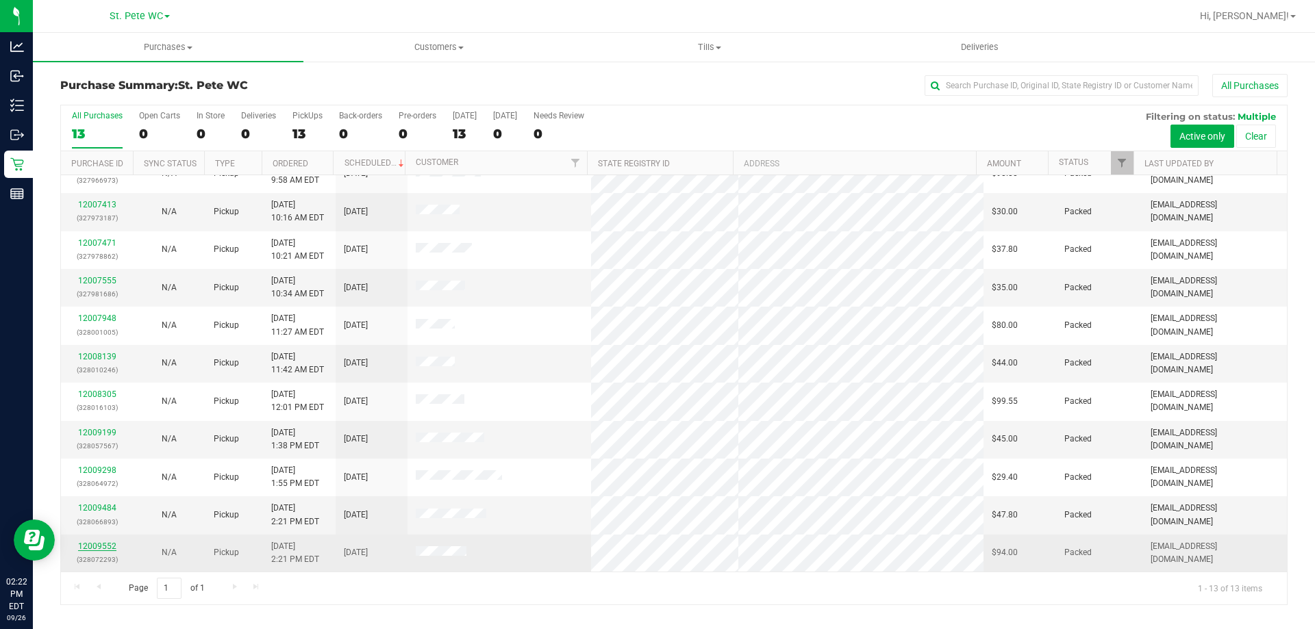
click at [88, 547] on link "12009552" at bounding box center [97, 547] width 38 height 10
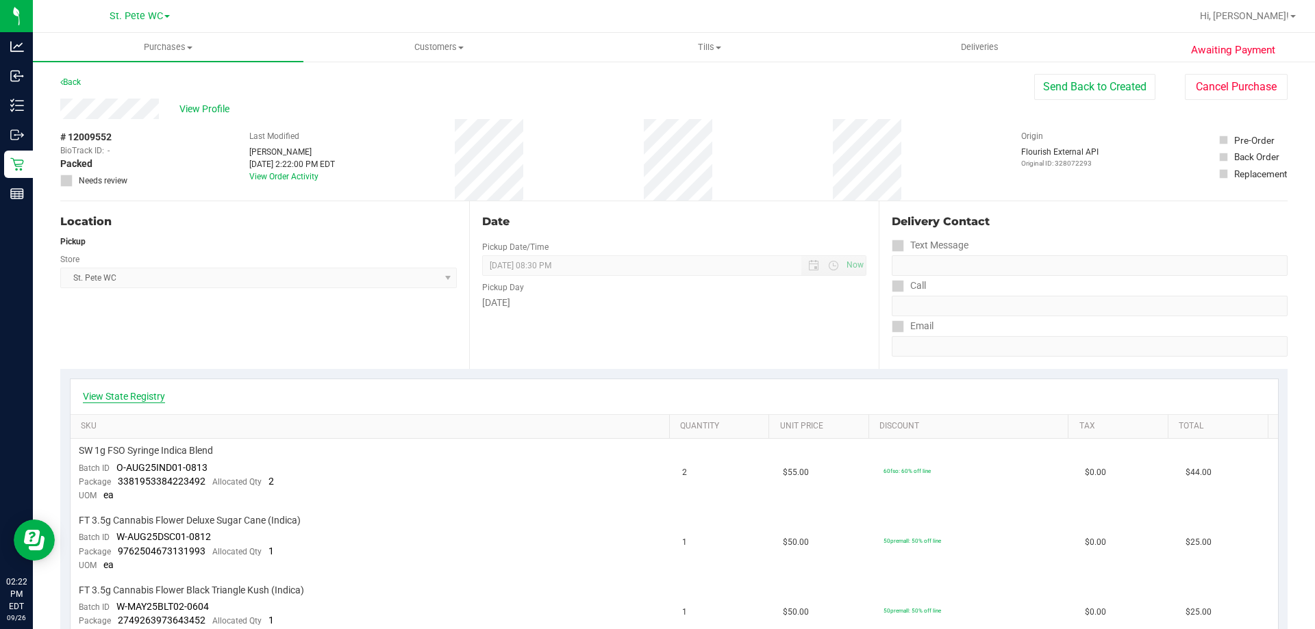
click at [129, 393] on link "View State Registry" at bounding box center [124, 397] width 82 height 14
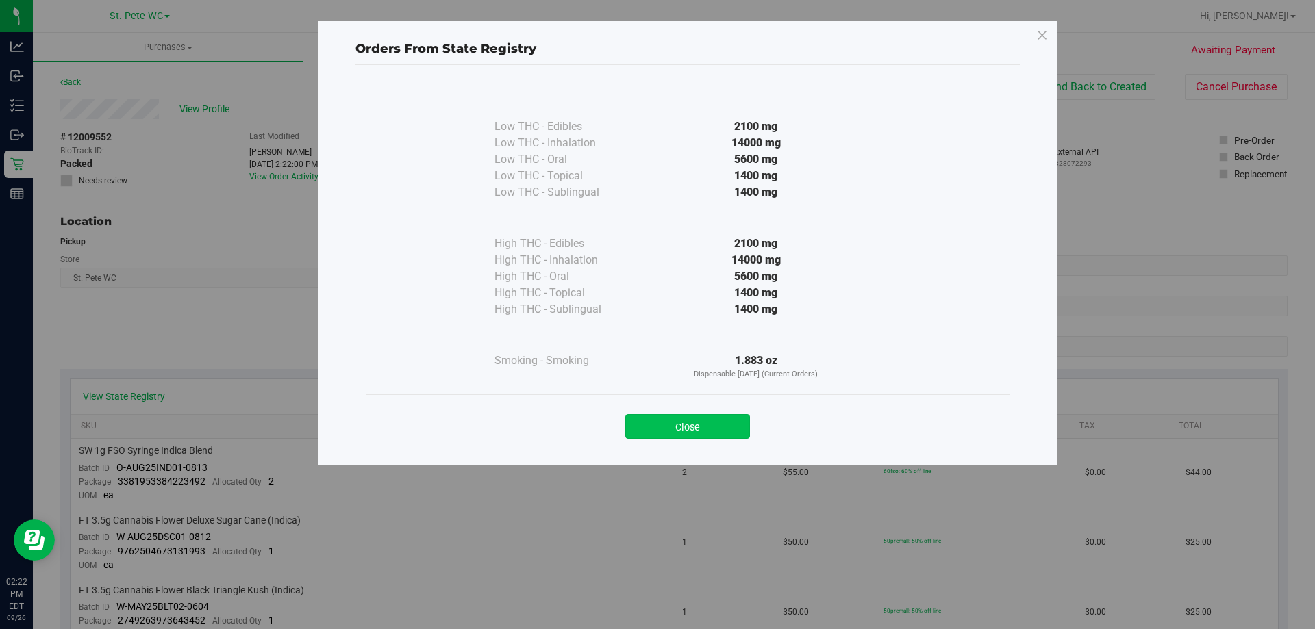
click at [724, 437] on button "Close" at bounding box center [687, 426] width 125 height 25
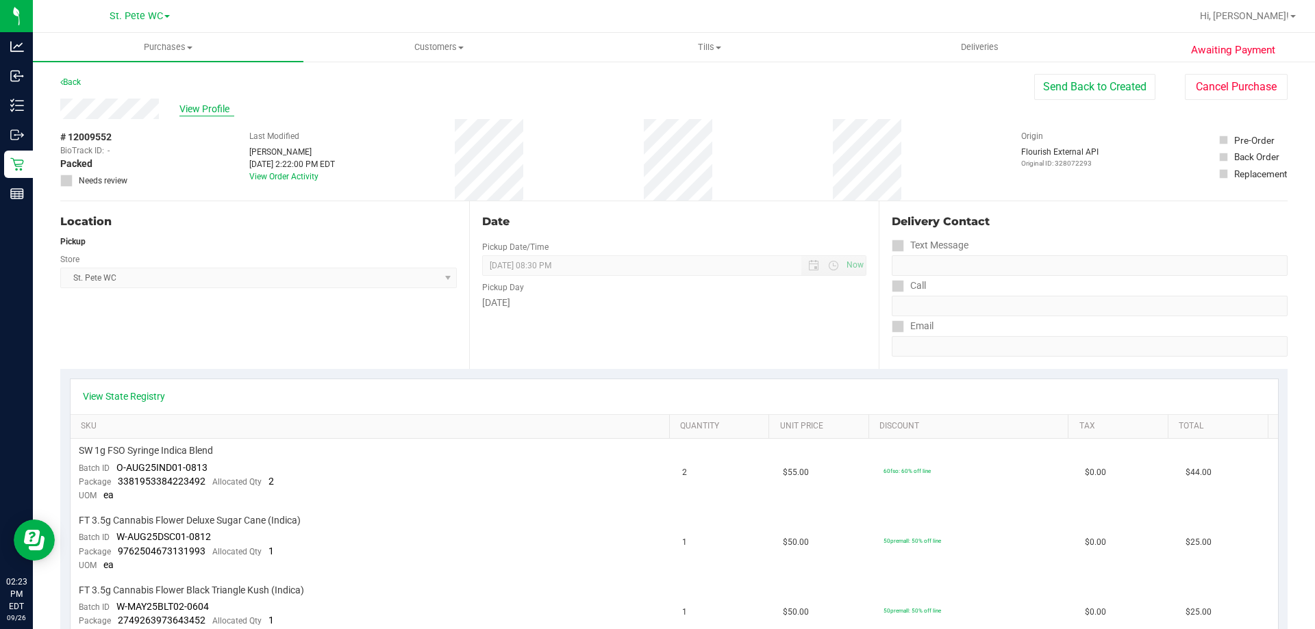
click at [221, 115] on span "View Profile" at bounding box center [206, 109] width 55 height 14
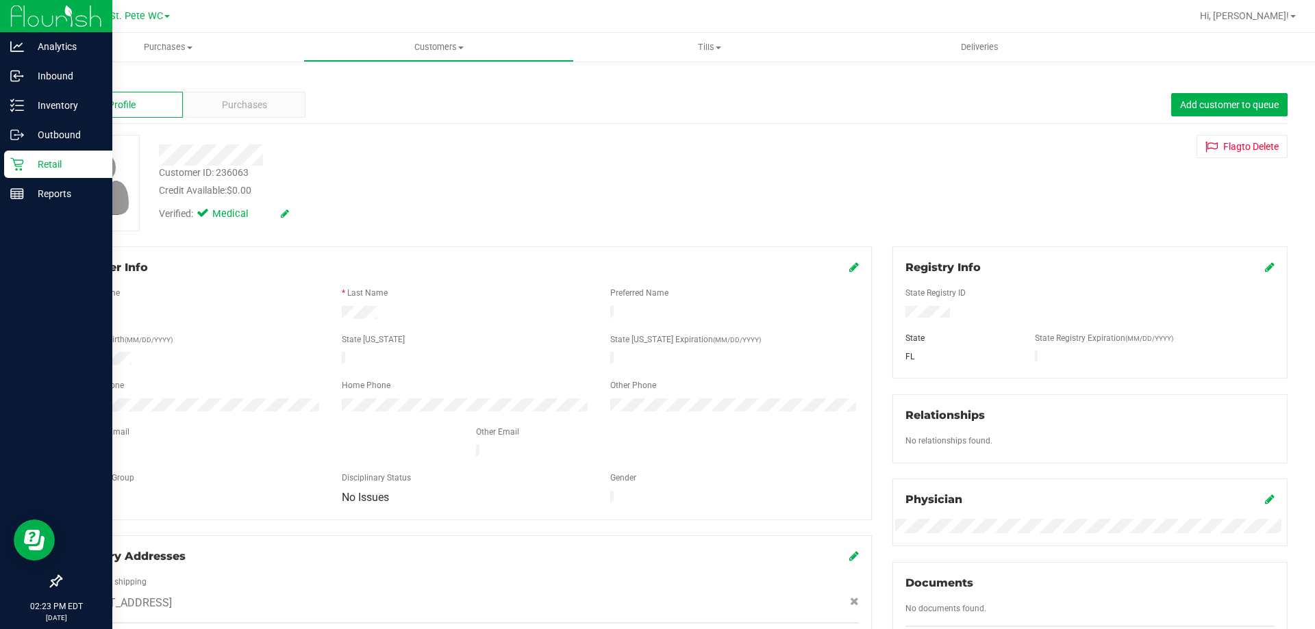
click at [19, 161] on icon at bounding box center [17, 165] width 14 height 14
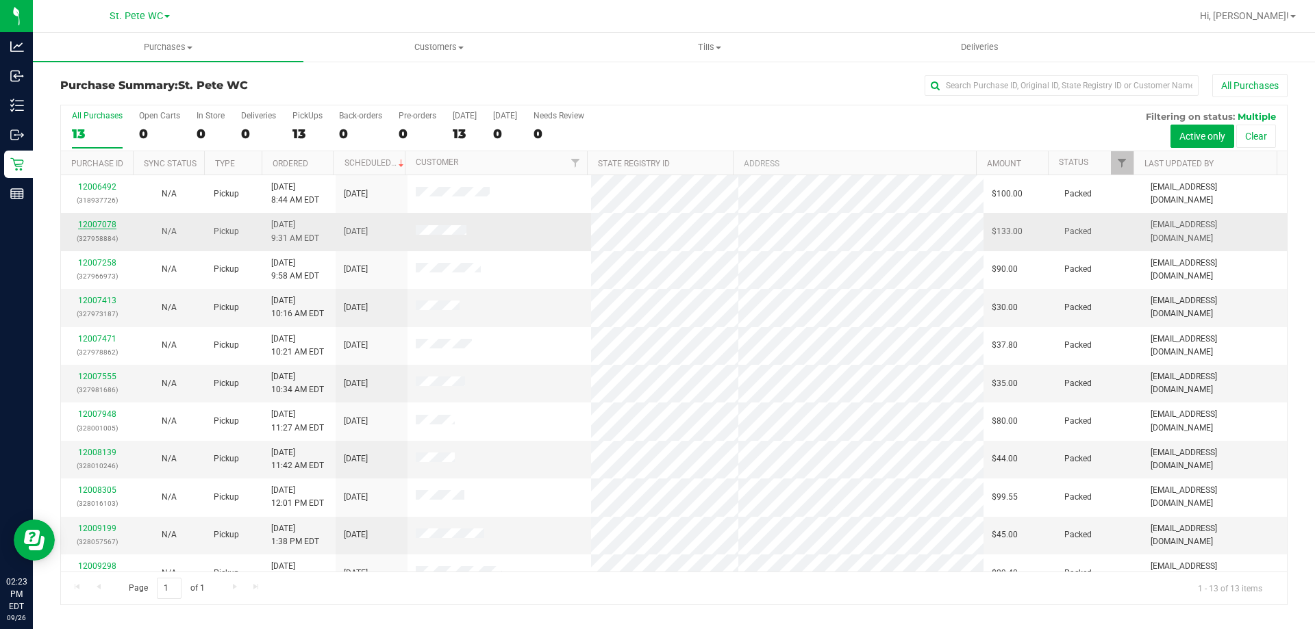
click at [95, 225] on link "12007078" at bounding box center [97, 225] width 38 height 10
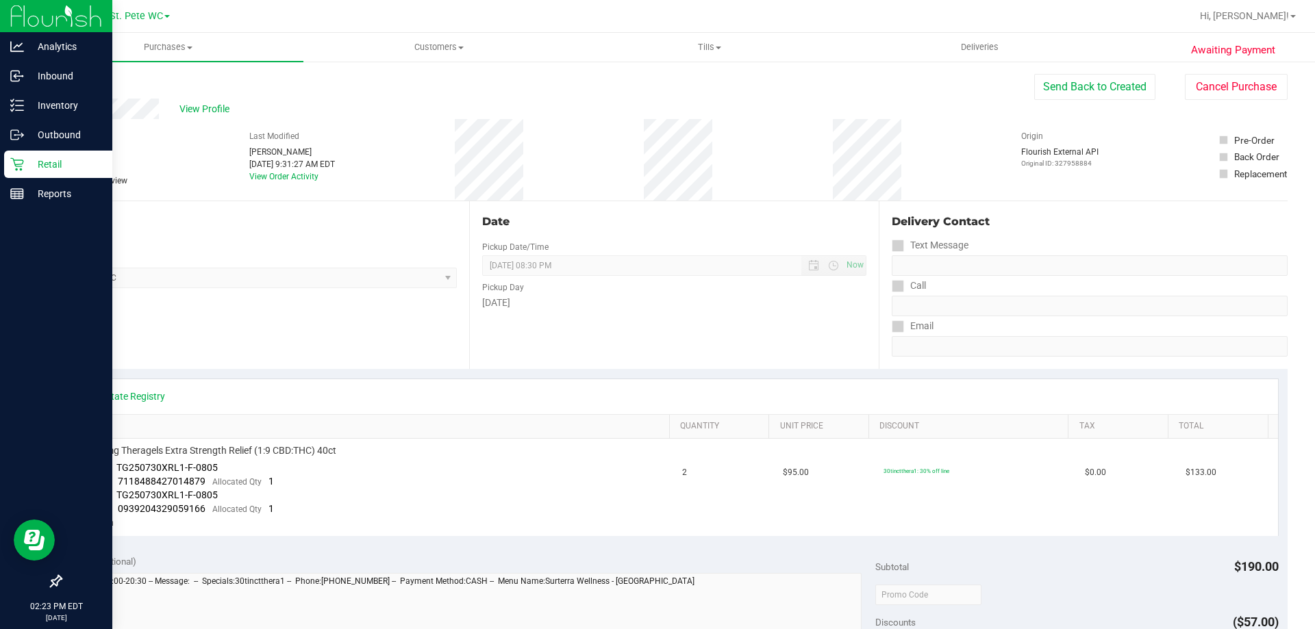
click at [10, 166] on div "Retail" at bounding box center [58, 164] width 108 height 27
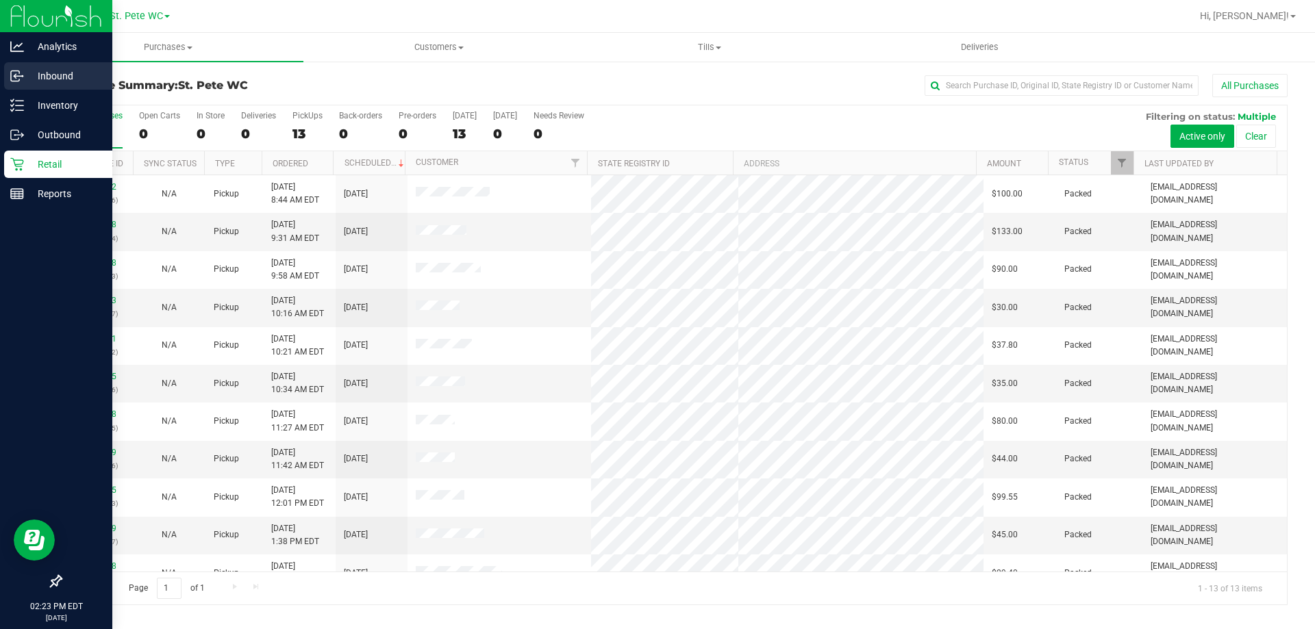
click at [52, 77] on p "Inbound" at bounding box center [65, 76] width 82 height 16
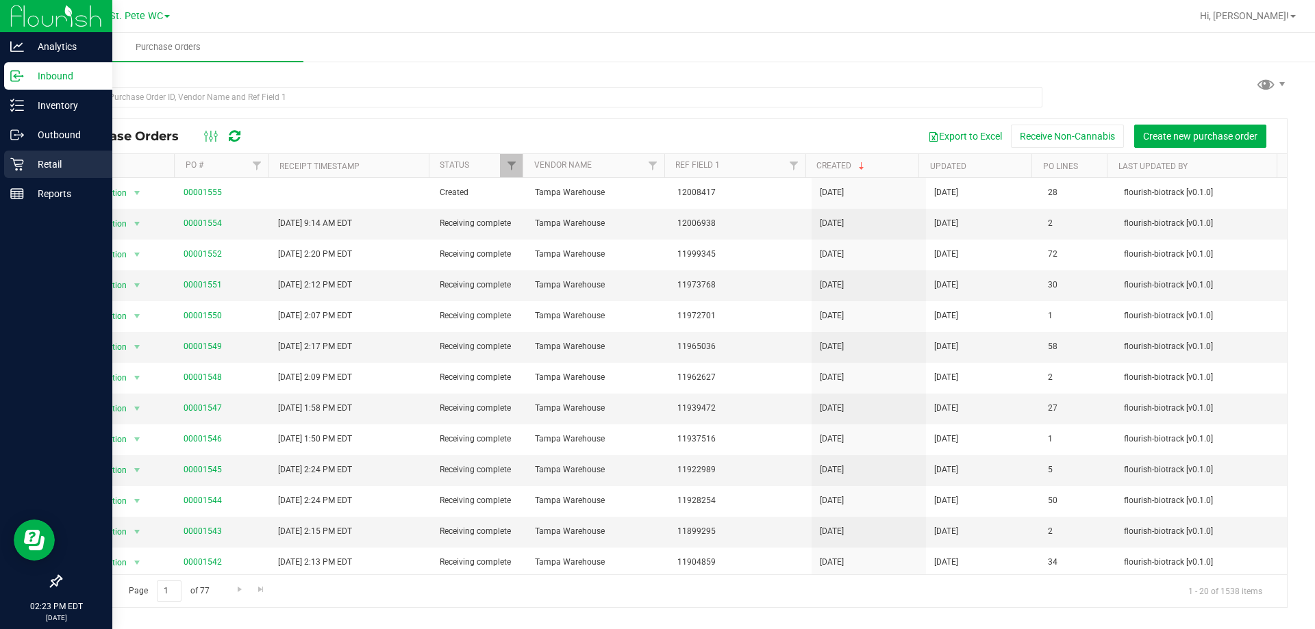
click at [19, 158] on icon at bounding box center [17, 165] width 14 height 14
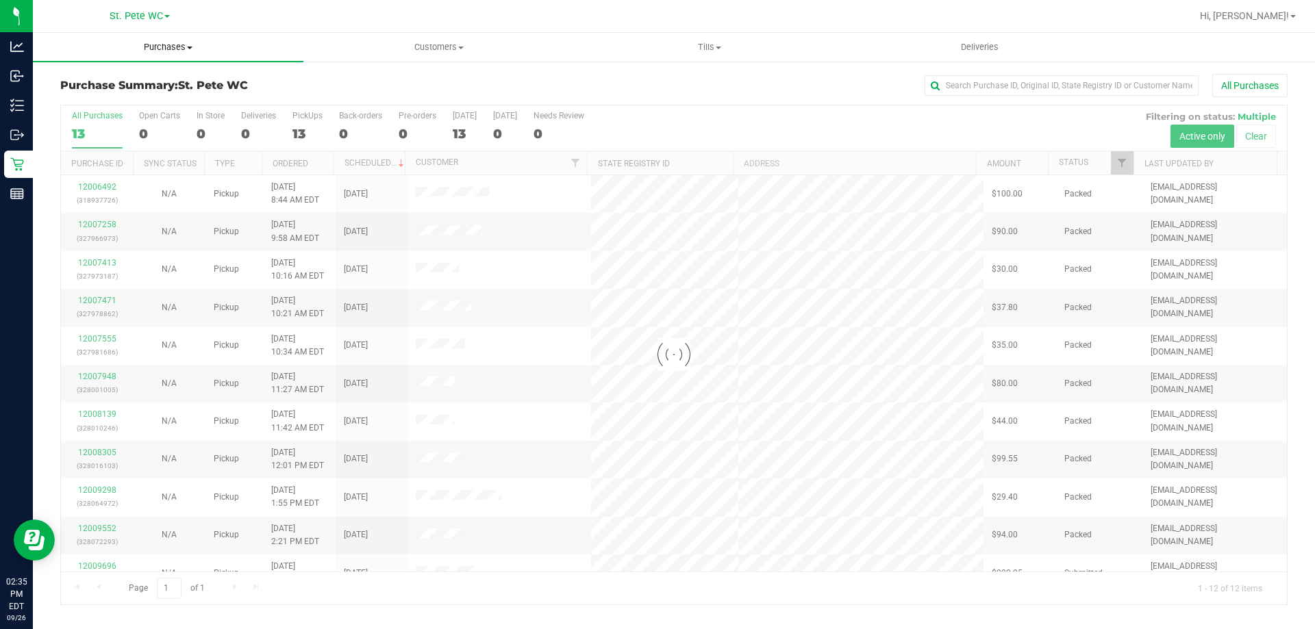
click at [145, 44] on span "Purchases" at bounding box center [168, 47] width 271 height 12
click at [88, 99] on span "Fulfillment" at bounding box center [75, 99] width 85 height 12
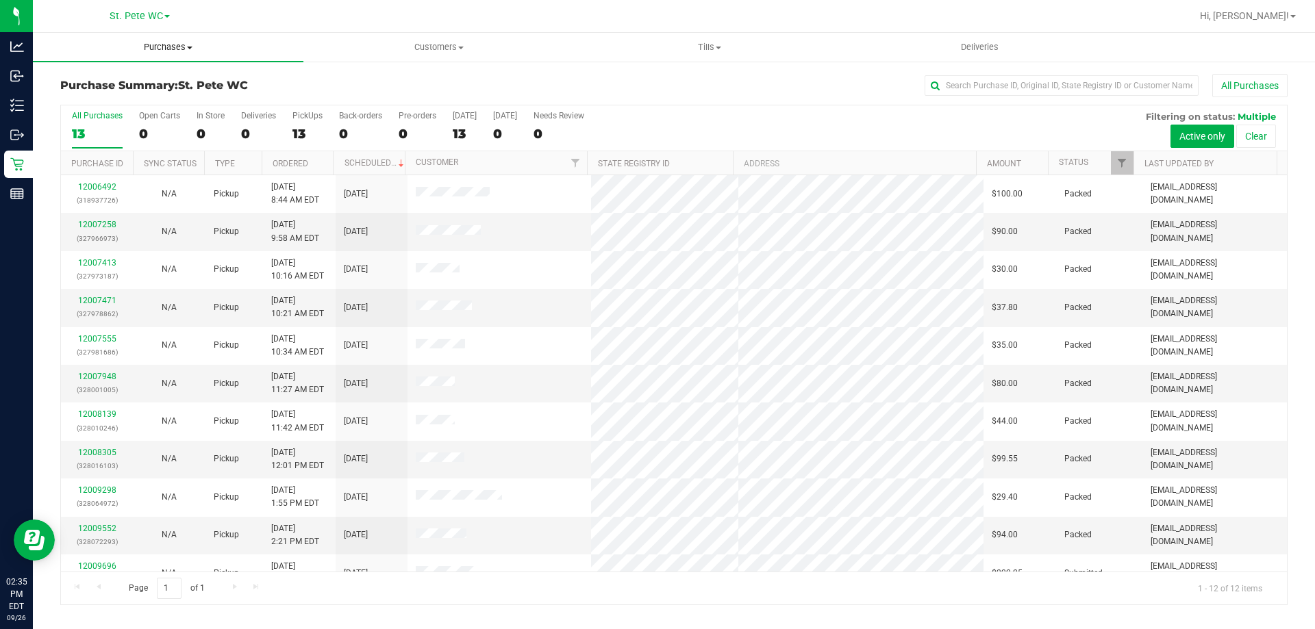
click at [149, 48] on span "Purchases" at bounding box center [168, 47] width 271 height 12
click at [127, 105] on li "Fulfillment" at bounding box center [168, 99] width 271 height 16
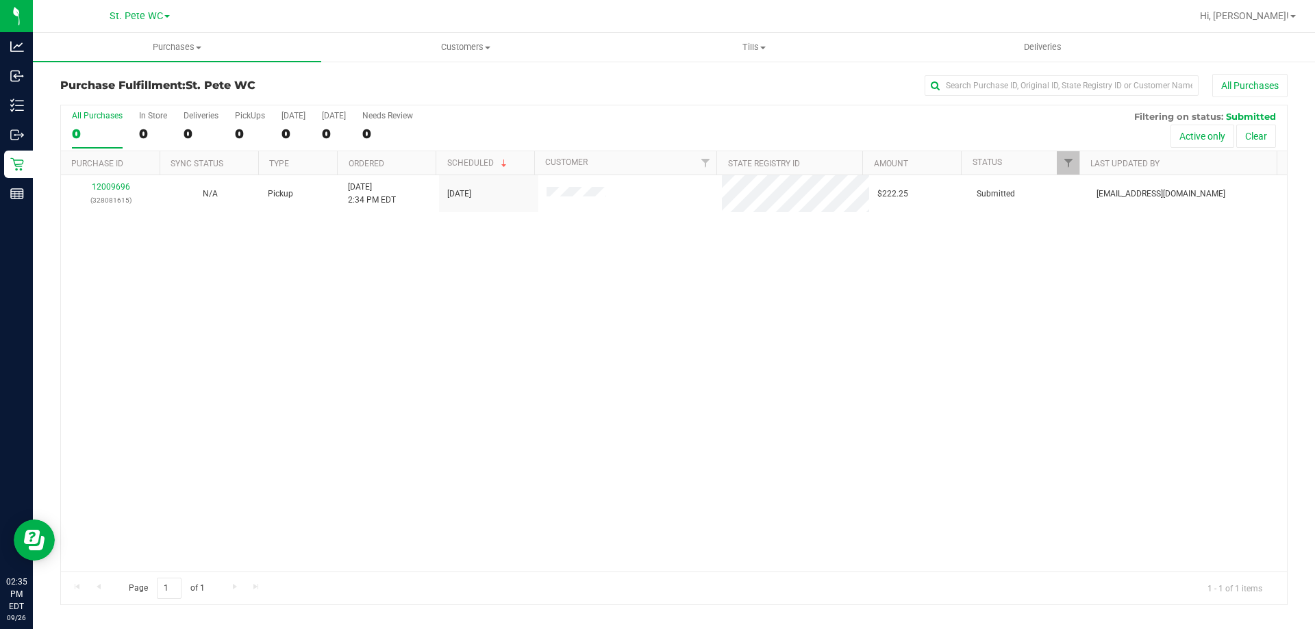
click at [280, 258] on div "12009696 (328081615) N/A Pickup 9/26/2025 2:34 PM EDT 9/26/2025 $222.25 Submitt…" at bounding box center [674, 373] width 1226 height 397
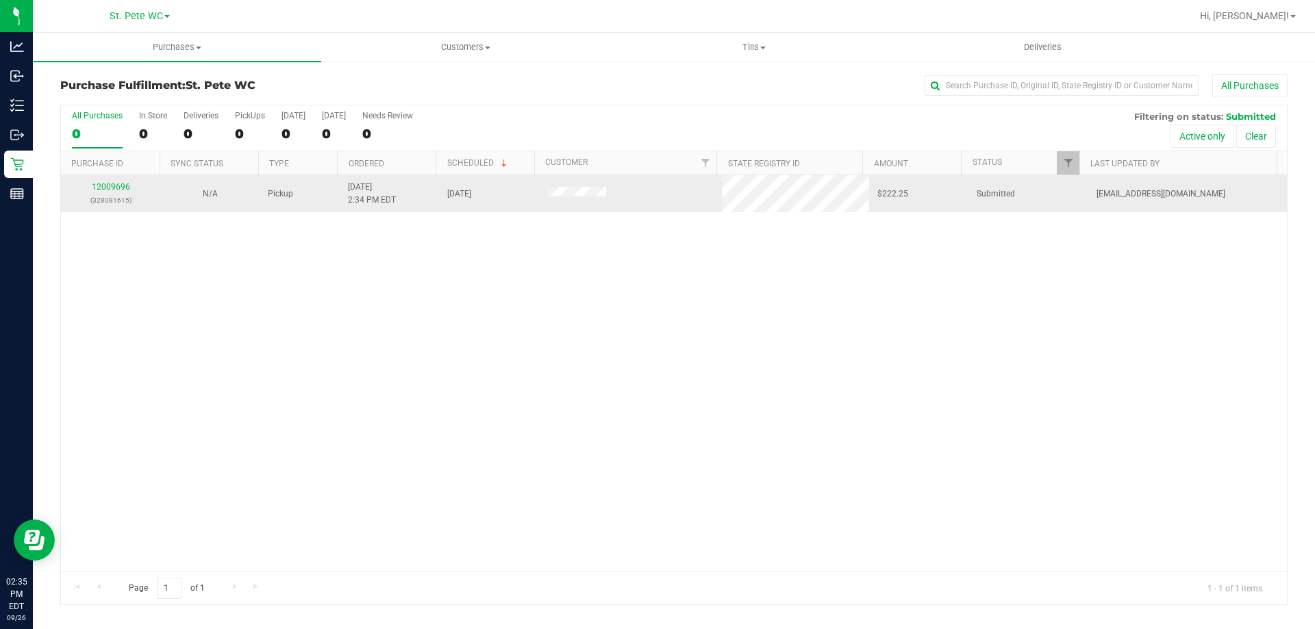
click at [112, 192] on div "12009696 (328081615)" at bounding box center [110, 194] width 83 height 26
click at [106, 186] on link "12009696" at bounding box center [111, 187] width 38 height 10
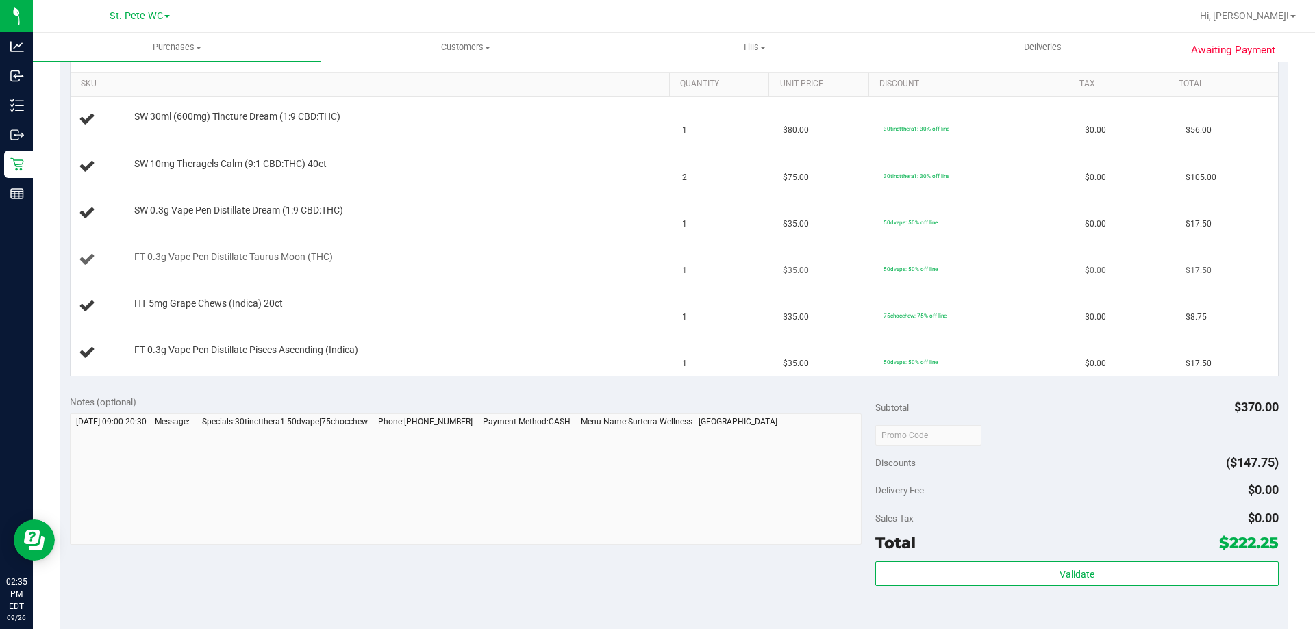
scroll to position [411, 0]
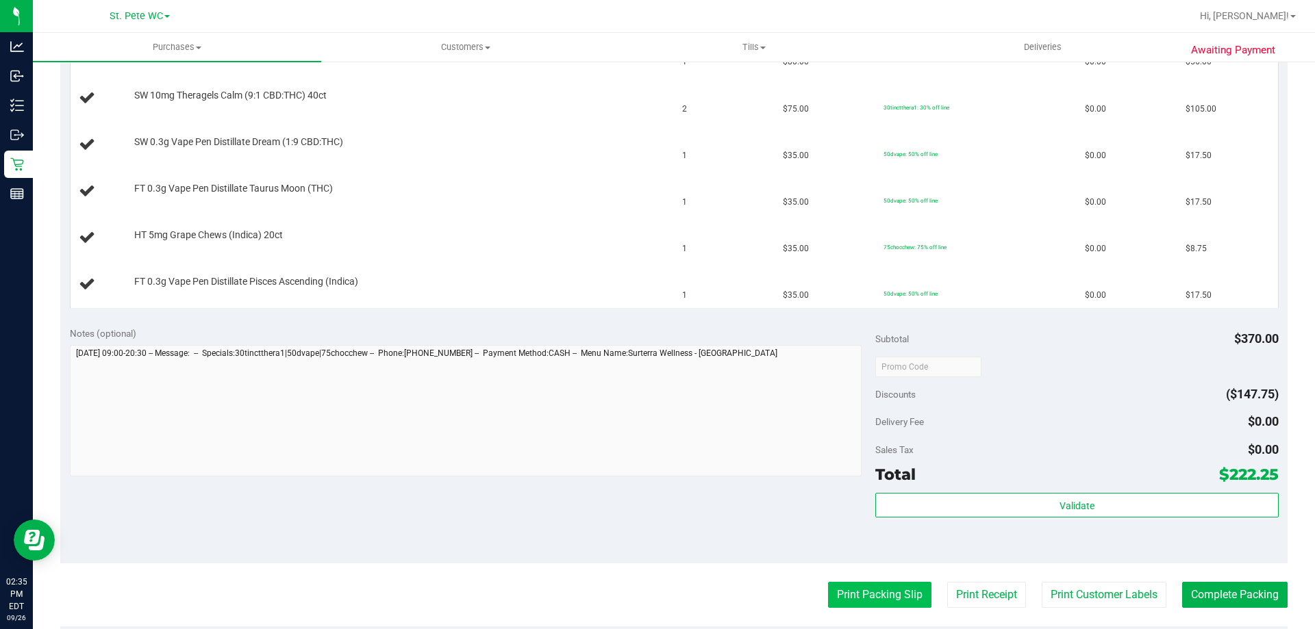
click at [864, 586] on button "Print Packing Slip" at bounding box center [879, 595] width 103 height 26
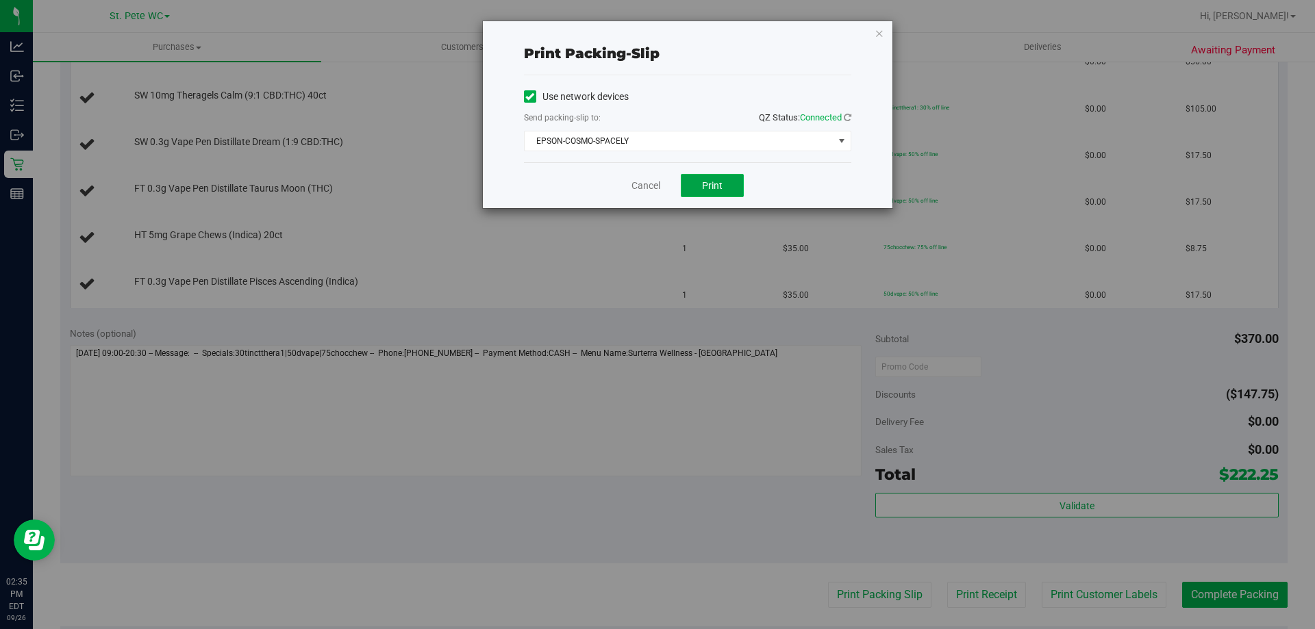
click at [725, 196] on button "Print" at bounding box center [712, 185] width 63 height 23
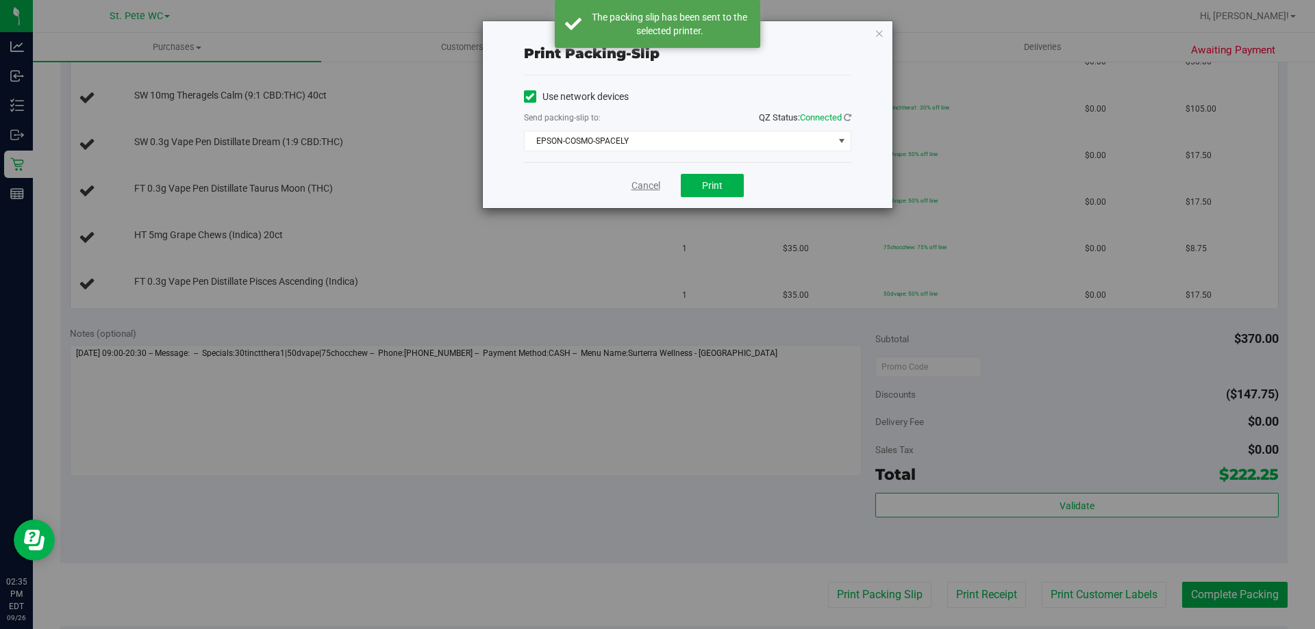
click at [647, 188] on link "Cancel" at bounding box center [646, 186] width 29 height 14
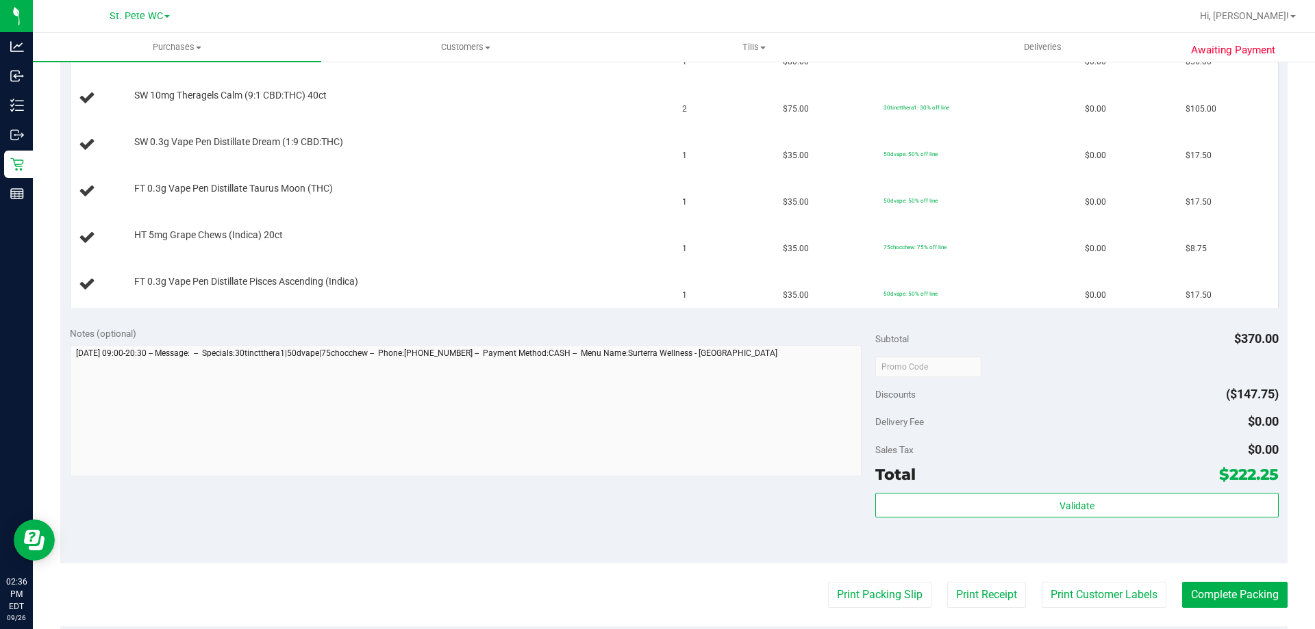
click at [828, 582] on button "Print Packing Slip" at bounding box center [879, 595] width 103 height 26
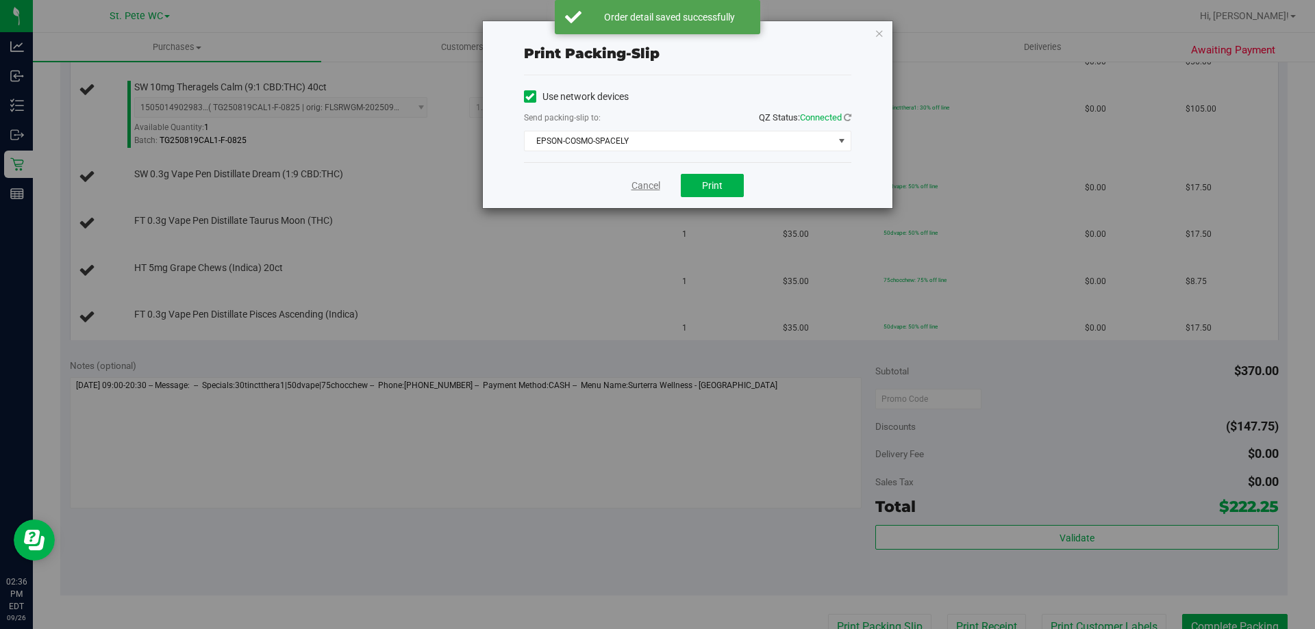
click at [642, 190] on link "Cancel" at bounding box center [646, 186] width 29 height 14
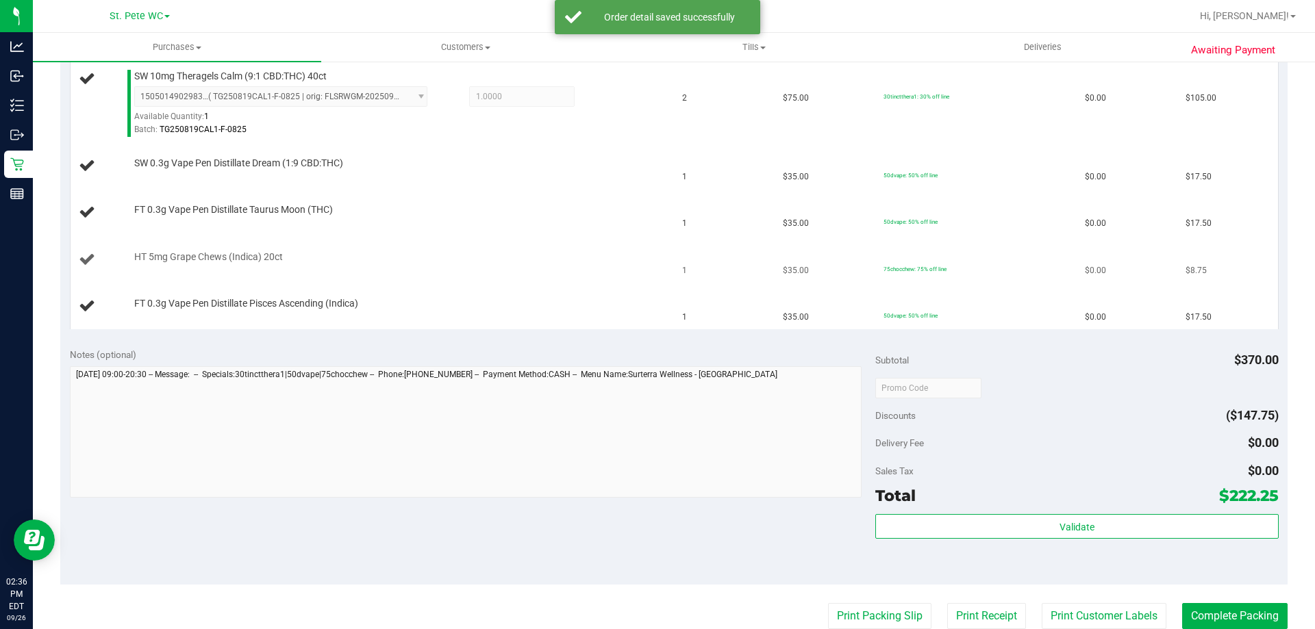
click at [579, 238] on td "HT 5mg Grape Chews (Indica) 20ct" at bounding box center [373, 260] width 604 height 47
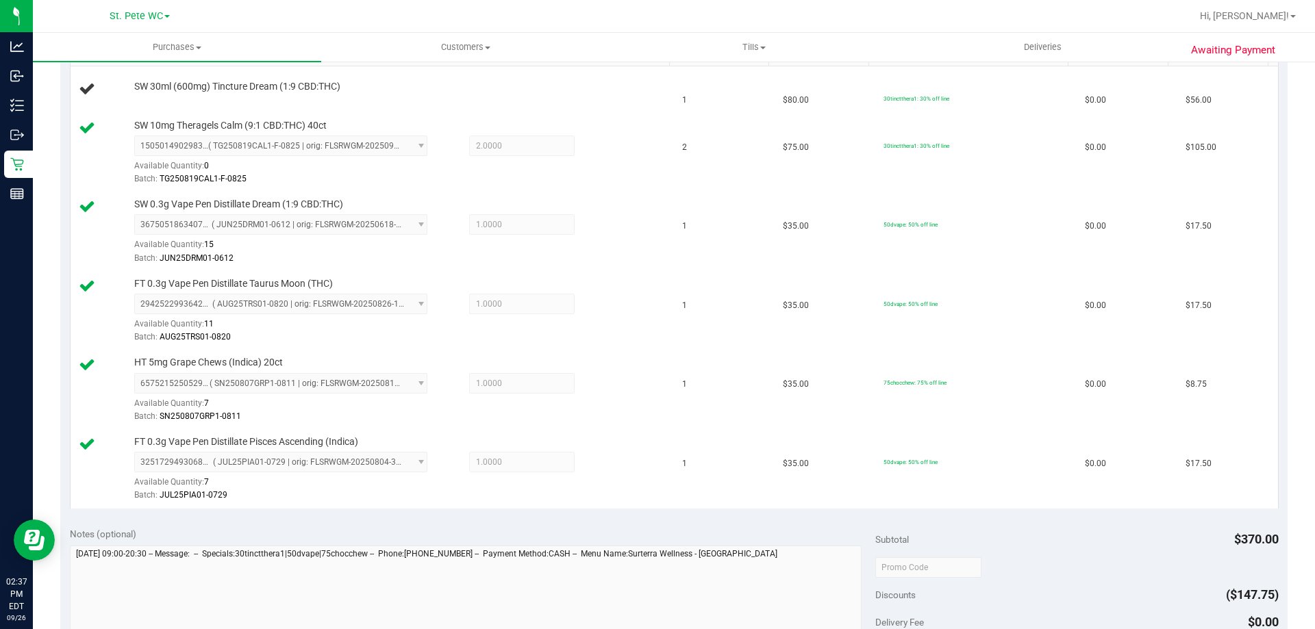
scroll to position [353, 0]
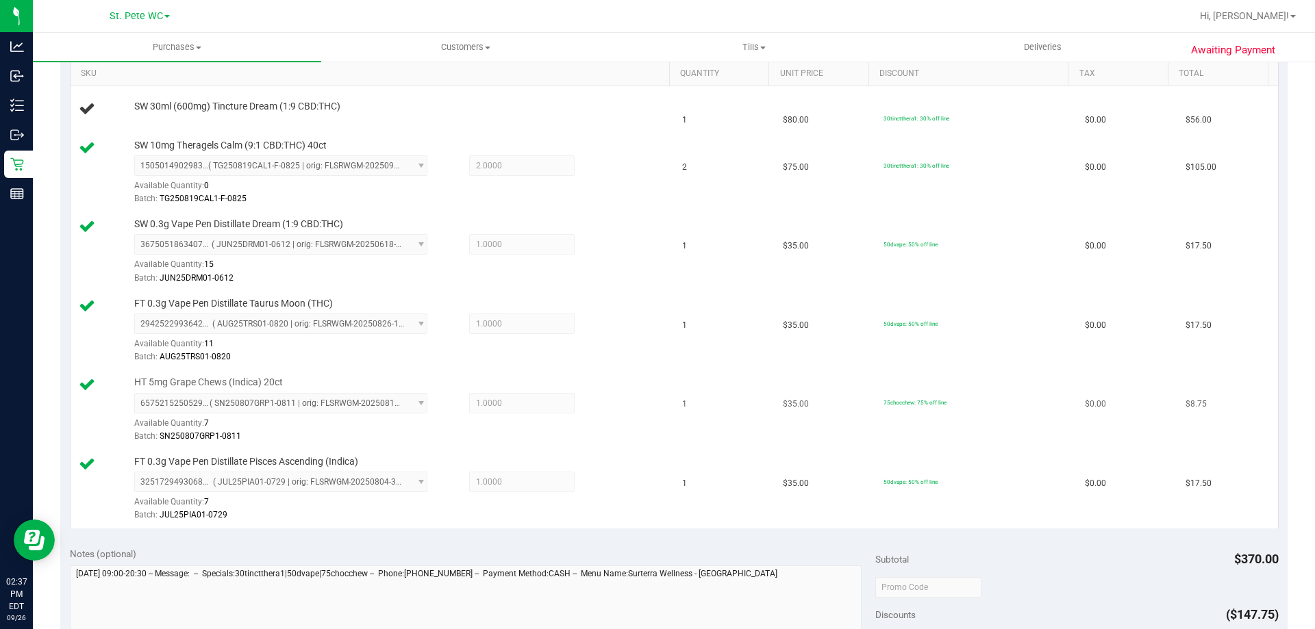
click at [674, 393] on td "1" at bounding box center [724, 410] width 101 height 79
click at [662, 443] on td "HT 5mg Grape Chews (Indica) 20ct 6575215250529154 ( SN250807GRP1-0811 | orig: F…" at bounding box center [373, 410] width 604 height 79
click at [674, 453] on td "1" at bounding box center [724, 489] width 101 height 79
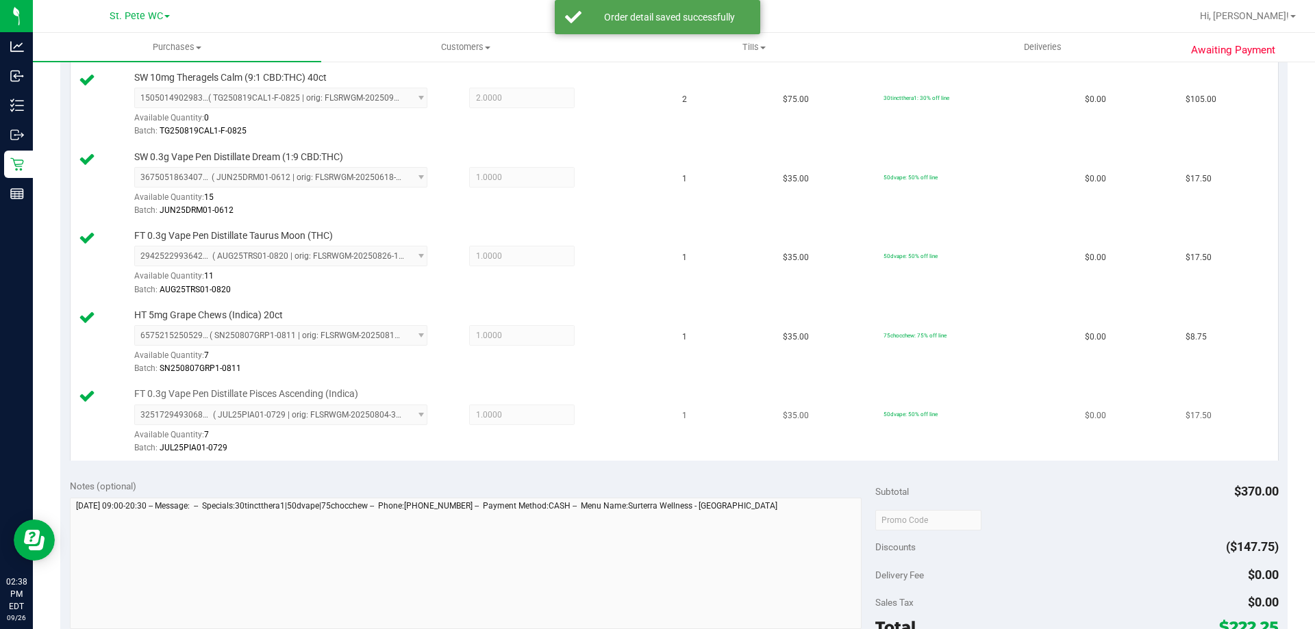
scroll to position [558, 0]
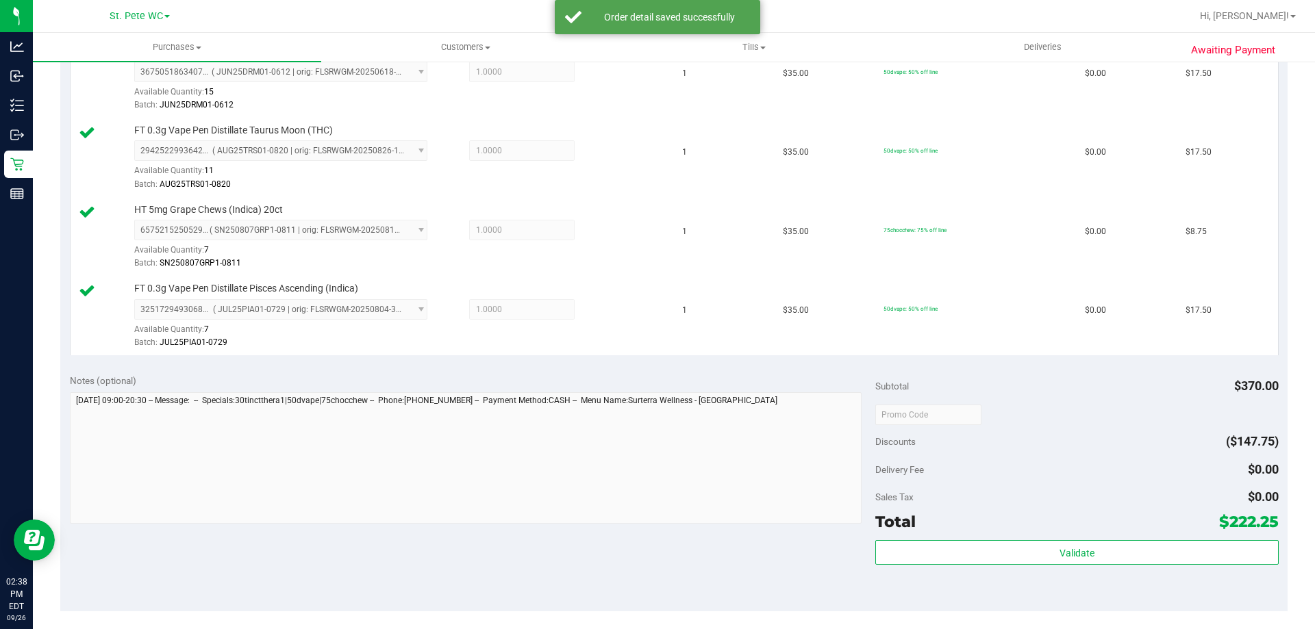
click at [1064, 528] on div "Total $222.25" at bounding box center [1076, 522] width 403 height 25
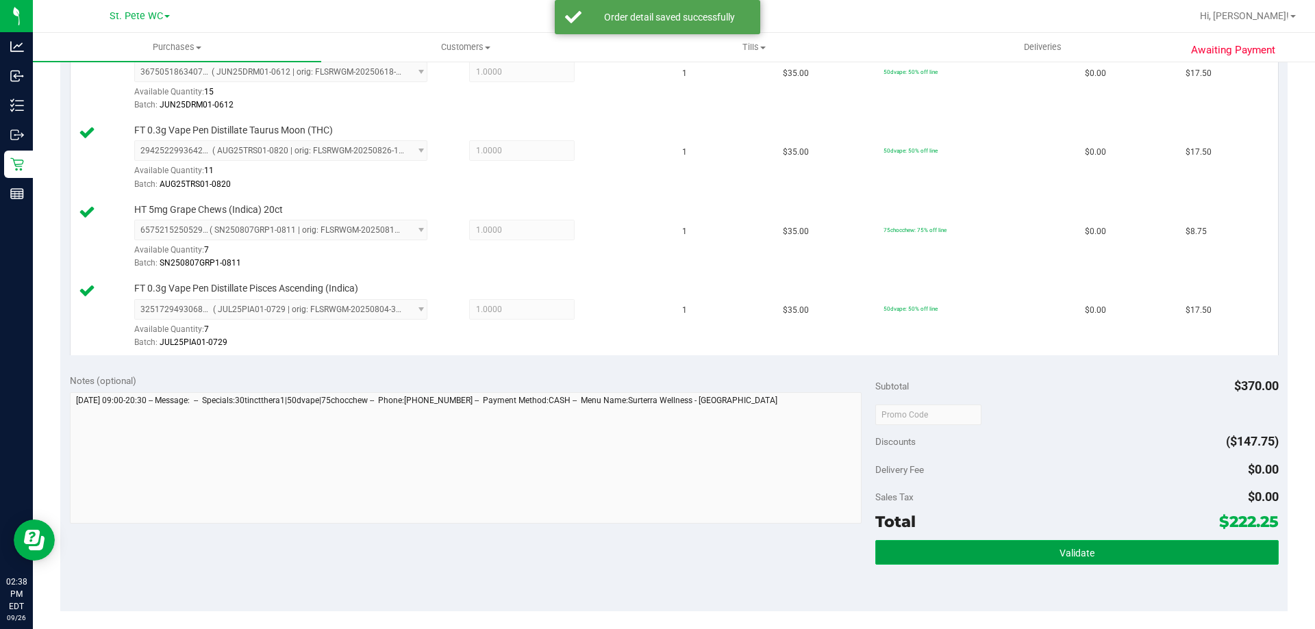
click at [1060, 541] on button "Validate" at bounding box center [1076, 552] width 403 height 25
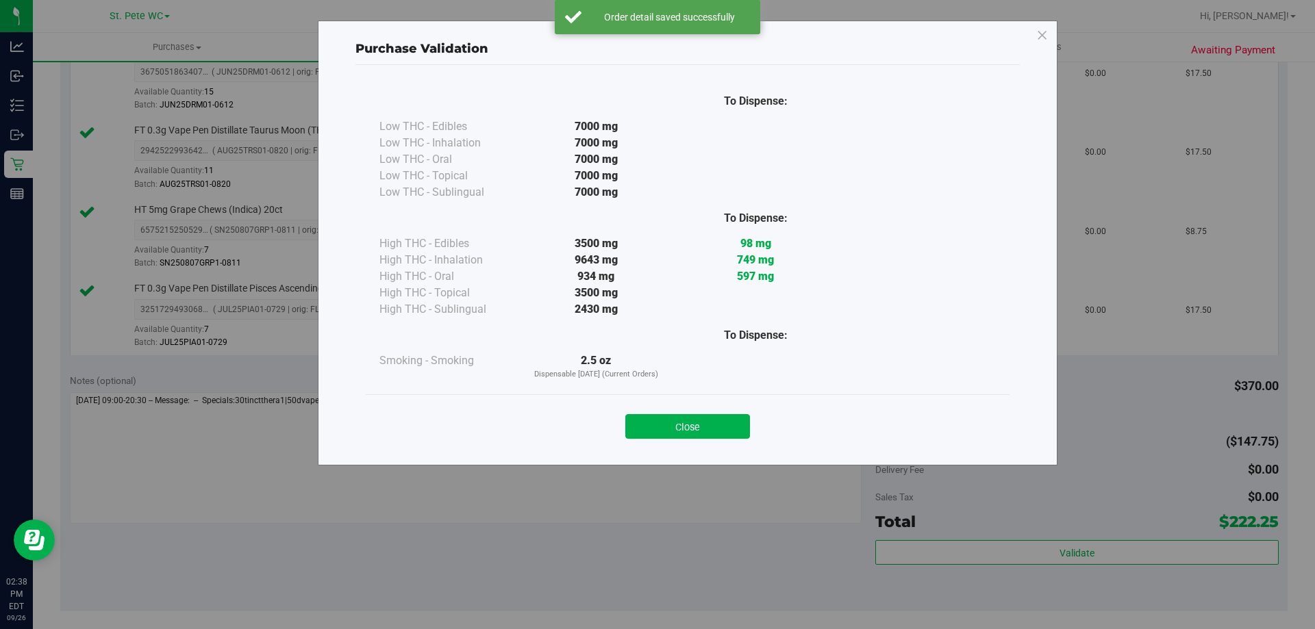
click at [692, 427] on button "Close" at bounding box center [687, 426] width 125 height 25
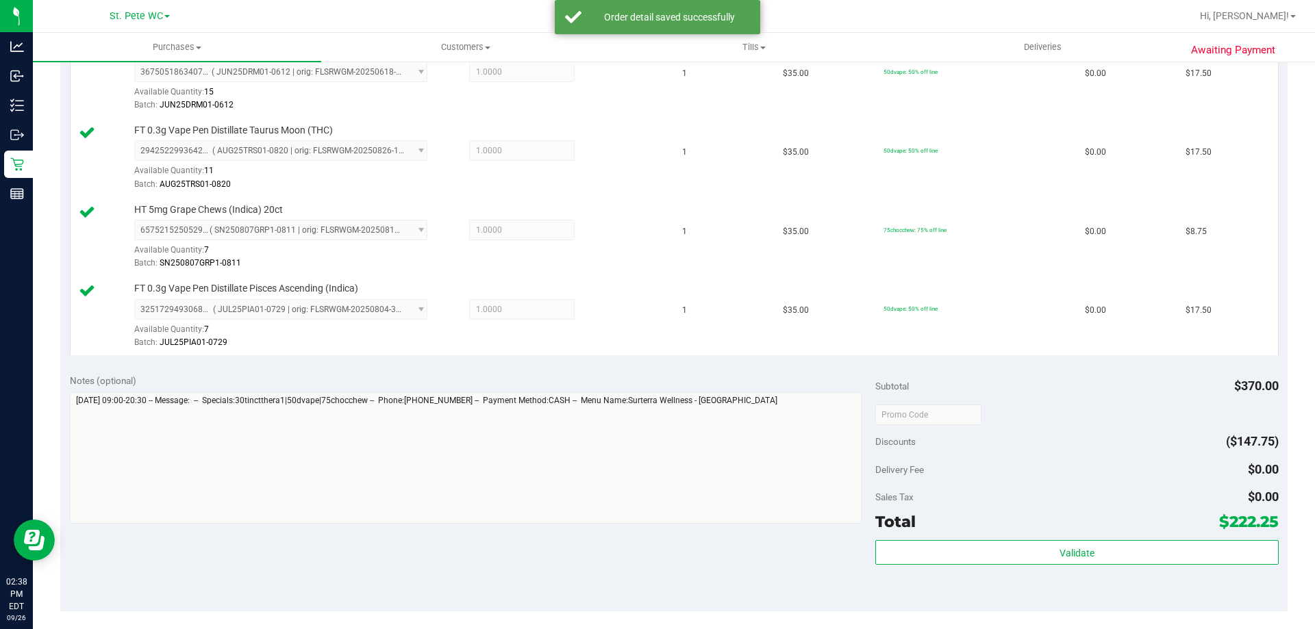
scroll to position [886, 0]
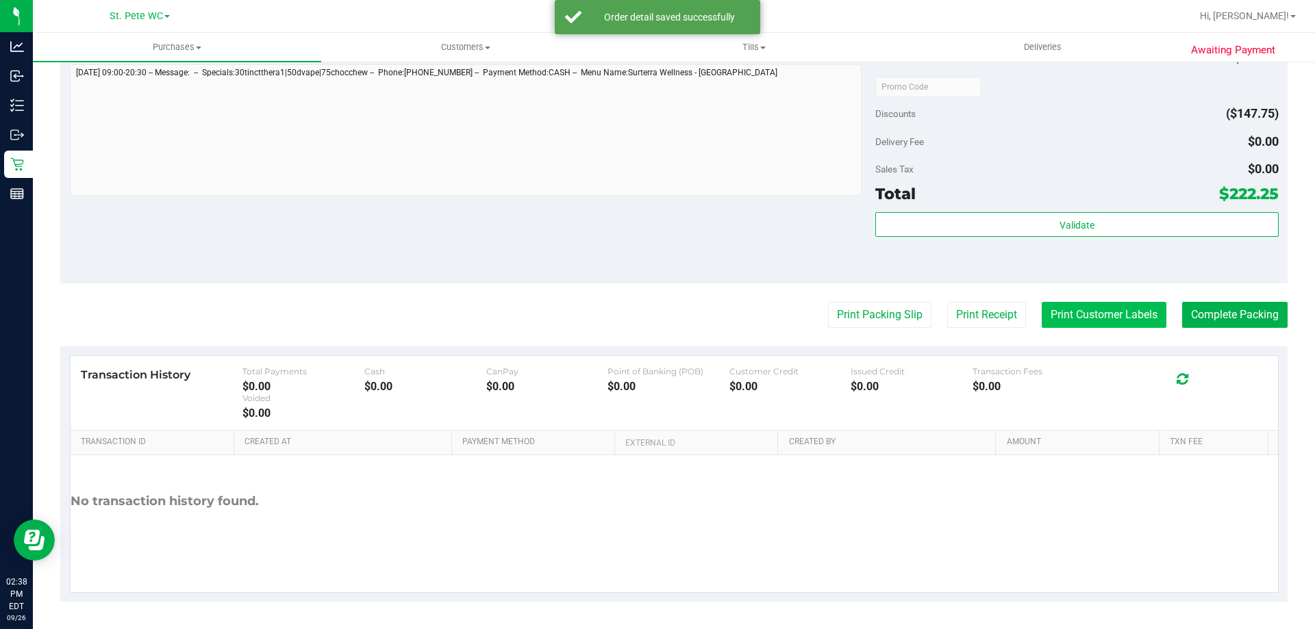
click at [1095, 321] on button "Print Customer Labels" at bounding box center [1104, 315] width 125 height 26
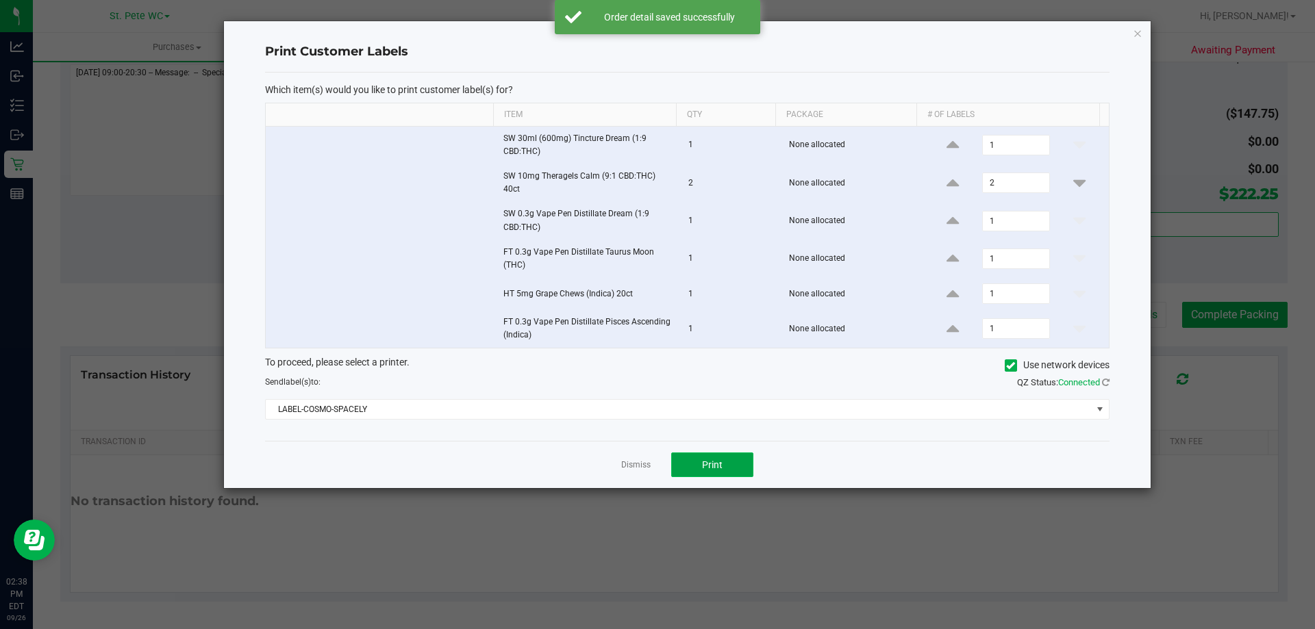
click at [686, 463] on button "Print" at bounding box center [712, 465] width 82 height 25
click at [645, 462] on link "Dismiss" at bounding box center [635, 466] width 29 height 12
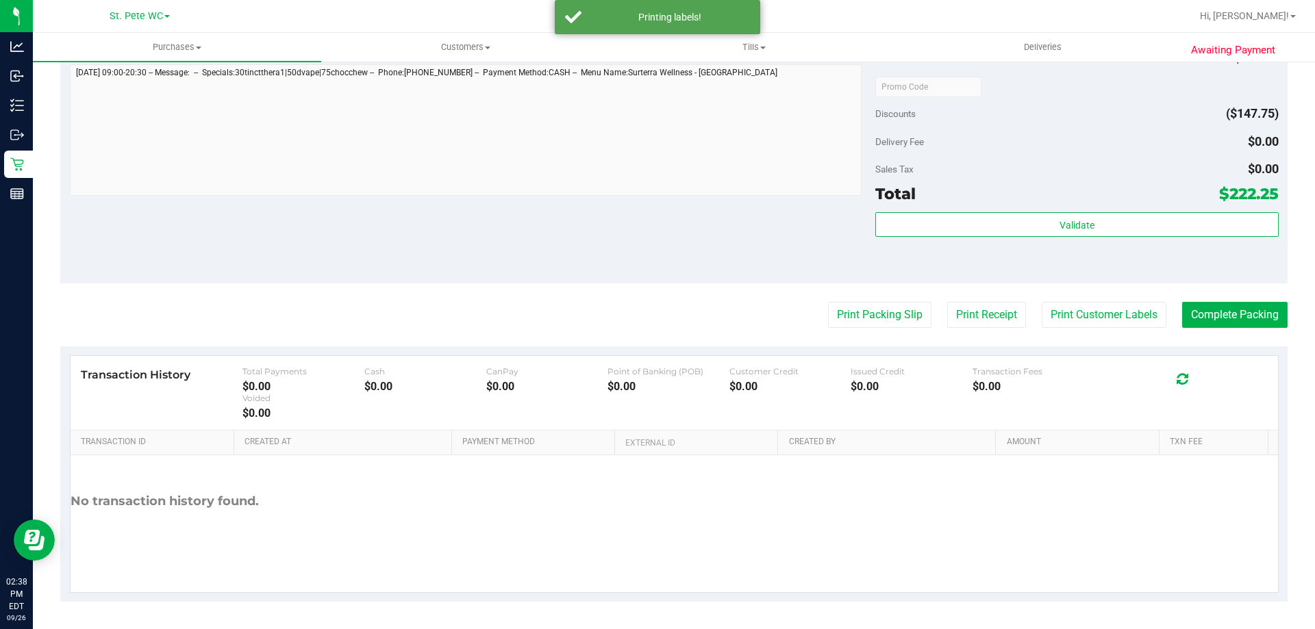
click at [1037, 246] on div "Validate" at bounding box center [1076, 243] width 403 height 62
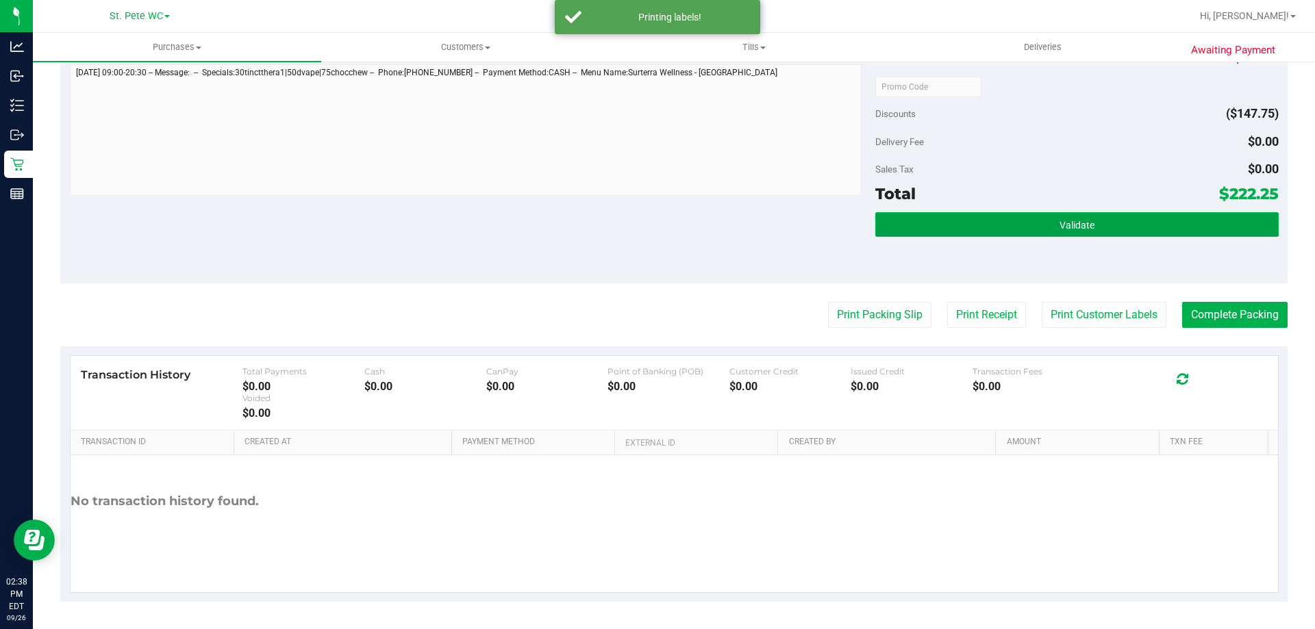
click at [1045, 221] on button "Validate" at bounding box center [1076, 224] width 403 height 25
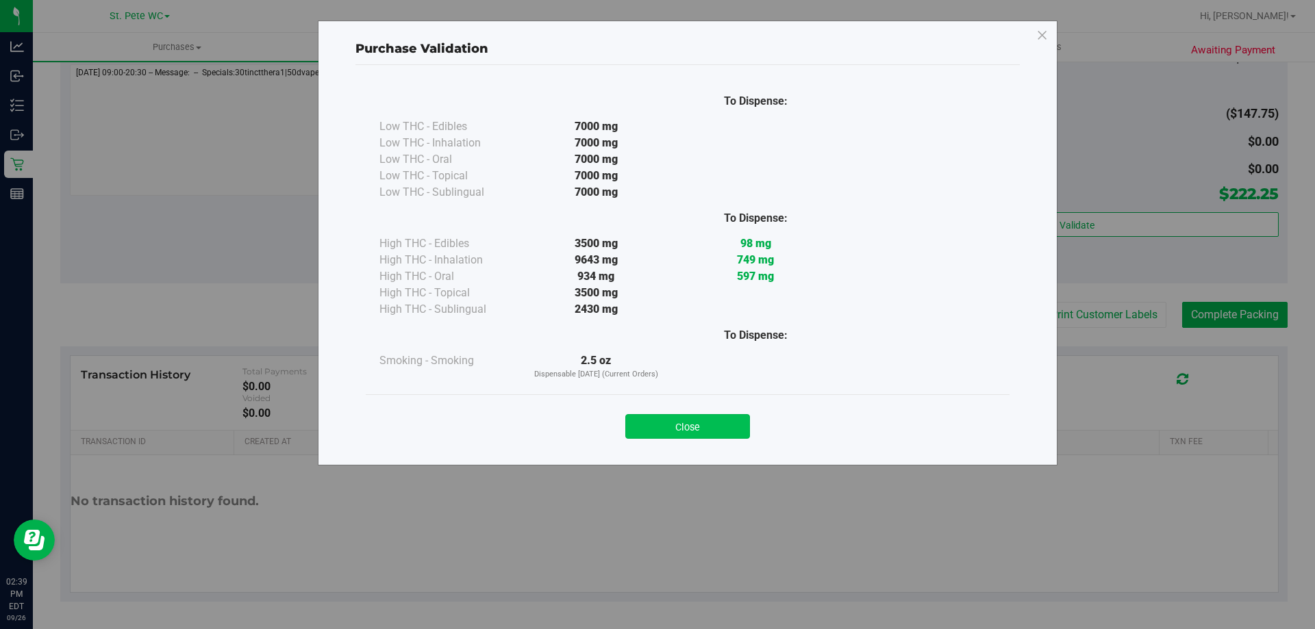
click at [701, 434] on button "Close" at bounding box center [687, 426] width 125 height 25
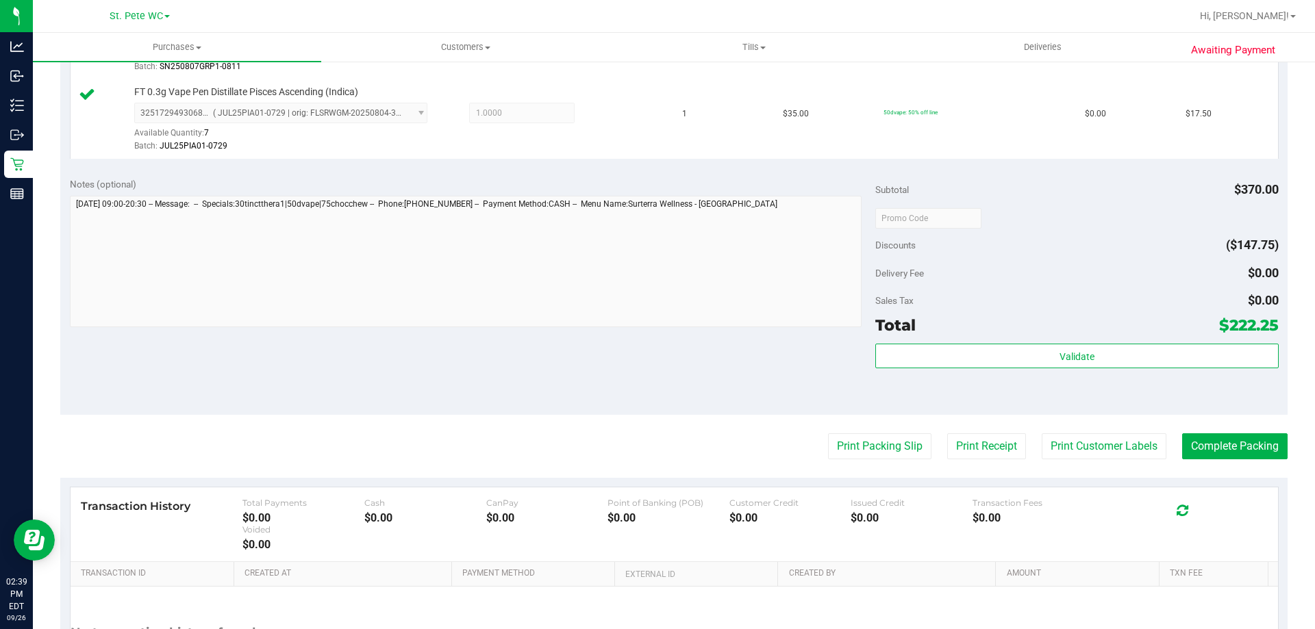
scroll to position [749, 0]
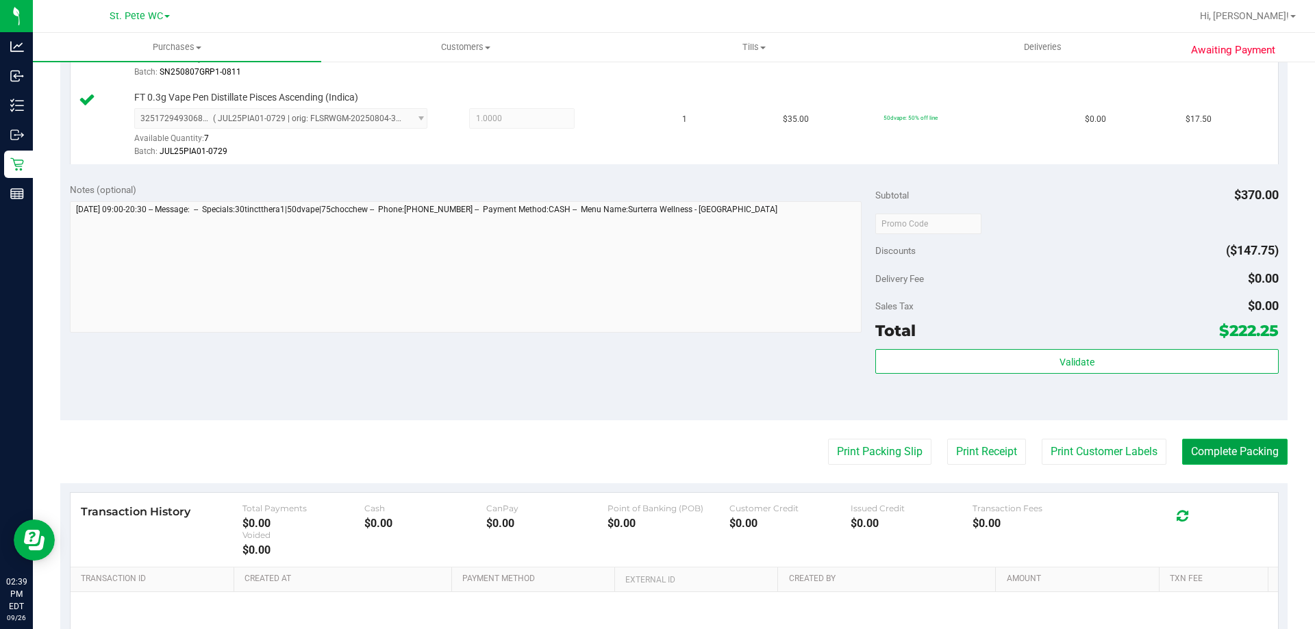
click at [1238, 457] on button "Complete Packing" at bounding box center [1234, 452] width 105 height 26
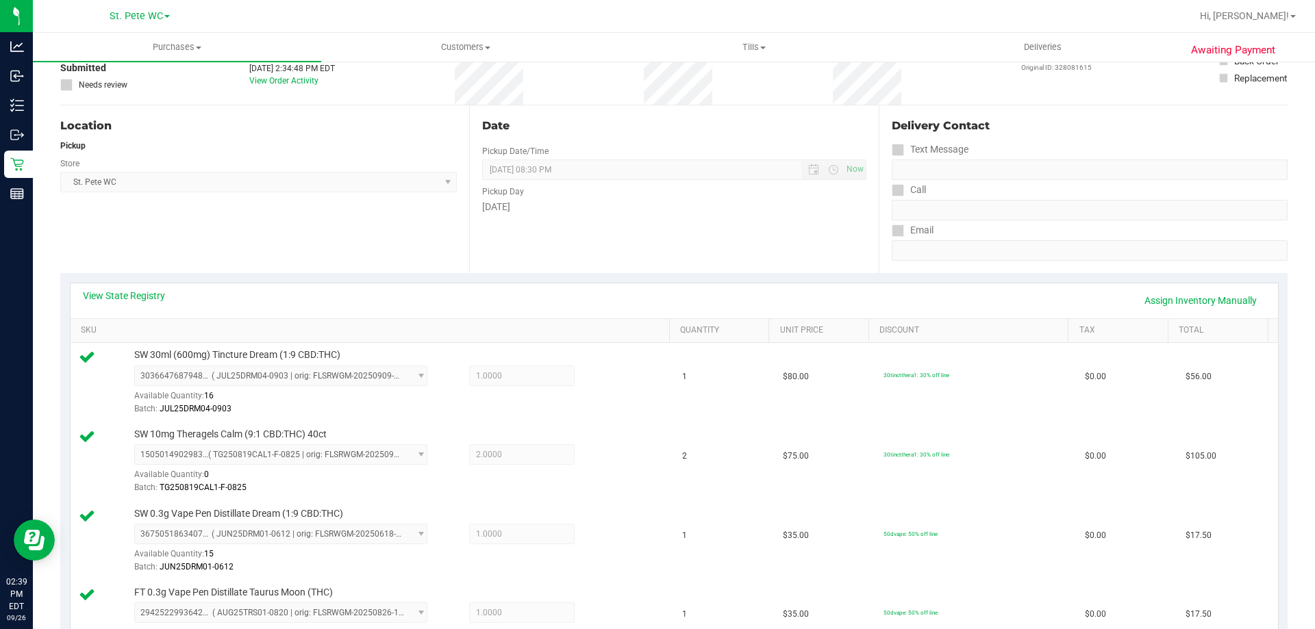
scroll to position [0, 0]
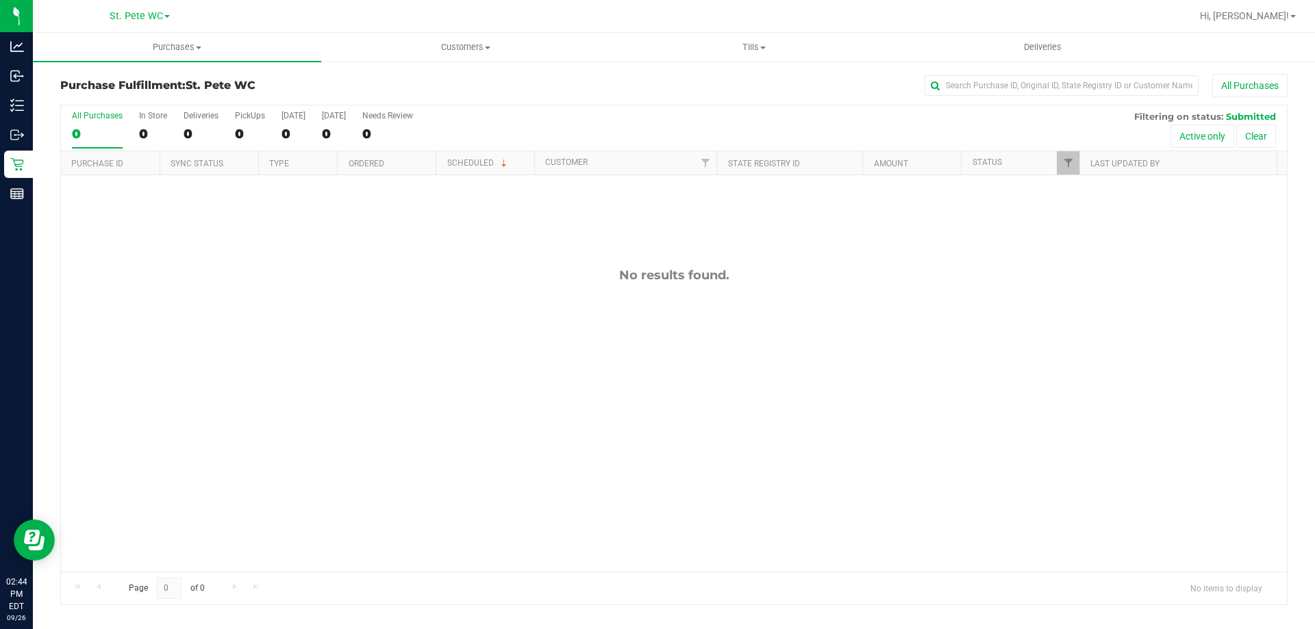
click at [779, 429] on div "No results found." at bounding box center [674, 419] width 1226 height 489
click at [1227, 299] on div "No results found." at bounding box center [674, 419] width 1226 height 489
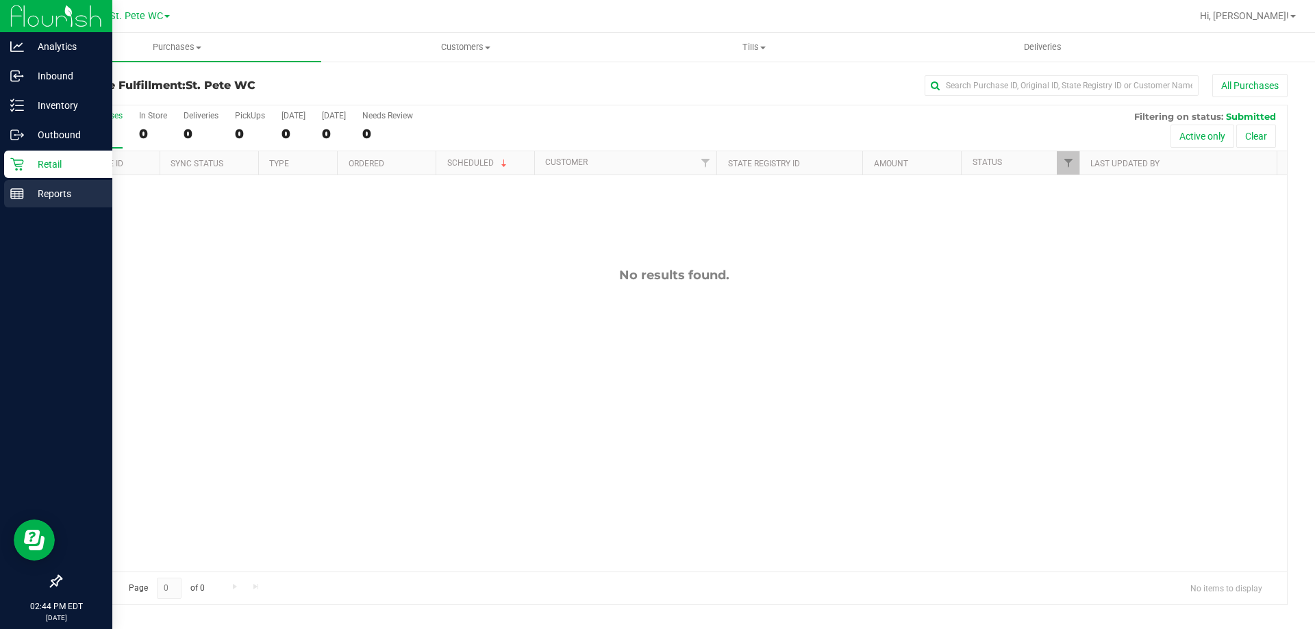
click at [18, 203] on div "Reports" at bounding box center [58, 193] width 108 height 27
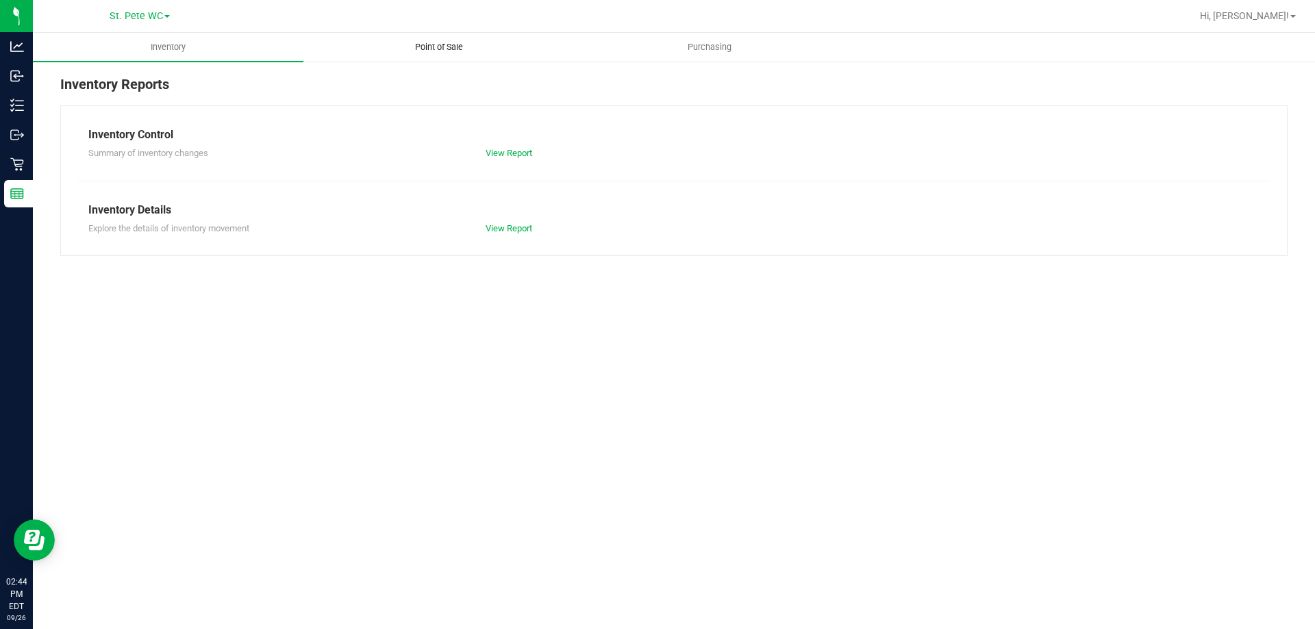
click at [442, 44] on span "Point of Sale" at bounding box center [439, 47] width 85 height 12
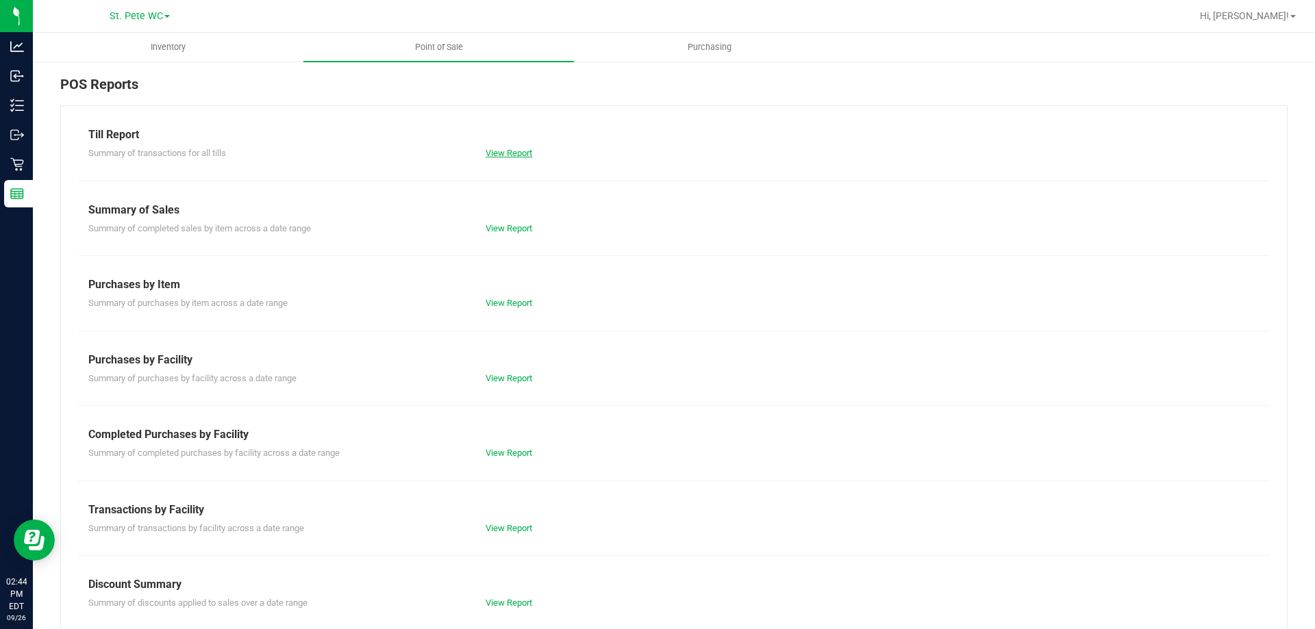
click at [521, 150] on link "View Report" at bounding box center [509, 153] width 47 height 10
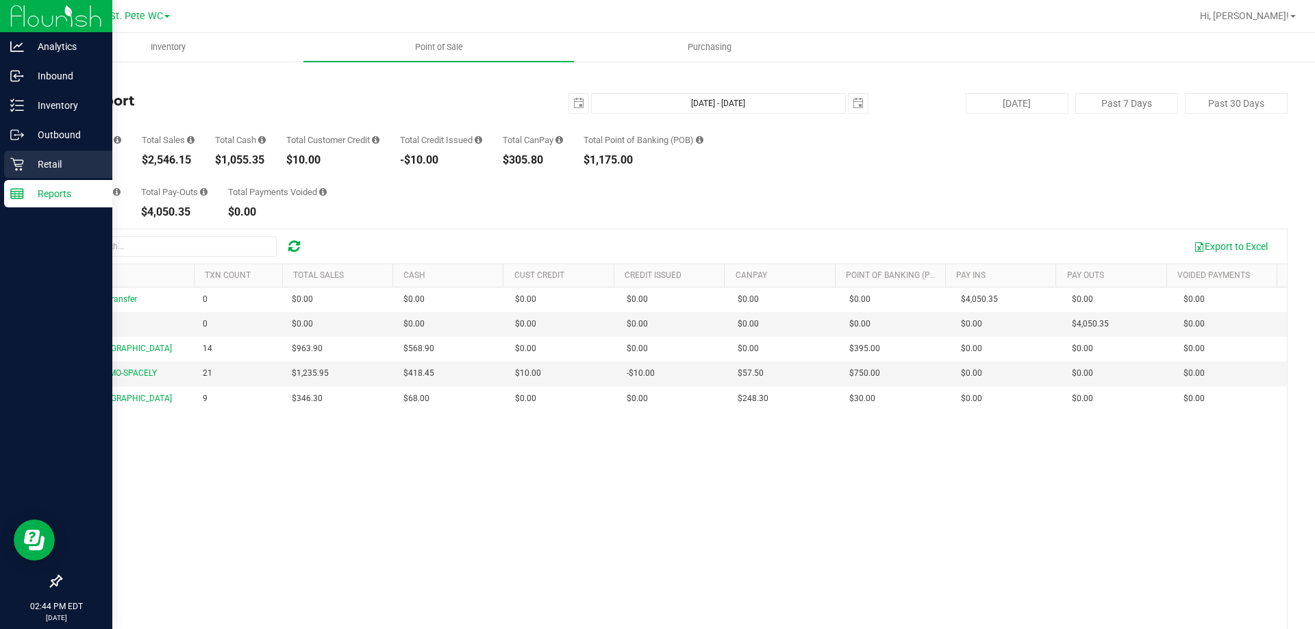
click at [16, 161] on icon at bounding box center [17, 165] width 14 height 14
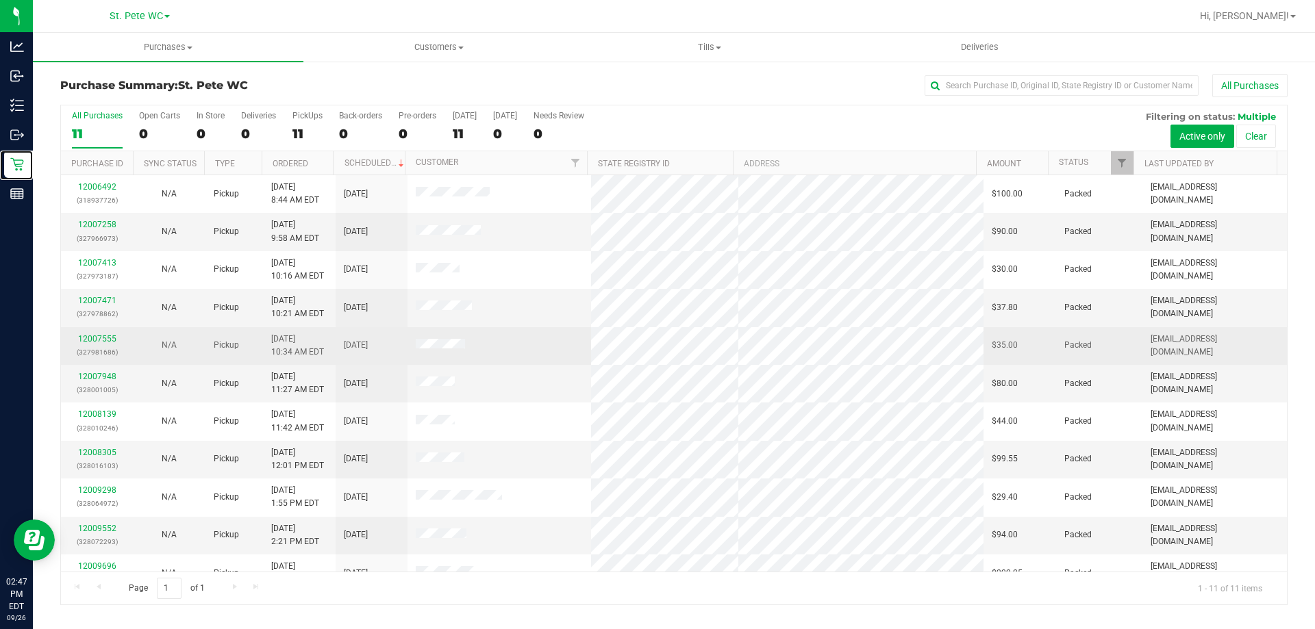
scroll to position [20, 0]
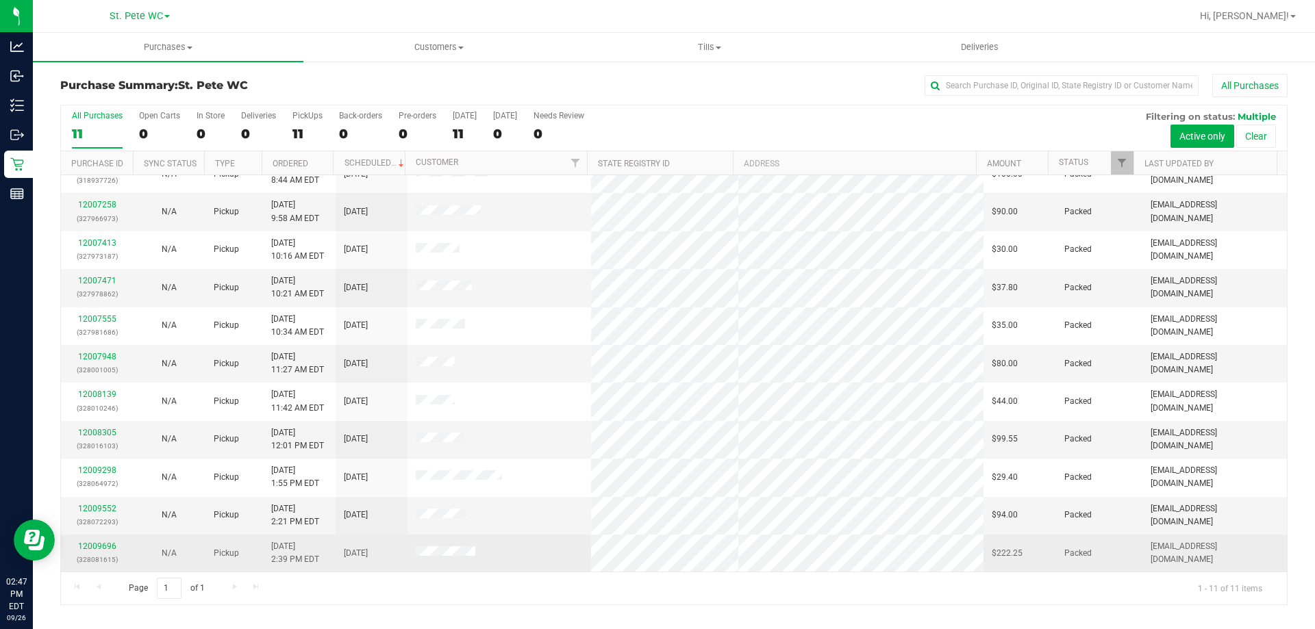
click at [116, 545] on div "12009696 (328081615)" at bounding box center [96, 553] width 55 height 26
click at [108, 547] on link "12009696" at bounding box center [97, 547] width 38 height 10
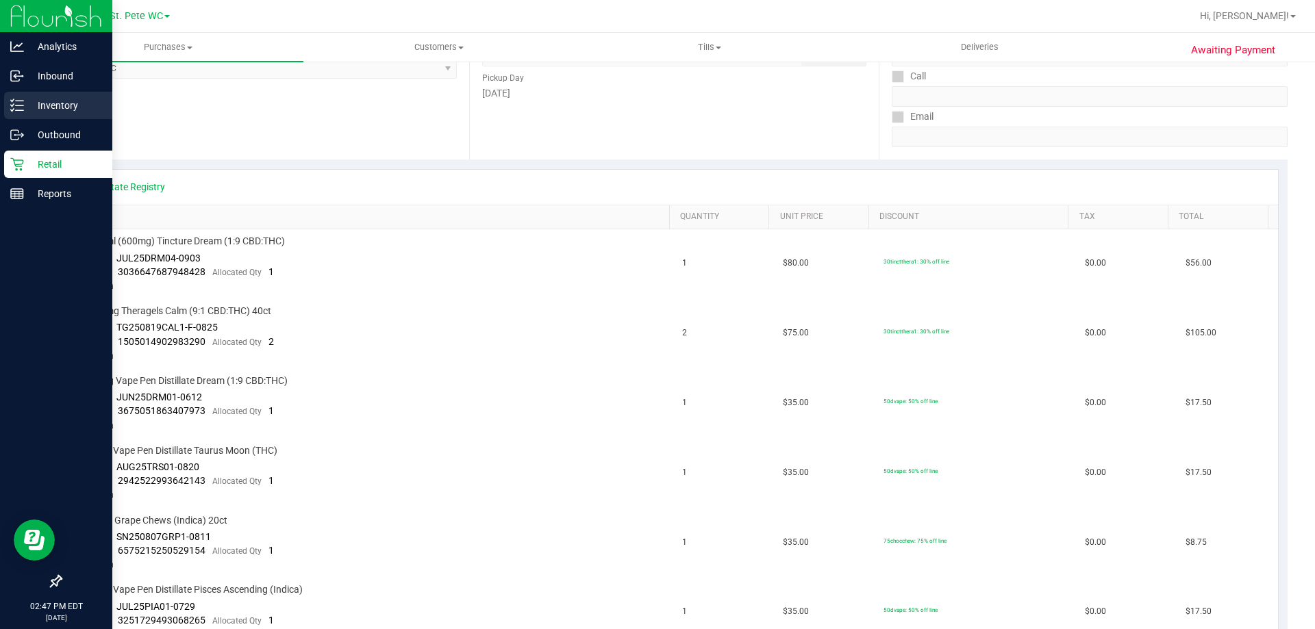
scroll to position [205, 0]
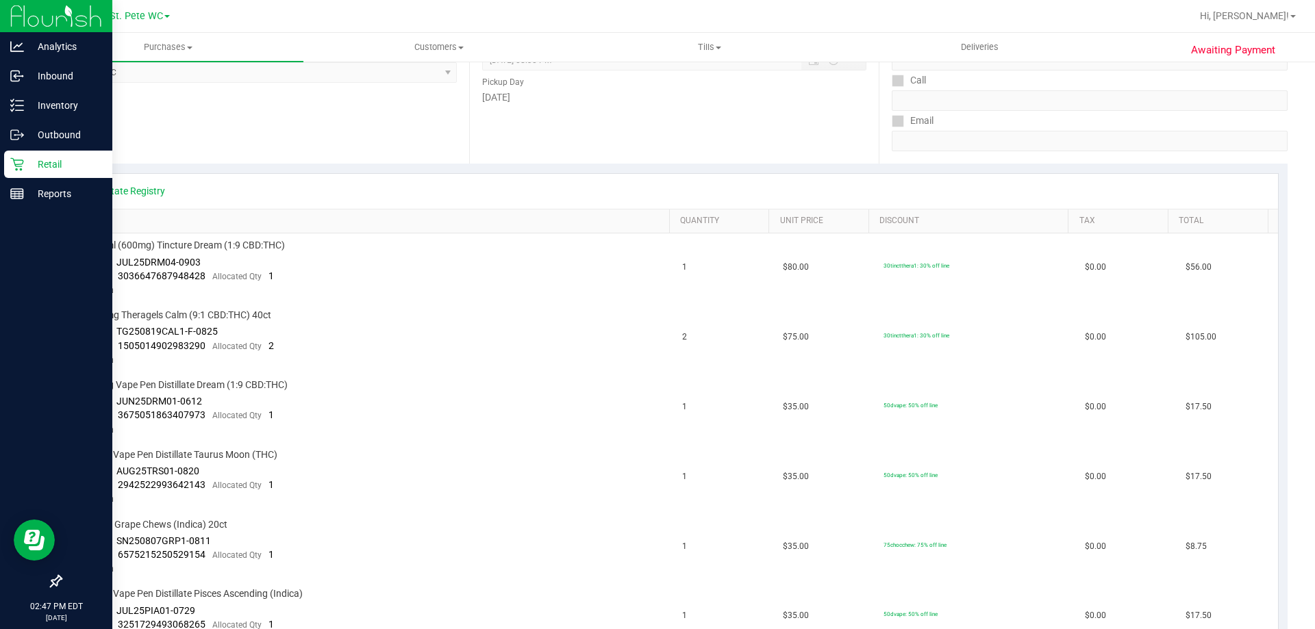
click at [34, 168] on p "Retail" at bounding box center [65, 164] width 82 height 16
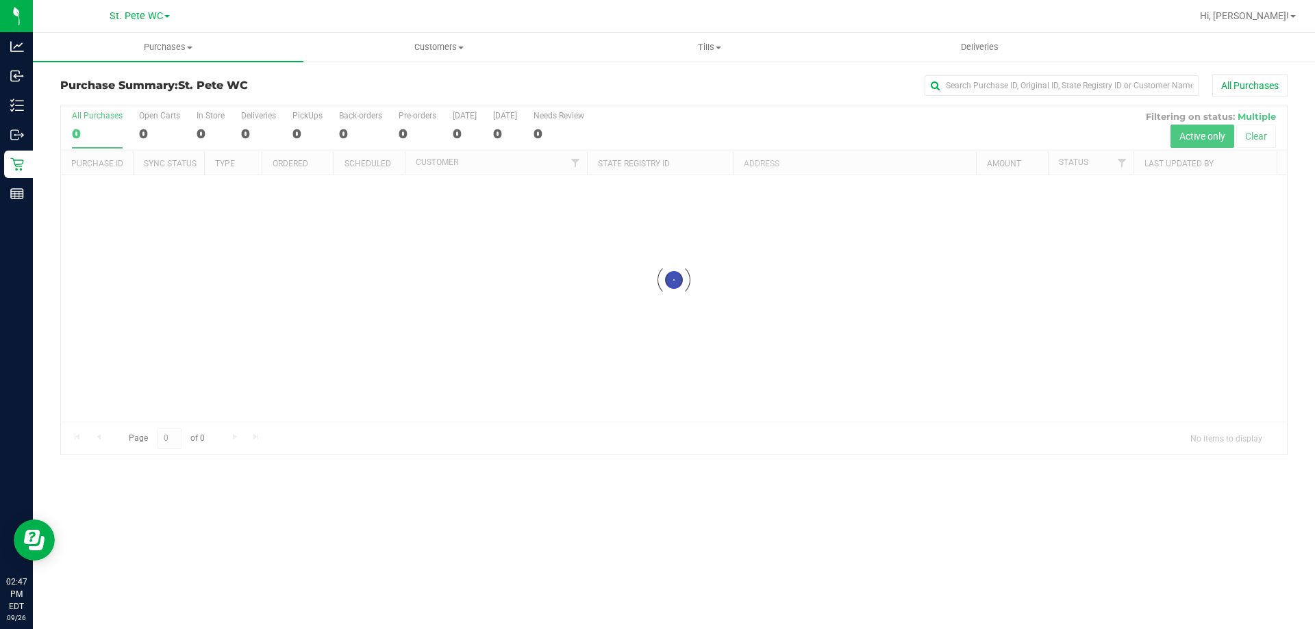
click at [654, 386] on div at bounding box center [674, 279] width 1226 height 349
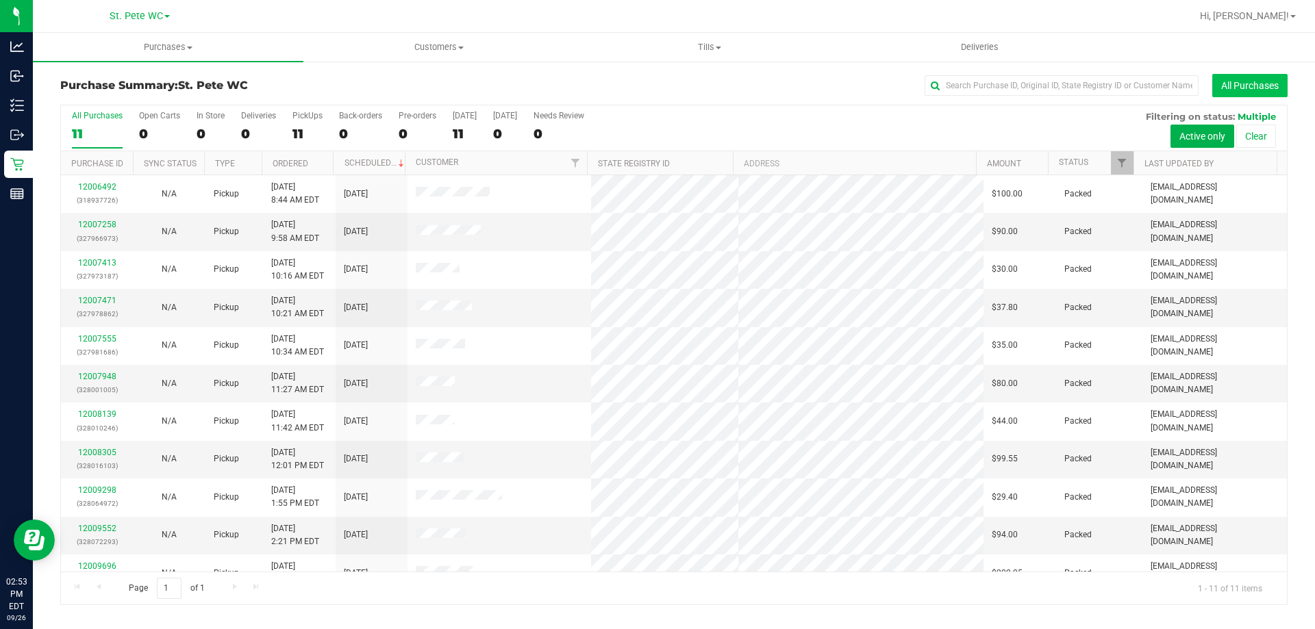
click at [1260, 86] on button "All Purchases" at bounding box center [1249, 85] width 75 height 23
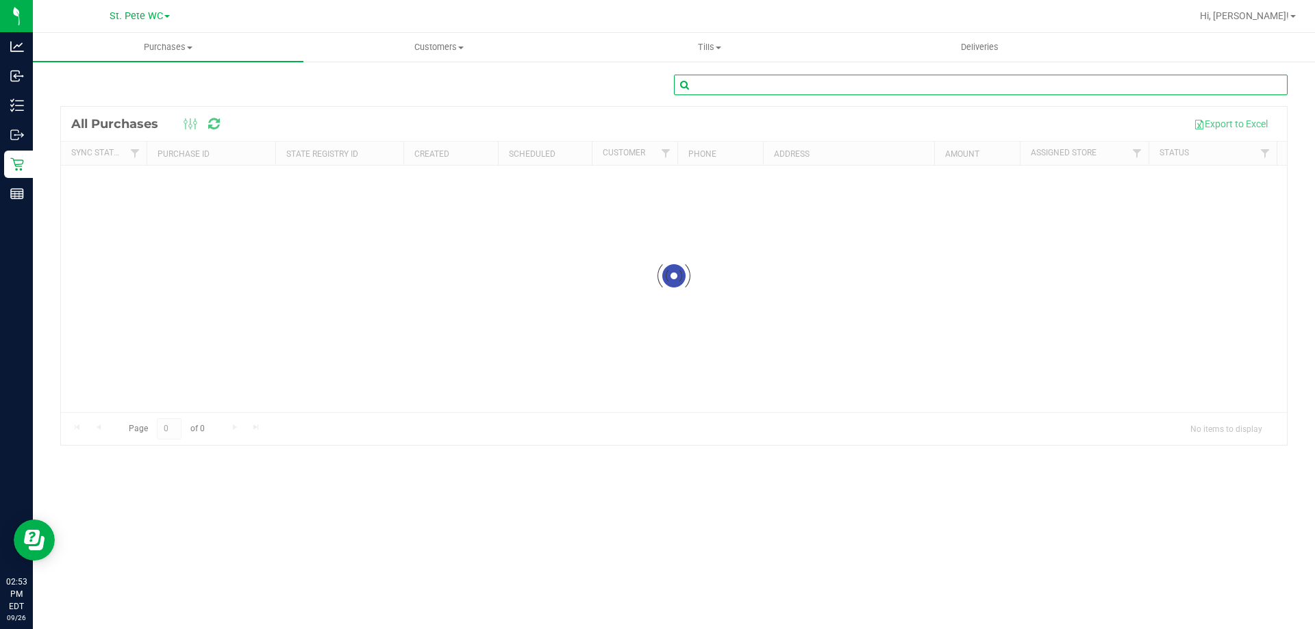
click at [823, 84] on input "text" at bounding box center [981, 85] width 614 height 21
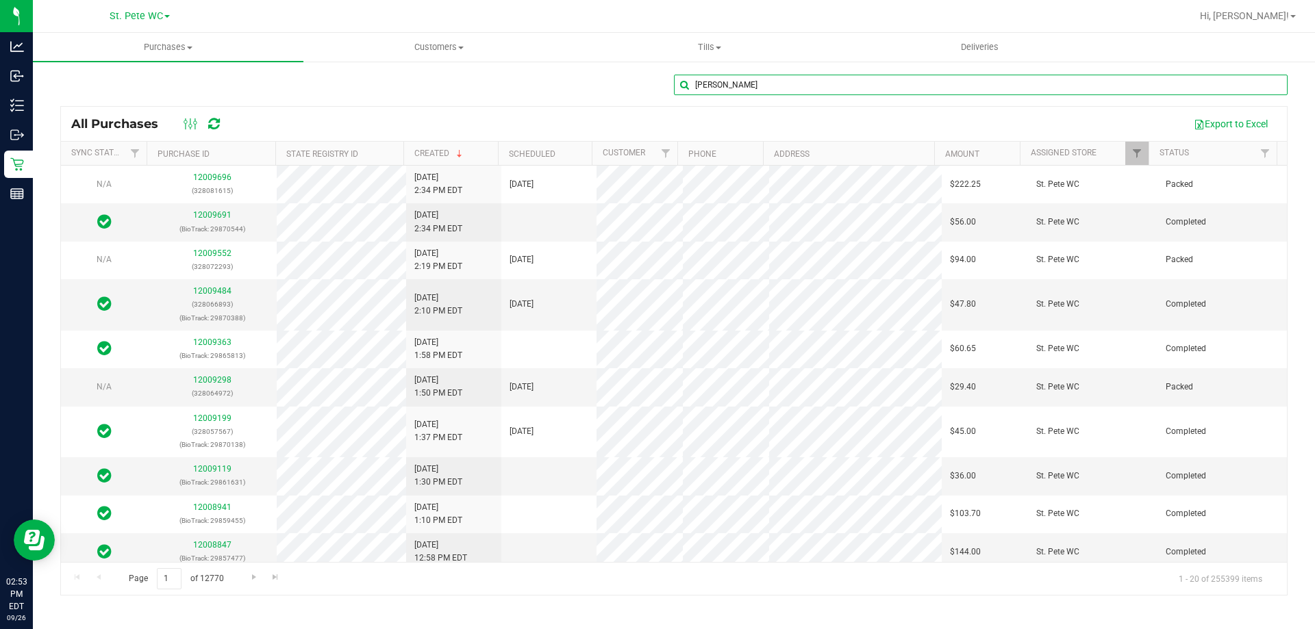
type input "ted john"
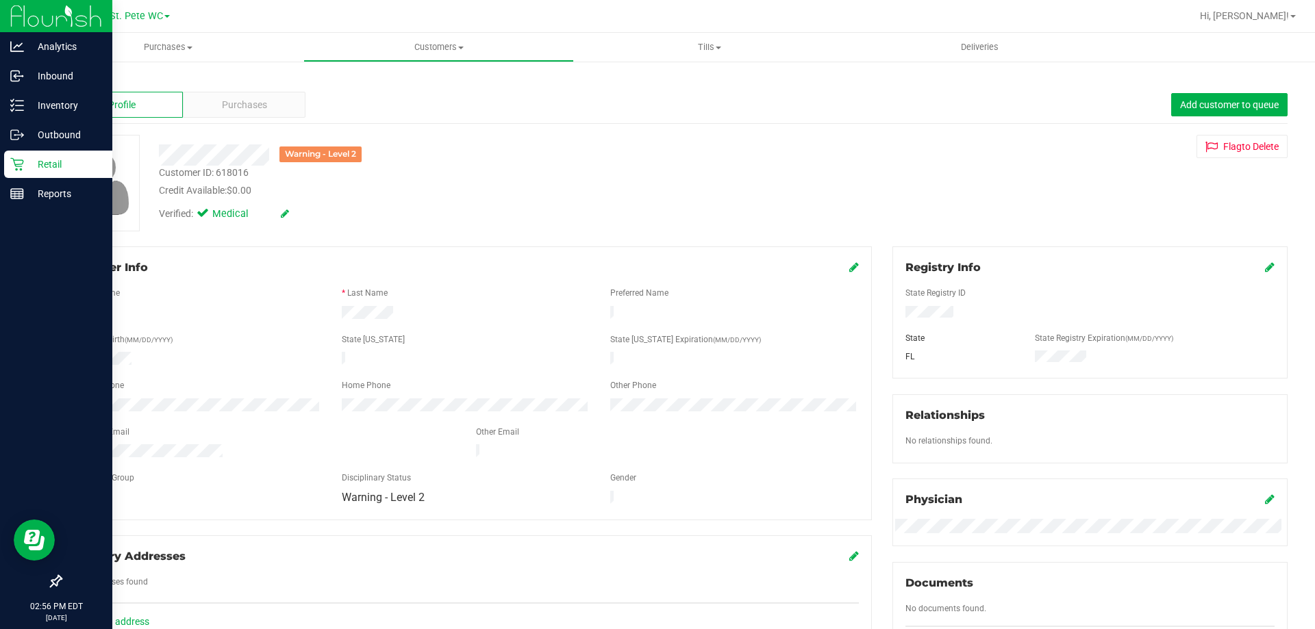
click at [27, 167] on p "Retail" at bounding box center [65, 164] width 82 height 16
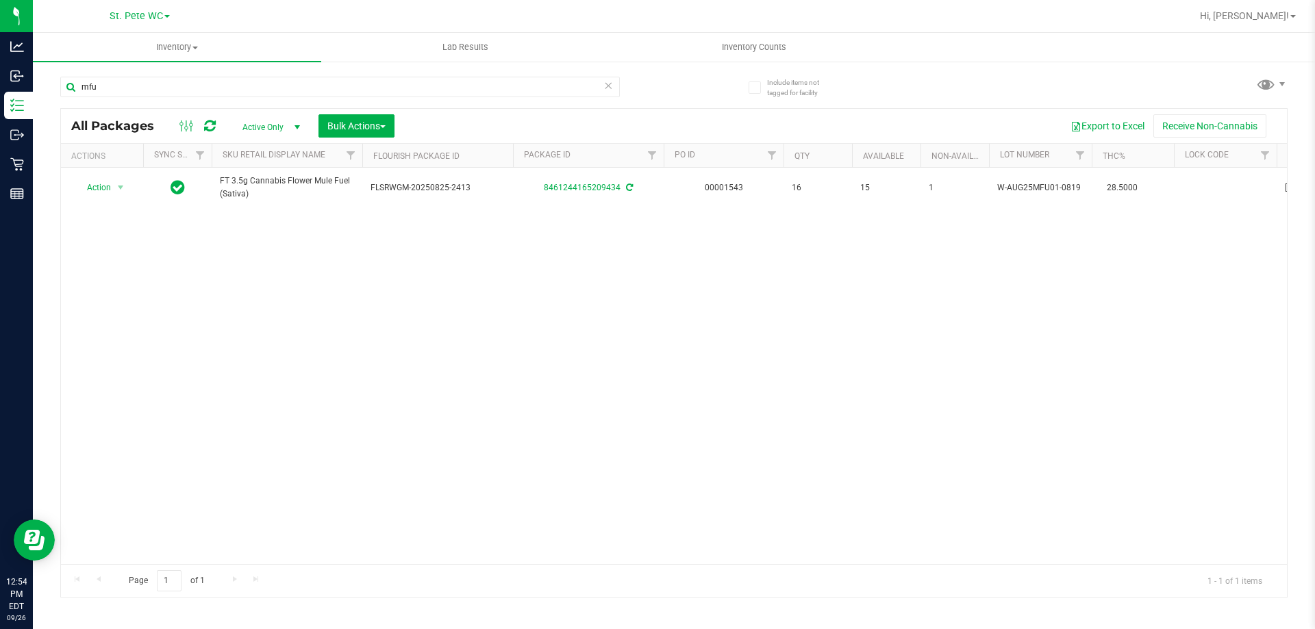
click at [280, 379] on div "Action Action Adjust qty Create package Edit attributes Global inventory Locate…" at bounding box center [674, 366] width 1226 height 397
click at [1232, 405] on div "Action Action Adjust qty Create package Edit attributes Global inventory Locate…" at bounding box center [674, 366] width 1226 height 397
click at [289, 94] on input "mfu" at bounding box center [340, 87] width 560 height 21
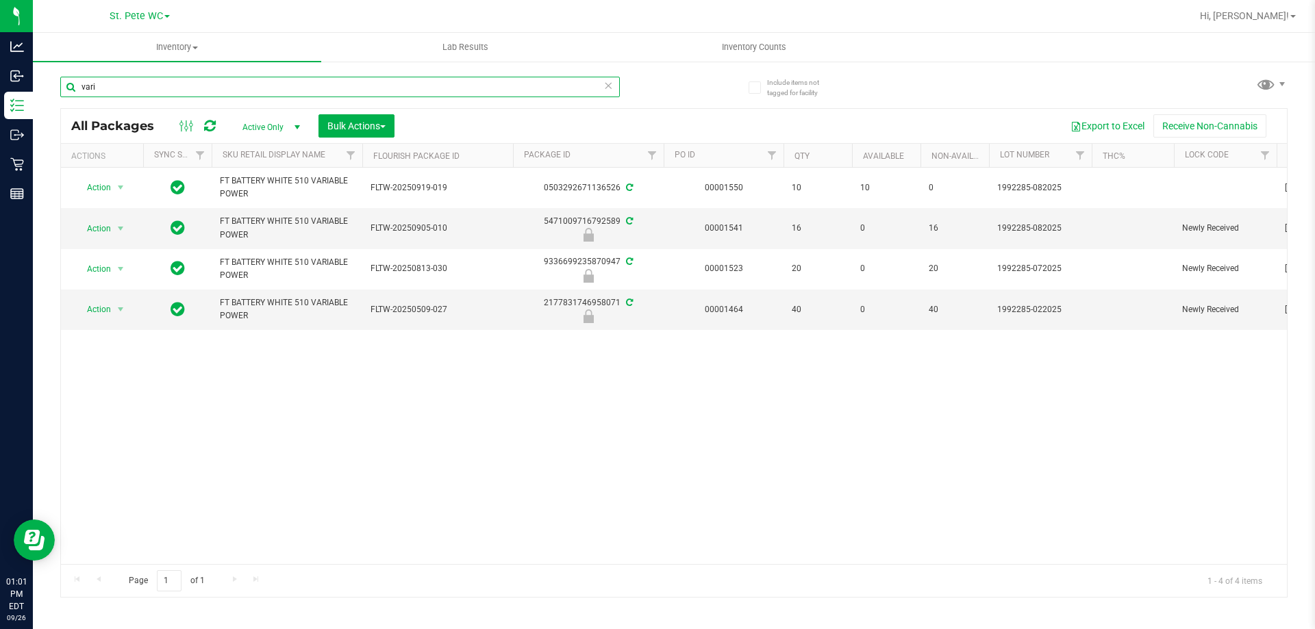
type input "vari"
click at [160, 91] on input "vari" at bounding box center [340, 87] width 560 height 21
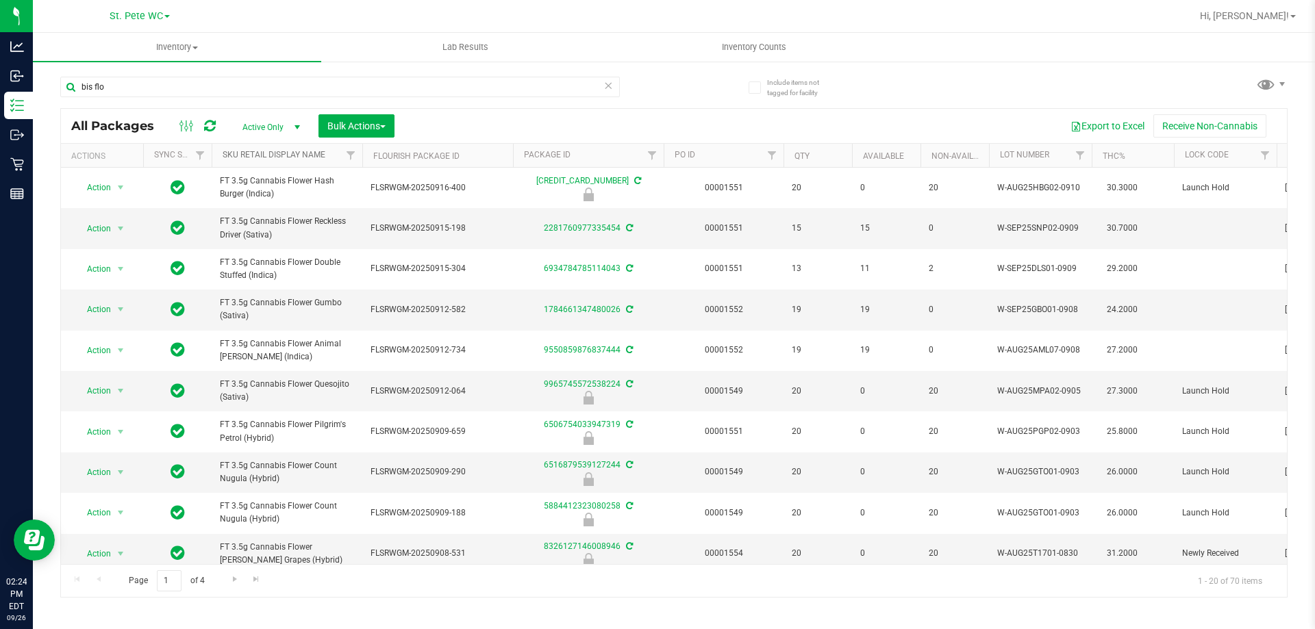
click at [304, 158] on link "Sku Retail Display Name" at bounding box center [274, 155] width 103 height 10
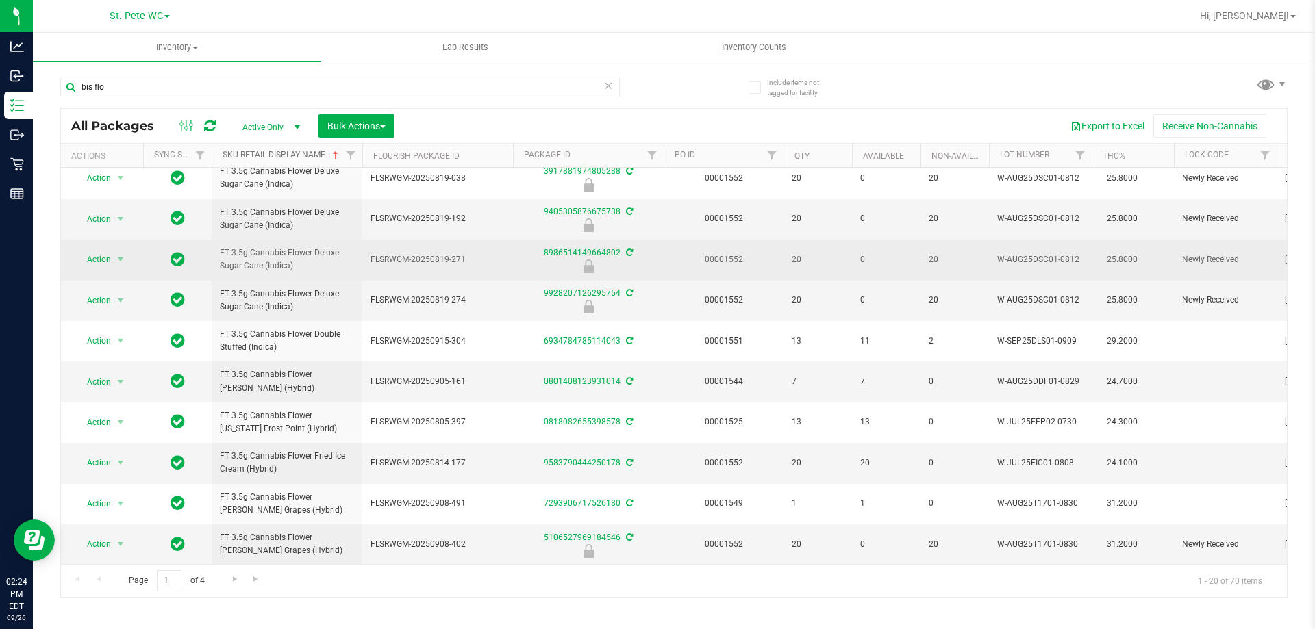
scroll to position [437, 0]
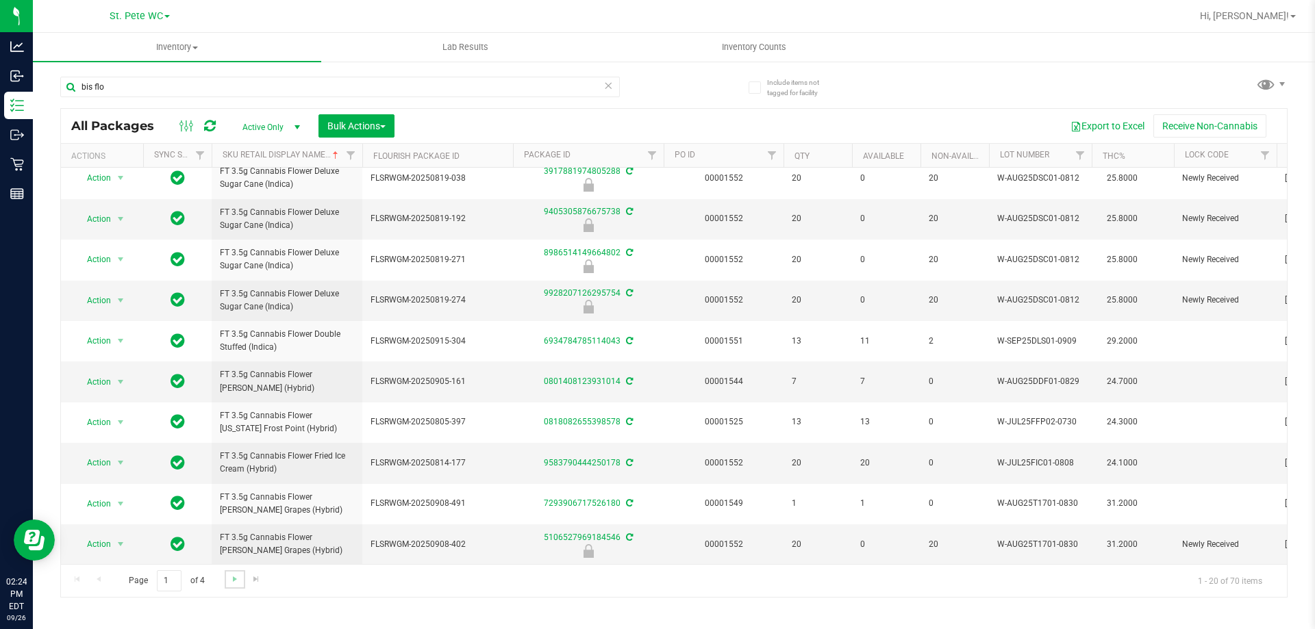
click at [226, 581] on link "Go to the next page" at bounding box center [235, 580] width 20 height 18
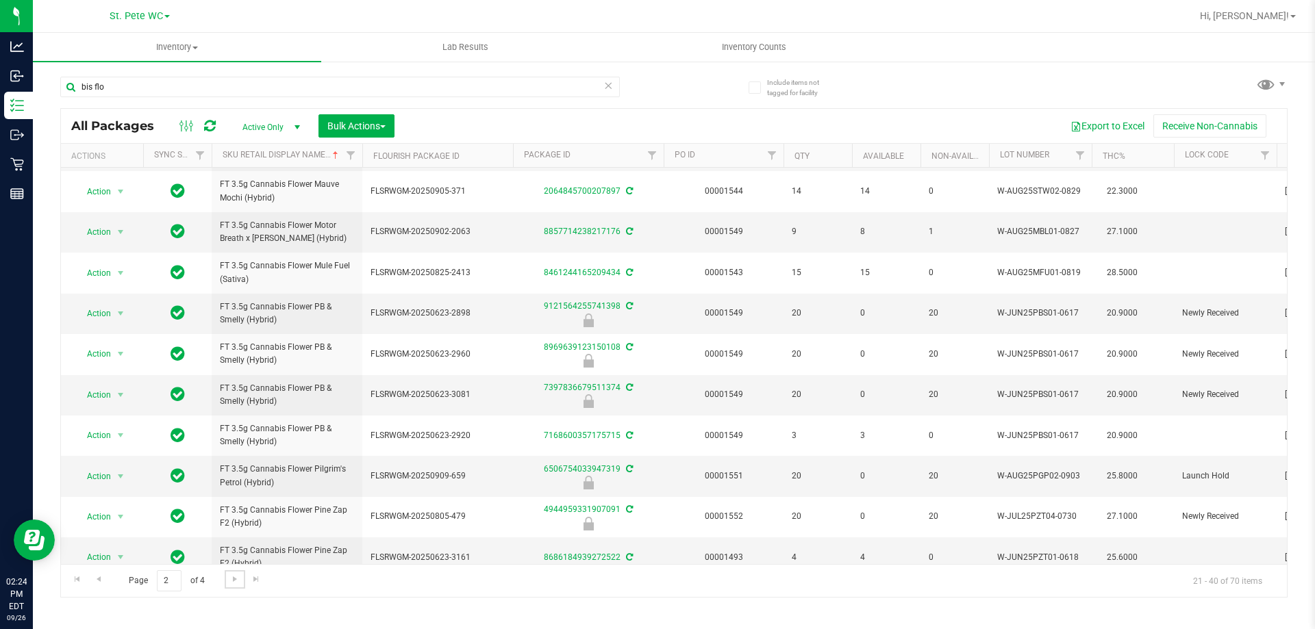
scroll to position [427, 0]
click at [236, 582] on span "Go to the next page" at bounding box center [234, 579] width 11 height 11
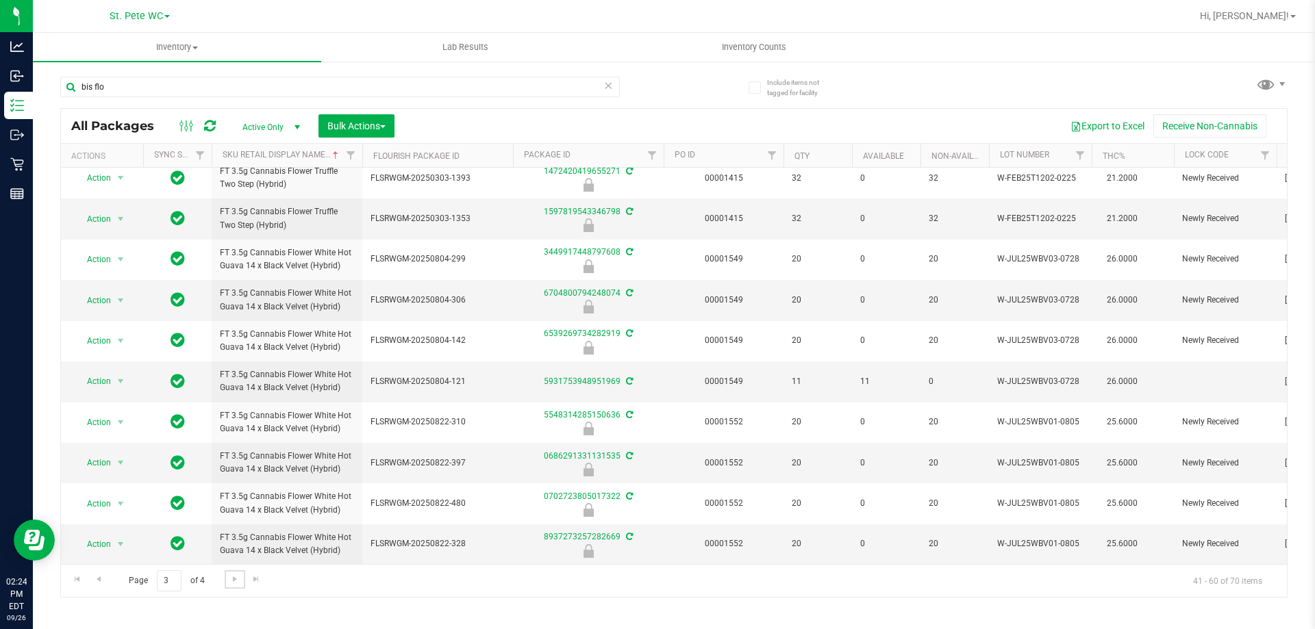
scroll to position [427, 0]
click at [234, 576] on span "Go to the next page" at bounding box center [234, 579] width 11 height 11
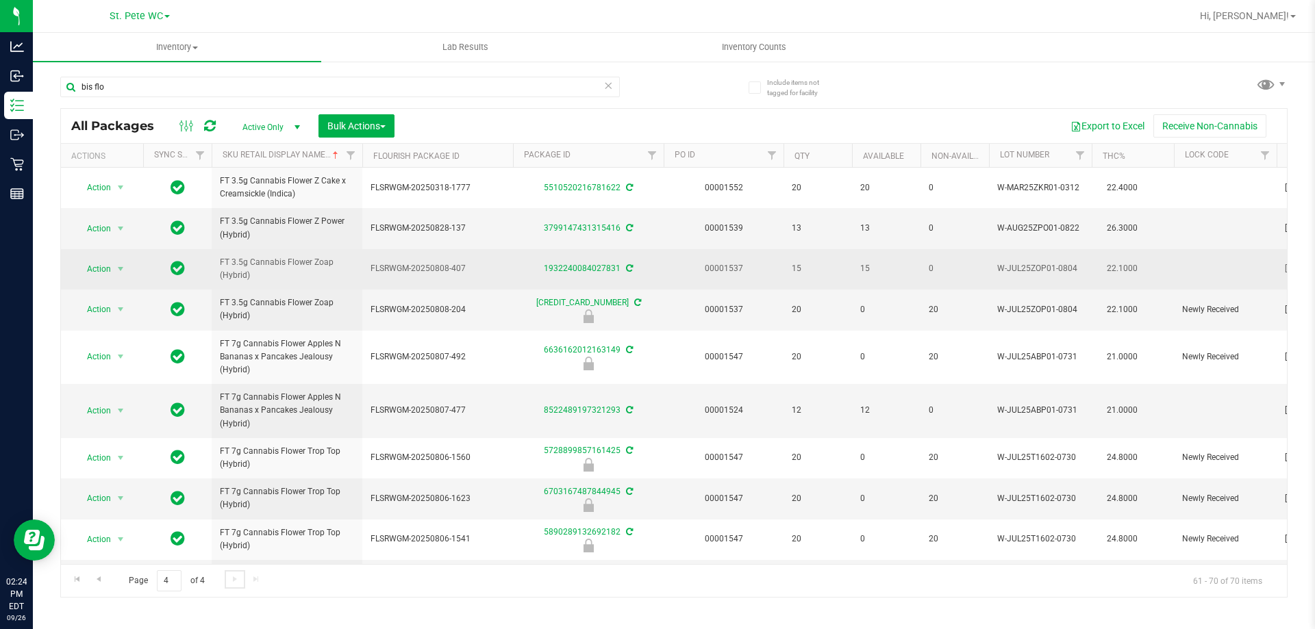
scroll to position [40, 0]
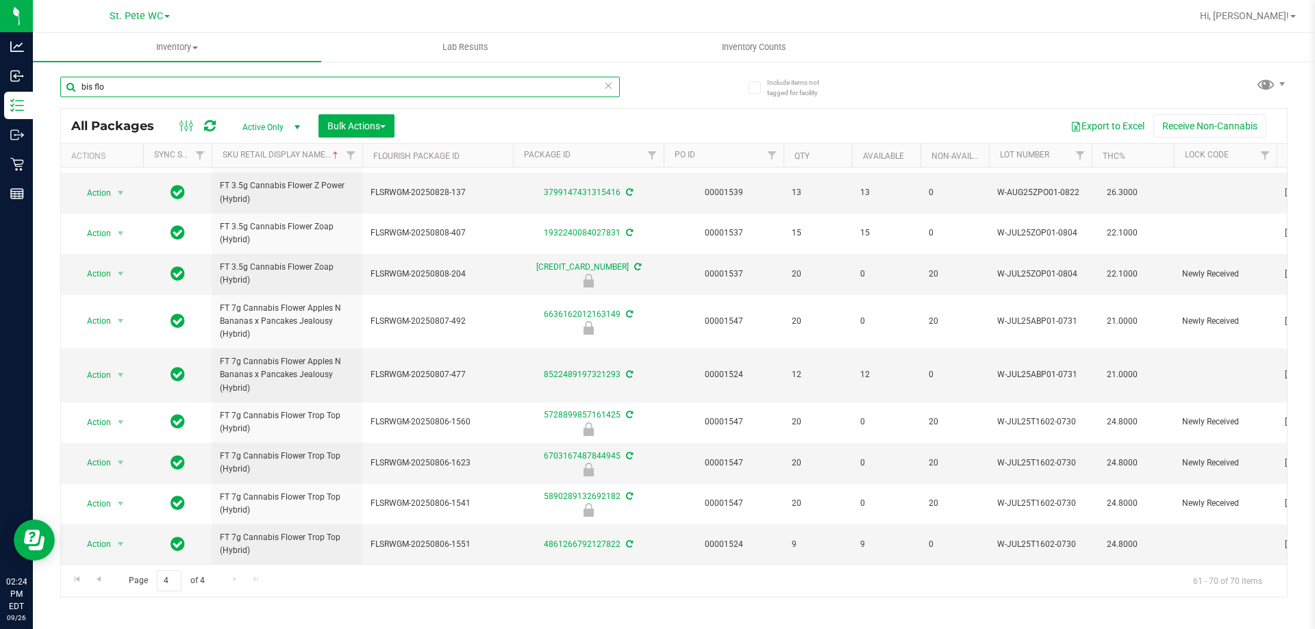
click at [202, 92] on input "bis flo" at bounding box center [340, 87] width 560 height 21
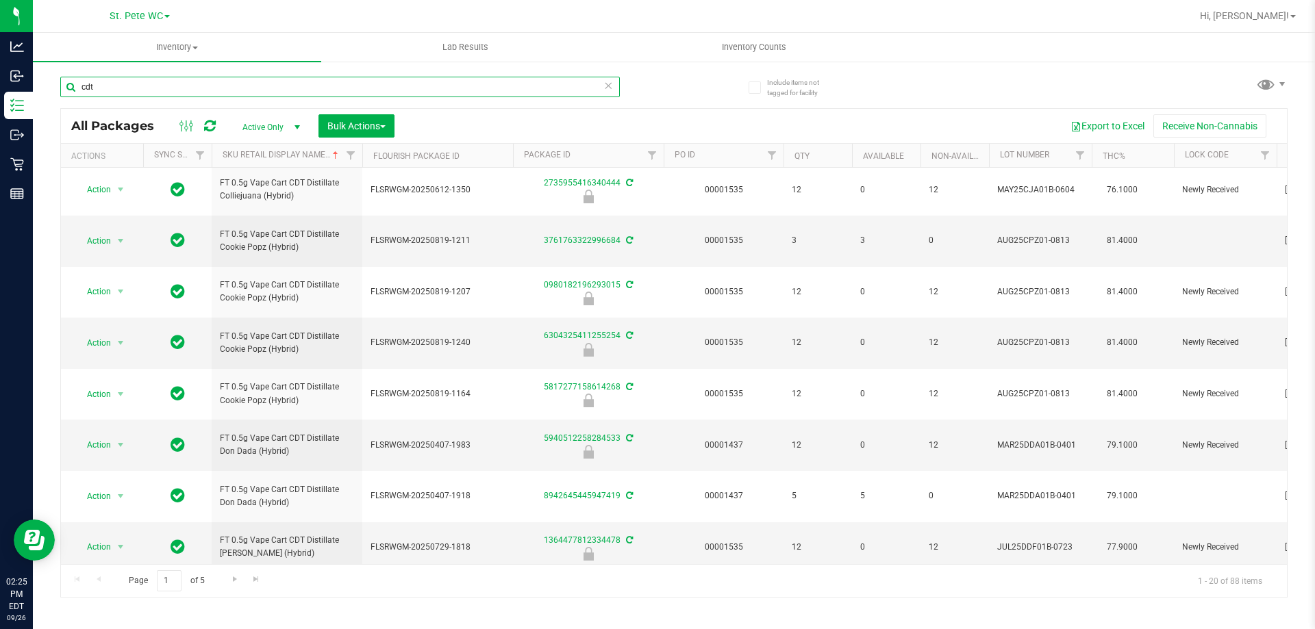
scroll to position [635, 0]
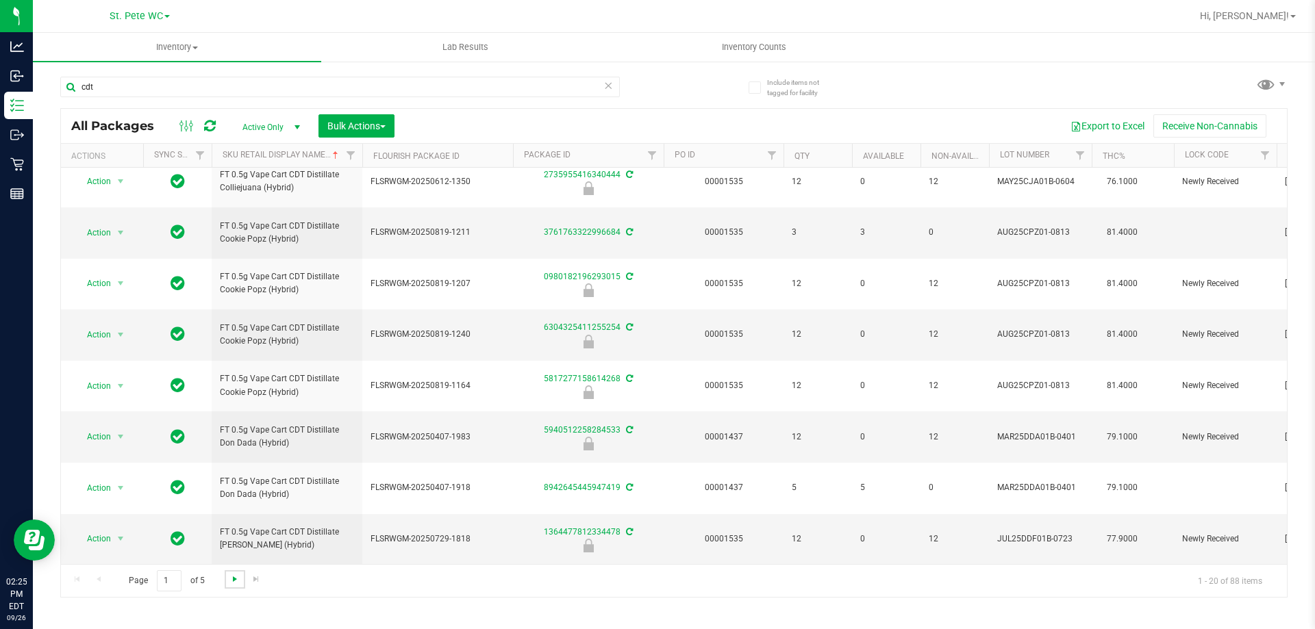
click at [231, 579] on span "Go to the next page" at bounding box center [234, 579] width 11 height 11
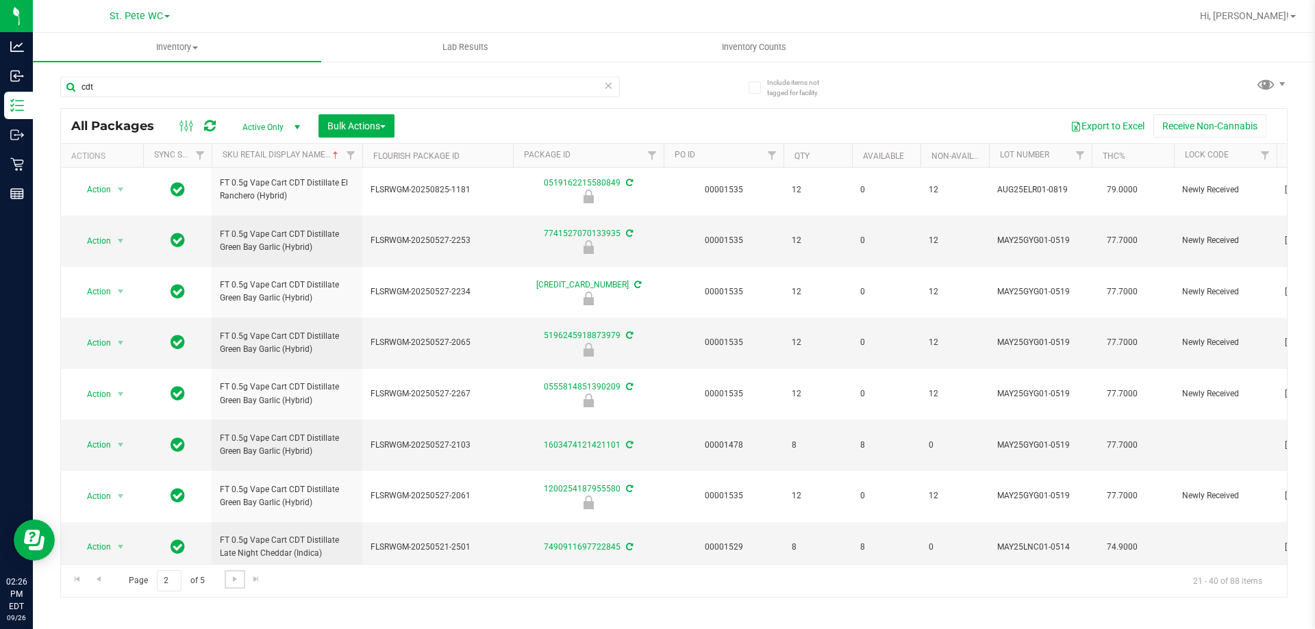
scroll to position [635, 0]
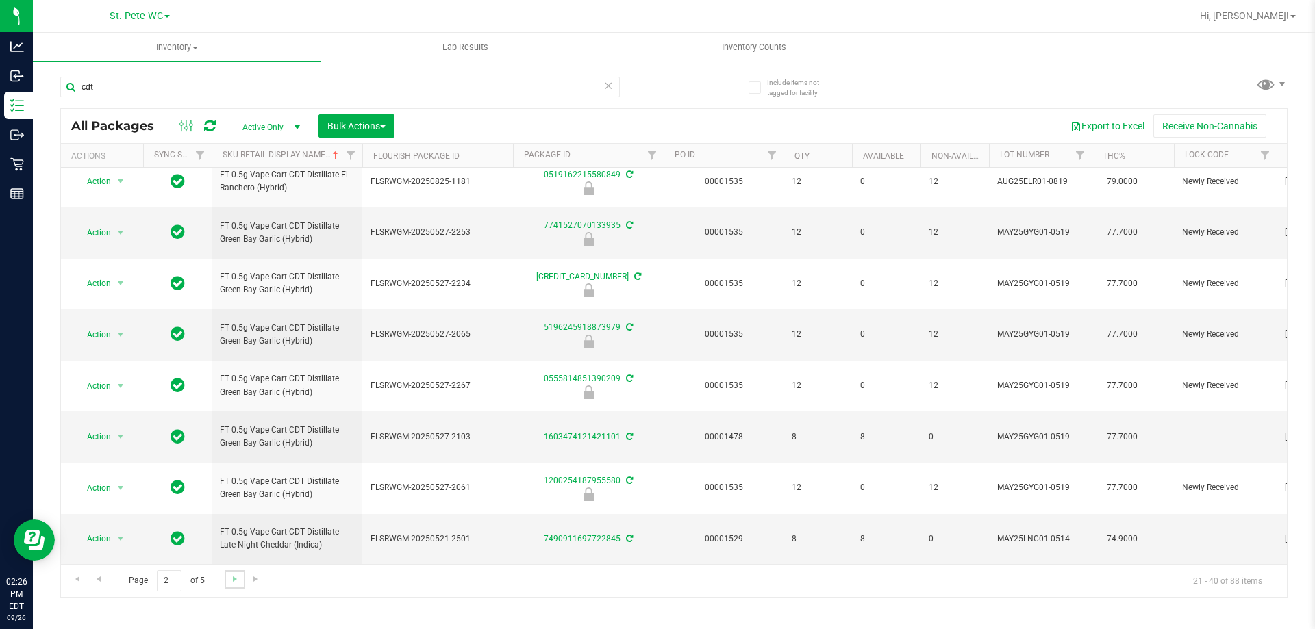
click at [240, 579] on link "Go to the next page" at bounding box center [235, 580] width 20 height 18
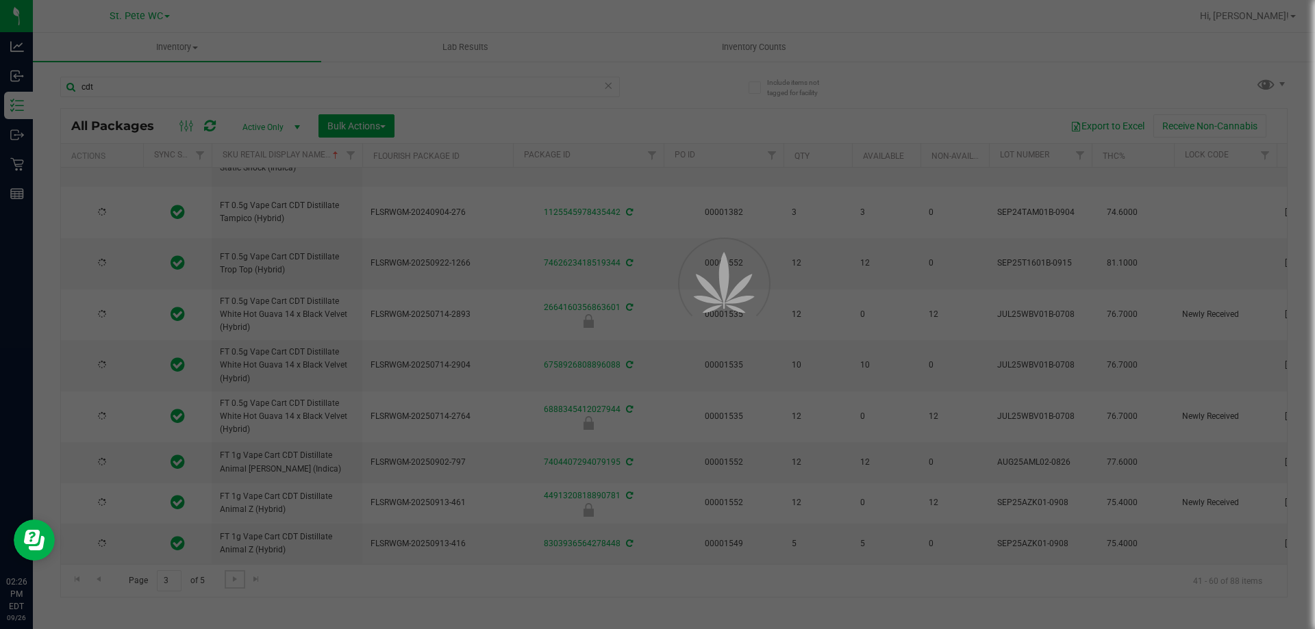
scroll to position [0, 0]
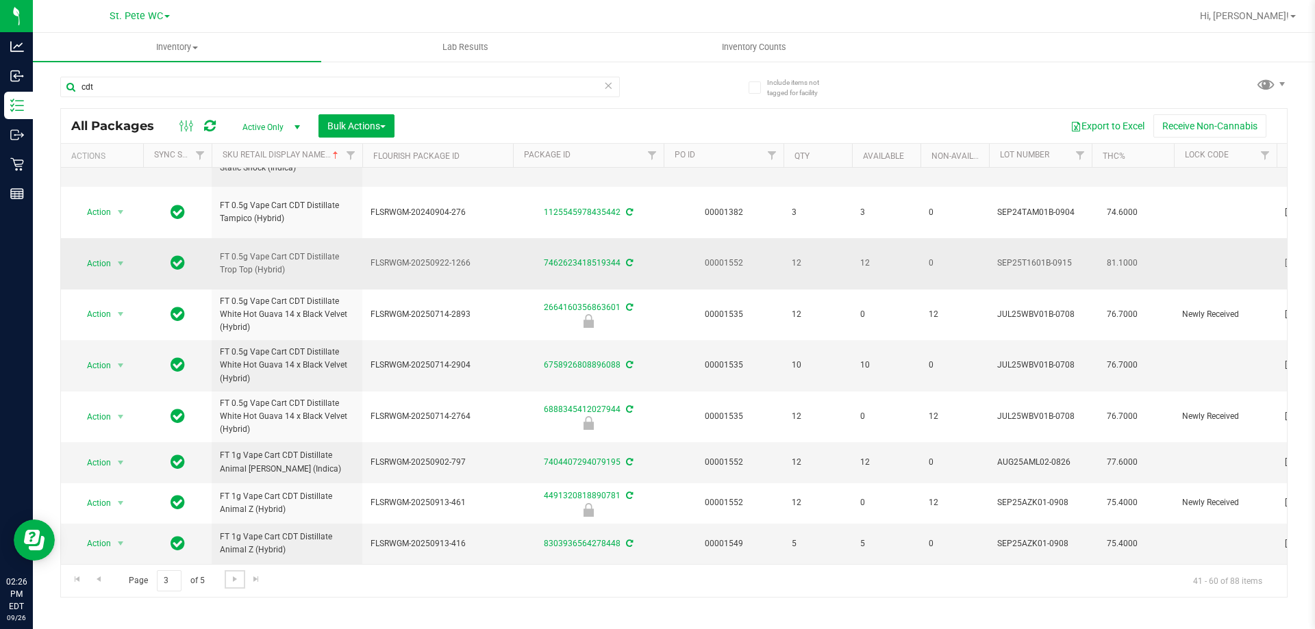
scroll to position [625, 0]
click at [232, 579] on span "Go to the next page" at bounding box center [234, 579] width 11 height 11
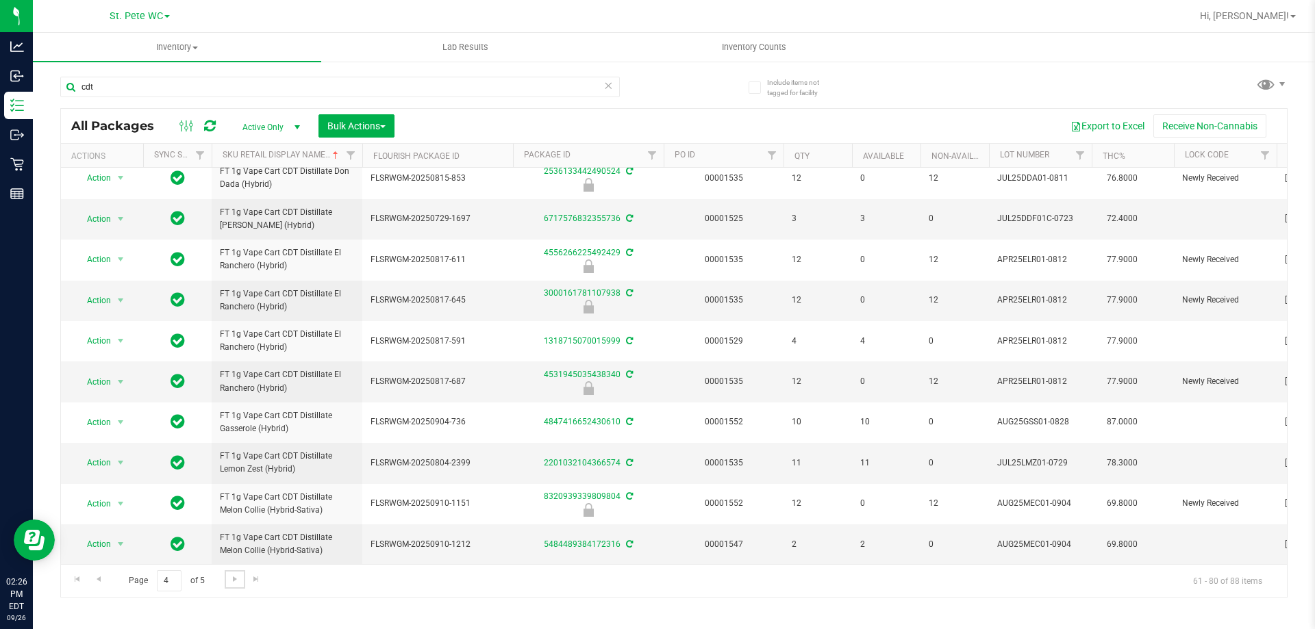
scroll to position [531, 0]
click at [227, 581] on link "Go to the next page" at bounding box center [235, 580] width 20 height 18
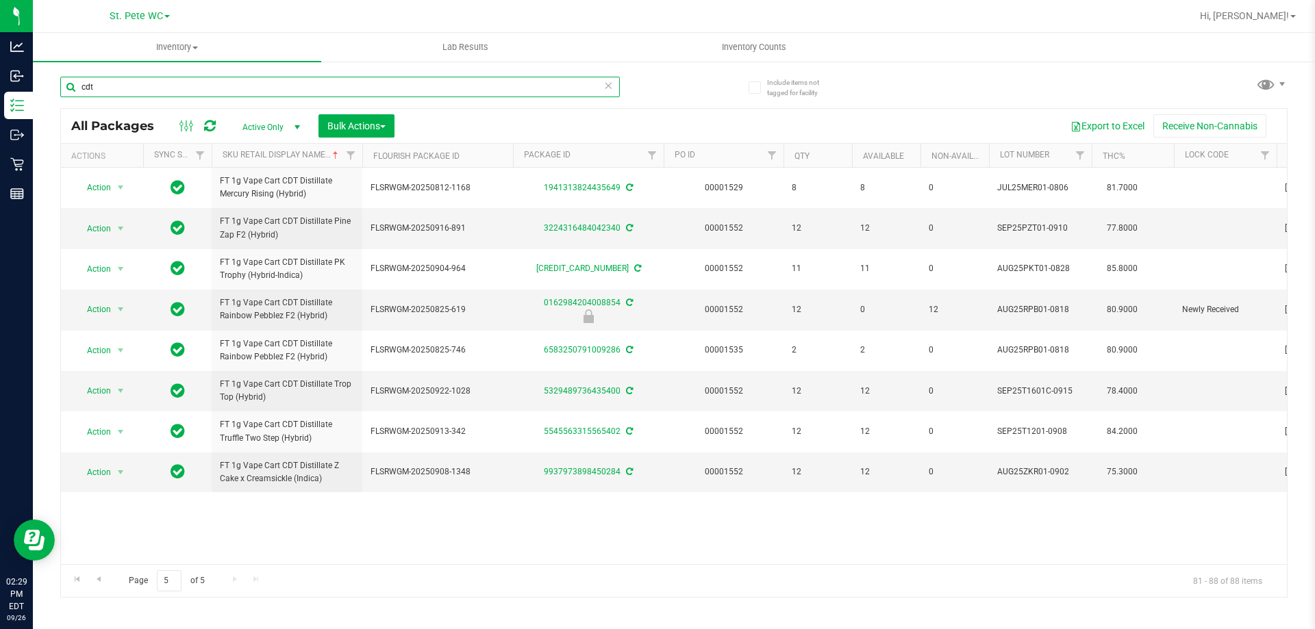
click at [184, 88] on input "cdt" at bounding box center [340, 87] width 560 height 21
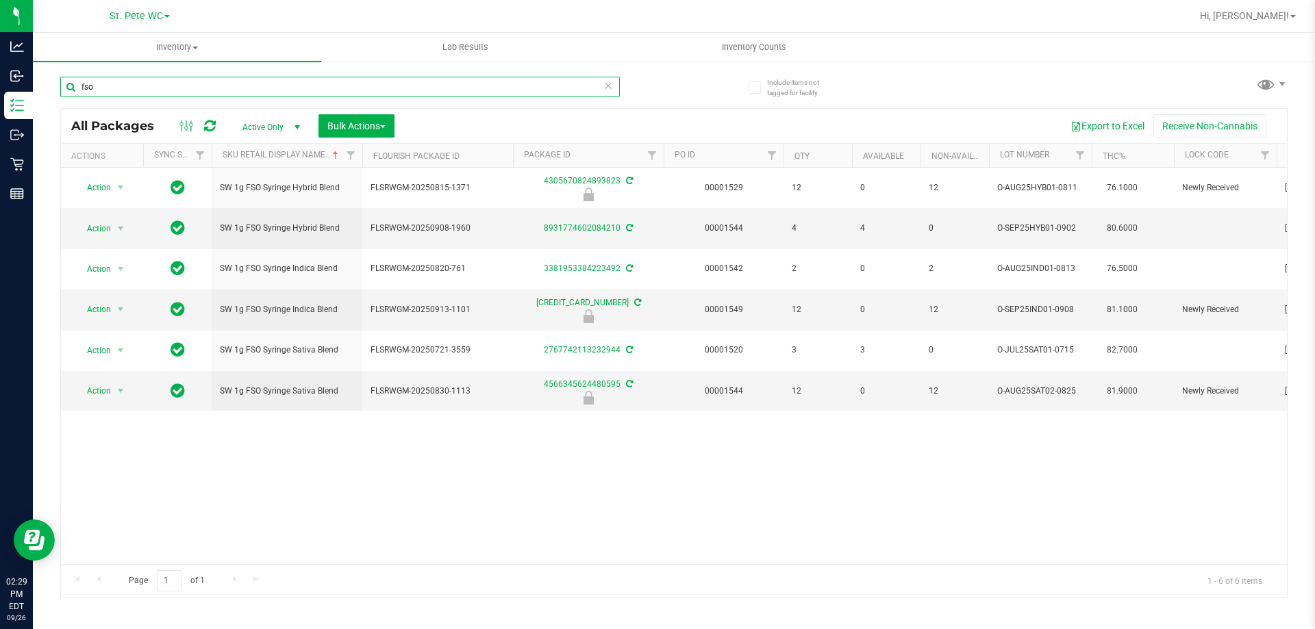
type input "fso"
click at [255, 91] on input "fso" at bounding box center [340, 87] width 560 height 21
click at [1284, 20] on span "Hi, [PERSON_NAME]!" at bounding box center [1244, 15] width 89 height 11
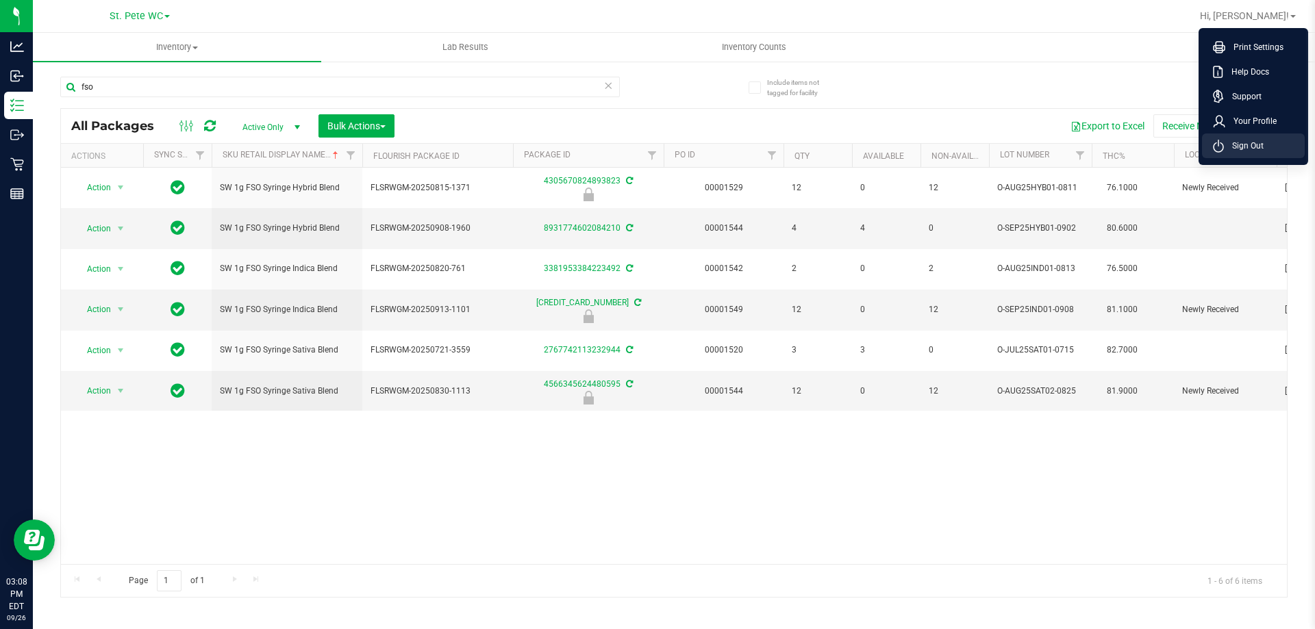
click at [1219, 142] on line at bounding box center [1219, 143] width 0 height 6
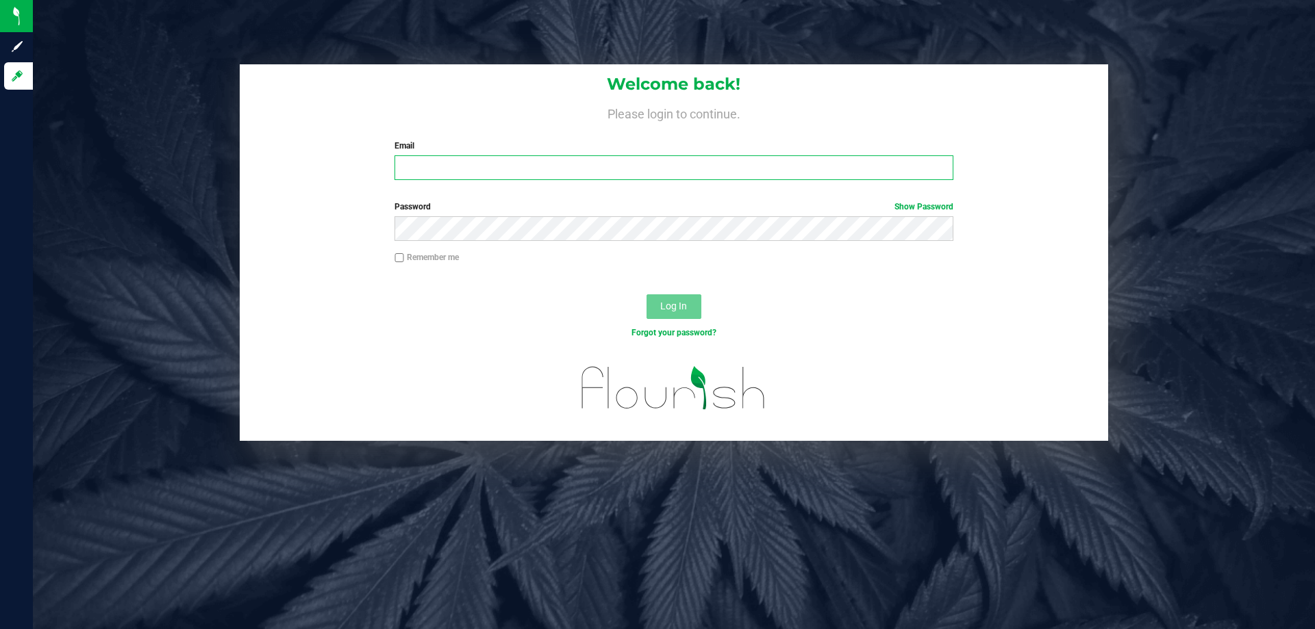
click at [413, 158] on input "Email" at bounding box center [674, 167] width 558 height 25
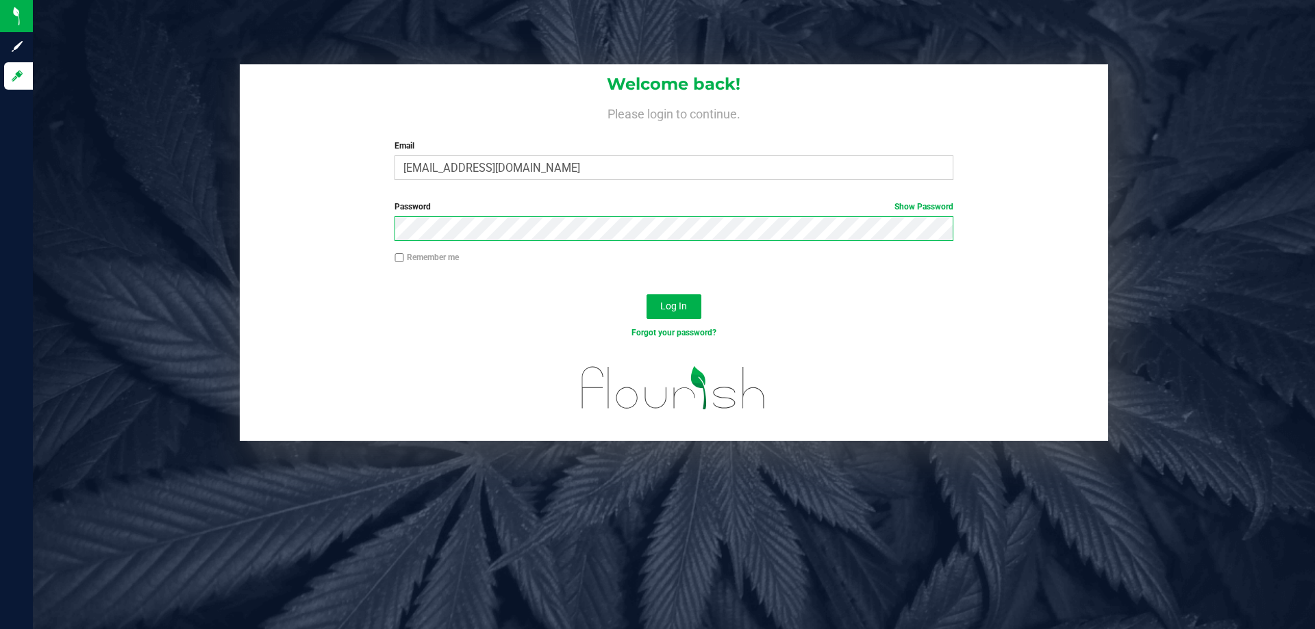
click at [647, 295] on button "Log In" at bounding box center [674, 307] width 55 height 25
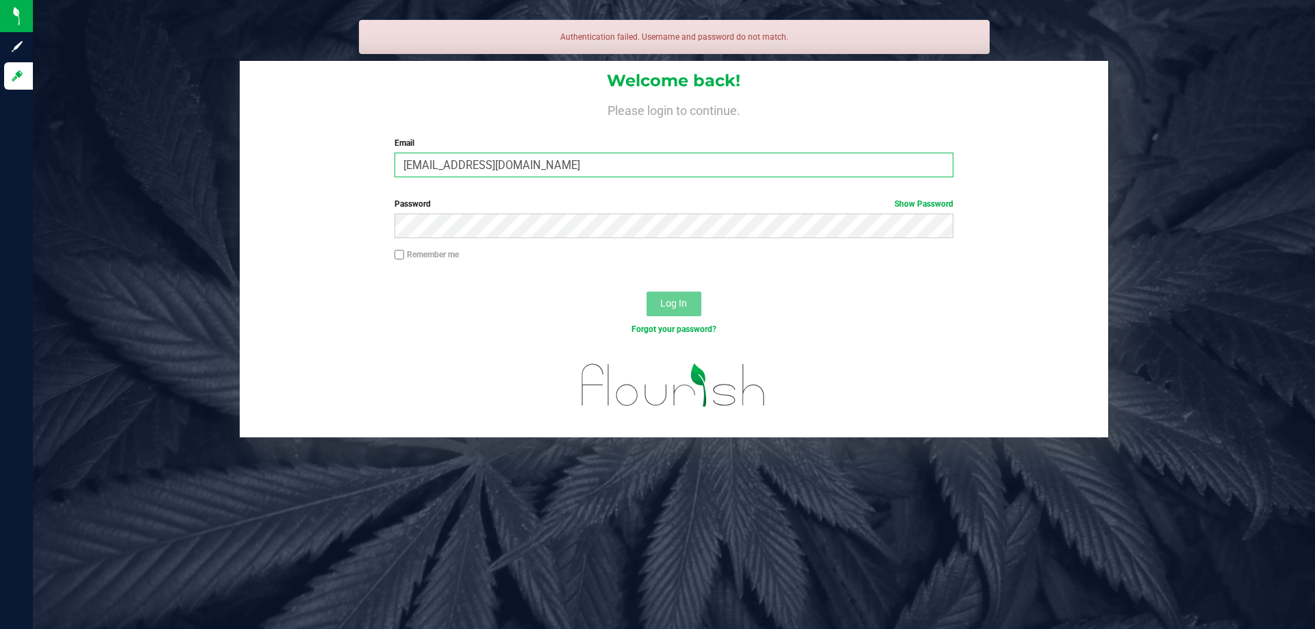
click at [503, 164] on input "[EMAIL_ADDRESS][DOMAIN_NAME]" at bounding box center [674, 165] width 558 height 25
click at [504, 164] on input "[EMAIL_ADDRESS][DOMAIN_NAME]" at bounding box center [674, 165] width 558 height 25
click at [509, 164] on input "[EMAIL_ADDRESS][DOMAIN_NAME]" at bounding box center [674, 165] width 558 height 25
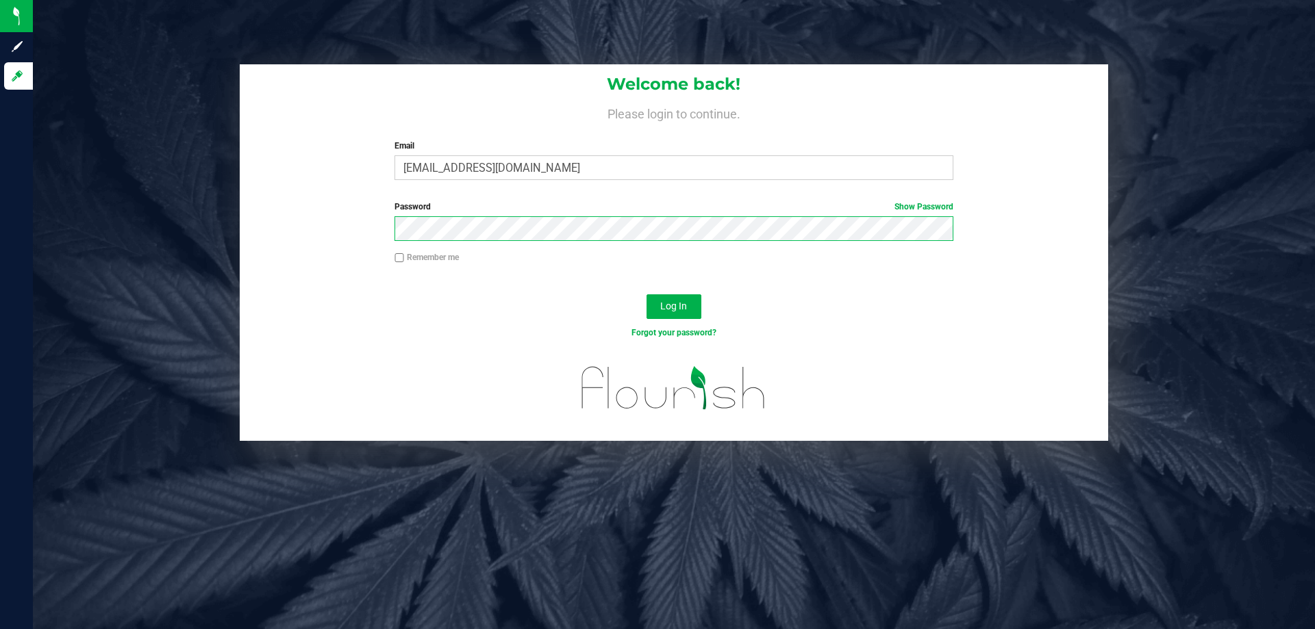
click at [647, 295] on button "Log In" at bounding box center [674, 307] width 55 height 25
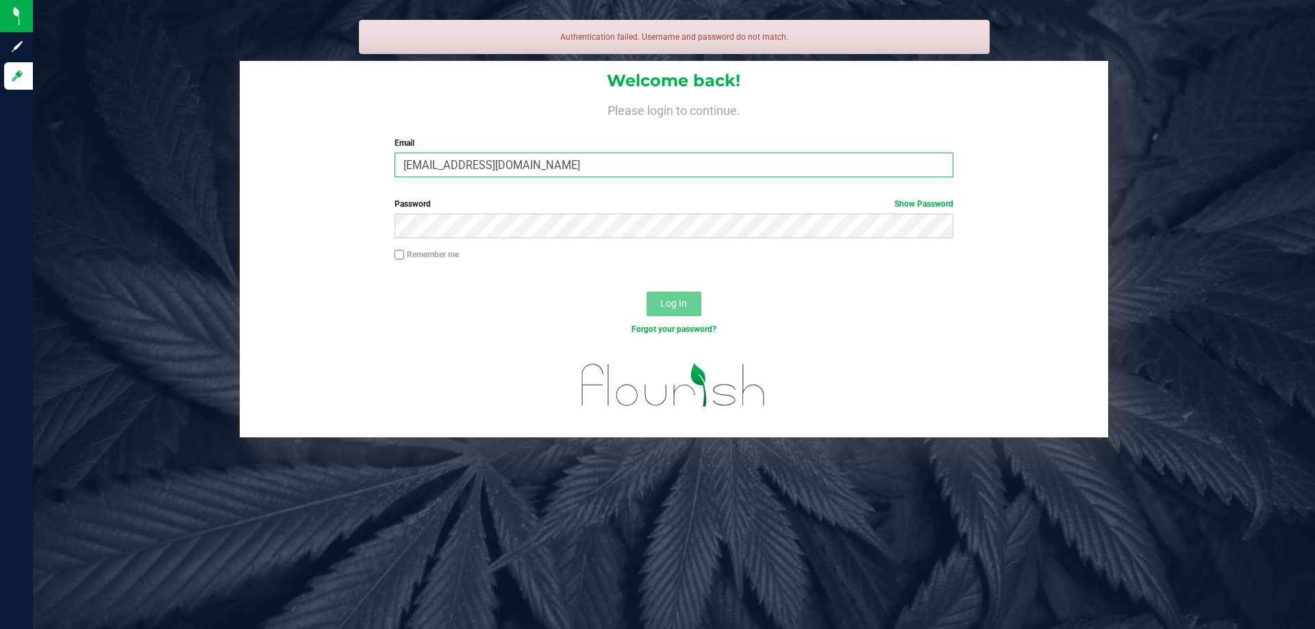
click at [471, 162] on input "[EMAIL_ADDRESS][DOMAIN_NAME]" at bounding box center [674, 165] width 558 height 25
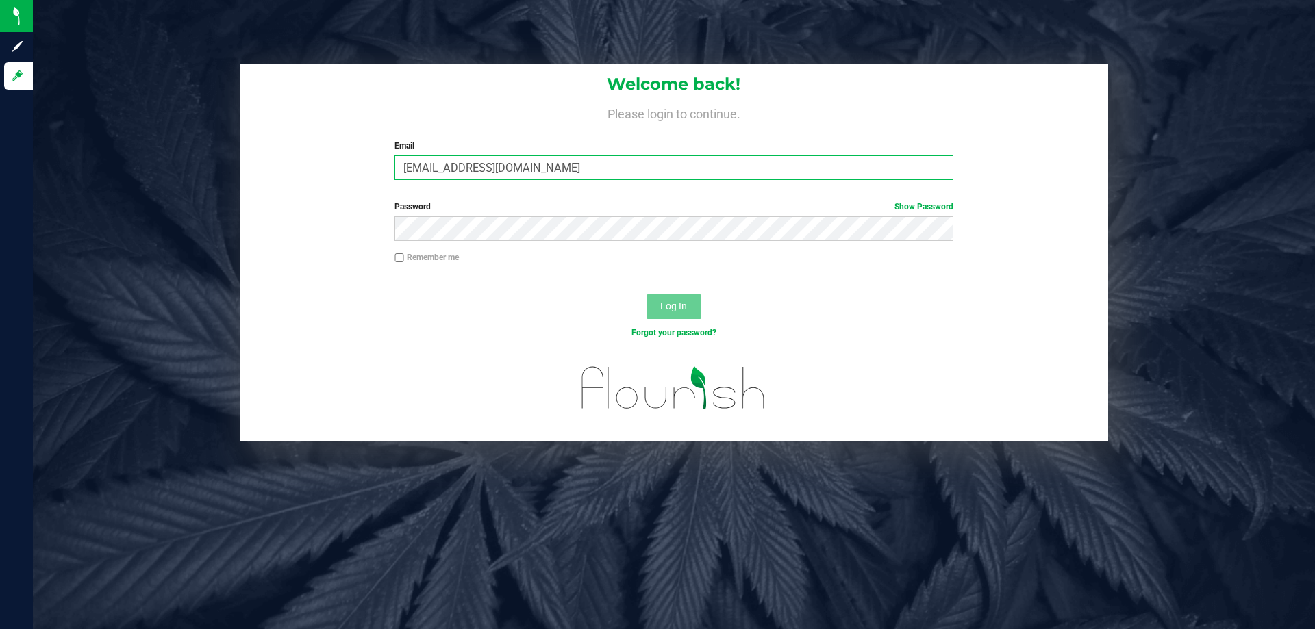
type input "[EMAIL_ADDRESS][DOMAIN_NAME]"
click at [647, 295] on button "Log In" at bounding box center [674, 307] width 55 height 25
